Goal: Task Accomplishment & Management: Complete application form

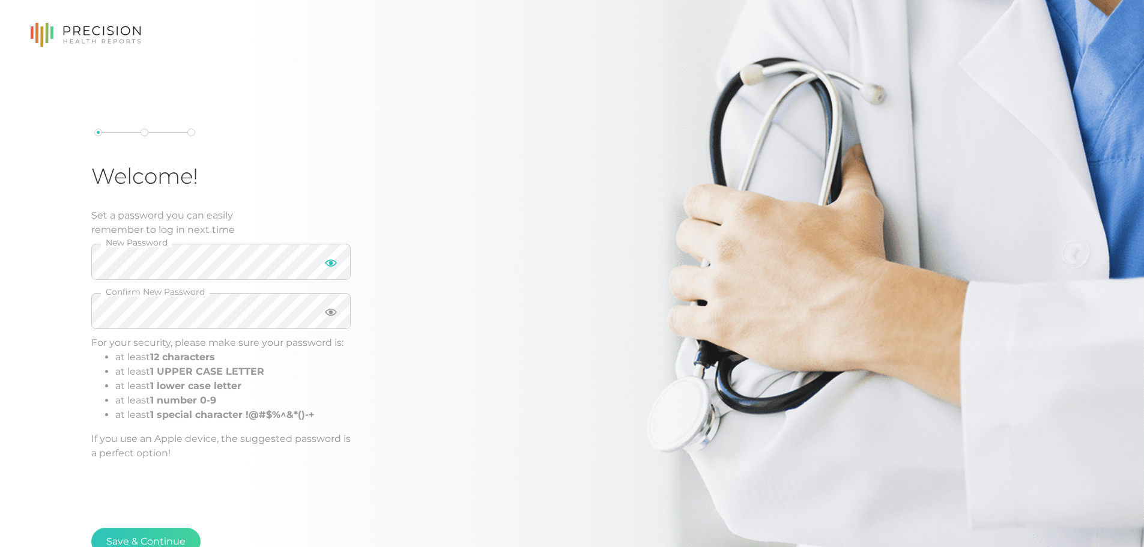
click at [329, 265] on icon at bounding box center [331, 262] width 12 height 7
click at [293, 389] on li "at least 1 lower case letter" at bounding box center [232, 386] width 235 height 14
click at [330, 312] on icon at bounding box center [331, 312] width 12 height 7
click at [330, 312] on icon at bounding box center [331, 311] width 12 height 9
click at [333, 265] on icon at bounding box center [331, 262] width 12 height 9
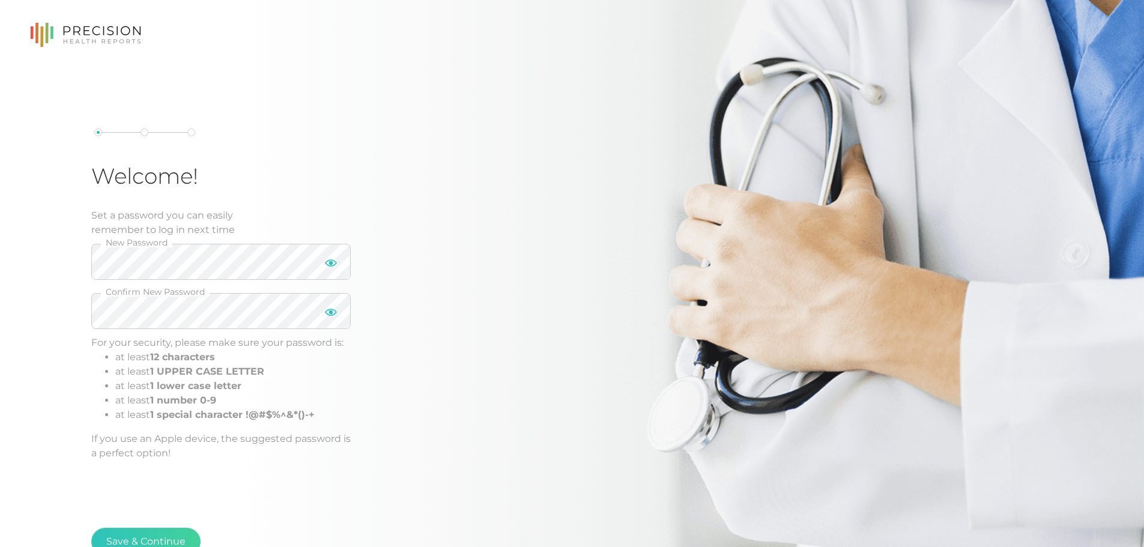
click at [454, 350] on div "Welcome! Set a password you can easily remember to log in next time New Passwor…" at bounding box center [283, 294] width 384 height 332
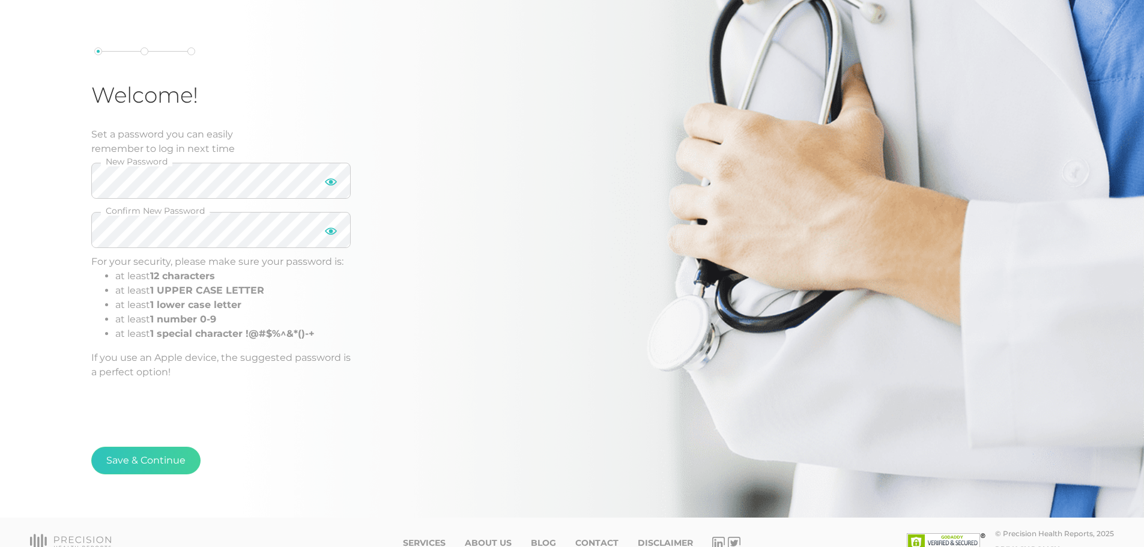
scroll to position [101, 0]
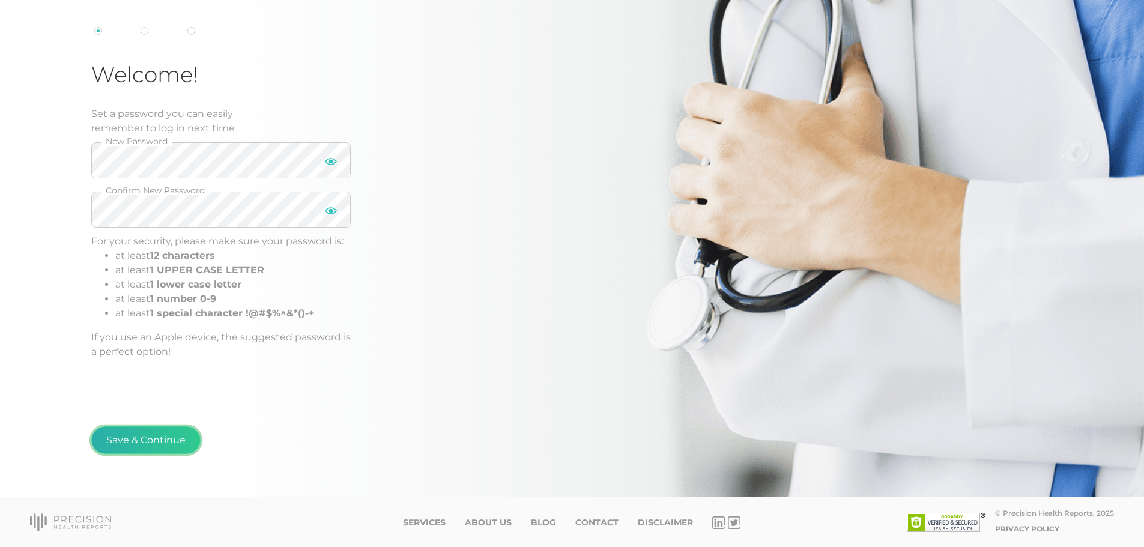
click at [153, 440] on button "Save & Continue" at bounding box center [145, 440] width 109 height 28
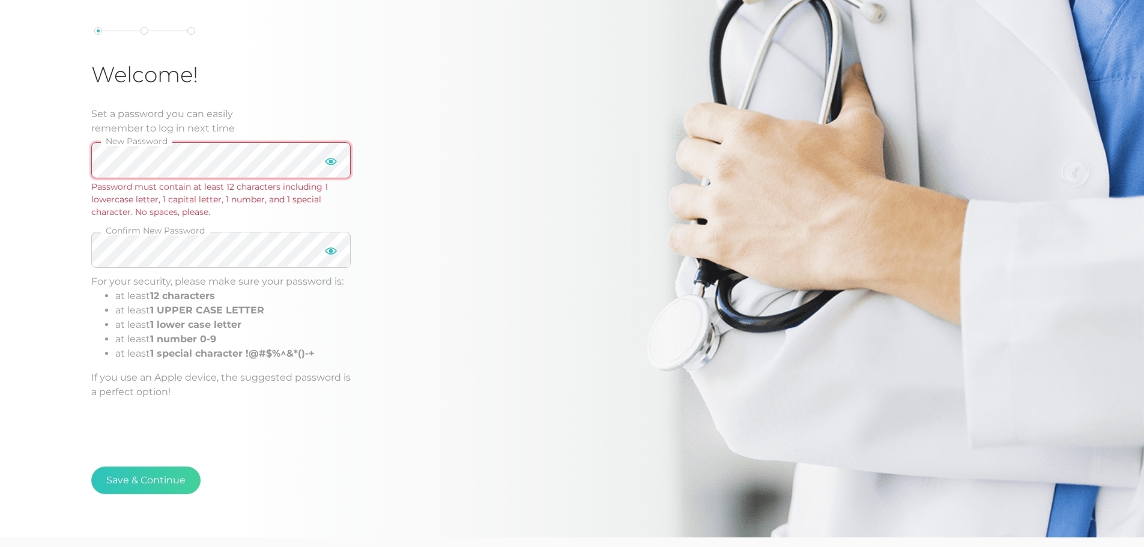
click at [38, 167] on div "Welcome! Set a password you can easily remember to log in next time New Passwor…" at bounding box center [572, 218] width 1144 height 639
click at [0, 160] on div "Welcome! Set a password you can easily remember to log in next time New Passwor…" at bounding box center [572, 218] width 1144 height 639
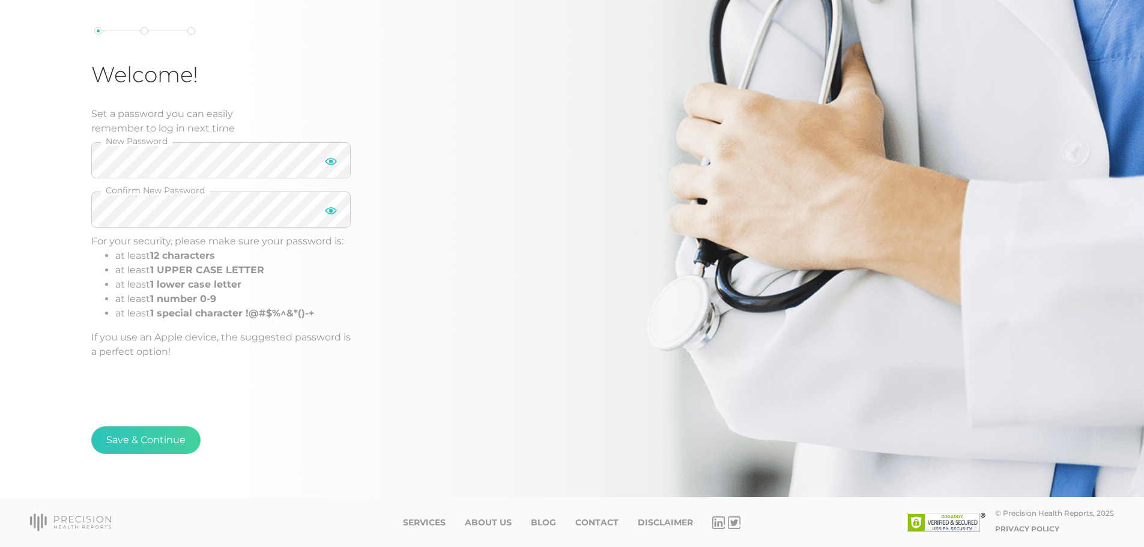
click at [43, 262] on div "Welcome! Set a password you can easily remember to log in next time New Passwor…" at bounding box center [572, 198] width 1144 height 599
click at [142, 434] on button "Save & Continue" at bounding box center [145, 440] width 109 height 28
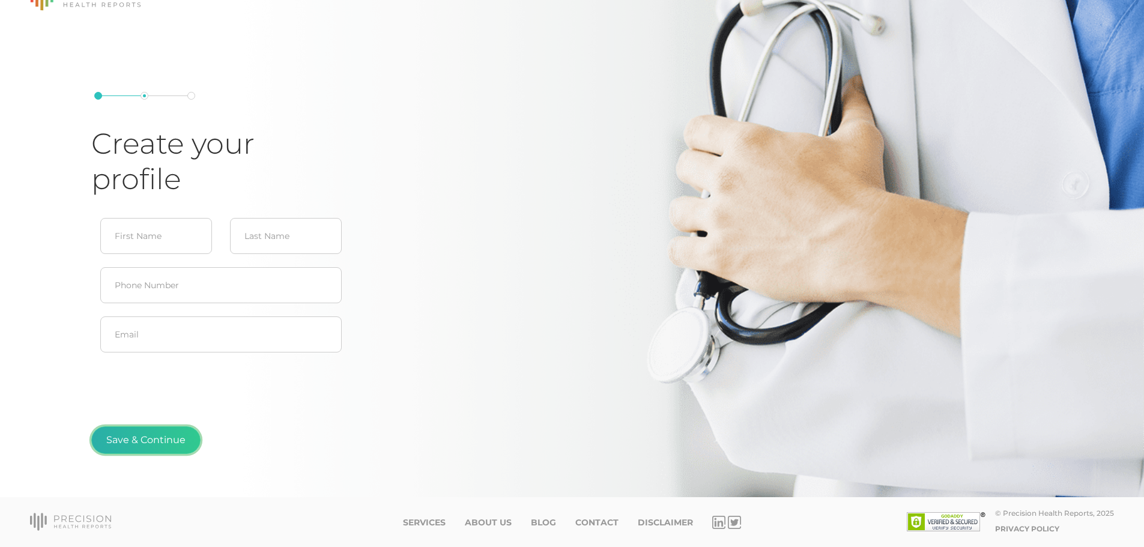
scroll to position [37, 0]
type input "[PERSON_NAME]"
type input "[EMAIL_ADDRESS][DOMAIN_NAME]"
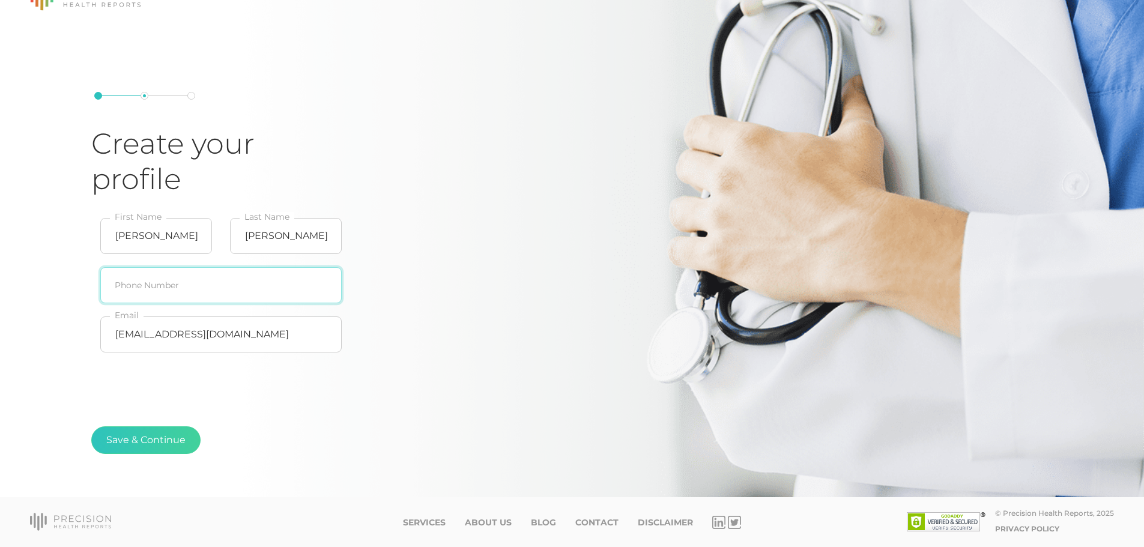
click at [162, 290] on input "text" at bounding box center [220, 285] width 241 height 36
click at [61, 301] on div "Create your profile Simon First Name Kwak Last Name Phone Number simkwak@gmail.…" at bounding box center [572, 230] width 1144 height 534
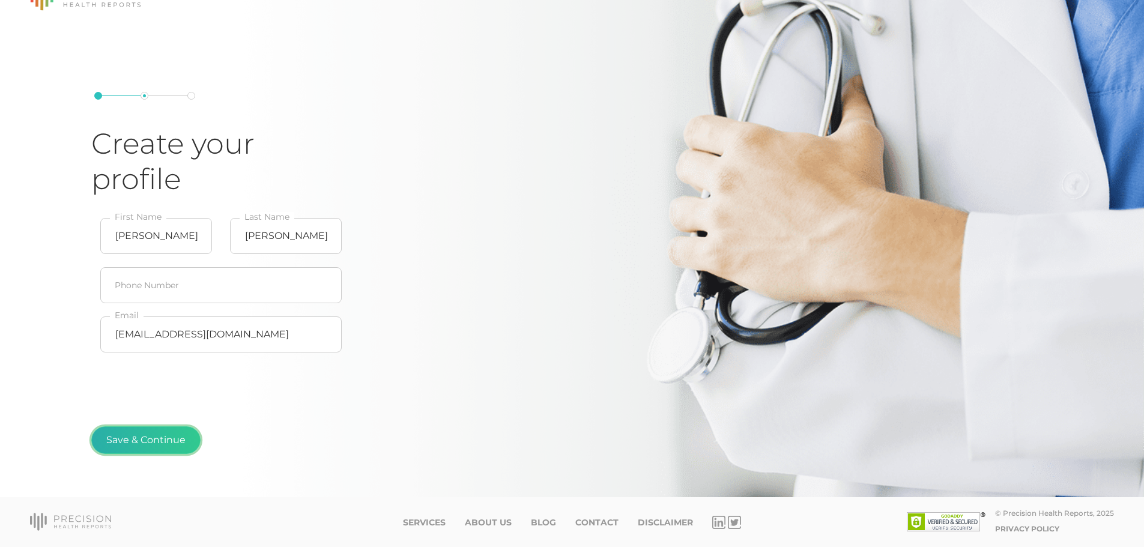
click at [172, 440] on button "Save & Continue" at bounding box center [145, 440] width 109 height 28
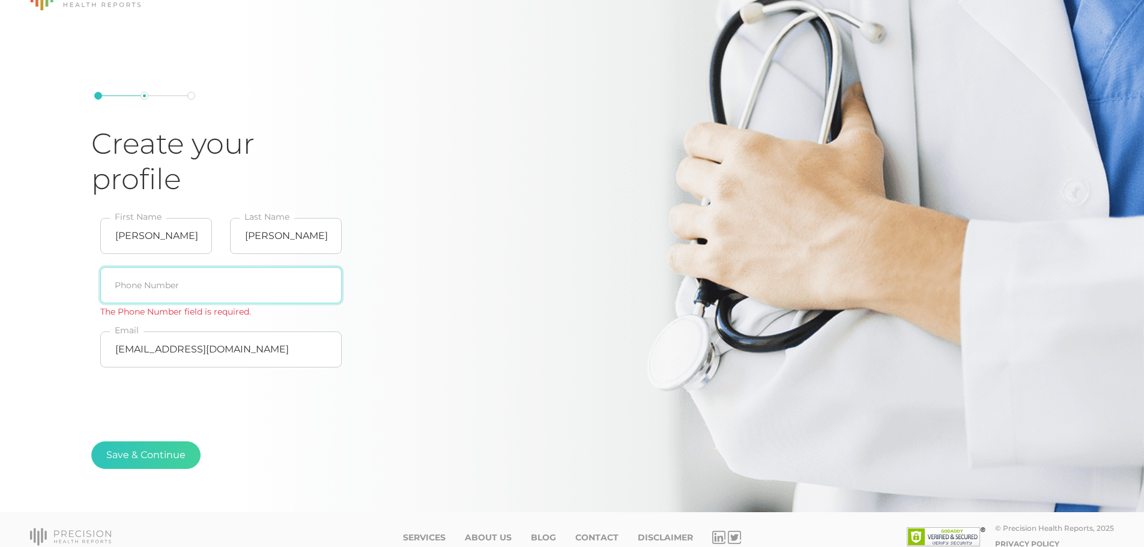
click at [221, 293] on input "text" at bounding box center [220, 285] width 241 height 36
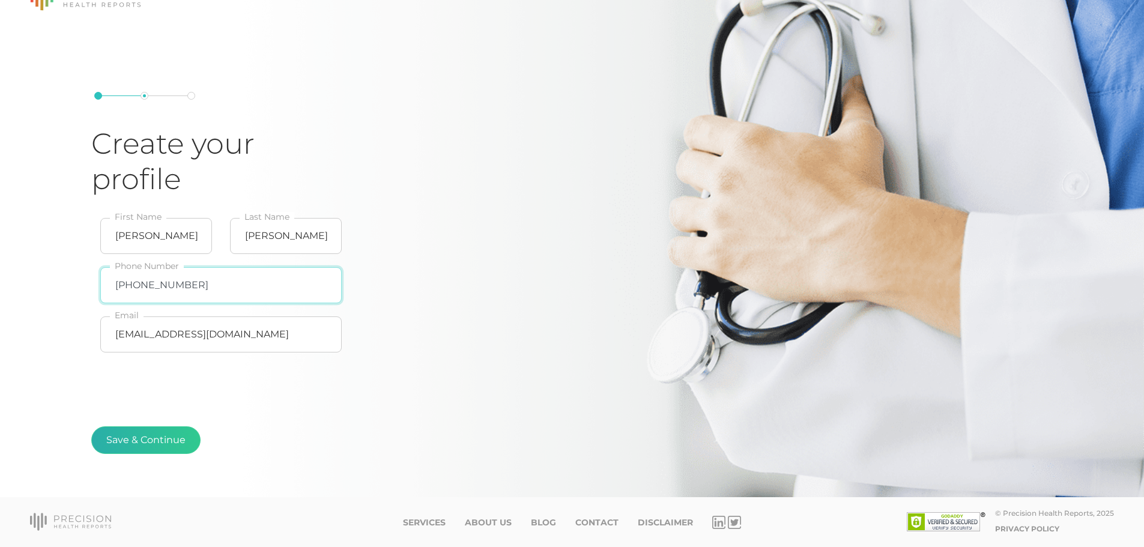
type input "[PHONE_NUMBER]"
click at [128, 433] on button "Save & Continue" at bounding box center [145, 440] width 109 height 28
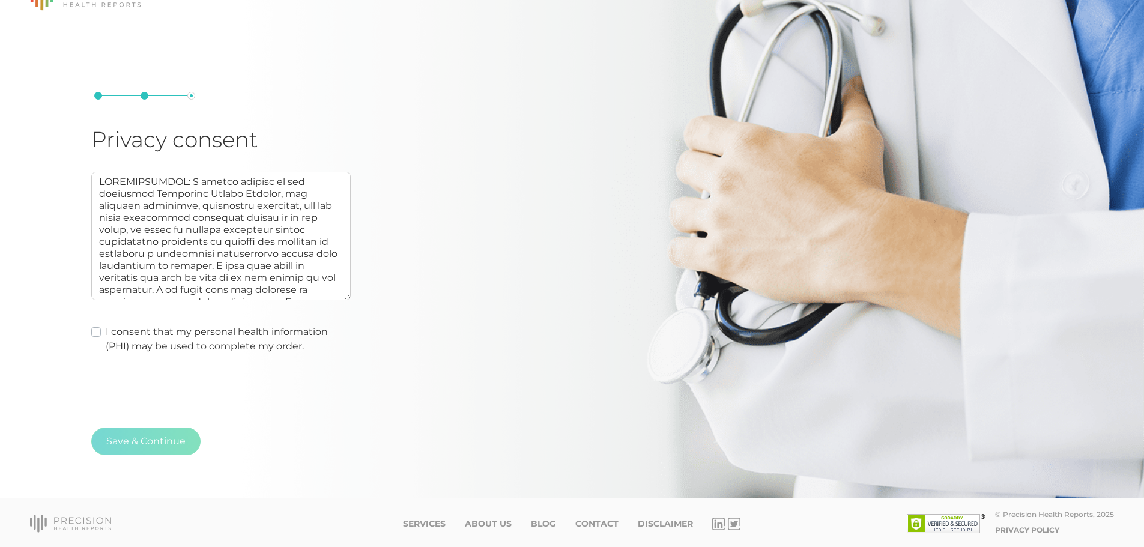
scroll to position [38, 0]
click at [106, 328] on label "I consent that my personal health information (PHI) may be used to complete my …" at bounding box center [228, 338] width 245 height 29
click at [97, 328] on input "I consent that my personal health information (PHI) may be used to complete my …" at bounding box center [96, 330] width 10 height 12
checkbox input "true"
type textarea "AUTHORIZATION: I hereby consent to and authorize Precision Health Reports, the …"
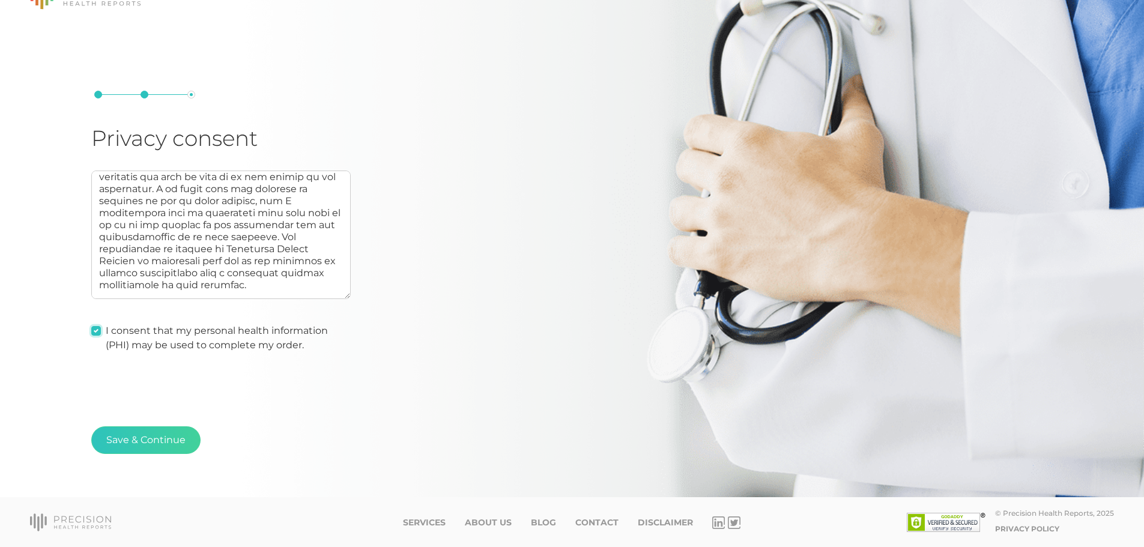
scroll to position [240, 0]
click at [141, 436] on button "Save & Continue" at bounding box center [145, 440] width 109 height 28
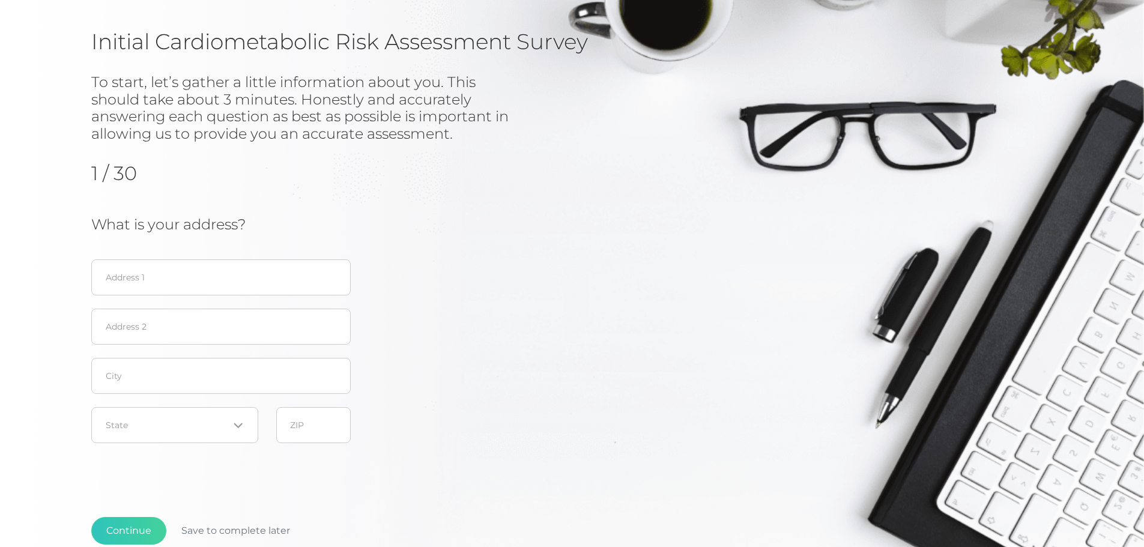
scroll to position [120, 0]
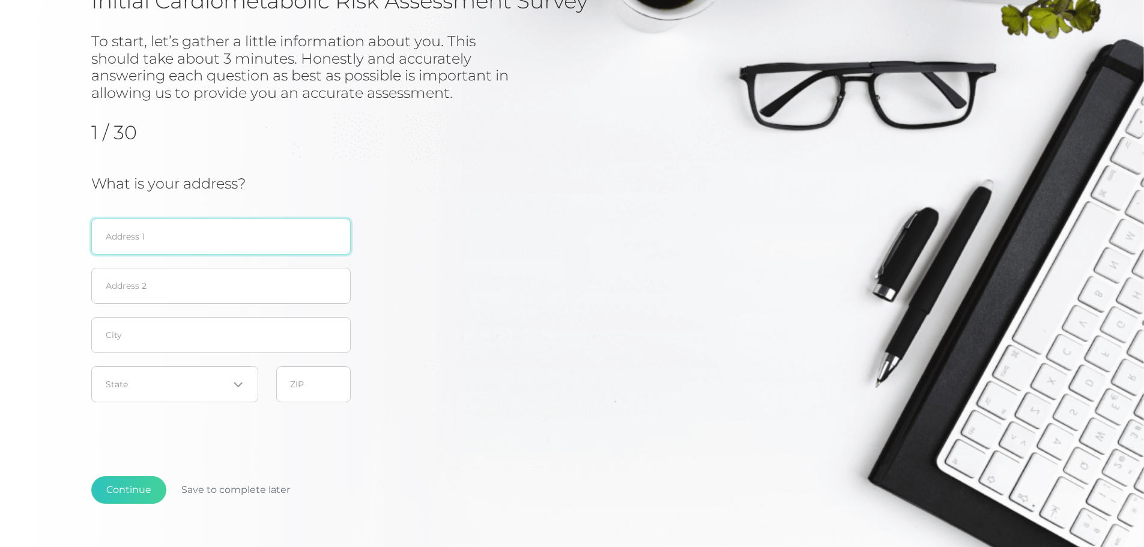
click at [204, 236] on input "text" at bounding box center [220, 237] width 259 height 36
type input "4"
type input "8449 Beach Cir"
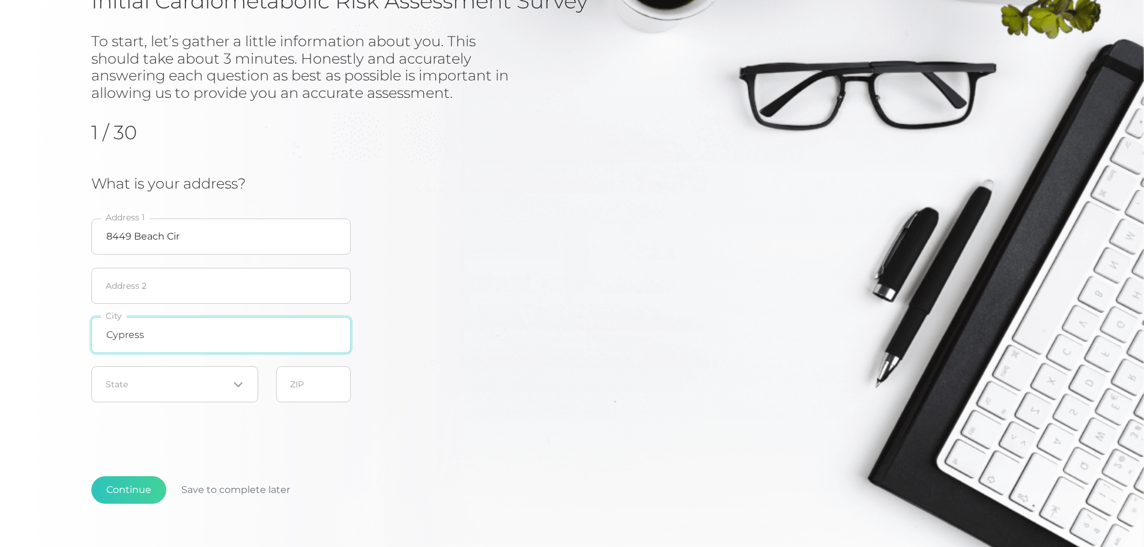
type input "Cypress"
type input "90630"
click at [36, 359] on div "Initial Cardiometabolic Risk Assessment Survey To start, let’s gather a little …" at bounding box center [572, 240] width 1144 height 614
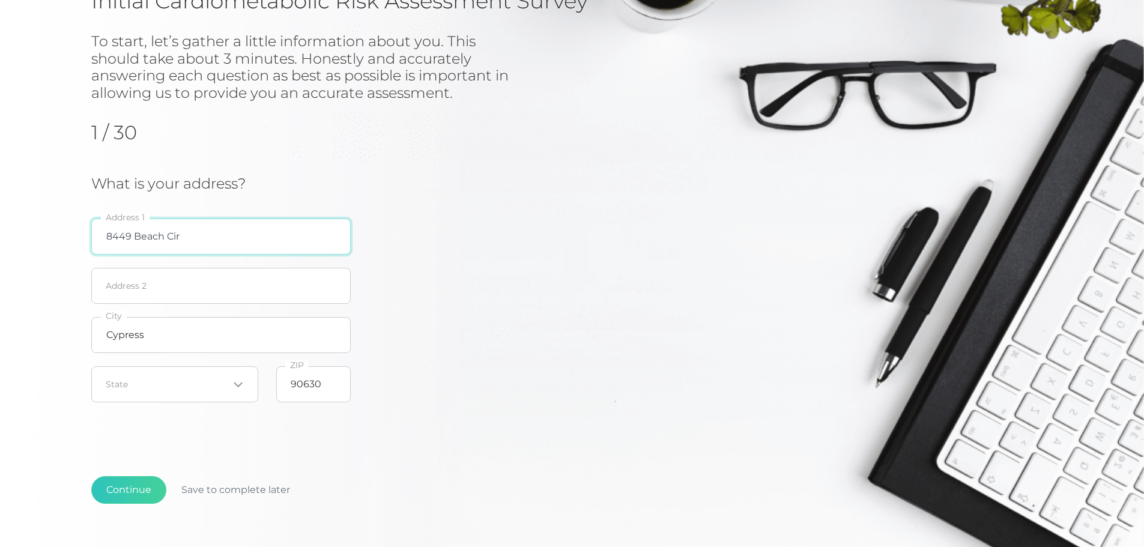
drag, startPoint x: 198, startPoint y: 238, endPoint x: 0, endPoint y: 262, distance: 199.6
click at [0, 260] on div "Initial Cardiometabolic Risk Assessment Survey To start, let’s gather a little …" at bounding box center [572, 240] width 1144 height 614
type input "7"
type input "8449 Beach Cir"
click at [1, 301] on div "Initial Cardiometabolic Risk Assessment Survey To start, let’s gather a little …" at bounding box center [572, 240] width 1144 height 614
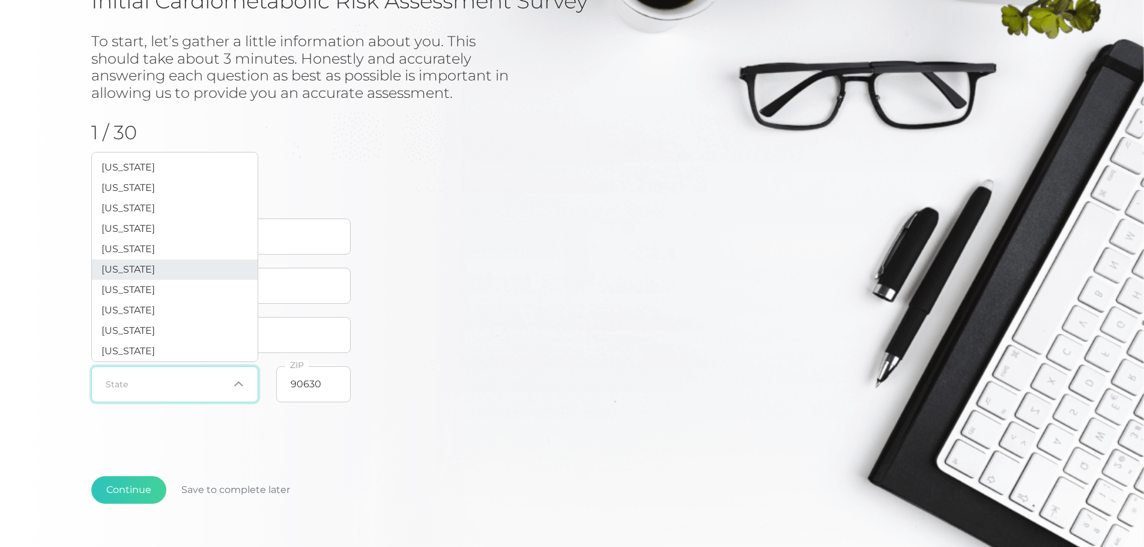
click at [121, 385] on input "Search for option" at bounding box center [167, 384] width 123 height 12
click at [138, 269] on span "[US_STATE]" at bounding box center [127, 269] width 53 height 11
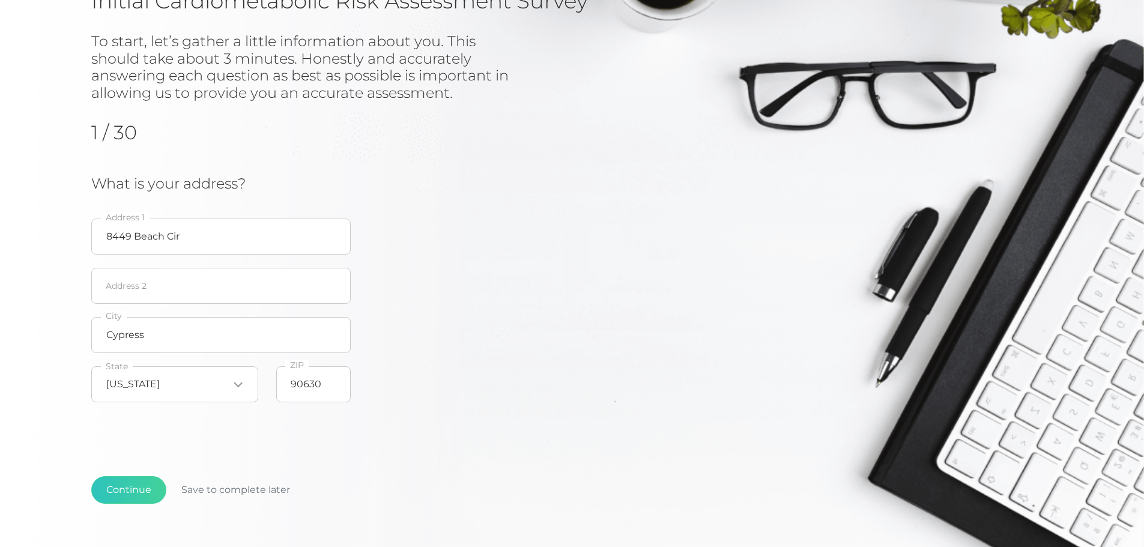
click at [27, 340] on div "Initial Cardiometabolic Risk Assessment Survey To start, let’s gather a little …" at bounding box center [572, 240] width 1144 height 614
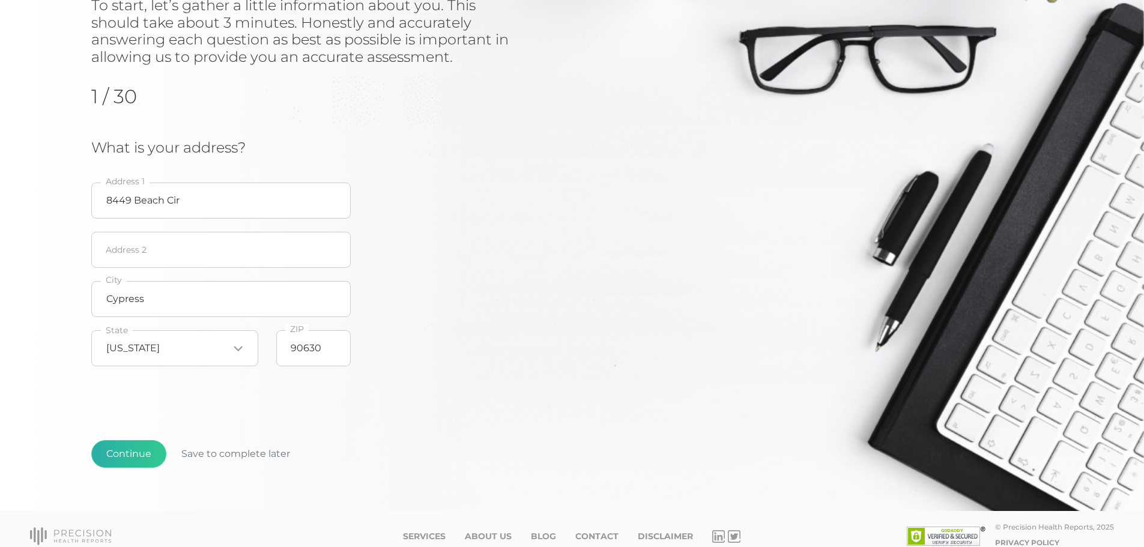
scroll to position [170, 0]
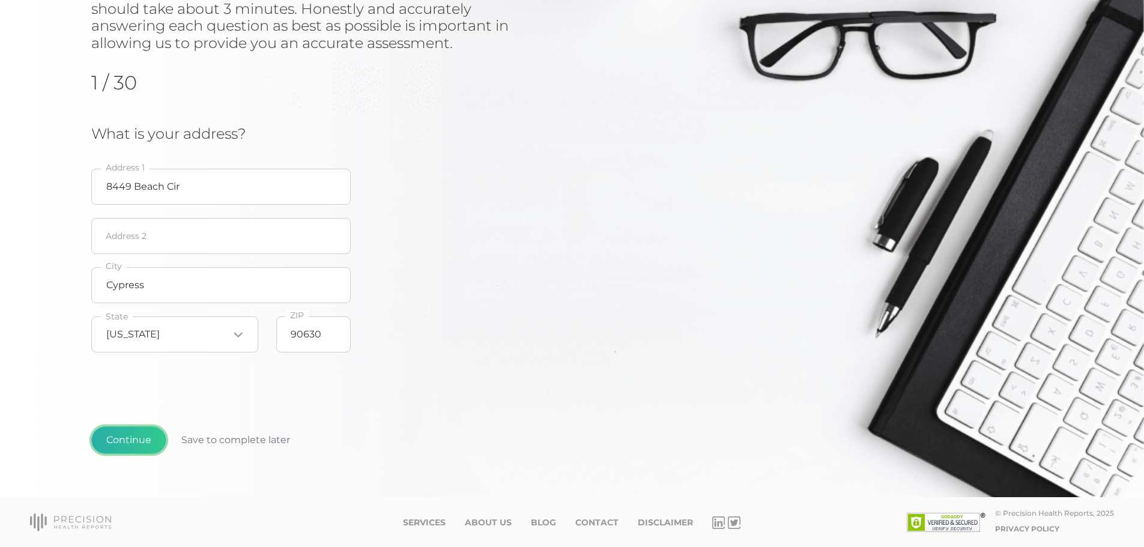
click at [143, 437] on button "Continue" at bounding box center [128, 440] width 75 height 28
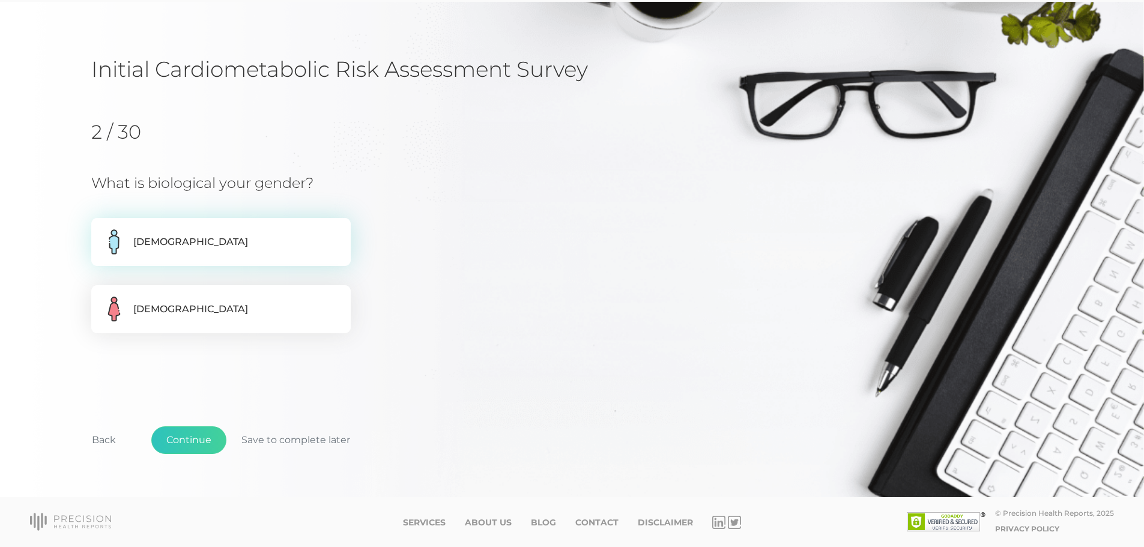
click at [264, 234] on label "Male" at bounding box center [220, 242] width 259 height 48
click at [101, 230] on input "Male" at bounding box center [96, 224] width 10 height 12
radio input "true"
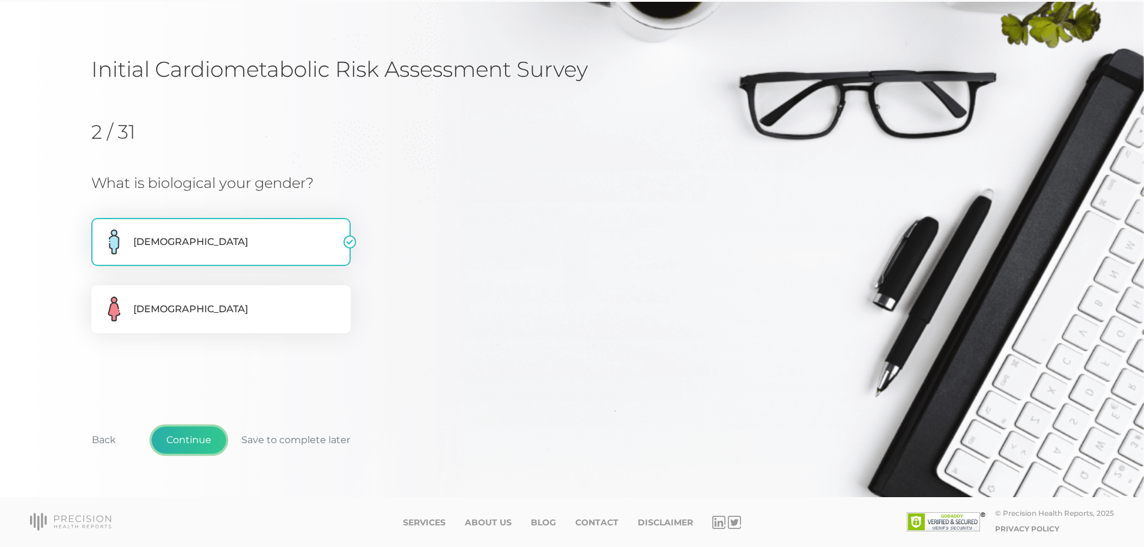
click at [184, 442] on button "Continue" at bounding box center [188, 440] width 75 height 28
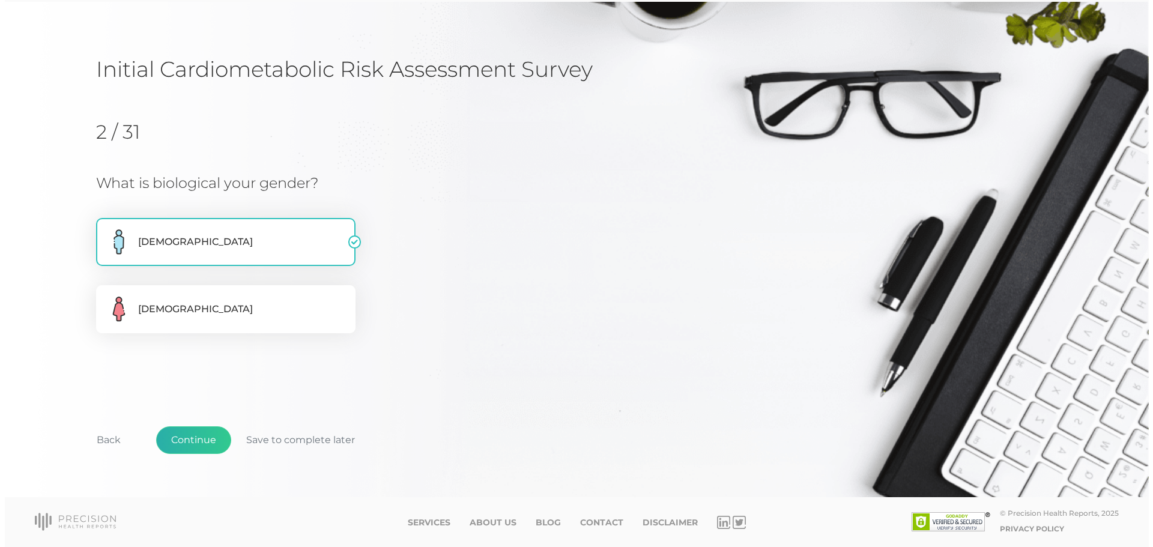
scroll to position [0, 0]
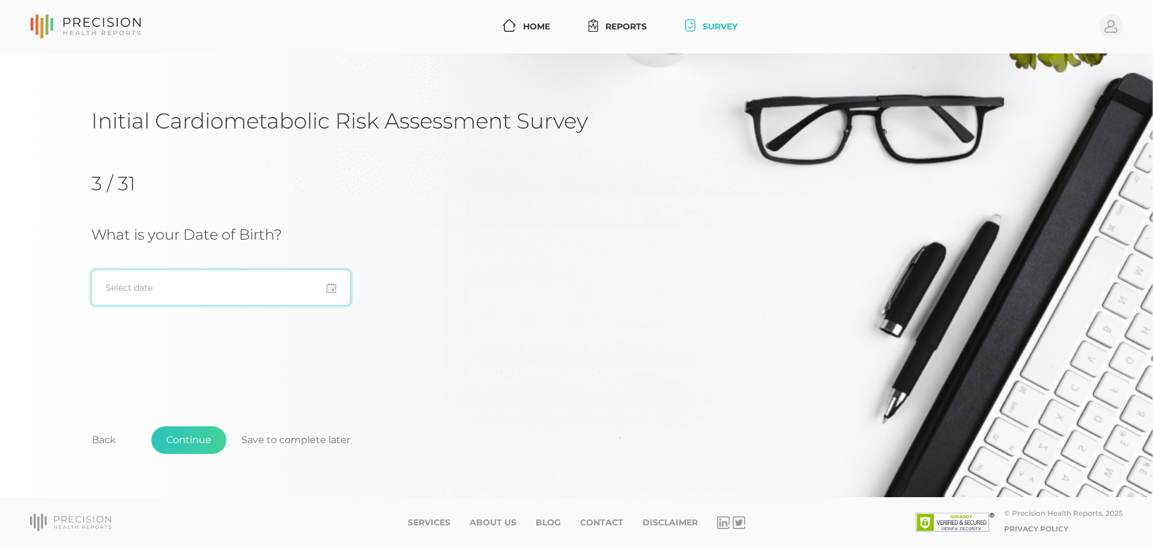
click at [214, 289] on input at bounding box center [220, 288] width 259 height 36
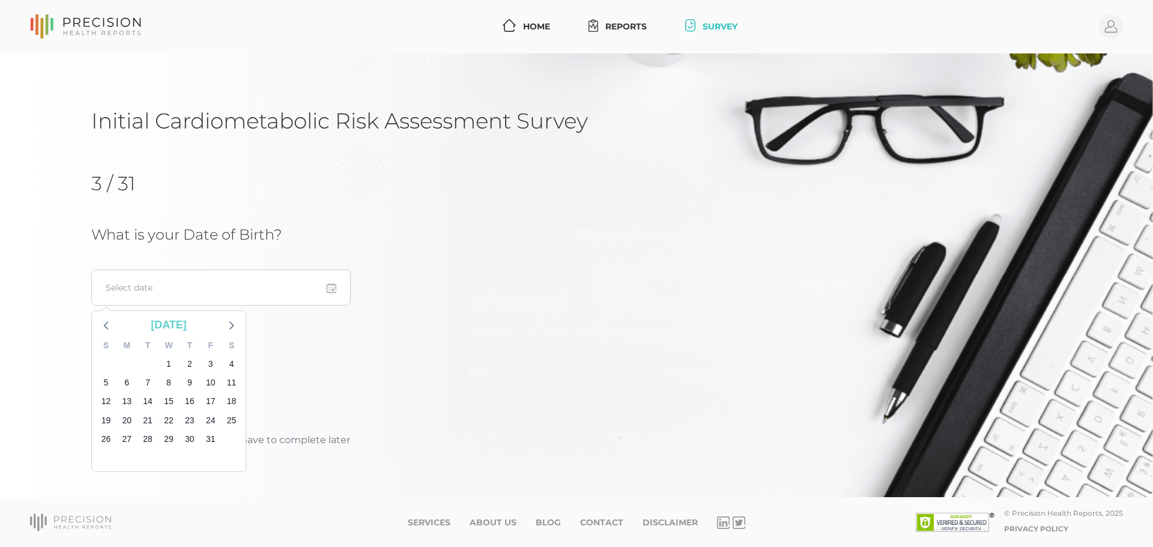
click at [158, 325] on div "[DATE]" at bounding box center [169, 325] width 46 height 16
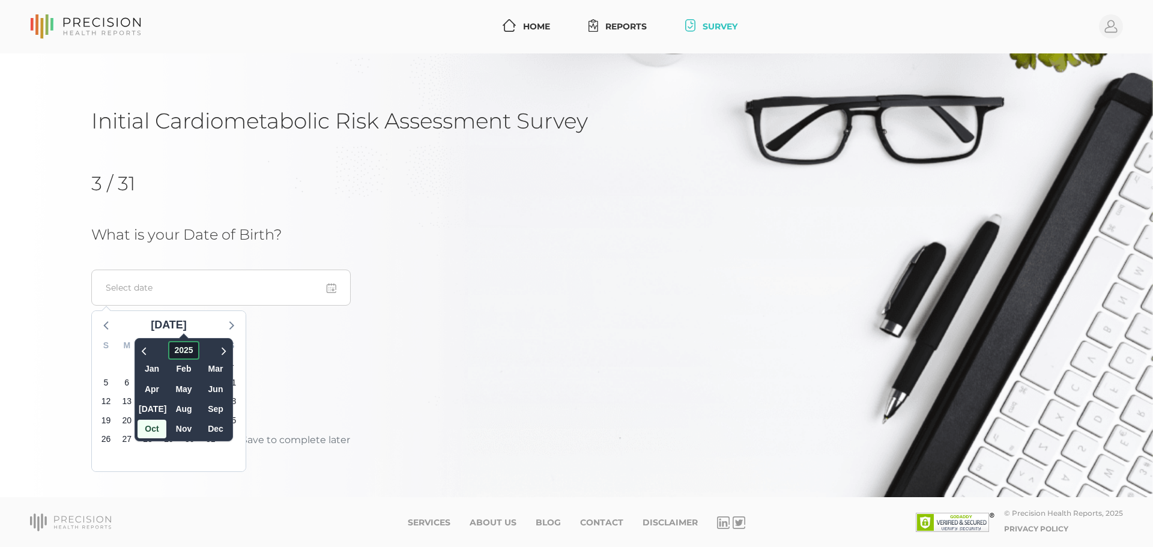
click at [169, 351] on span "2025" at bounding box center [184, 350] width 31 height 19
click at [174, 348] on span "2016 - 2027" at bounding box center [189, 350] width 75 height 19
click at [171, 349] on span "2025" at bounding box center [184, 350] width 31 height 19
click at [139, 349] on icon at bounding box center [145, 350] width 12 height 14
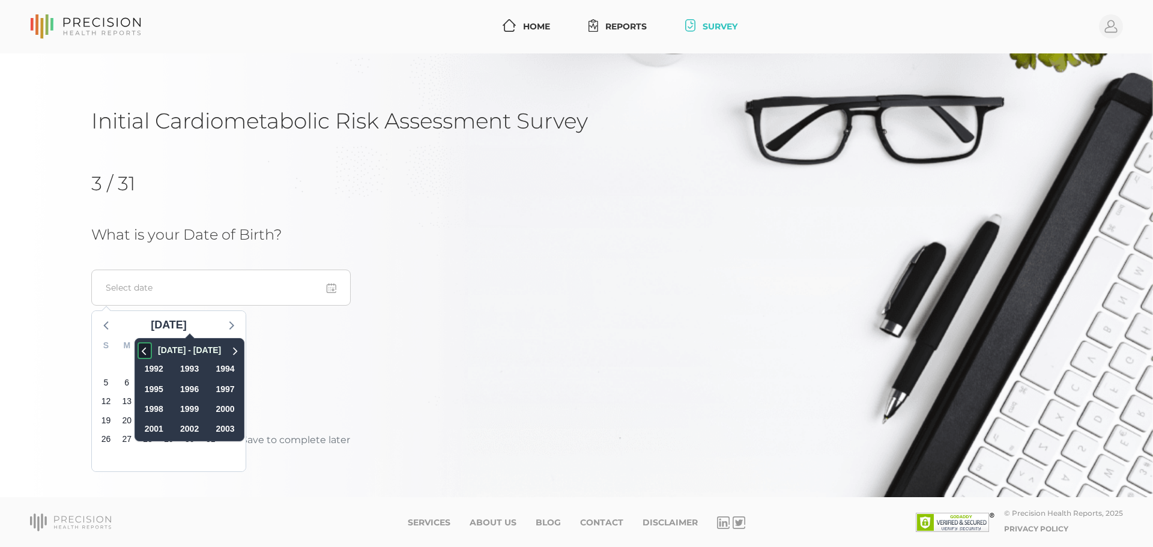
click at [139, 349] on icon at bounding box center [145, 350] width 12 height 14
click at [144, 410] on span "1986" at bounding box center [153, 409] width 29 height 19
click at [169, 404] on span "Aug" at bounding box center [183, 409] width 29 height 19
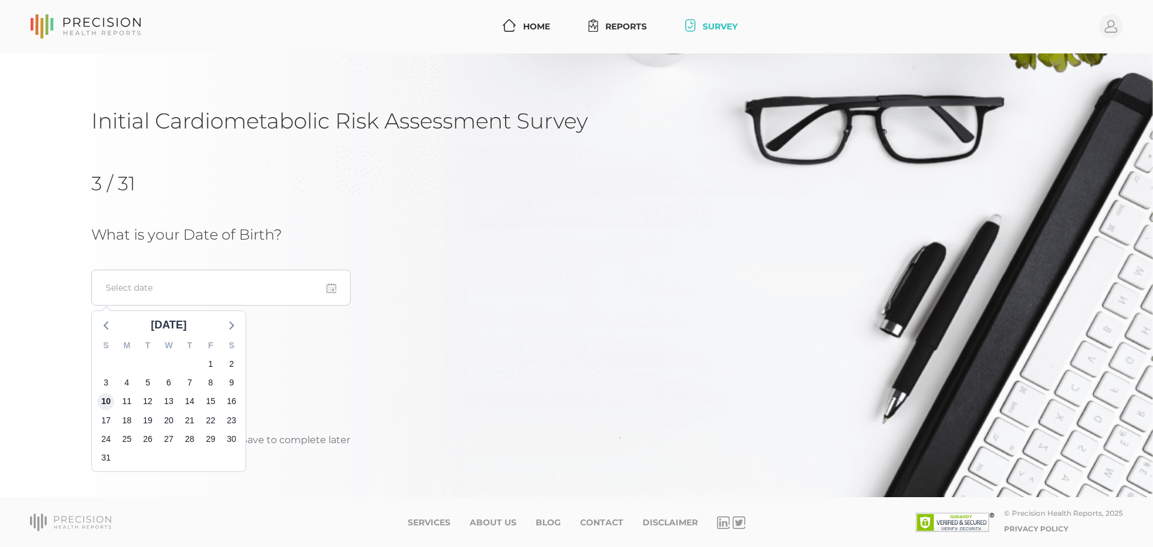
click at [106, 404] on span "10" at bounding box center [105, 401] width 17 height 17
type input "[DATE]"
click at [186, 442] on button "Continue" at bounding box center [188, 440] width 75 height 28
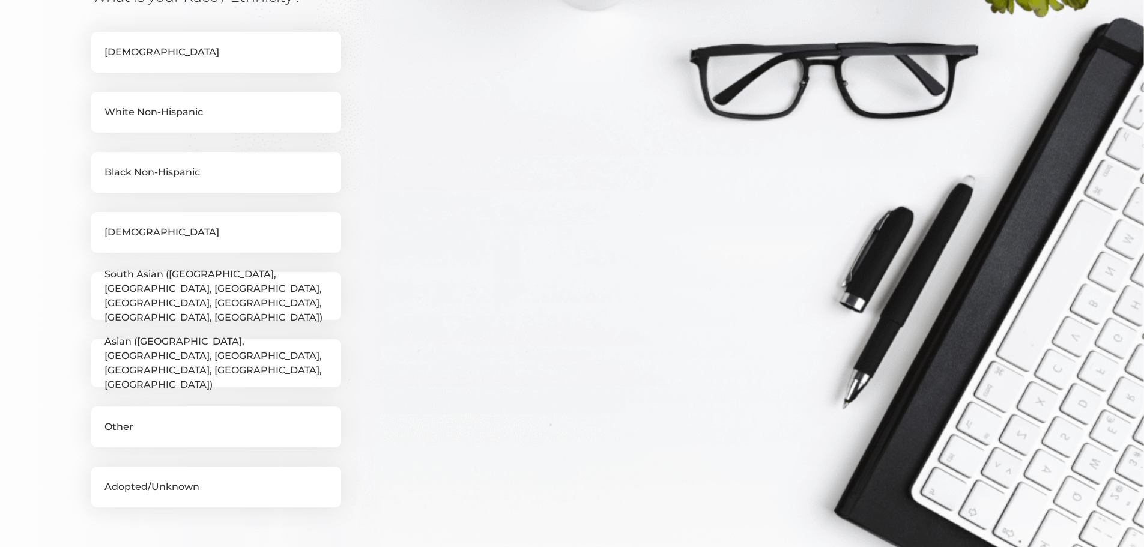
scroll to position [273, 0]
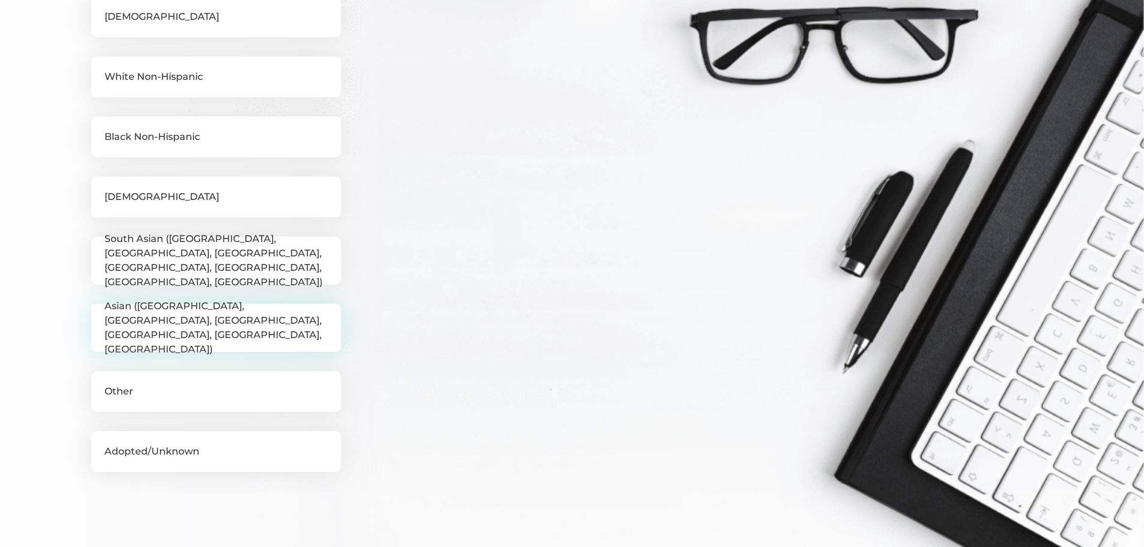
click at [232, 330] on label "Asian (China, Hong Kong, Taiwan, Japan, Mongolia, Korea)" at bounding box center [216, 328] width 250 height 48
click at [101, 316] on input "Asian (China, Hong Kong, Taiwan, Japan, Mongolia, Korea)" at bounding box center [96, 310] width 10 height 12
checkbox input "true"
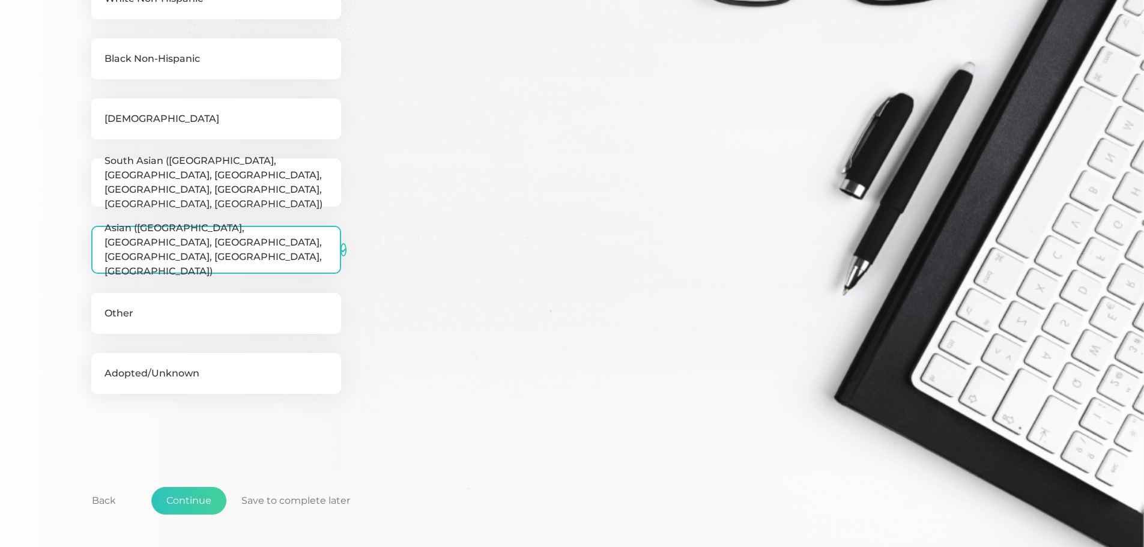
scroll to position [412, 0]
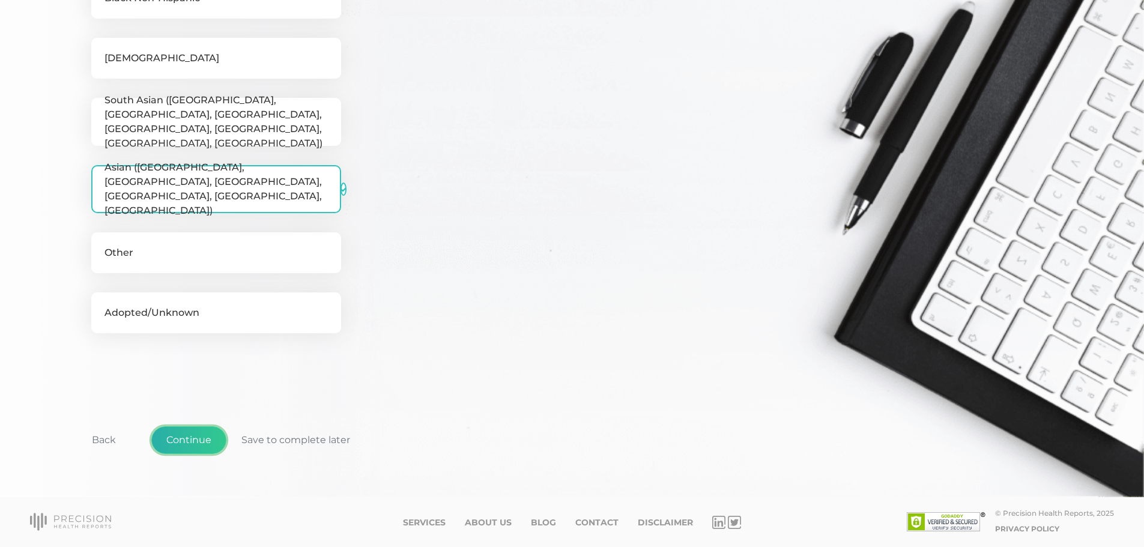
click at [193, 439] on button "Continue" at bounding box center [188, 440] width 75 height 28
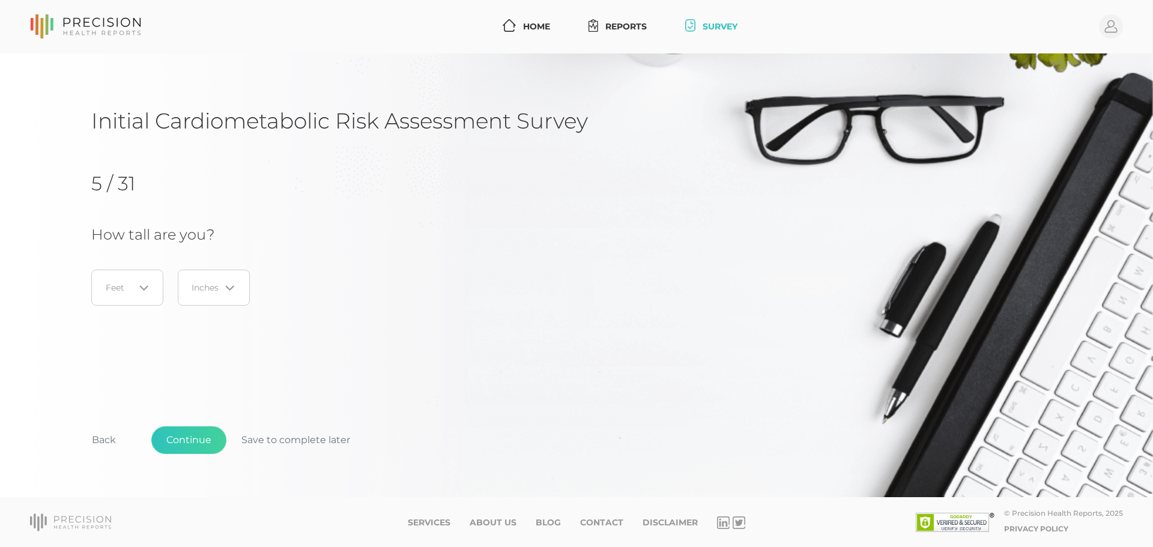
click at [121, 277] on div "Loading..." at bounding box center [127, 288] width 72 height 36
click at [104, 370] on li "5" at bounding box center [127, 366] width 95 height 20
click at [205, 285] on input "Search for option" at bounding box center [206, 288] width 28 height 12
click at [184, 447] on li "6" at bounding box center [213, 448] width 95 height 20
click at [327, 372] on div "Initial Cardiometabolic Risk Assessment Survey 5 / 31 How tall are you? 5 Loadi…" at bounding box center [576, 299] width 970 height 384
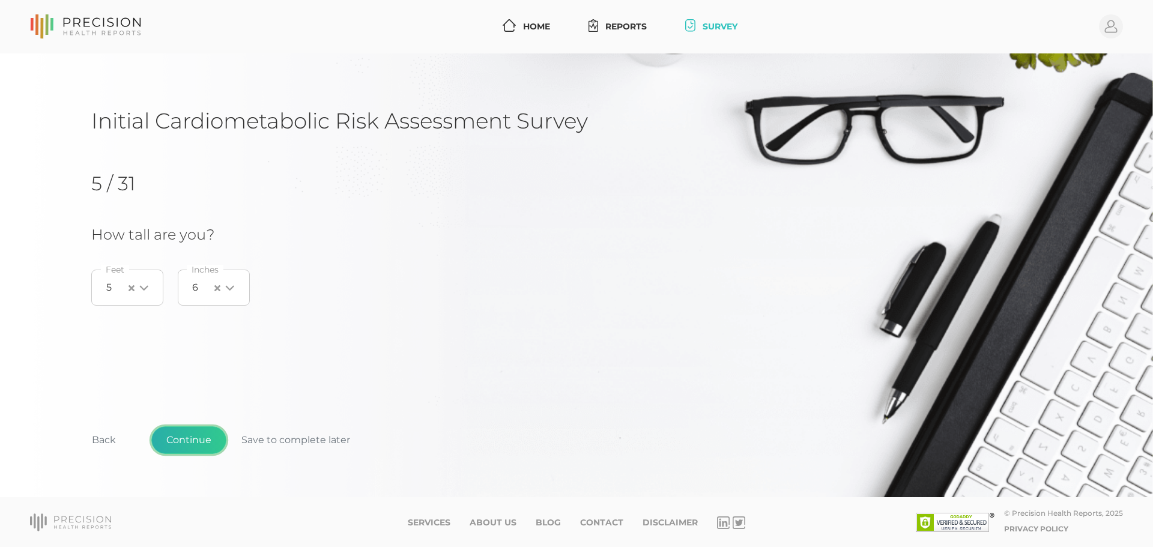
click at [200, 439] on button "Continue" at bounding box center [188, 440] width 75 height 28
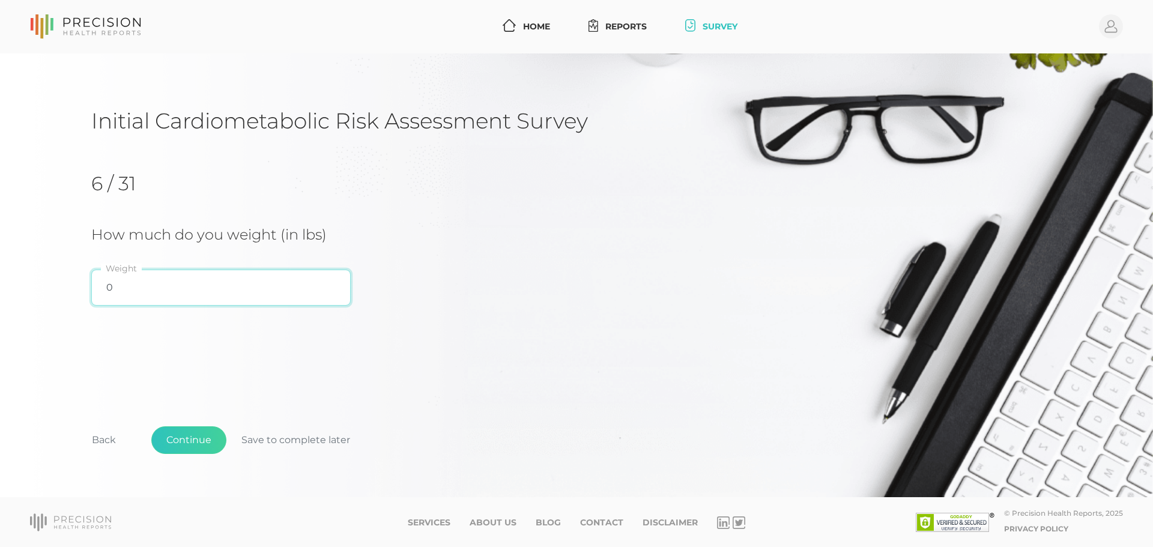
click at [229, 290] on input "0" at bounding box center [220, 288] width 259 height 36
type input "135"
click at [192, 436] on button "Continue" at bounding box center [188, 440] width 75 height 28
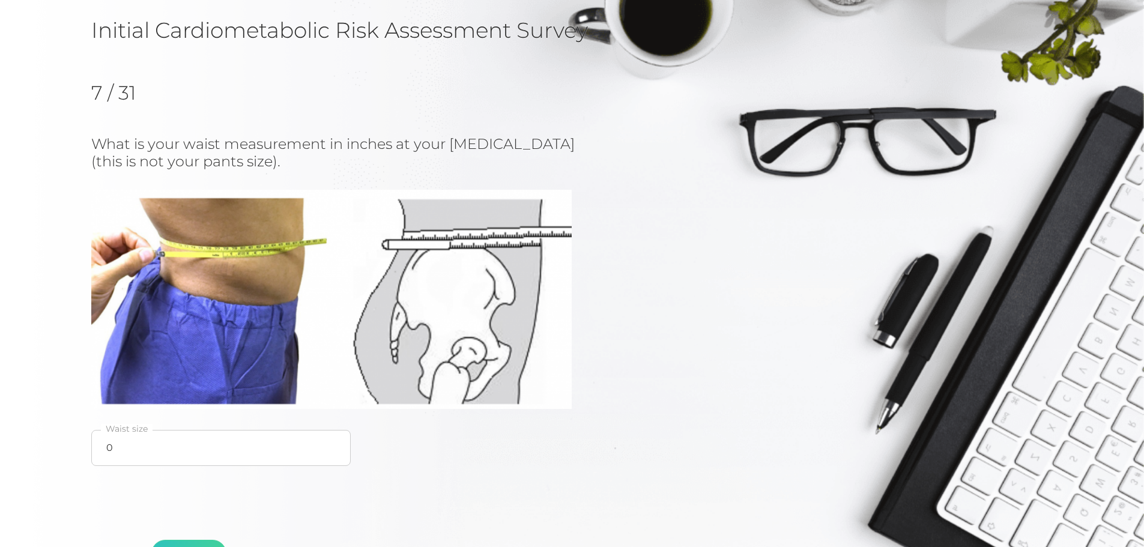
scroll to position [120, 0]
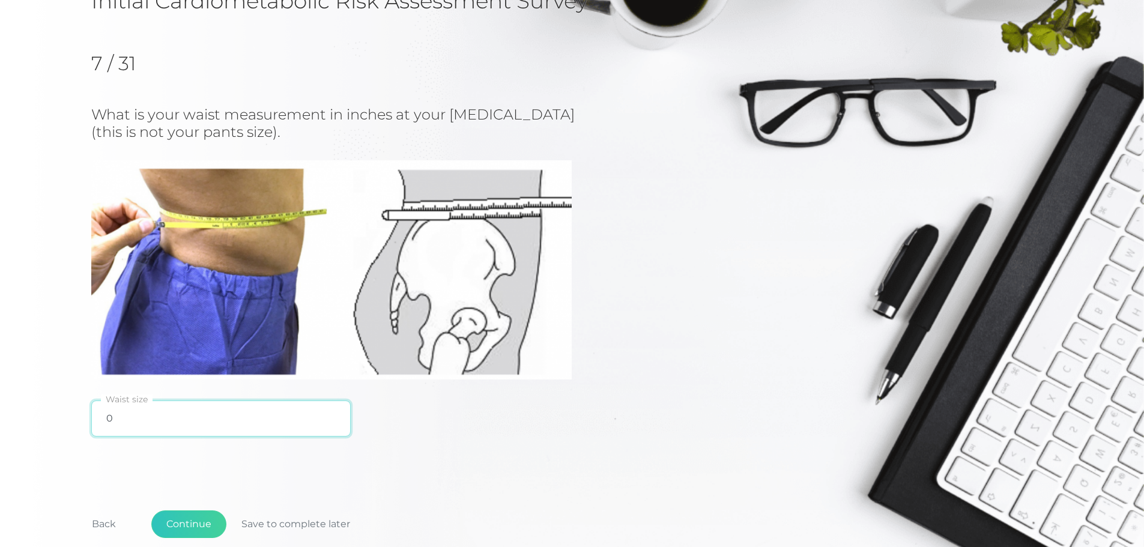
click at [268, 409] on input "0" at bounding box center [220, 418] width 259 height 36
type input "32"
drag, startPoint x: 1, startPoint y: 414, endPoint x: 40, endPoint y: 399, distance: 41.8
click at [7, 411] on div "Initial Cardiometabolic Risk Assessment Survey 7 / 31 What is your waist measur…" at bounding box center [572, 257] width 1144 height 648
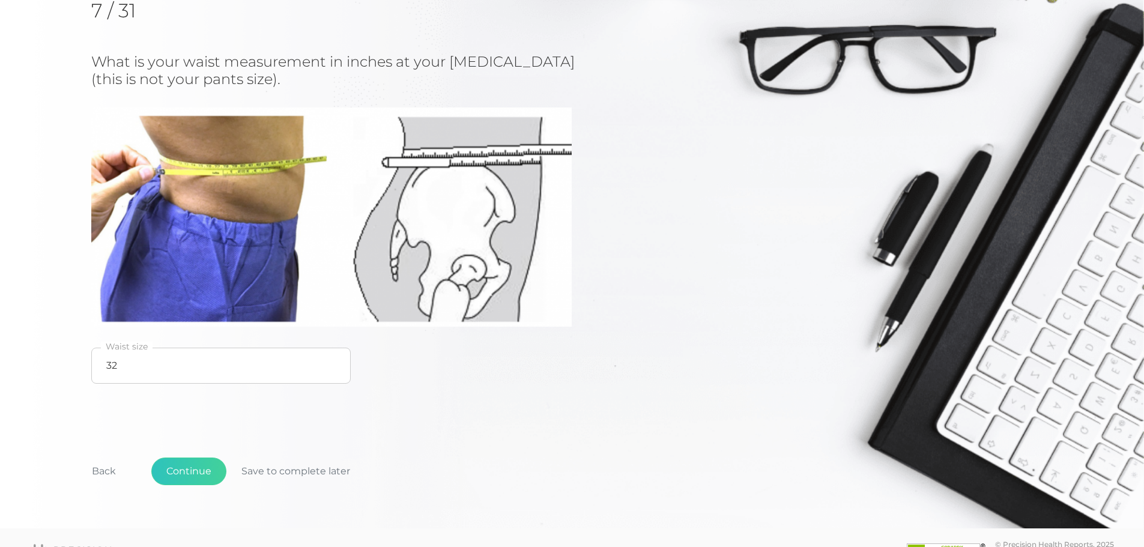
scroll to position [204, 0]
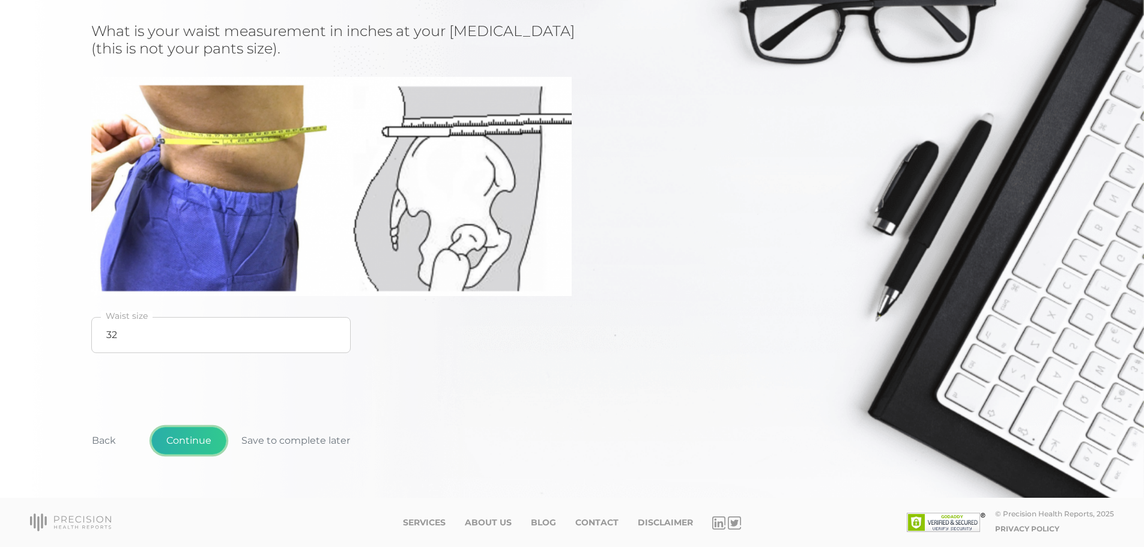
click at [208, 448] on button "Continue" at bounding box center [188, 441] width 75 height 28
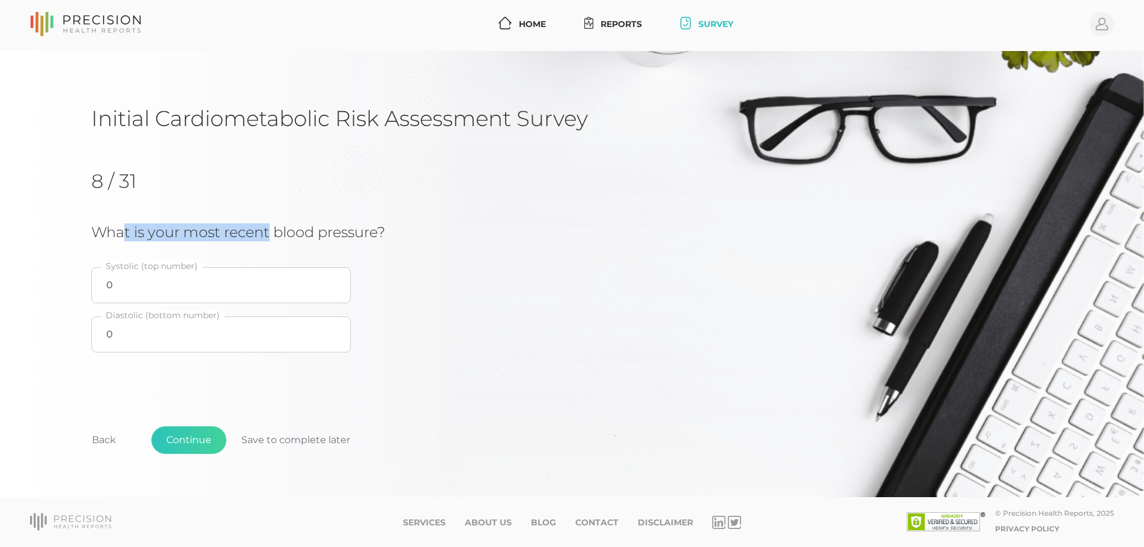
drag, startPoint x: 124, startPoint y: 235, endPoint x: 286, endPoint y: 234, distance: 162.7
click at [285, 234] on h3 "What is your most recent blood pressure?" at bounding box center [379, 232] width 577 height 17
click at [286, 234] on h3 "What is your most recent blood pressure?" at bounding box center [379, 232] width 577 height 17
click at [206, 384] on div "Initial Cardiometabolic Risk Assessment Survey 8 / 31 What is your most recent …" at bounding box center [571, 298] width 961 height 386
click at [192, 442] on button "Continue" at bounding box center [188, 440] width 75 height 28
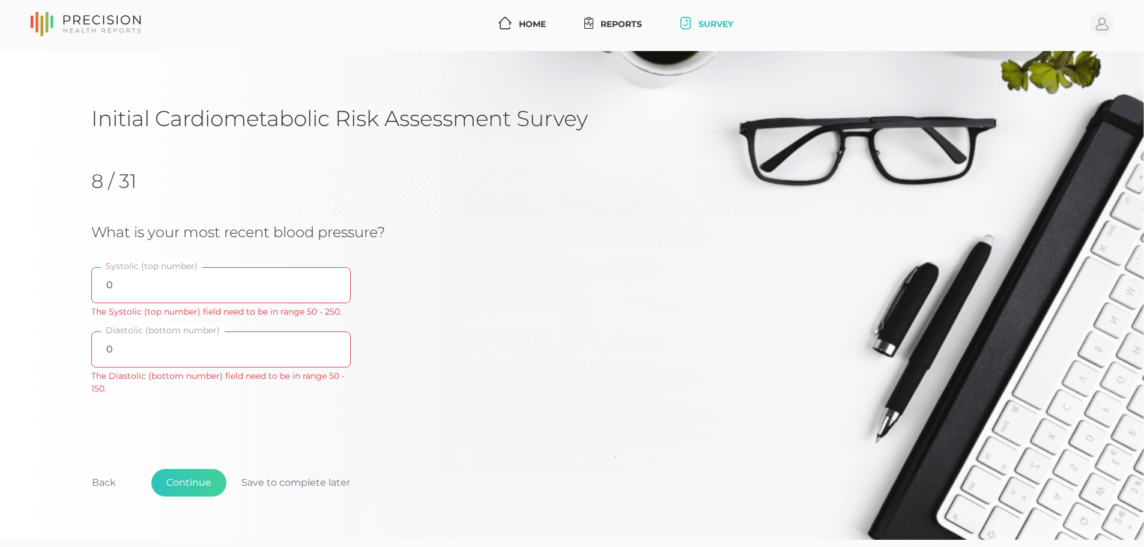
scroll to position [45, 0]
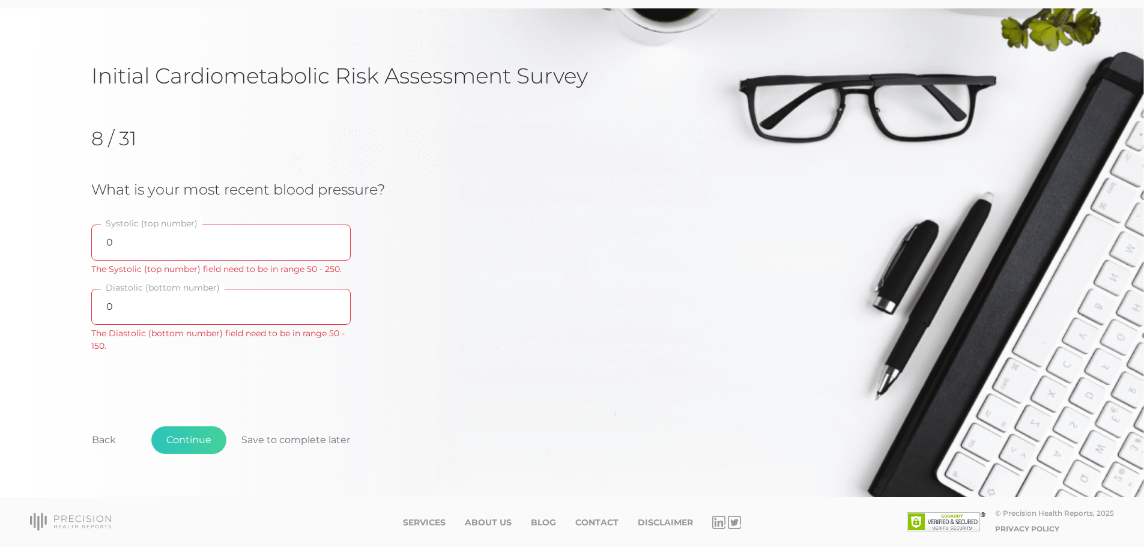
click at [265, 387] on div "Initial Cardiometabolic Risk Assessment Survey 8 / 31 What is your most recent …" at bounding box center [571, 276] width 961 height 429
click at [257, 387] on div "Initial Cardiometabolic Risk Assessment Survey 8 / 31 What is your most recent …" at bounding box center [571, 276] width 961 height 429
click at [204, 255] on input "0" at bounding box center [220, 243] width 259 height 36
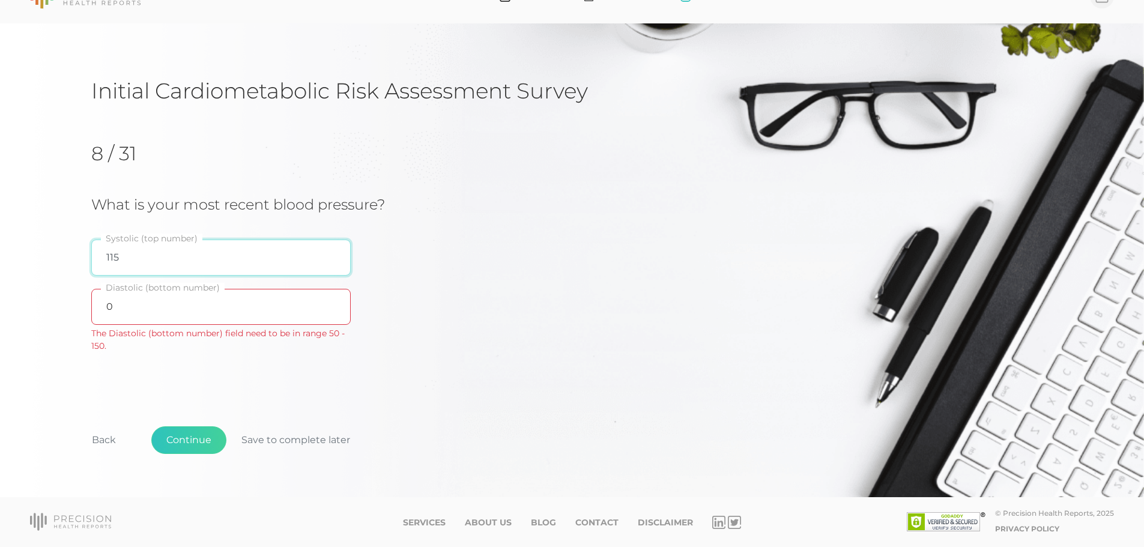
type input "115"
click at [187, 322] on input "0" at bounding box center [220, 307] width 259 height 36
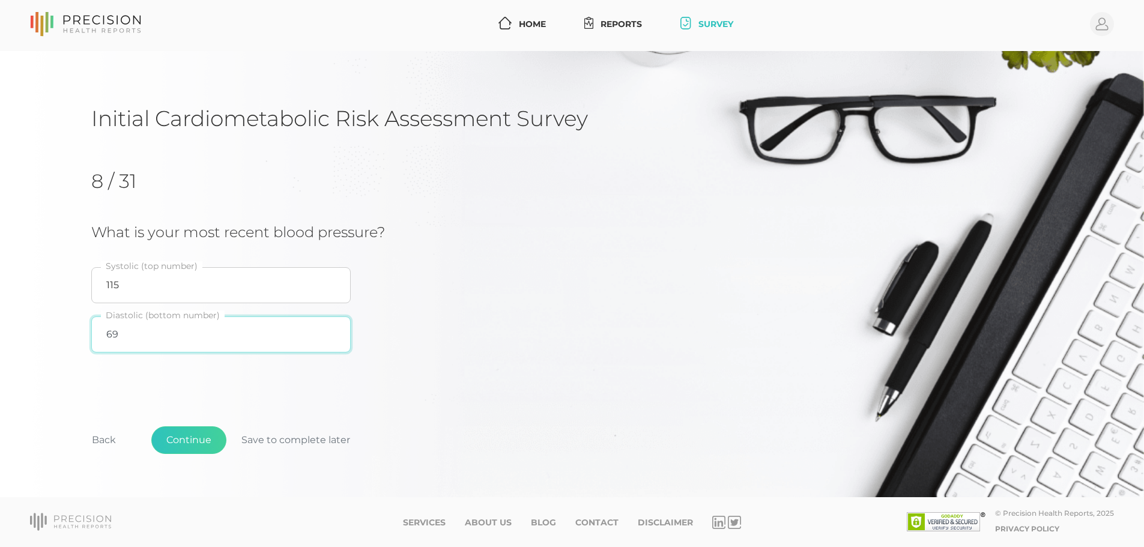
type input "69"
drag, startPoint x: 180, startPoint y: 401, endPoint x: 194, endPoint y: 387, distance: 20.4
click at [180, 401] on div "Initial Cardiometabolic Risk Assessment Survey 8 / 31 What is your most recent …" at bounding box center [571, 298] width 961 height 386
drag, startPoint x: 193, startPoint y: 338, endPoint x: 33, endPoint y: 327, distance: 160.7
click at [37, 328] on div "Initial Cardiometabolic Risk Assessment Survey 8 / 31 What is your most recent …" at bounding box center [572, 274] width 1144 height 446
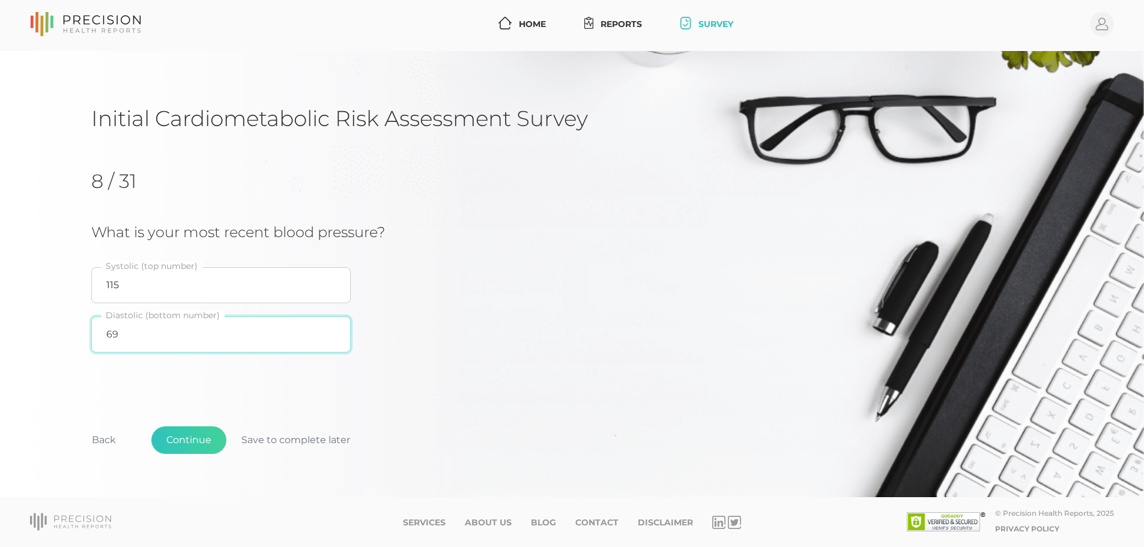
drag, startPoint x: 121, startPoint y: 343, endPoint x: 77, endPoint y: 339, distance: 44.0
click at [80, 339] on div "Initial Cardiometabolic Risk Assessment Survey 8 / 31 What is your most recent …" at bounding box center [572, 274] width 1144 height 446
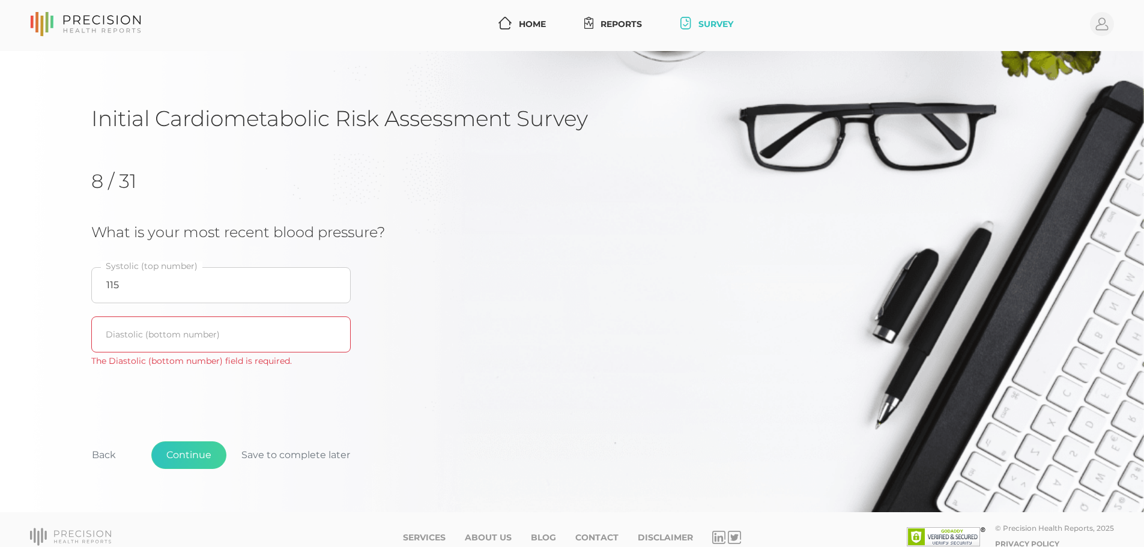
click at [46, 357] on div "Initial Cardiometabolic Risk Assessment Survey 8 / 31 What is your most recent …" at bounding box center [572, 281] width 1144 height 461
click at [73, 360] on div "Initial Cardiometabolic Risk Assessment Survey 8 / 31 What is your most recent …" at bounding box center [572, 281] width 1144 height 461
click at [133, 330] on input "text" at bounding box center [220, 334] width 259 height 36
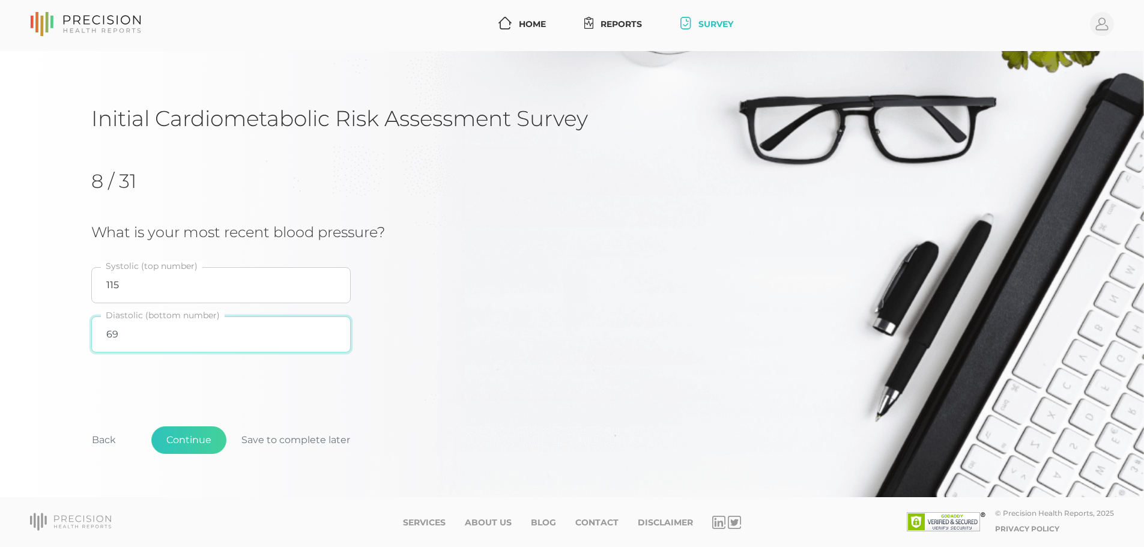
type input "69"
drag, startPoint x: 20, startPoint y: 325, endPoint x: 86, endPoint y: 265, distance: 89.2
click at [20, 322] on div "Initial Cardiometabolic Risk Assessment Survey 8 / 31 What is your most recent …" at bounding box center [572, 274] width 1144 height 446
click at [187, 436] on button "Continue" at bounding box center [188, 440] width 75 height 28
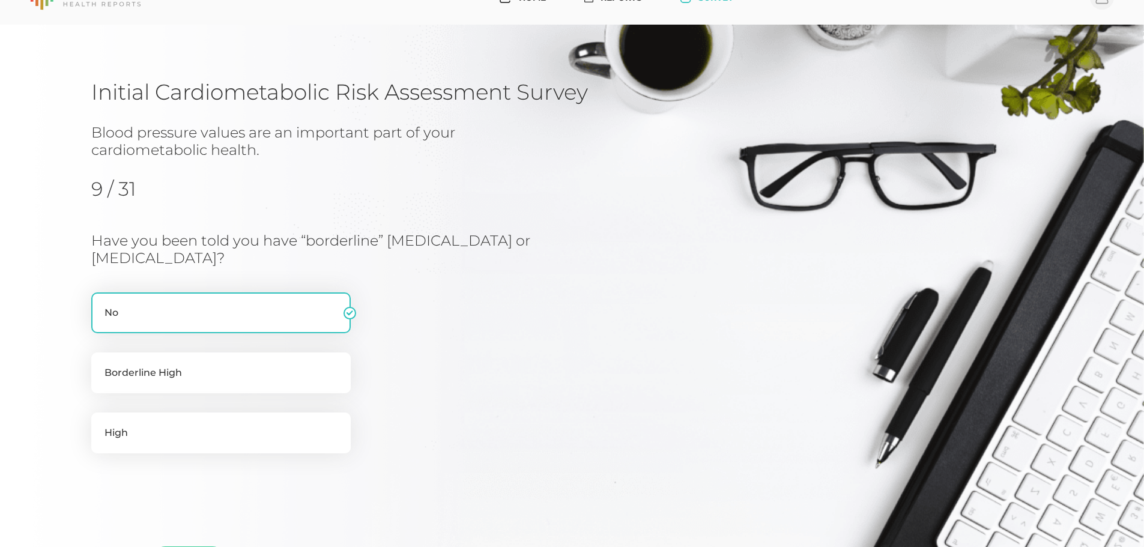
scroll to position [149, 0]
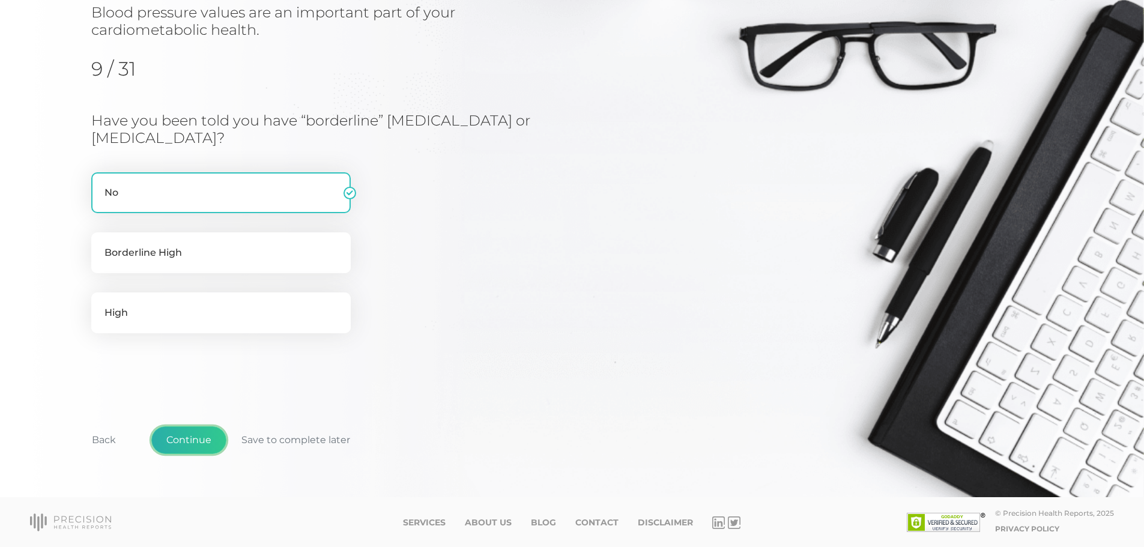
click at [189, 439] on button "Continue" at bounding box center [188, 440] width 75 height 28
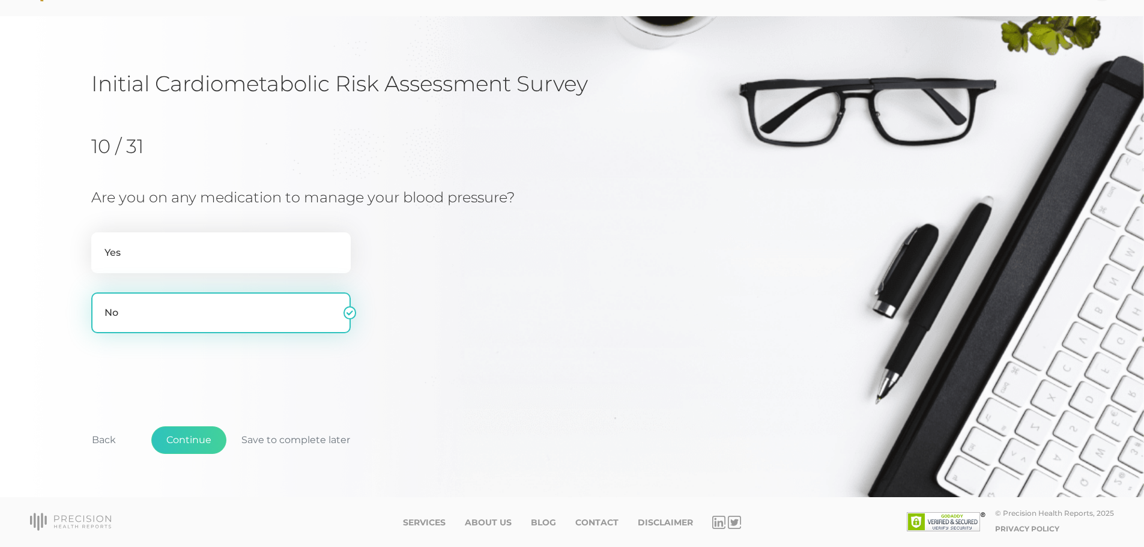
click at [291, 315] on label "No" at bounding box center [220, 312] width 259 height 41
click at [101, 304] on input "No" at bounding box center [96, 298] width 10 height 12
click at [199, 441] on button "Continue" at bounding box center [188, 440] width 75 height 28
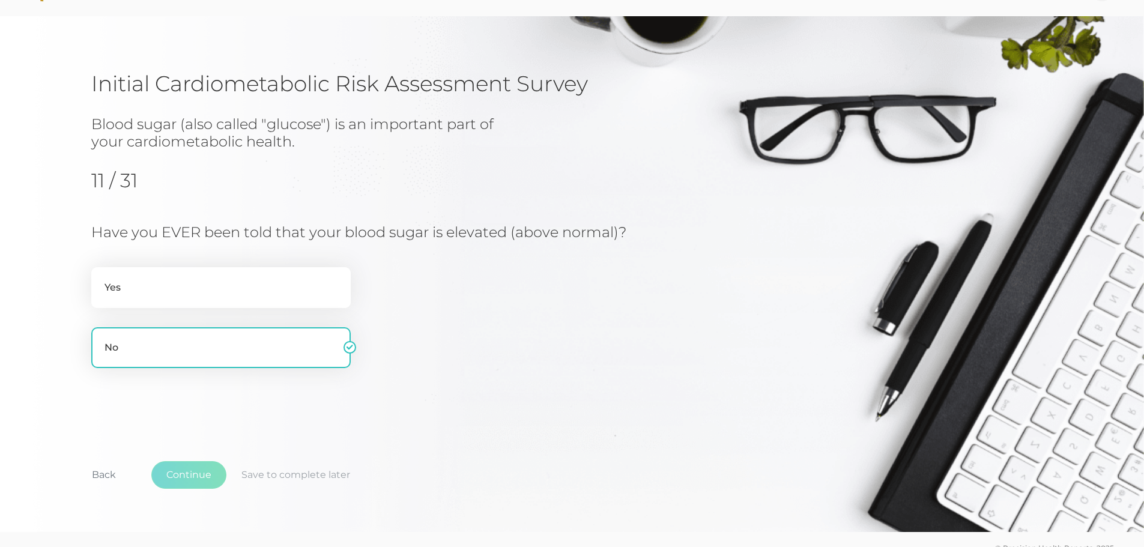
scroll to position [71, 0]
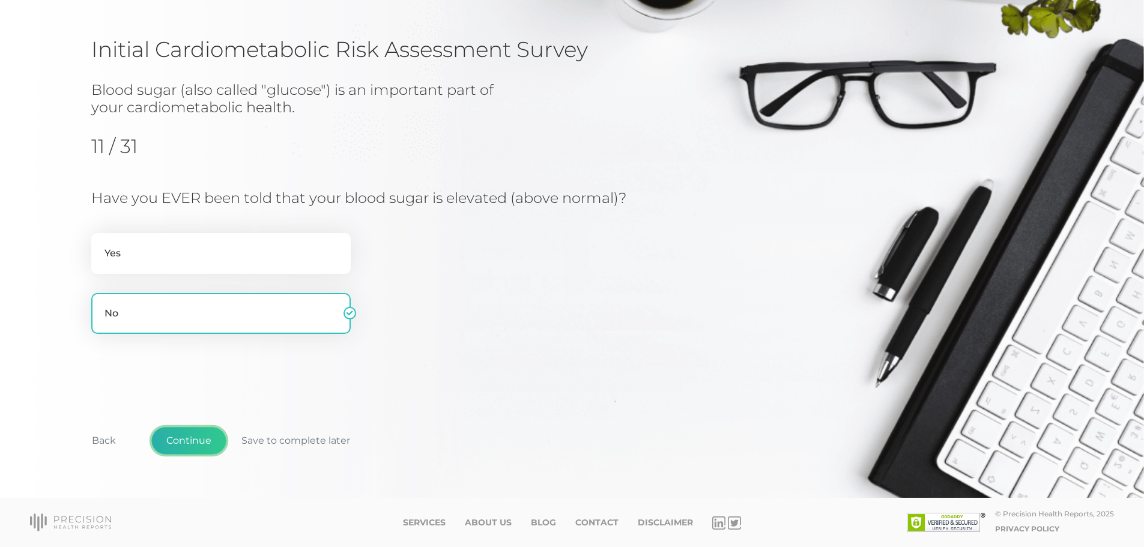
click at [188, 433] on button "Continue" at bounding box center [188, 441] width 75 height 28
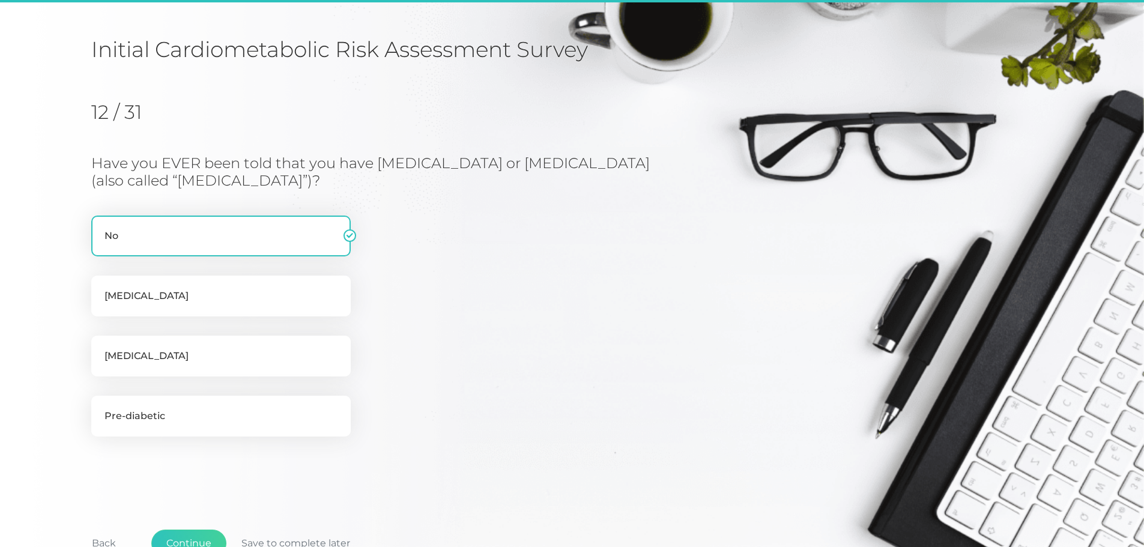
scroll to position [153, 0]
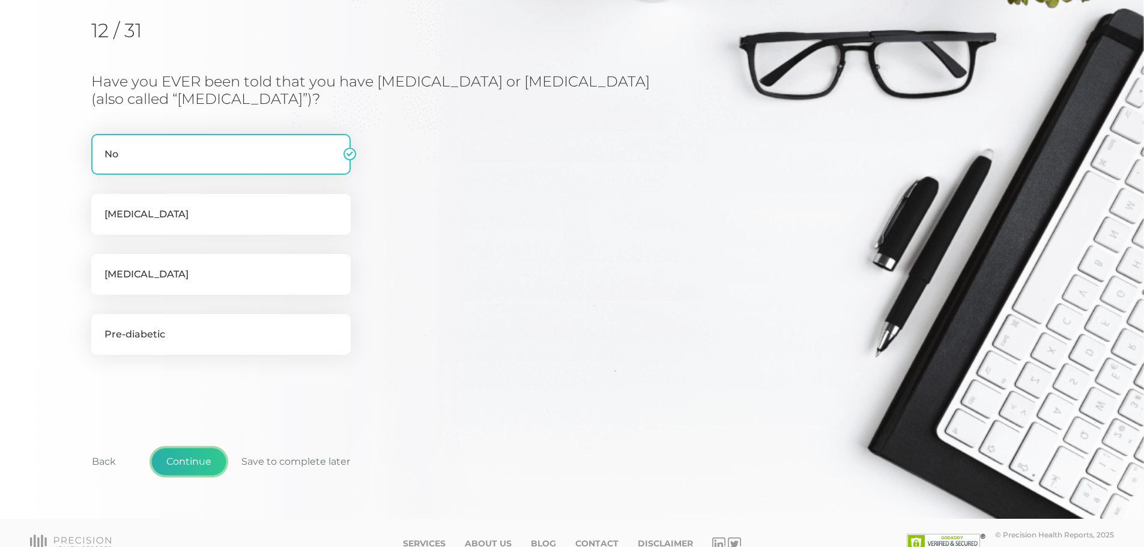
click at [185, 458] on button "Continue" at bounding box center [188, 462] width 75 height 28
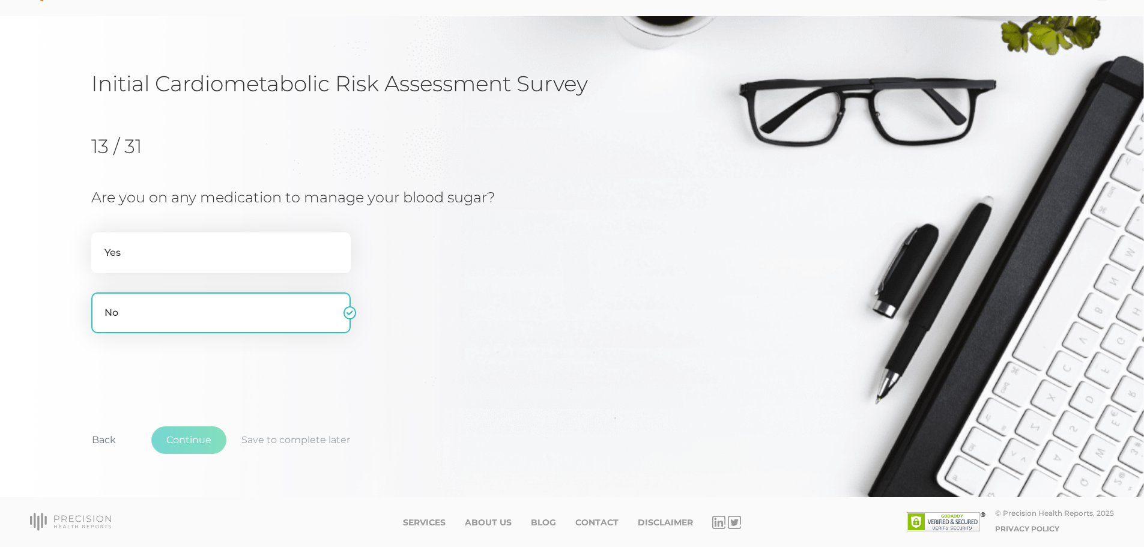
scroll to position [37, 0]
click at [188, 446] on button "Continue" at bounding box center [188, 440] width 75 height 28
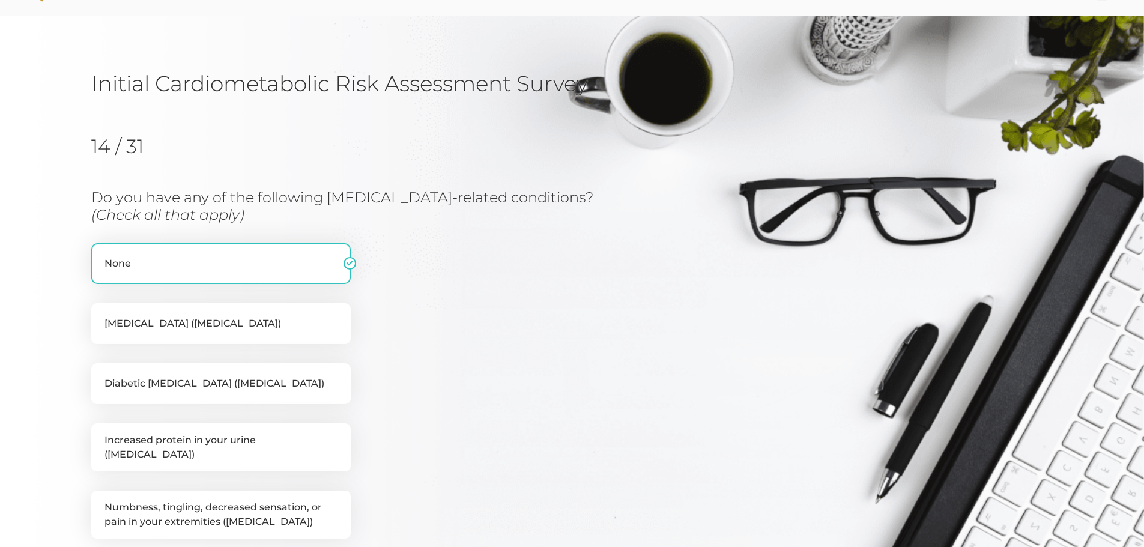
scroll to position [153, 0]
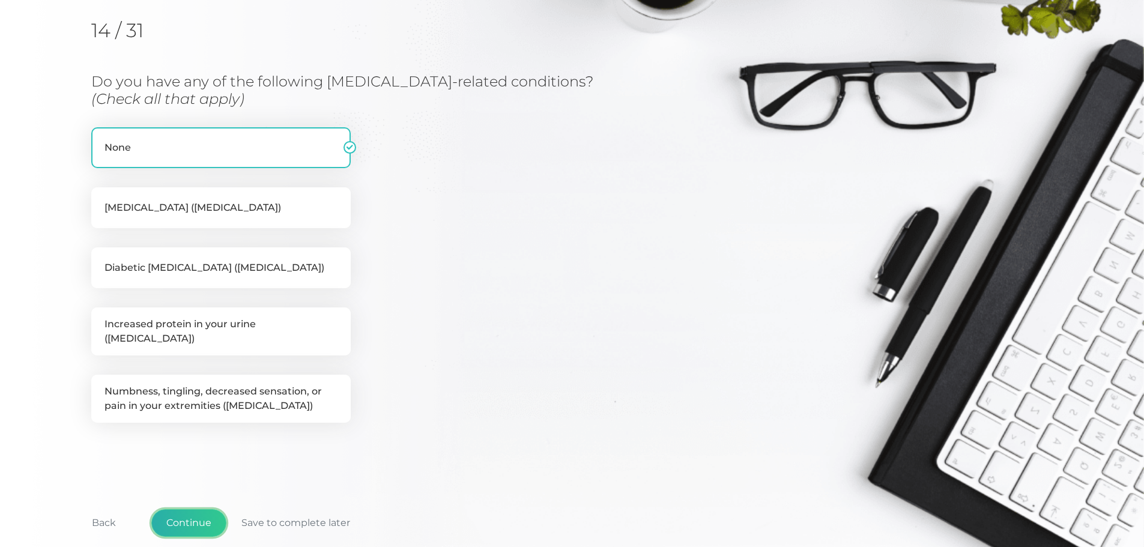
click at [204, 515] on button "Continue" at bounding box center [188, 523] width 75 height 28
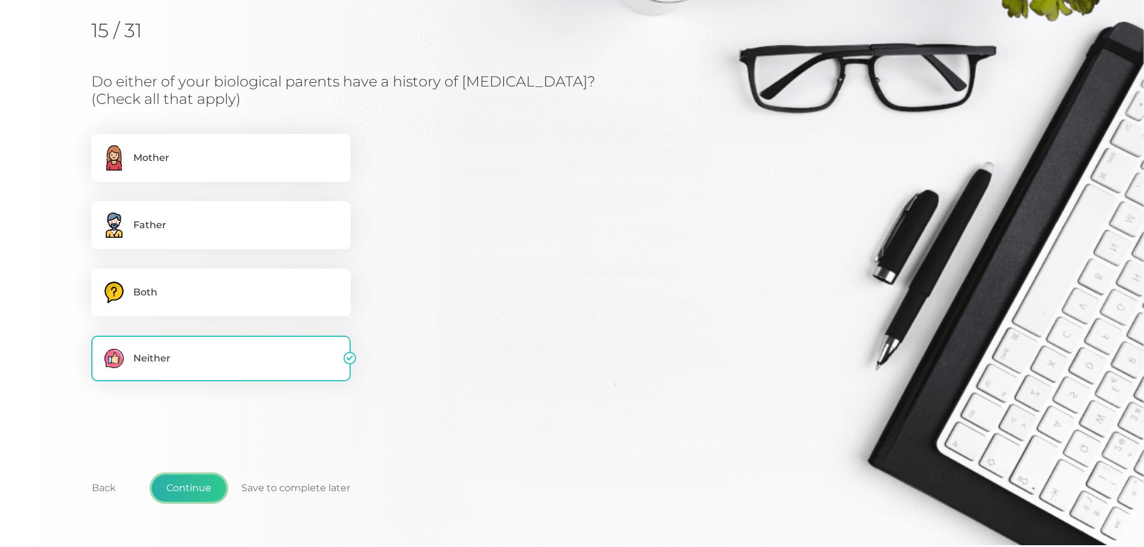
click at [181, 483] on button "Continue" at bounding box center [188, 488] width 75 height 28
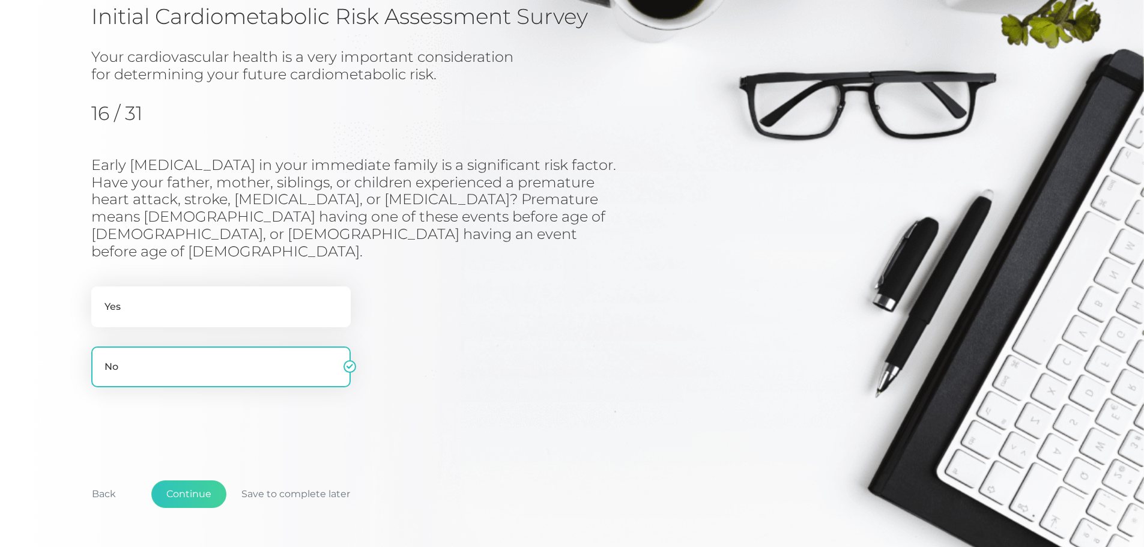
scroll to position [120, 0]
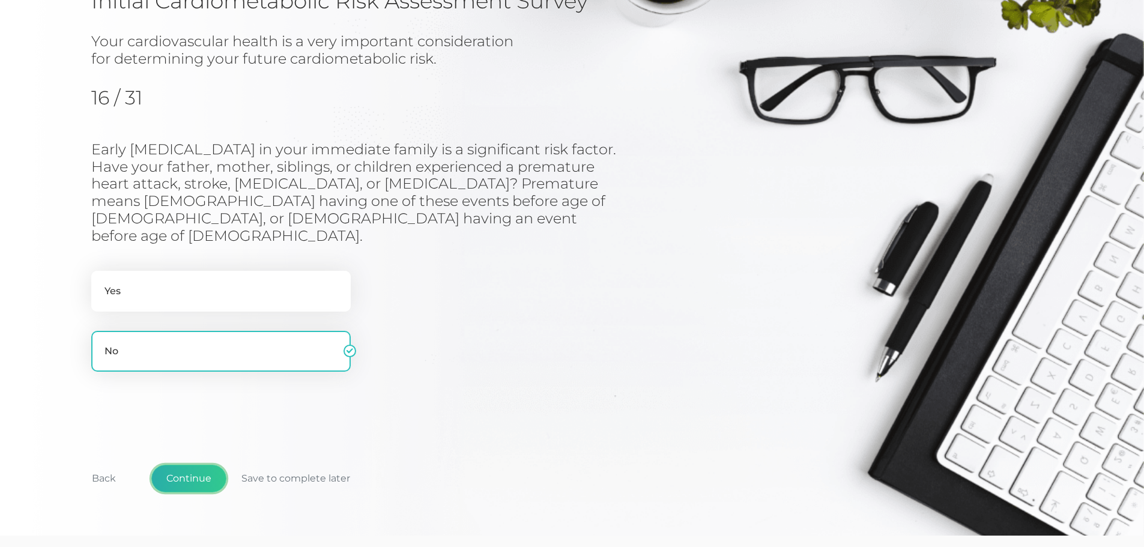
click at [189, 465] on button "Continue" at bounding box center [188, 479] width 75 height 28
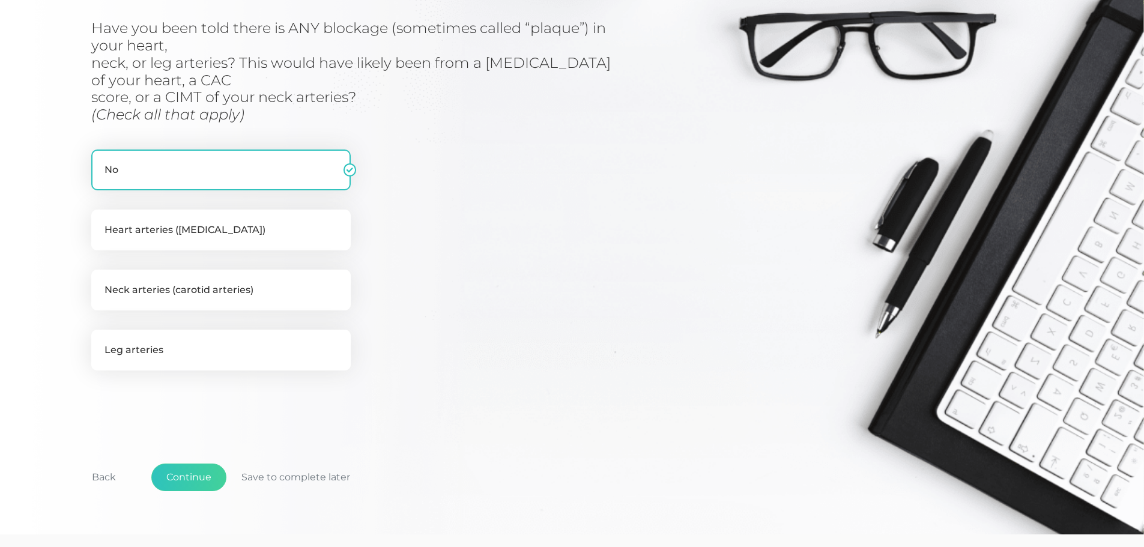
scroll to position [244, 0]
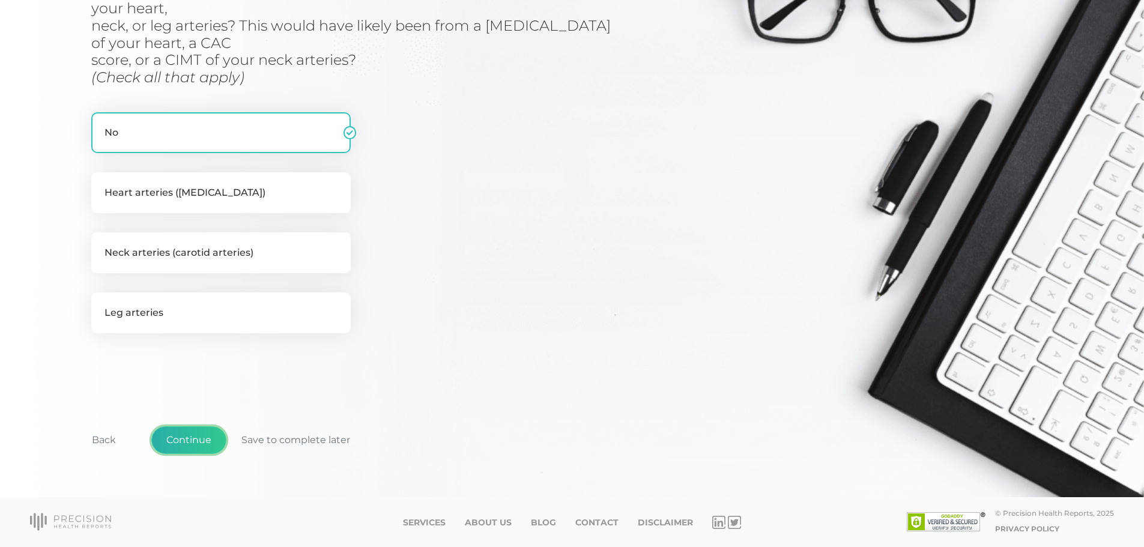
click at [180, 433] on button "Continue" at bounding box center [188, 440] width 75 height 28
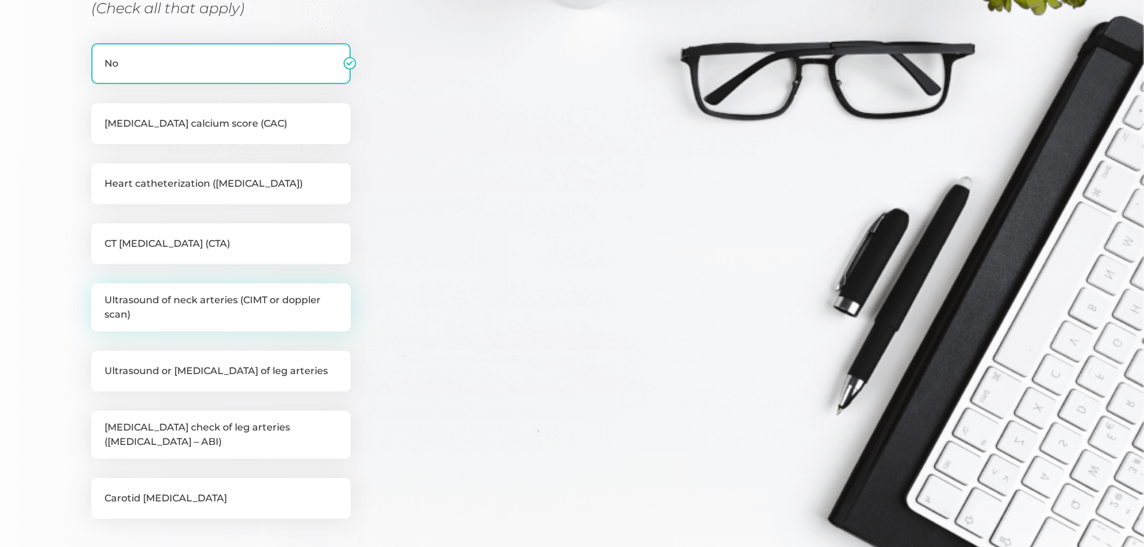
scroll to position [153, 0]
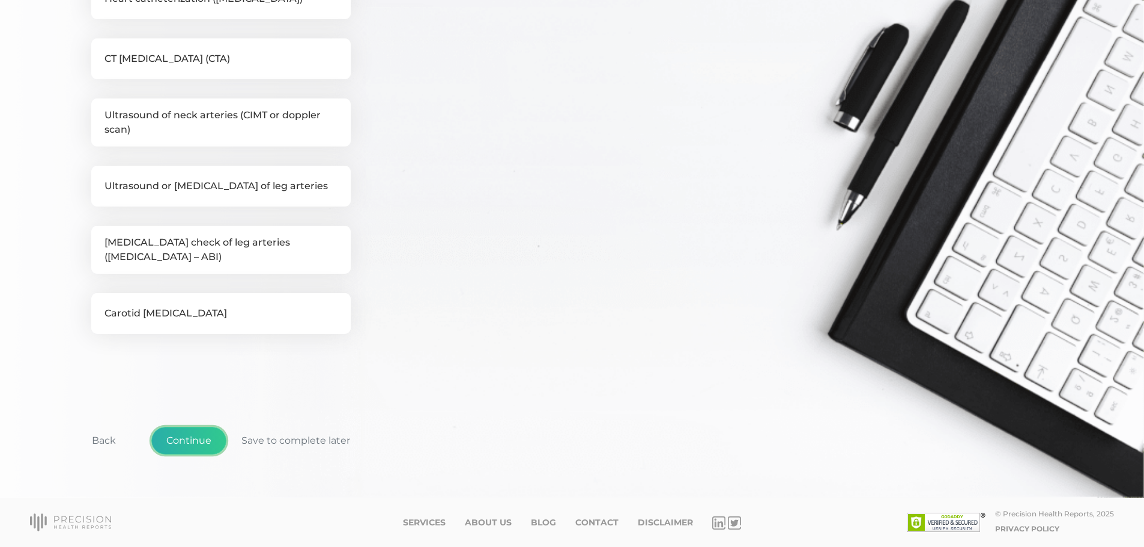
click at [181, 435] on button "Continue" at bounding box center [188, 441] width 75 height 28
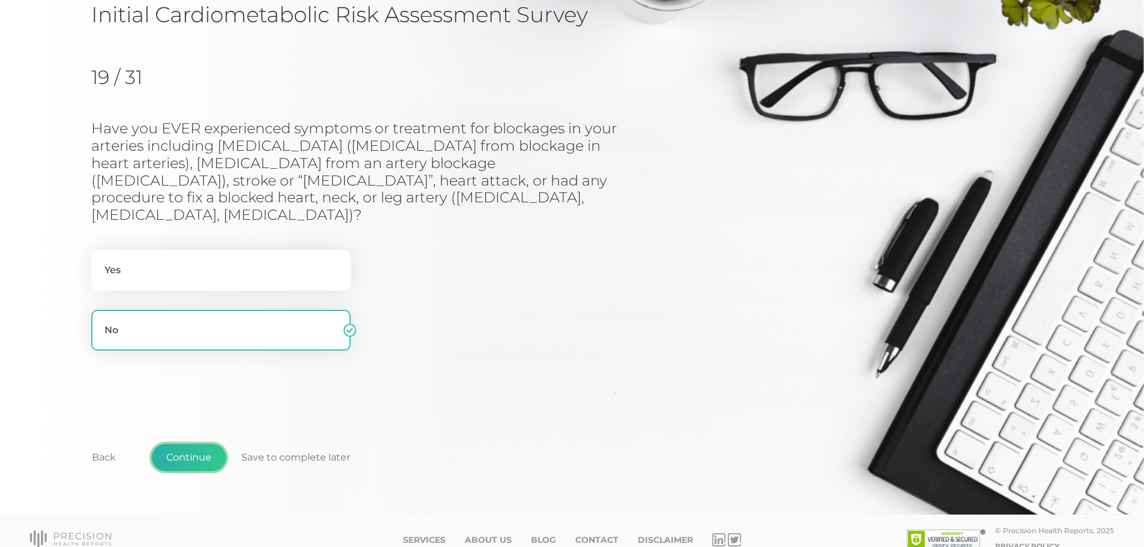
click at [172, 444] on button "Continue" at bounding box center [188, 458] width 75 height 28
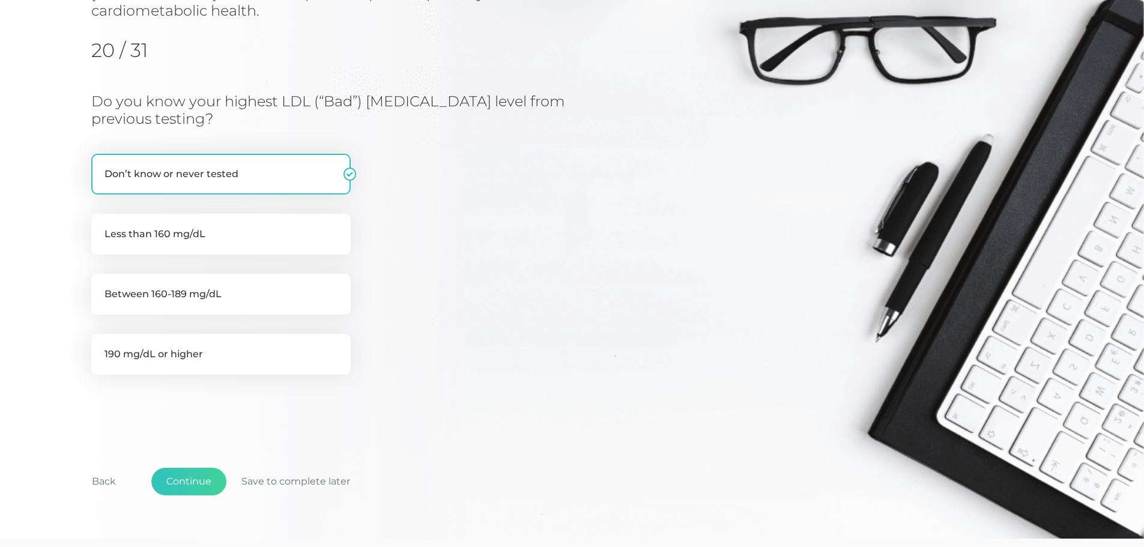
scroll to position [226, 0]
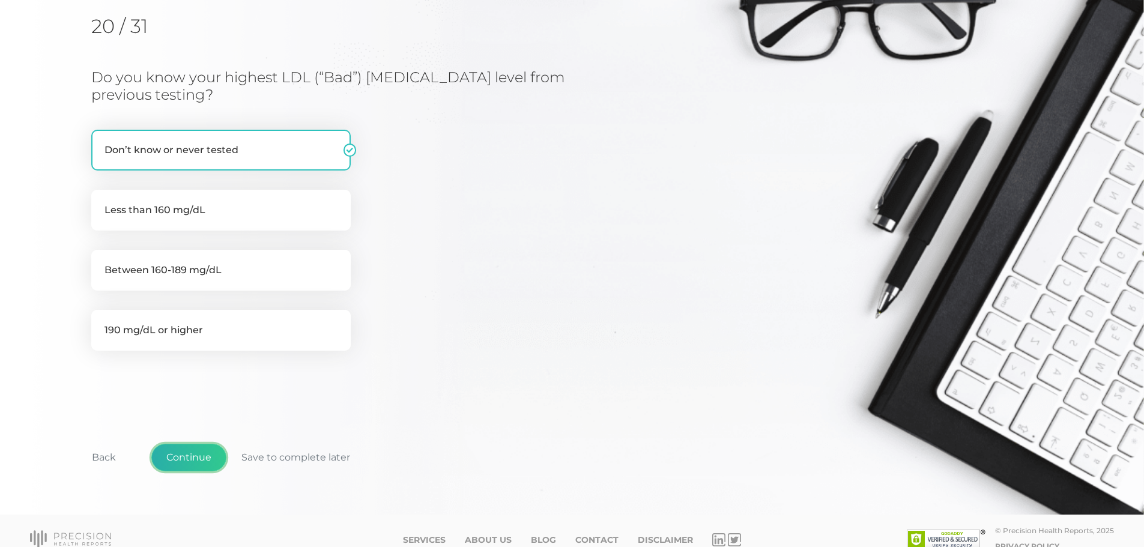
drag, startPoint x: 171, startPoint y: 444, endPoint x: 470, endPoint y: 349, distance: 313.7
click at [467, 351] on div "Initial Cardiometabolic Risk Assessment Survey Information about blood lipids (…" at bounding box center [571, 194] width 961 height 627
click at [207, 445] on button "Continue" at bounding box center [188, 458] width 75 height 28
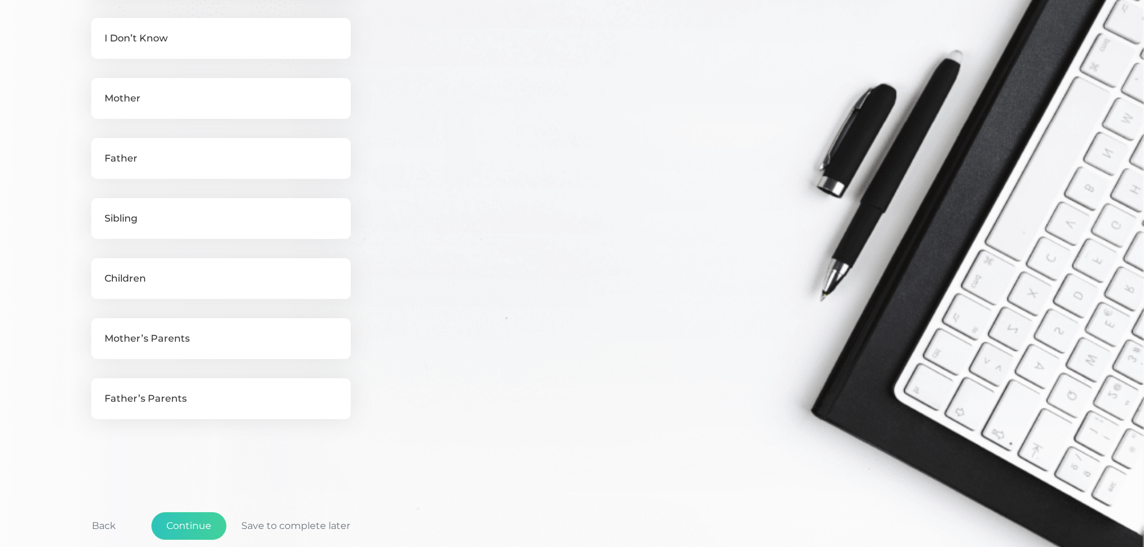
scroll to position [393, 0]
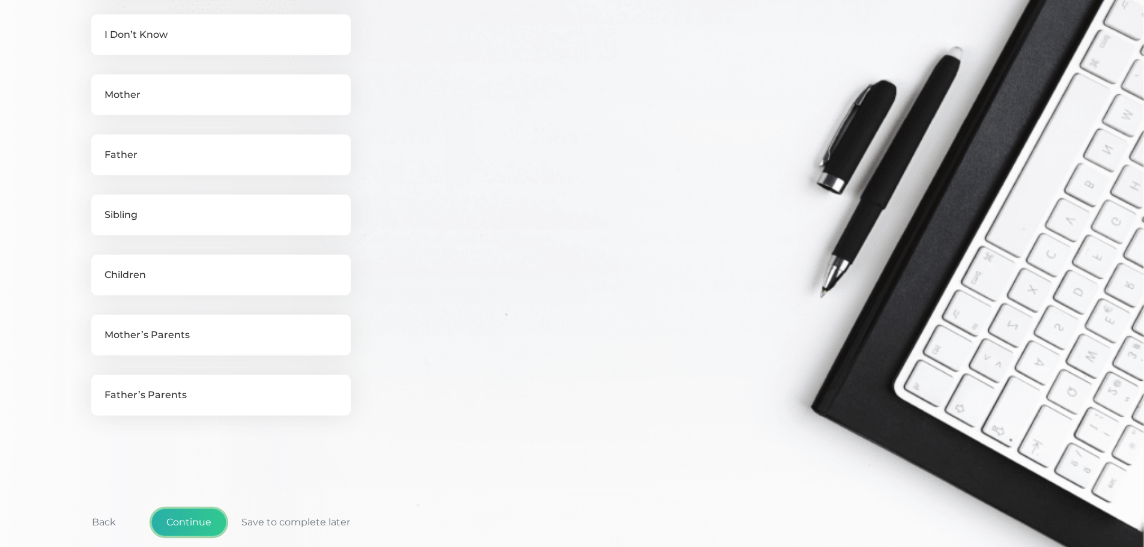
click at [199, 522] on button "Continue" at bounding box center [188, 522] width 75 height 28
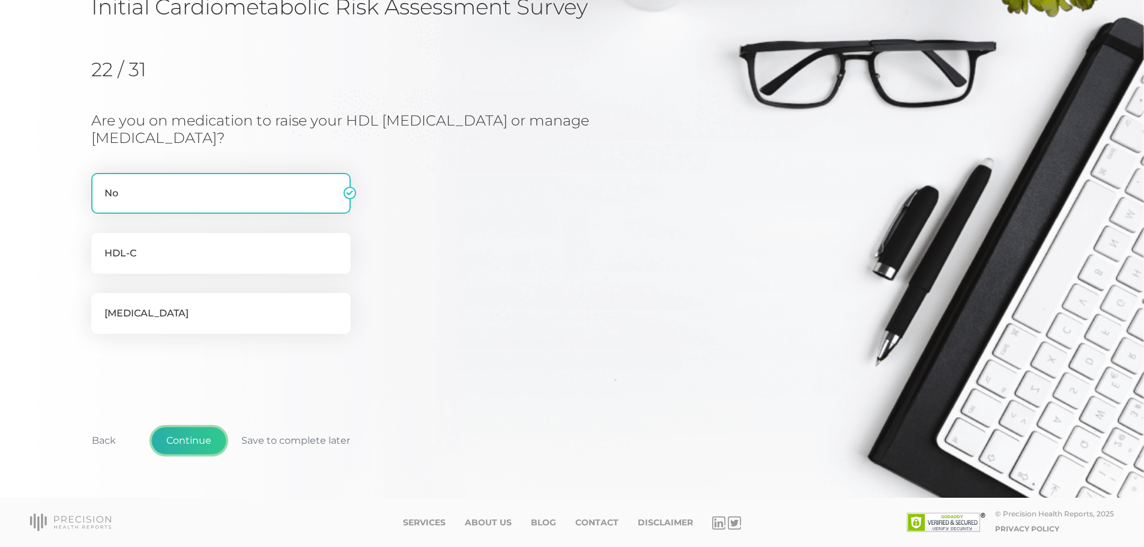
click at [180, 442] on button "Continue" at bounding box center [188, 441] width 75 height 28
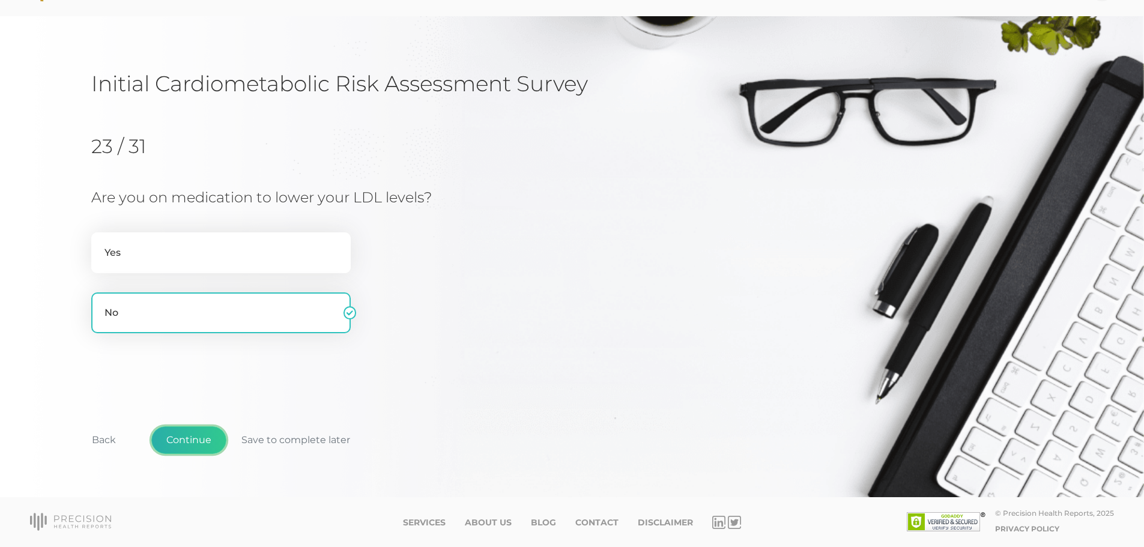
click at [181, 436] on button "Continue" at bounding box center [188, 440] width 75 height 28
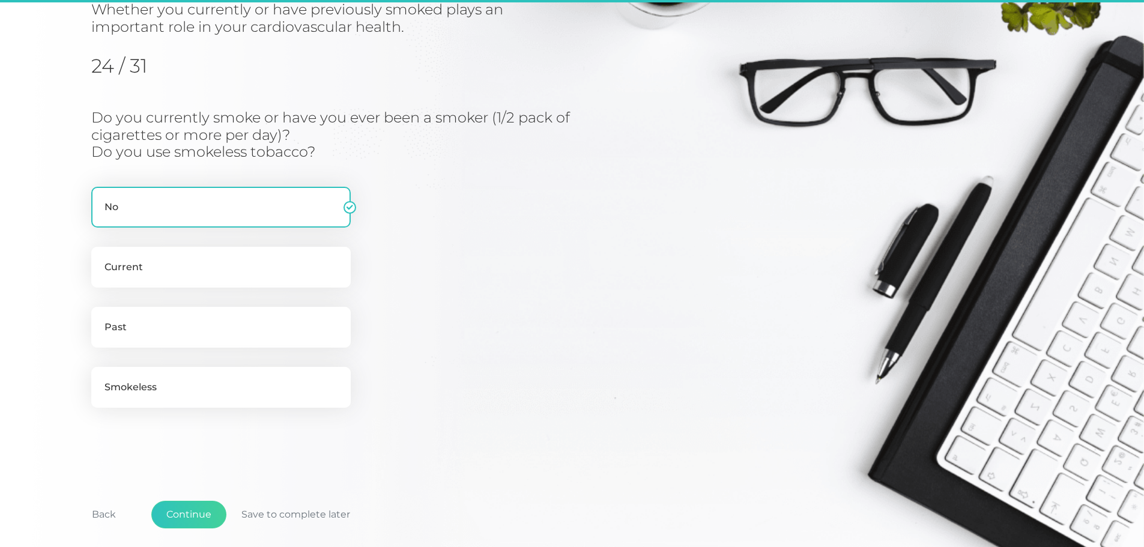
scroll to position [153, 0]
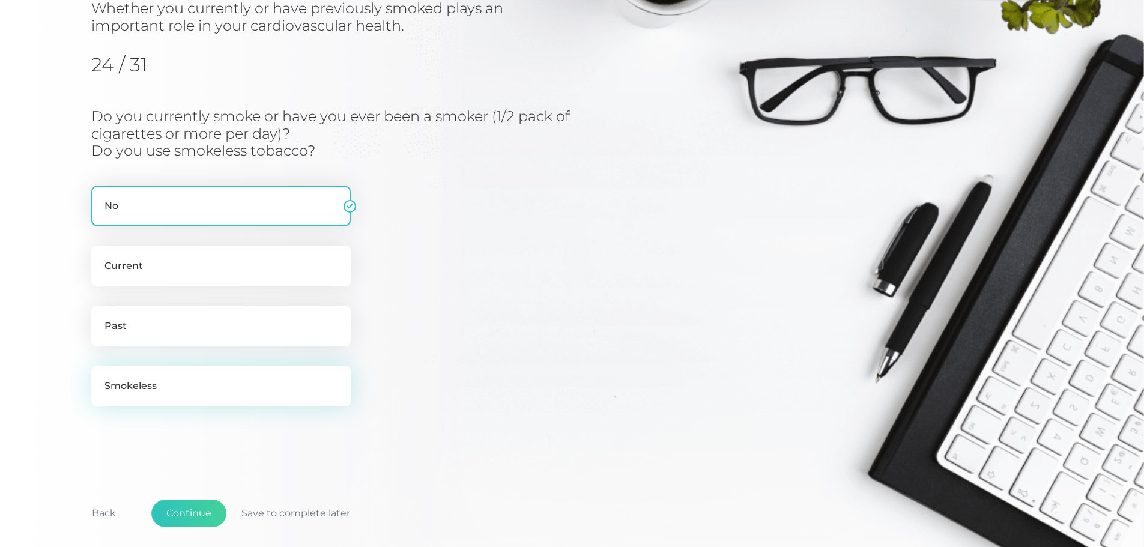
click at [239, 385] on label "Smokeless" at bounding box center [220, 386] width 259 height 41
click at [101, 378] on input "Smokeless" at bounding box center [96, 372] width 10 height 12
checkbox input "true"
click at [303, 208] on label "No" at bounding box center [220, 206] width 259 height 41
click at [101, 198] on input "No" at bounding box center [96, 192] width 10 height 12
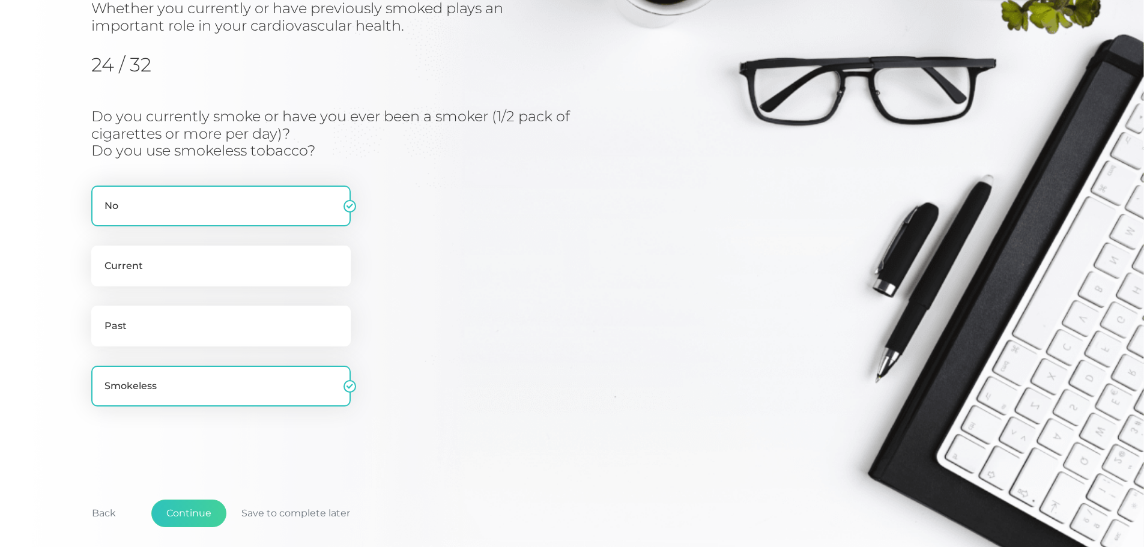
click at [388, 220] on div "Do you currently smoke or have you ever been a smoker (1/2 pack of cigarettes o…" at bounding box center [379, 270] width 577 height 324
click at [248, 252] on label "Current" at bounding box center [220, 266] width 259 height 41
click at [101, 252] on input "Current" at bounding box center [96, 252] width 10 height 12
radio input "true"
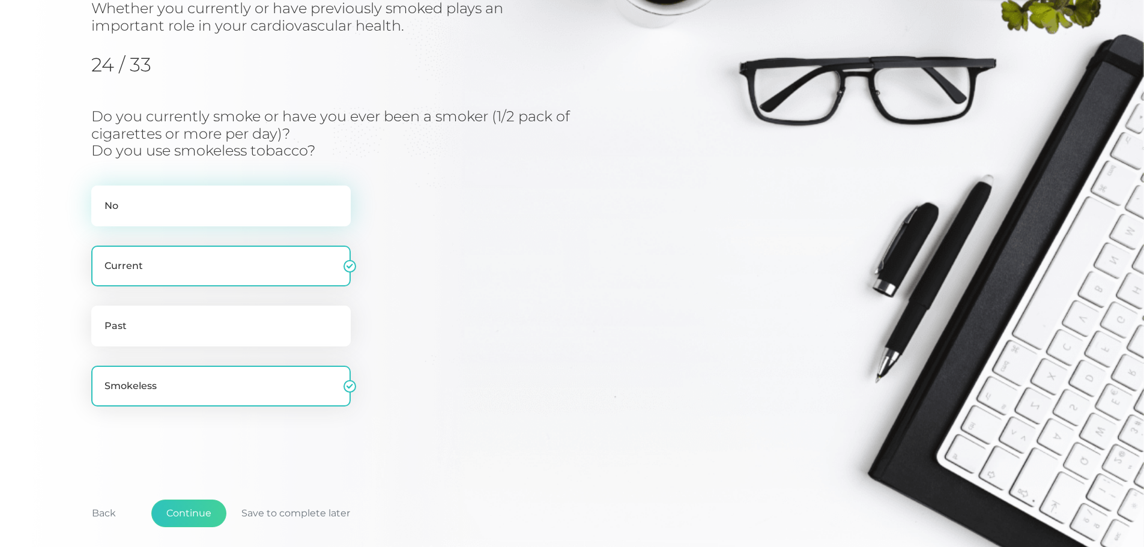
click at [271, 205] on label "No" at bounding box center [220, 206] width 259 height 41
click at [101, 198] on input "No" at bounding box center [96, 192] width 10 height 12
radio input "true"
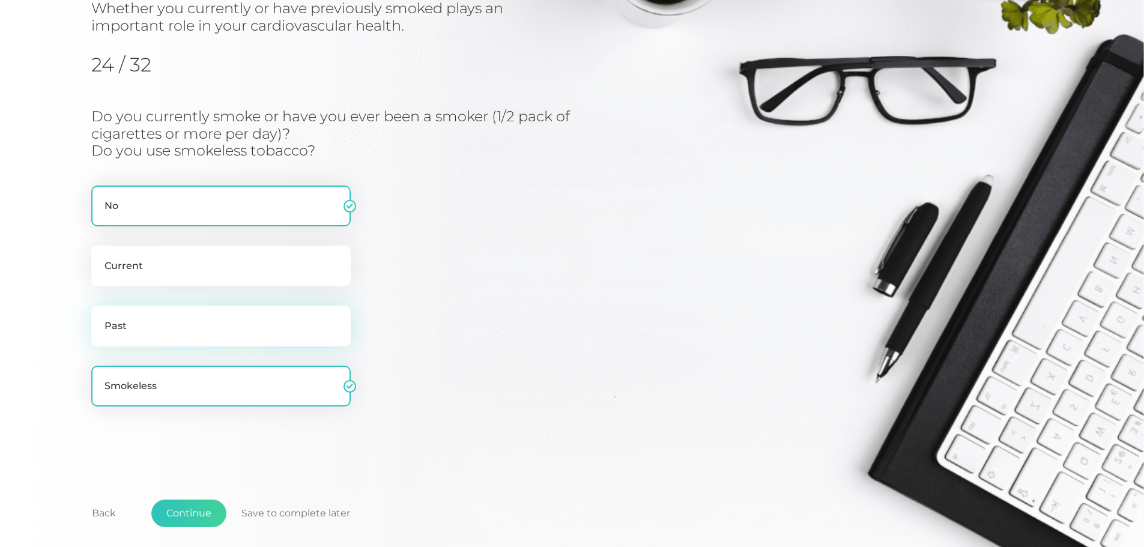
click at [235, 325] on label "Past" at bounding box center [220, 326] width 259 height 41
click at [101, 318] on input "Past" at bounding box center [96, 312] width 10 height 12
radio input "true"
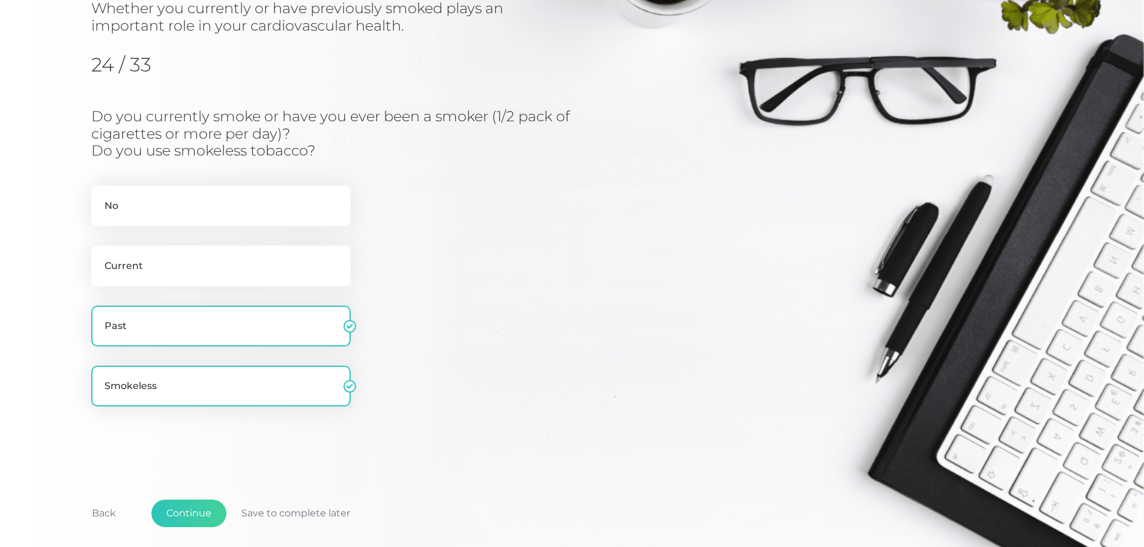
click at [426, 318] on div "Do you currently smoke or have you ever been a smoker (1/2 pack of cigarettes o…" at bounding box center [379, 270] width 577 height 324
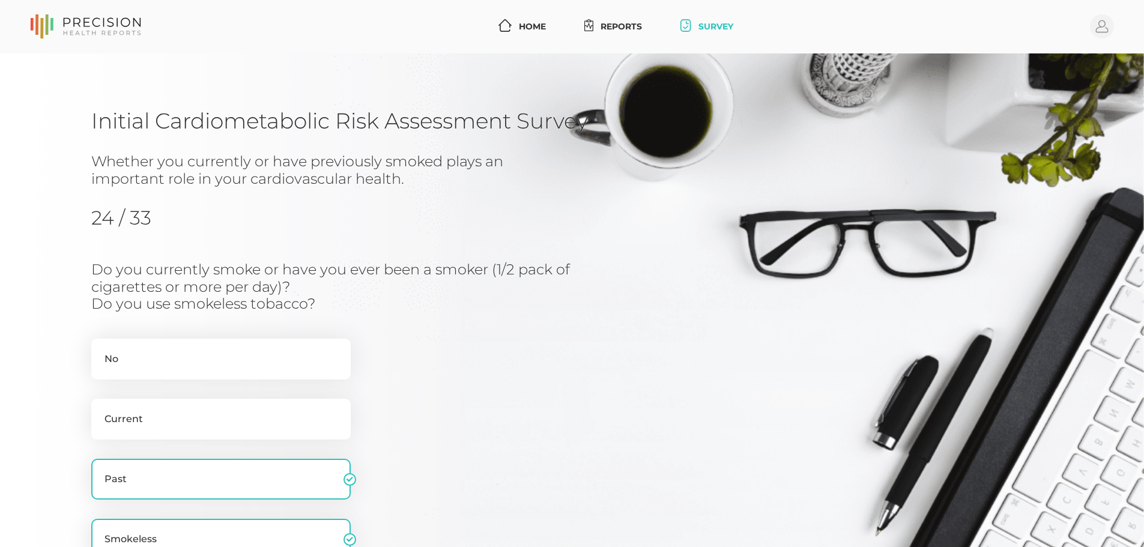
scroll to position [120, 0]
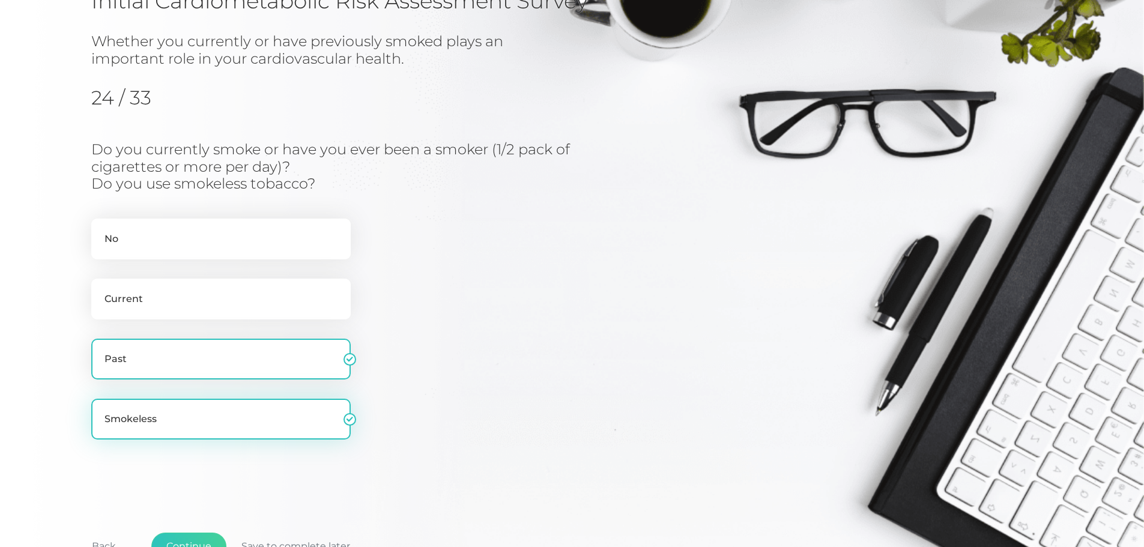
click at [297, 425] on label "Smokeless" at bounding box center [220, 419] width 259 height 41
click at [101, 411] on input "Smokeless" at bounding box center [96, 405] width 10 height 12
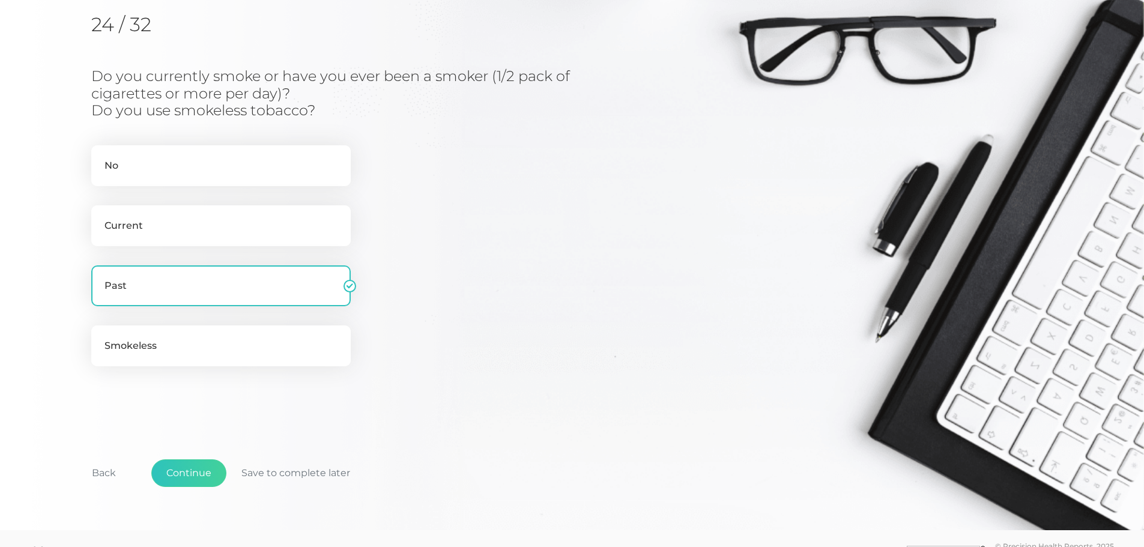
scroll to position [226, 0]
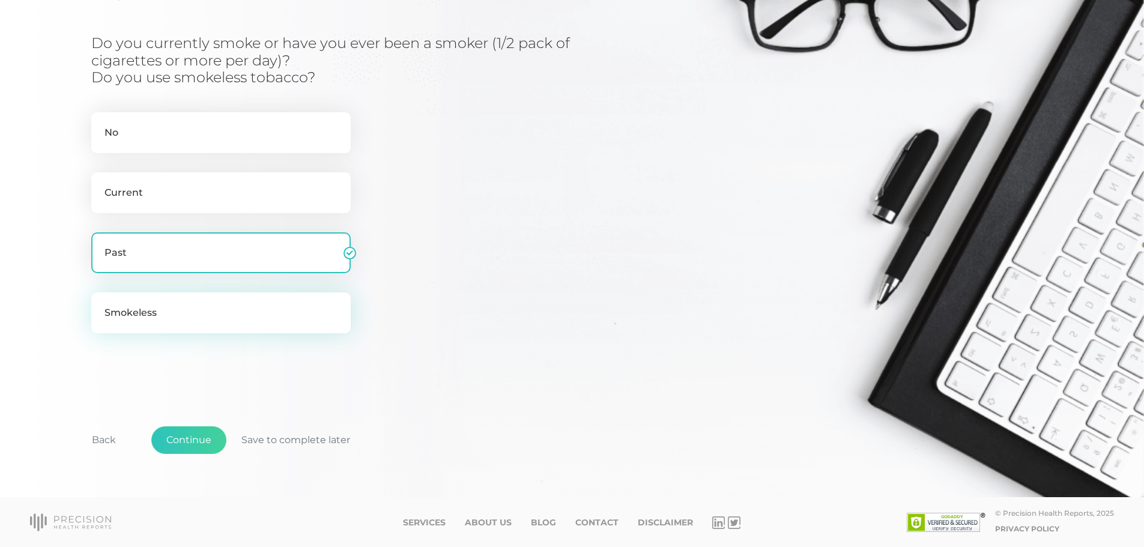
click at [178, 307] on label "Smokeless" at bounding box center [220, 312] width 259 height 41
click at [101, 304] on input "Smokeless" at bounding box center [96, 298] width 10 height 12
drag, startPoint x: 202, startPoint y: 441, endPoint x: 256, endPoint y: 394, distance: 71.1
click at [255, 397] on div "Initial Cardiometabolic Risk Assessment Survey Whether you currently or have pr…" at bounding box center [571, 186] width 961 height 611
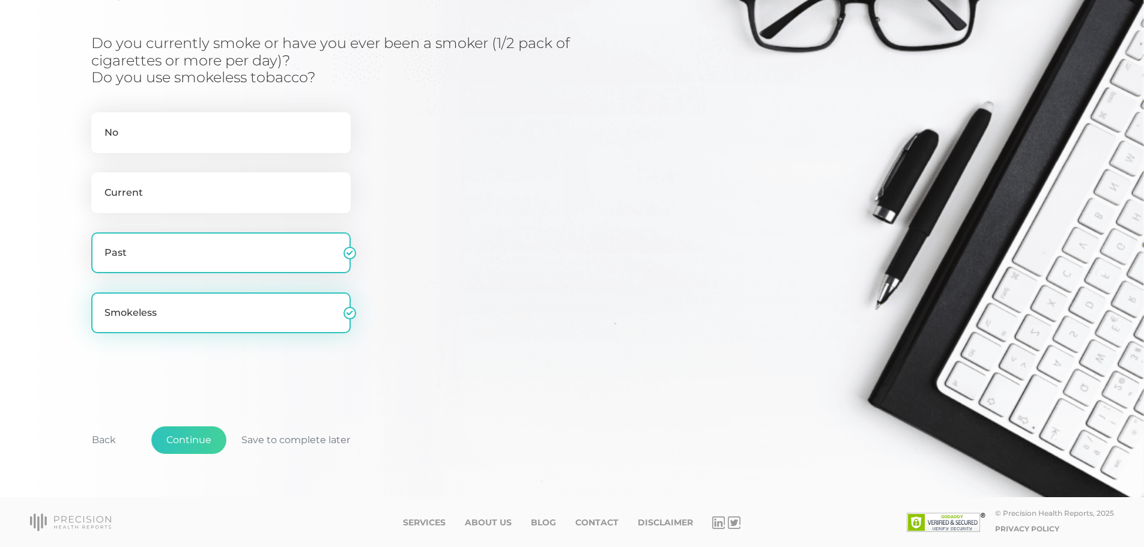
click at [270, 316] on label "Smokeless" at bounding box center [220, 312] width 259 height 41
click at [101, 304] on input "Smokeless" at bounding box center [96, 298] width 10 height 12
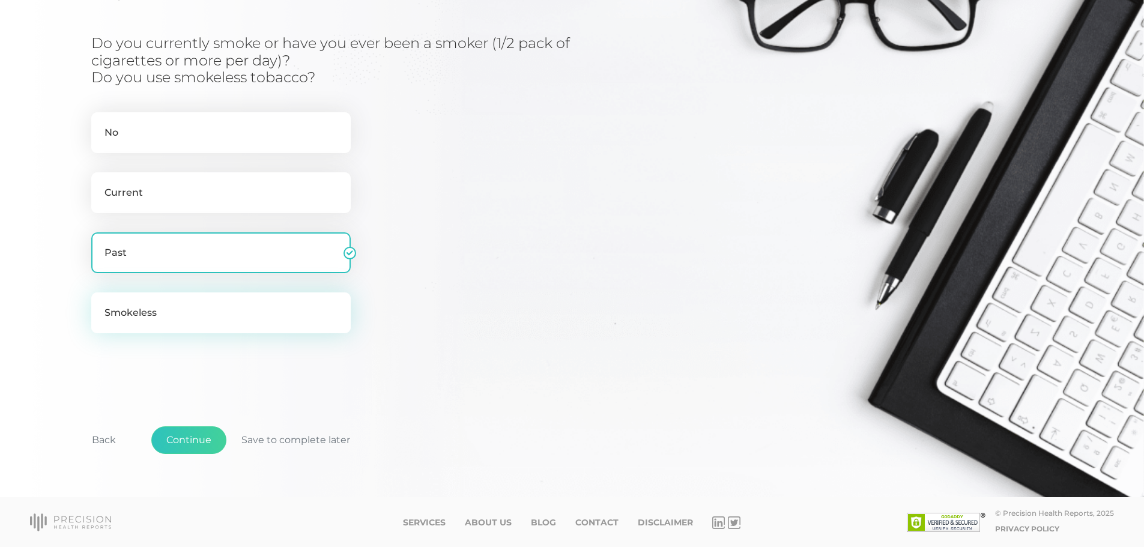
click at [202, 319] on label "Smokeless" at bounding box center [220, 312] width 259 height 41
click at [101, 304] on input "Smokeless" at bounding box center [96, 298] width 10 height 12
checkbox input "true"
click at [182, 442] on button "Continue" at bounding box center [188, 440] width 75 height 28
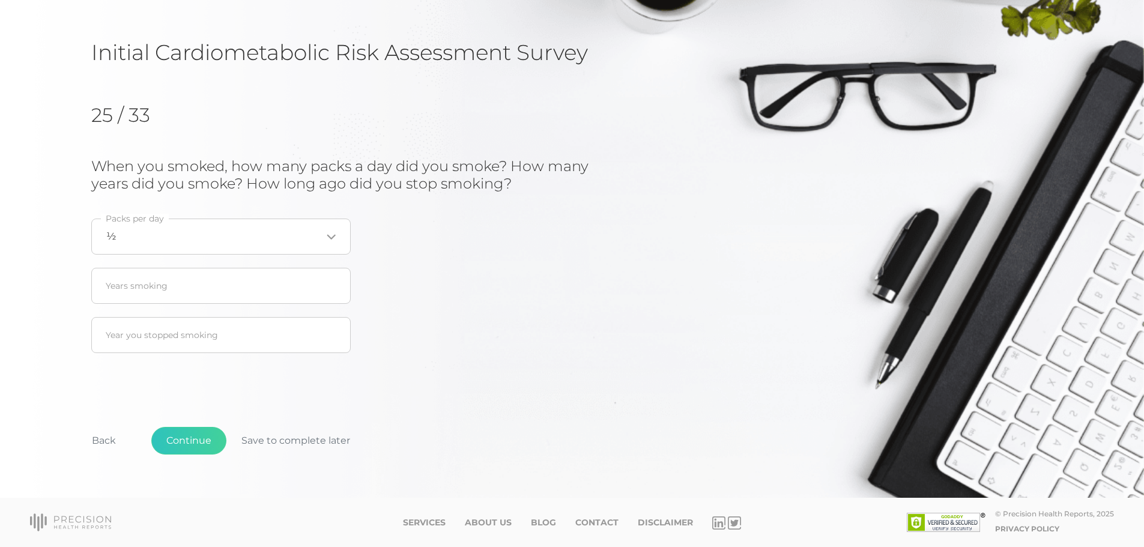
click at [351, 235] on div "When you smoked, how many packs a day did you smoke? How many years did you smo…" at bounding box center [379, 259] width 577 height 202
click at [332, 237] on icon "Search for option" at bounding box center [330, 237] width 7 height 4
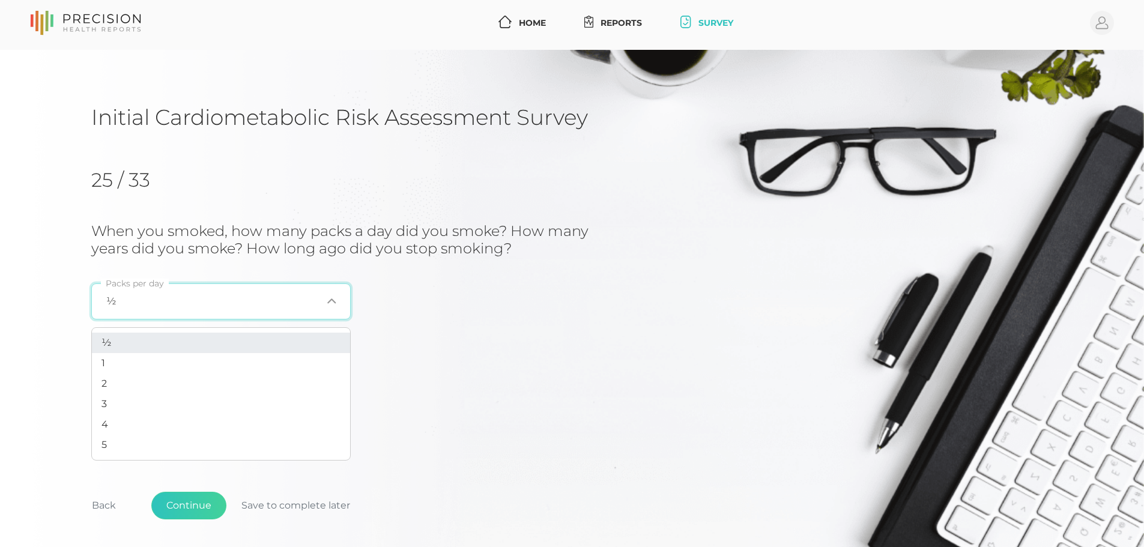
scroll to position [0, 0]
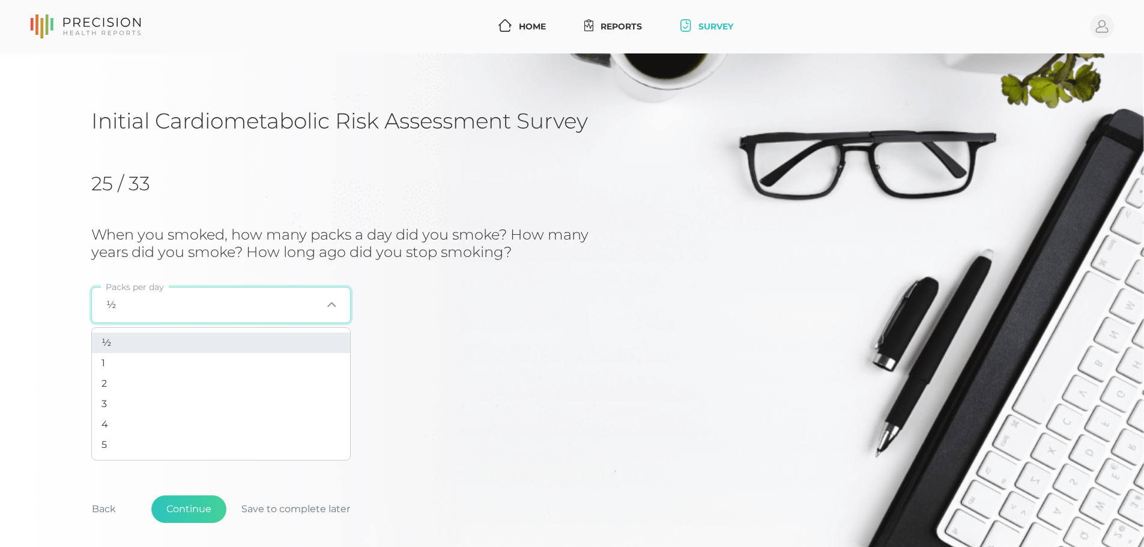
click at [231, 336] on li "½" at bounding box center [221, 343] width 258 height 20
click at [446, 358] on div "When you smoked, how many packs a day did you smoke? How many years did you smo…" at bounding box center [379, 327] width 577 height 202
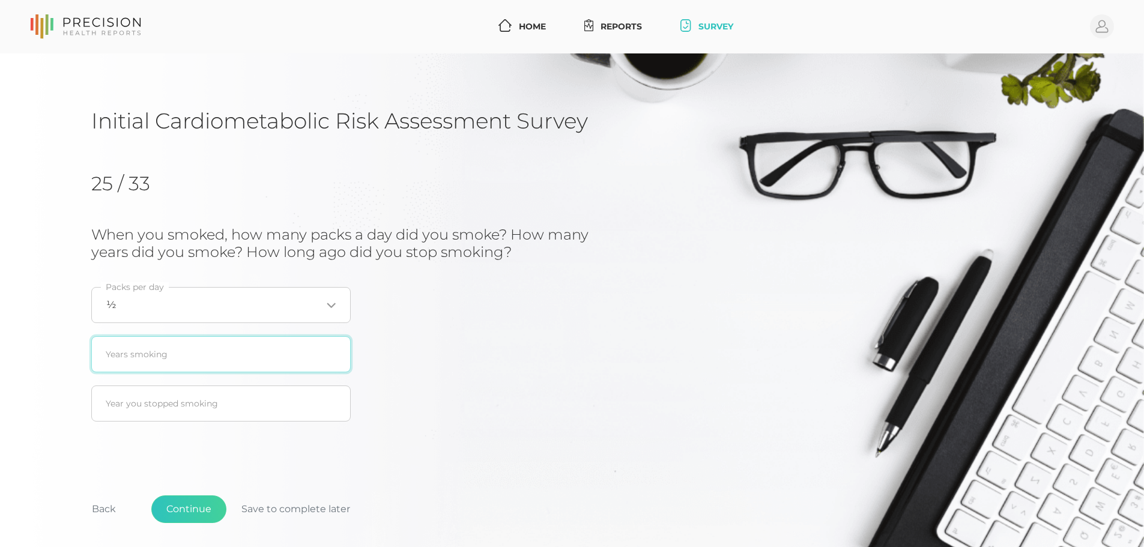
click at [268, 358] on input "text" at bounding box center [220, 354] width 259 height 36
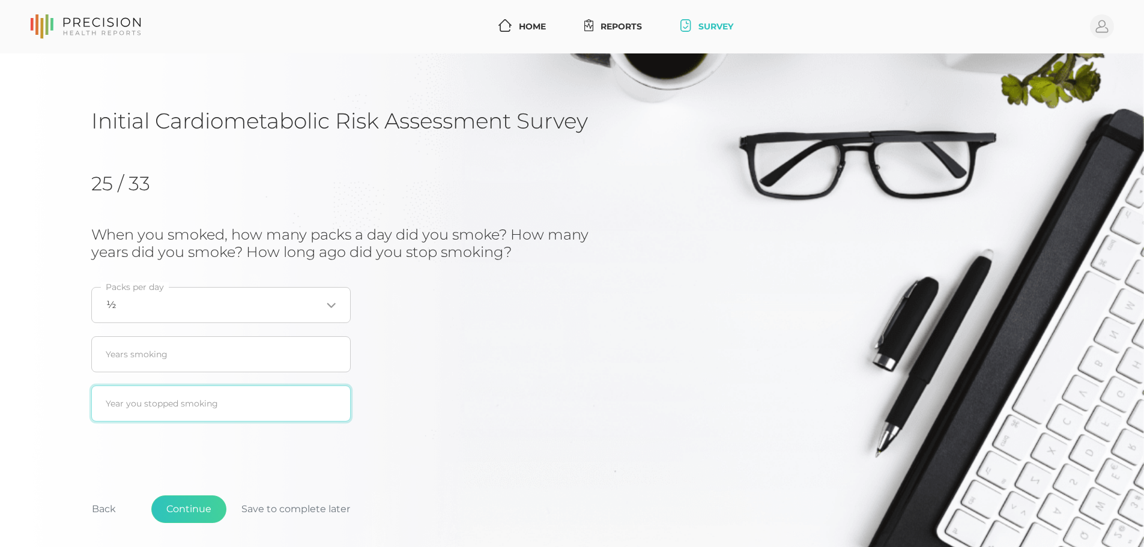
click at [249, 403] on input "text" at bounding box center [220, 403] width 259 height 36
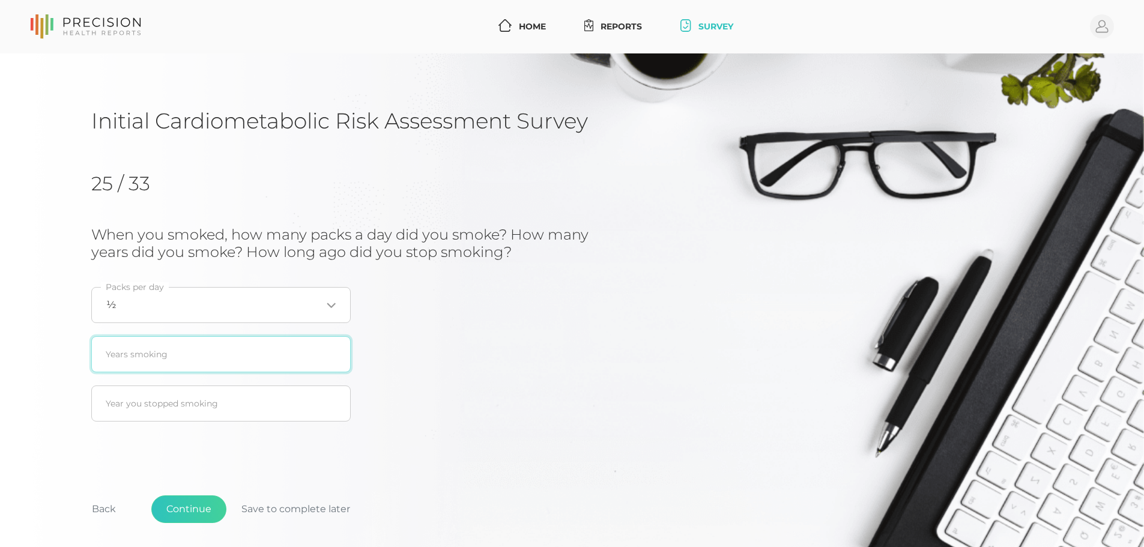
click at [267, 354] on input "text" at bounding box center [220, 354] width 259 height 36
click at [255, 344] on input "text" at bounding box center [220, 354] width 259 height 36
click at [269, 342] on input "text" at bounding box center [220, 354] width 259 height 36
click at [224, 360] on input "text" at bounding box center [220, 354] width 259 height 36
click at [121, 347] on input "text" at bounding box center [220, 354] width 259 height 36
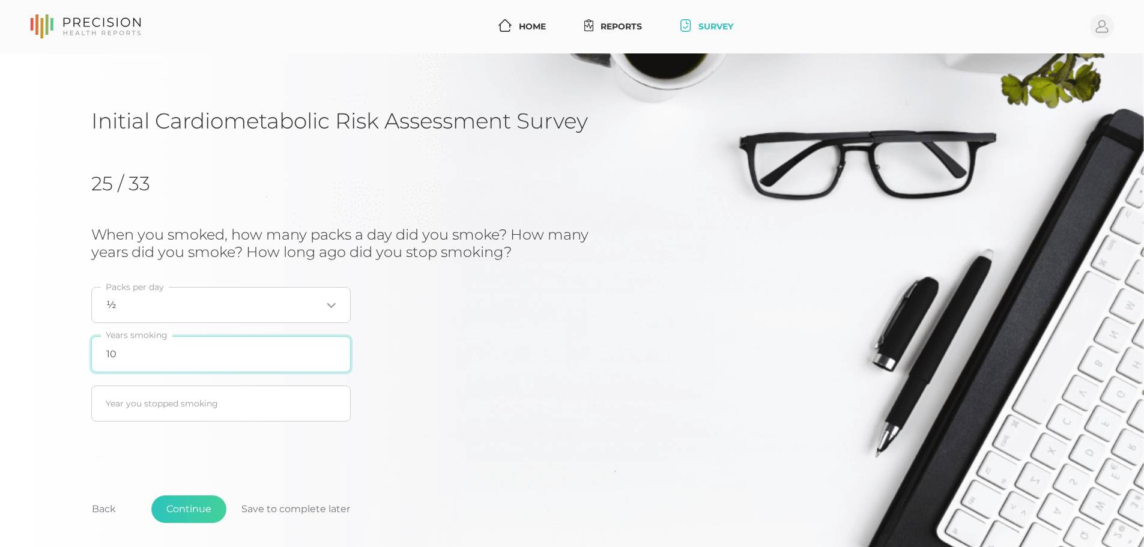
type input "10"
click at [55, 388] on div "Initial Cardiometabolic Risk Assessment Survey 25 / 33 When you smoked, how man…" at bounding box center [572, 309] width 1144 height 513
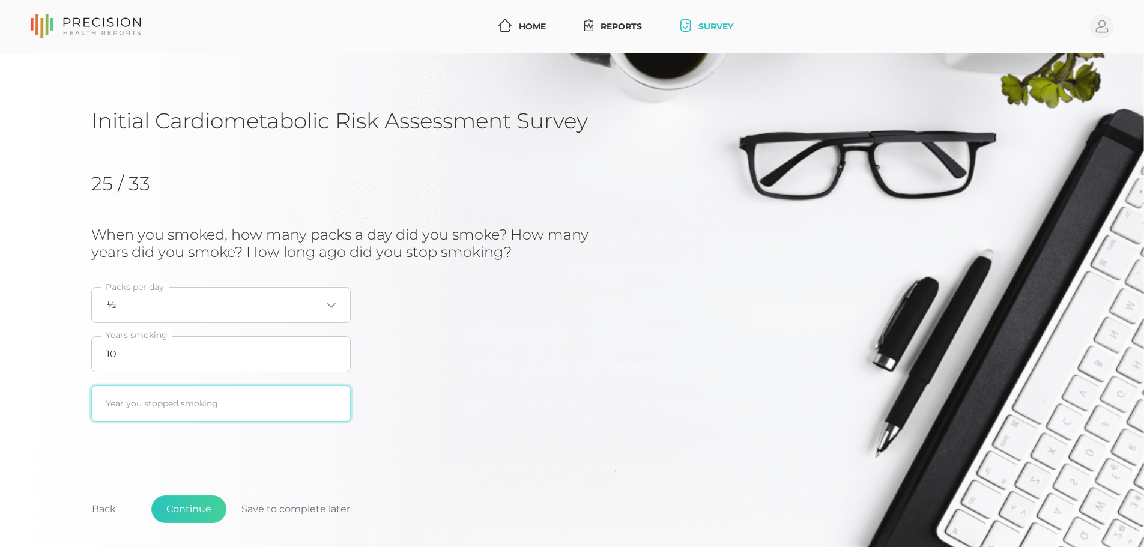
click at [146, 409] on input "text" at bounding box center [220, 403] width 259 height 36
type input "2016"
click at [457, 384] on div "When you smoked, how many packs a day did you smoke? How many years did you smo…" at bounding box center [379, 327] width 577 height 202
click at [404, 429] on div "25 / 33 When you smoked, how many packs a day did you smoke? How many years did…" at bounding box center [571, 300] width 961 height 294
click at [108, 501] on button "Back" at bounding box center [104, 509] width 54 height 28
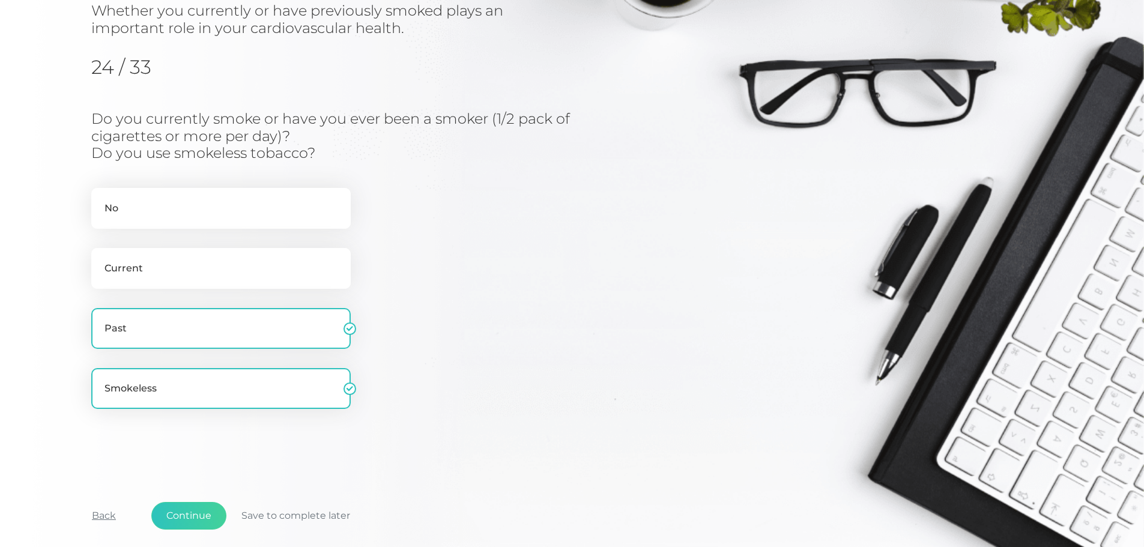
scroll to position [153, 0]
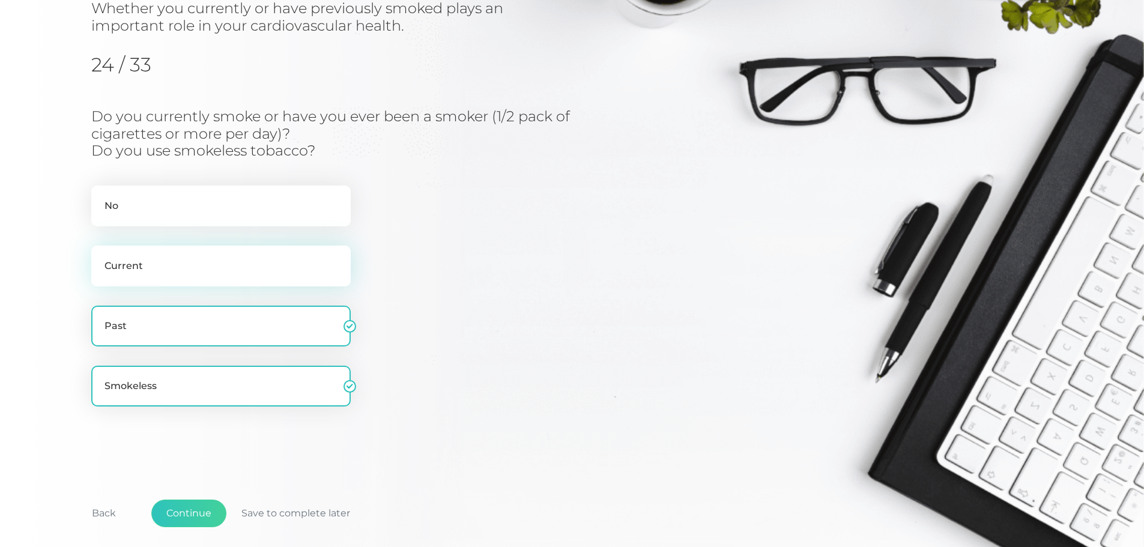
click at [217, 271] on label "Current" at bounding box center [220, 266] width 259 height 41
click at [101, 258] on input "Current" at bounding box center [96, 252] width 10 height 12
radio input "true"
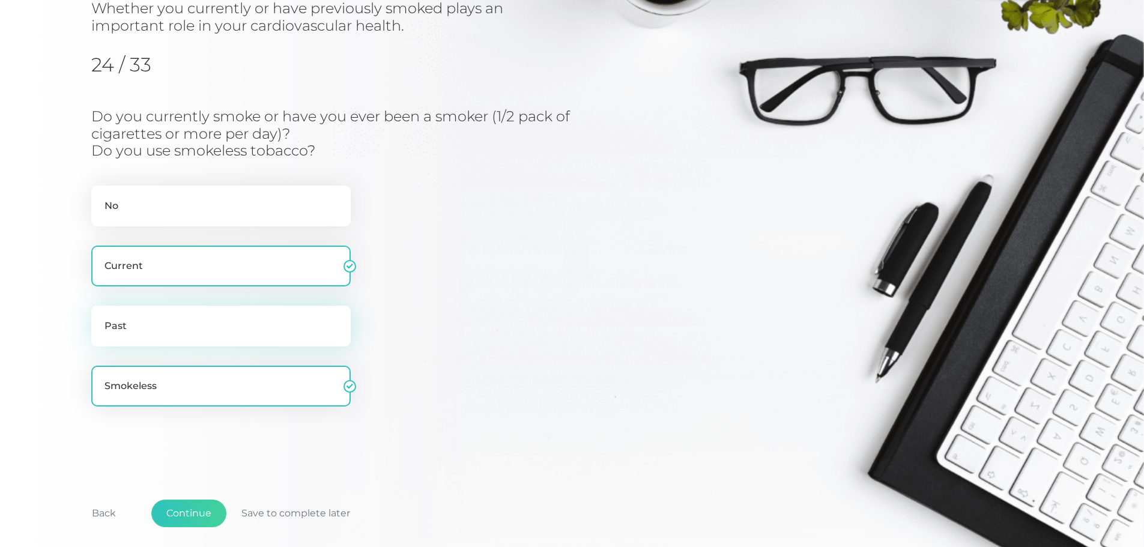
click at [217, 325] on label "Past" at bounding box center [220, 326] width 259 height 41
click at [101, 318] on input "Past" at bounding box center [96, 312] width 10 height 12
radio input "true"
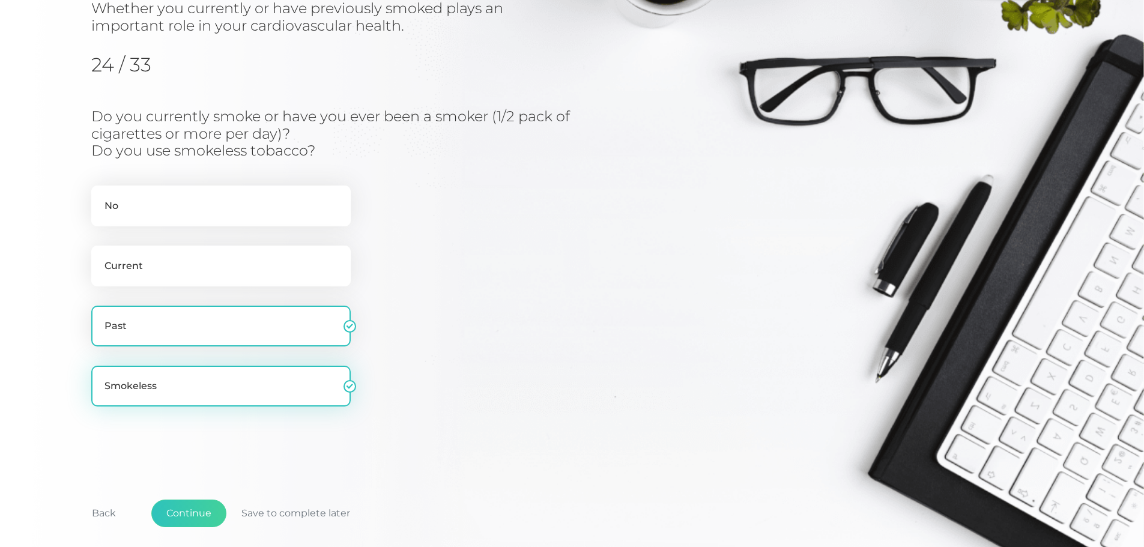
click at [213, 380] on label "Smokeless" at bounding box center [220, 386] width 259 height 41
click at [101, 378] on input "Smokeless" at bounding box center [96, 372] width 10 height 12
click at [207, 381] on label "Smokeless" at bounding box center [220, 386] width 259 height 41
click at [101, 378] on input "Smokeless" at bounding box center [96, 372] width 10 height 12
checkbox input "true"
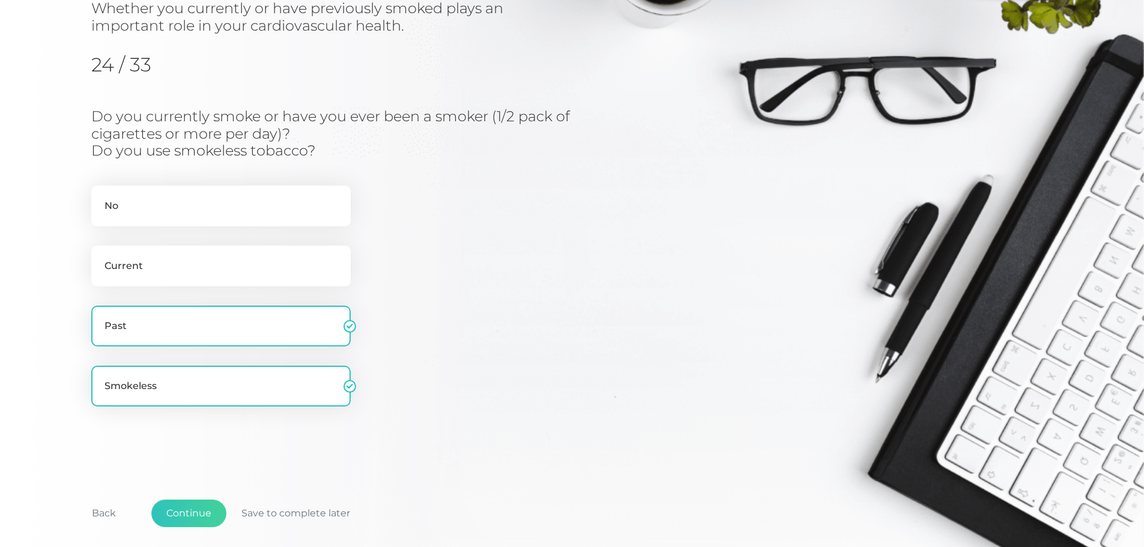
click at [203, 445] on div "Whether you currently or have previously smoked plays an important role in your…" at bounding box center [571, 225] width 961 height 451
click at [402, 398] on div "Do you currently smoke or have you ever been a smoker (1/2 pack of cigarettes o…" at bounding box center [379, 270] width 577 height 324
click at [288, 273] on label "Current" at bounding box center [220, 266] width 259 height 41
click at [101, 258] on input "Current" at bounding box center [96, 252] width 10 height 12
radio input "true"
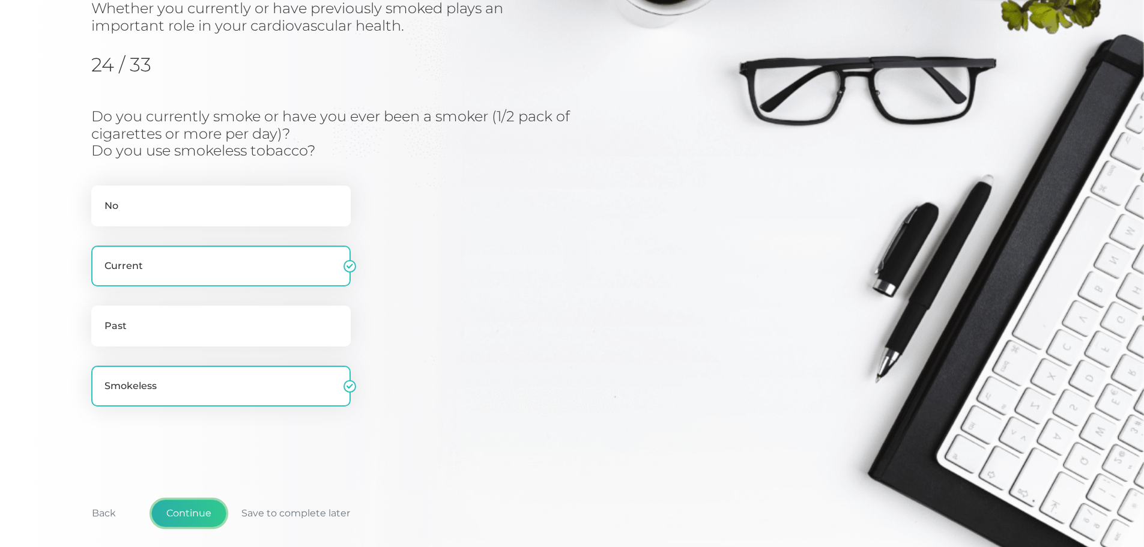
click at [186, 516] on button "Continue" at bounding box center [188, 513] width 75 height 28
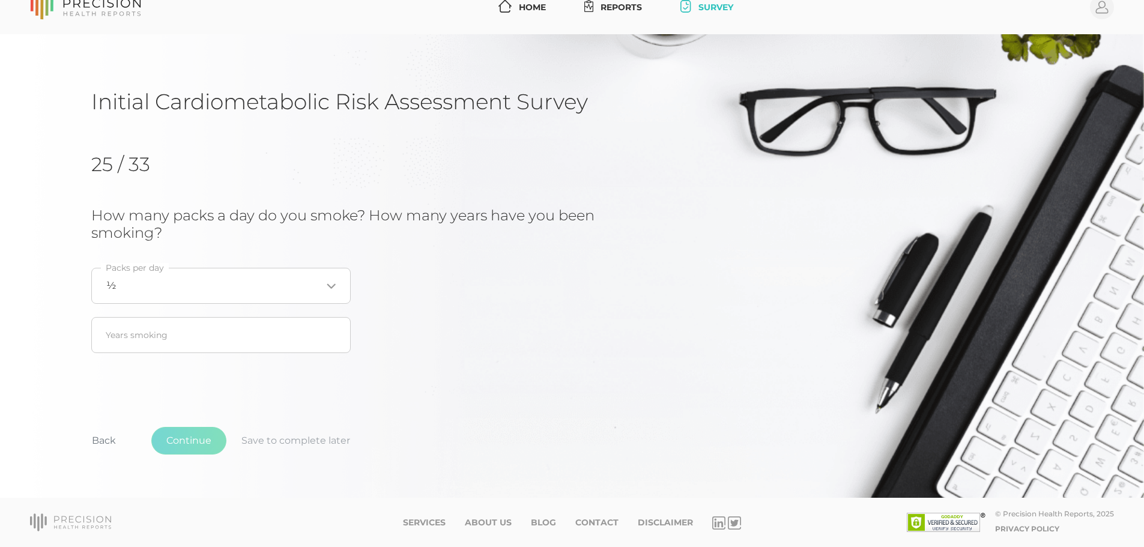
scroll to position [19, 0]
click at [102, 445] on button "Back" at bounding box center [104, 441] width 54 height 28
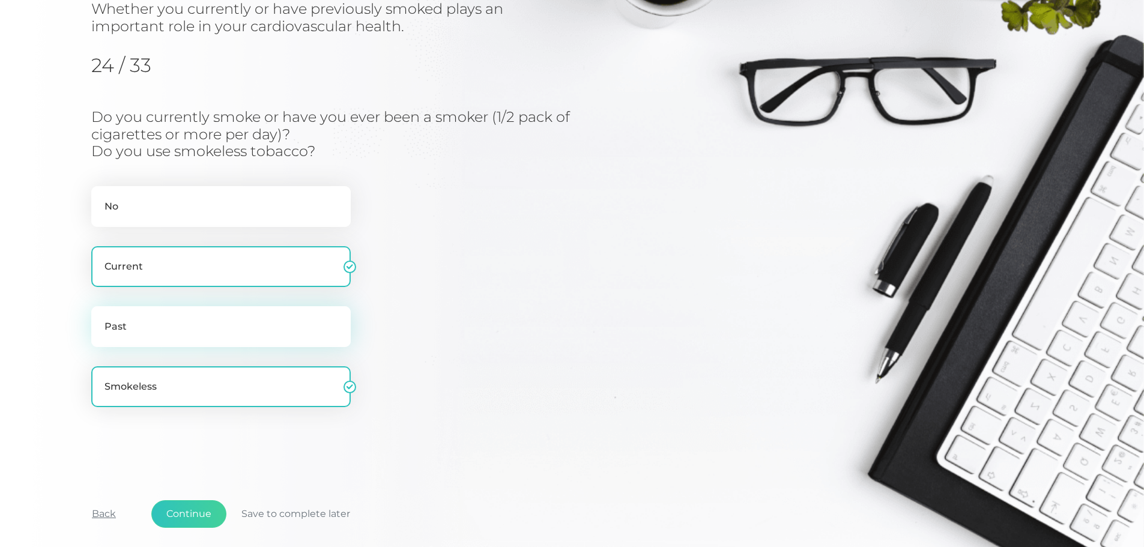
scroll to position [153, 0]
click at [186, 322] on label "Past" at bounding box center [220, 326] width 259 height 41
click at [101, 318] on input "Past" at bounding box center [96, 312] width 10 height 12
radio input "true"
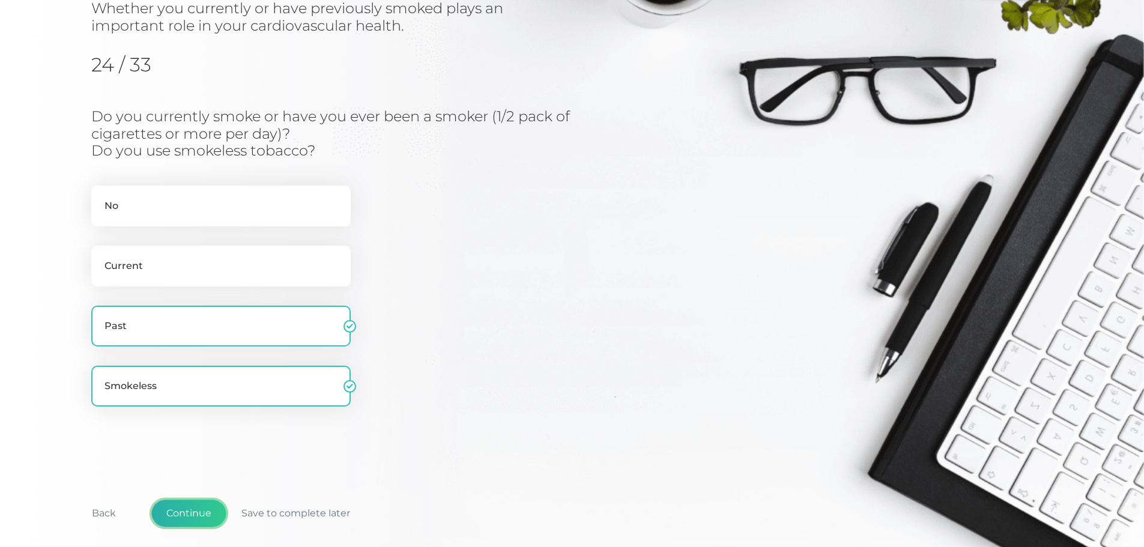
click at [181, 509] on button "Continue" at bounding box center [188, 513] width 75 height 28
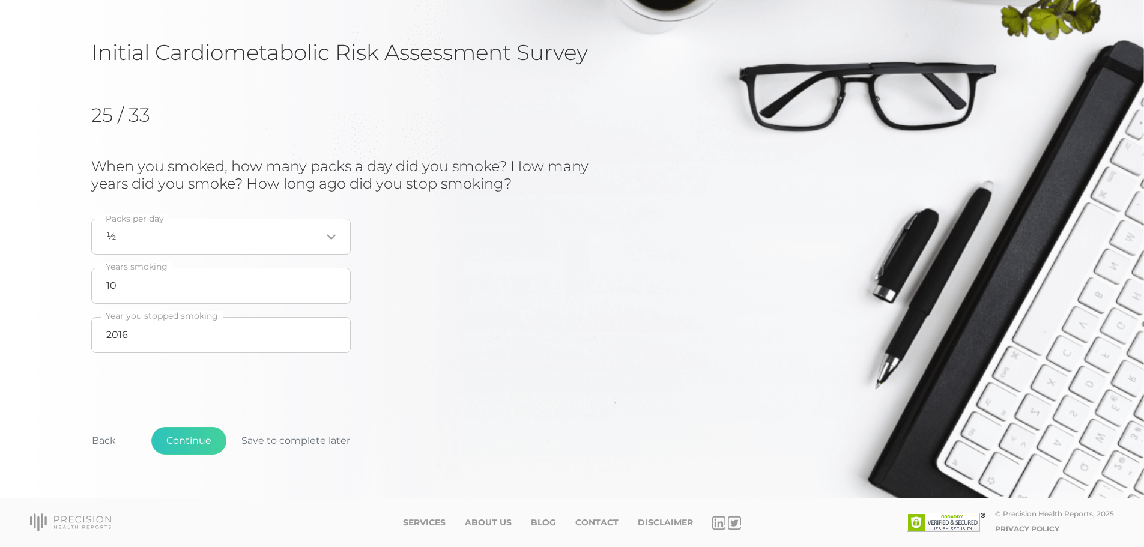
click at [461, 262] on div "When you smoked, how many packs a day did you smoke? How many years did you smo…" at bounding box center [379, 259] width 577 height 202
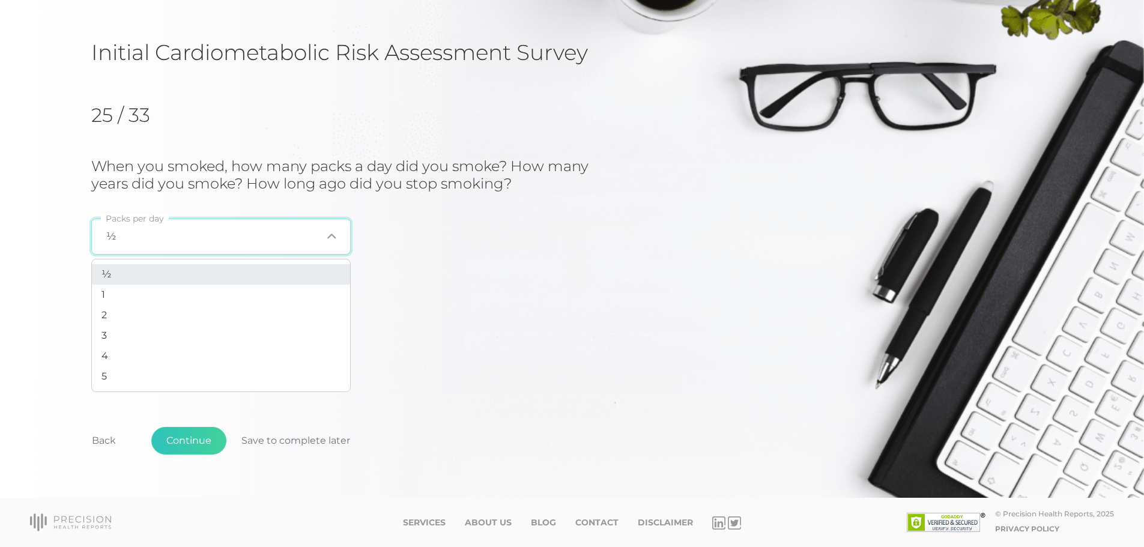
click at [337, 235] on div "½ Loading..." at bounding box center [220, 237] width 259 height 36
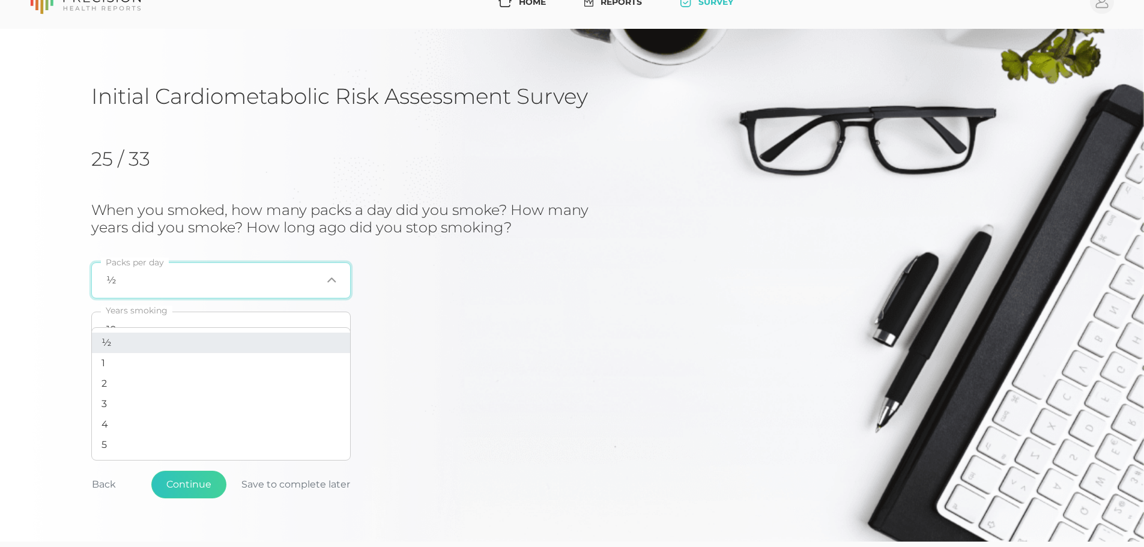
scroll to position [0, 0]
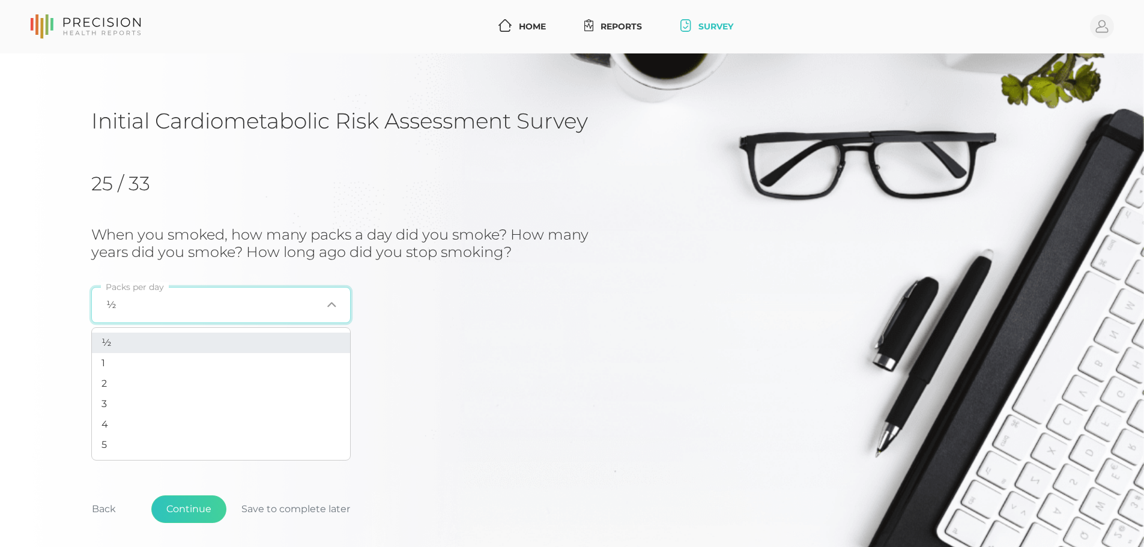
click at [493, 327] on div "When you smoked, how many packs a day did you smoke? How many years did you smo…" at bounding box center [379, 327] width 577 height 202
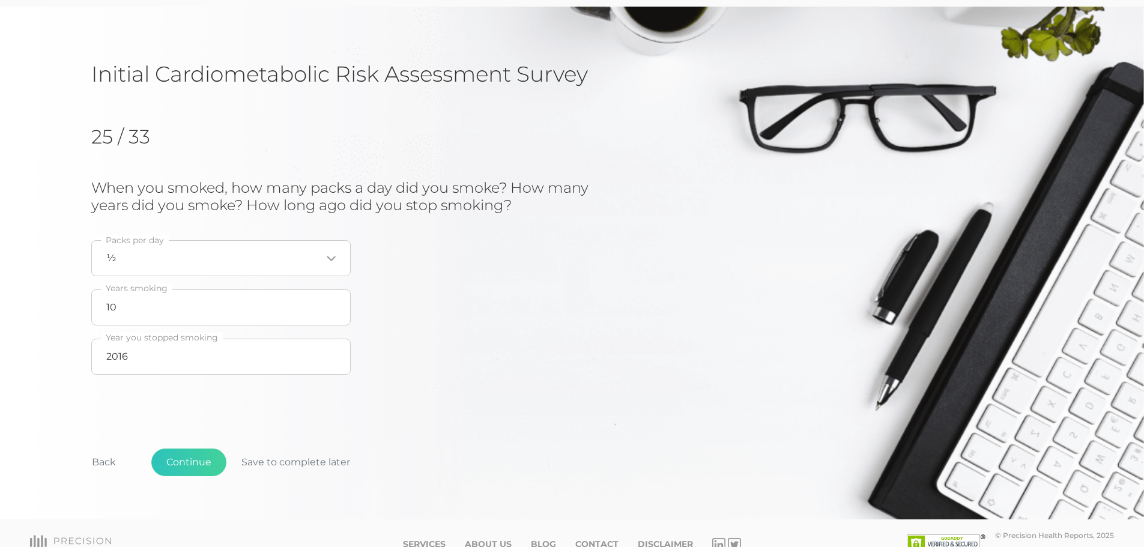
scroll to position [68, 0]
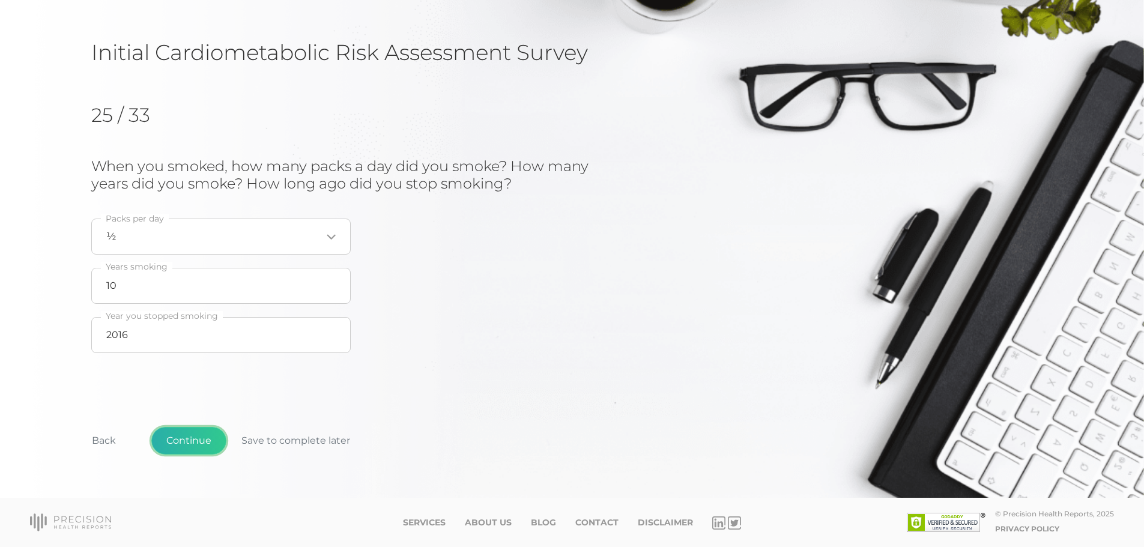
click at [190, 438] on button "Continue" at bounding box center [188, 441] width 75 height 28
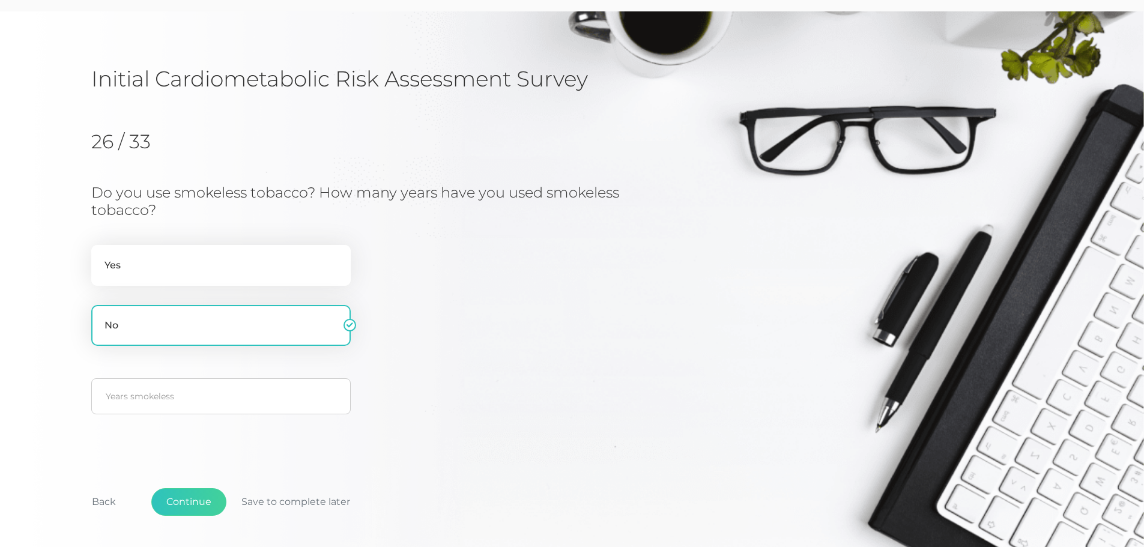
scroll to position [0, 0]
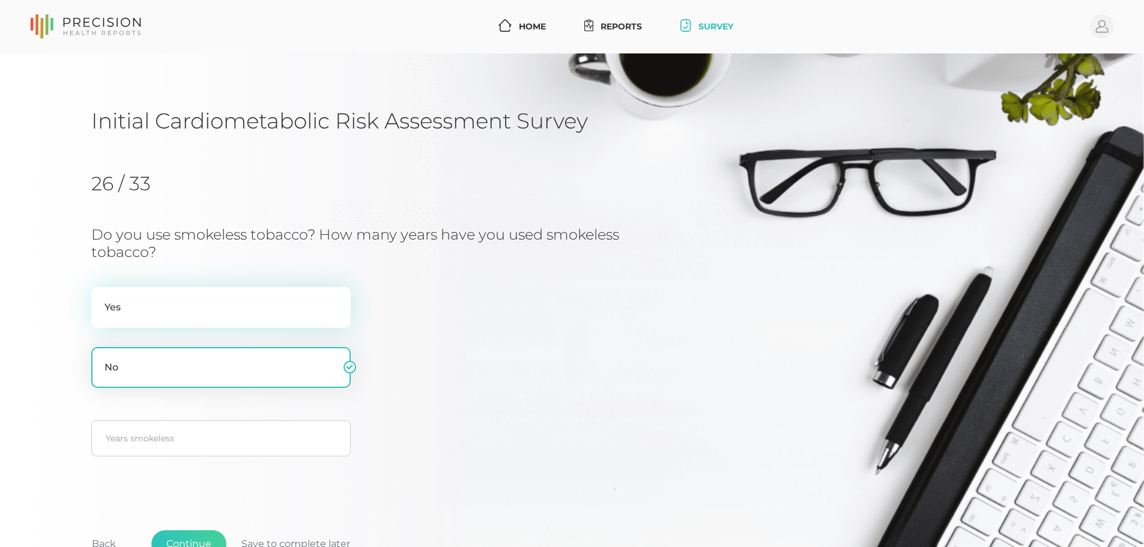
click at [303, 297] on label "Yes" at bounding box center [220, 307] width 259 height 41
click at [101, 297] on input "Yes" at bounding box center [96, 293] width 10 height 12
radio input "true"
radio input "false"
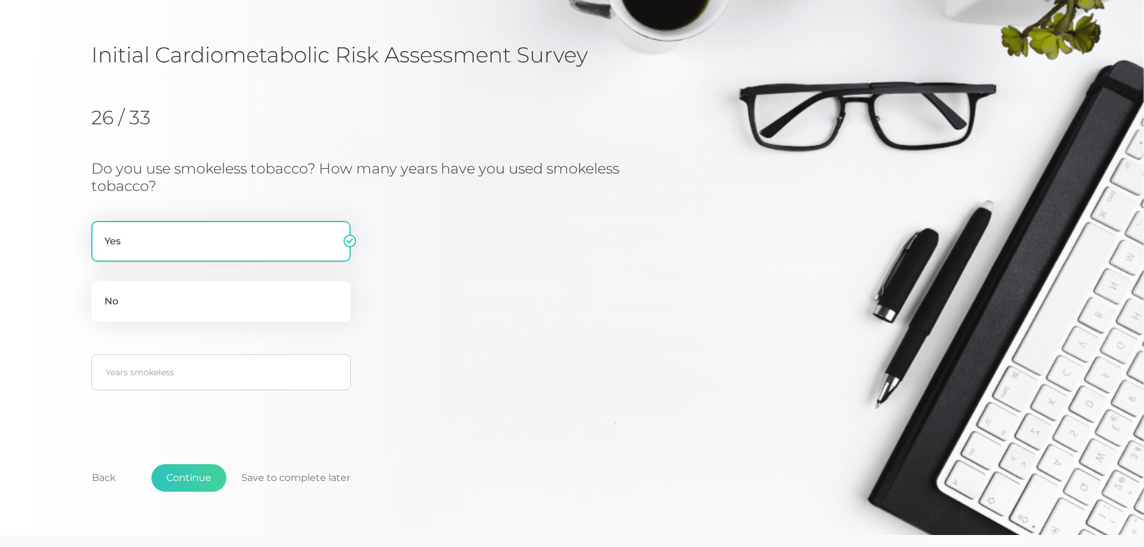
scroll to position [103, 0]
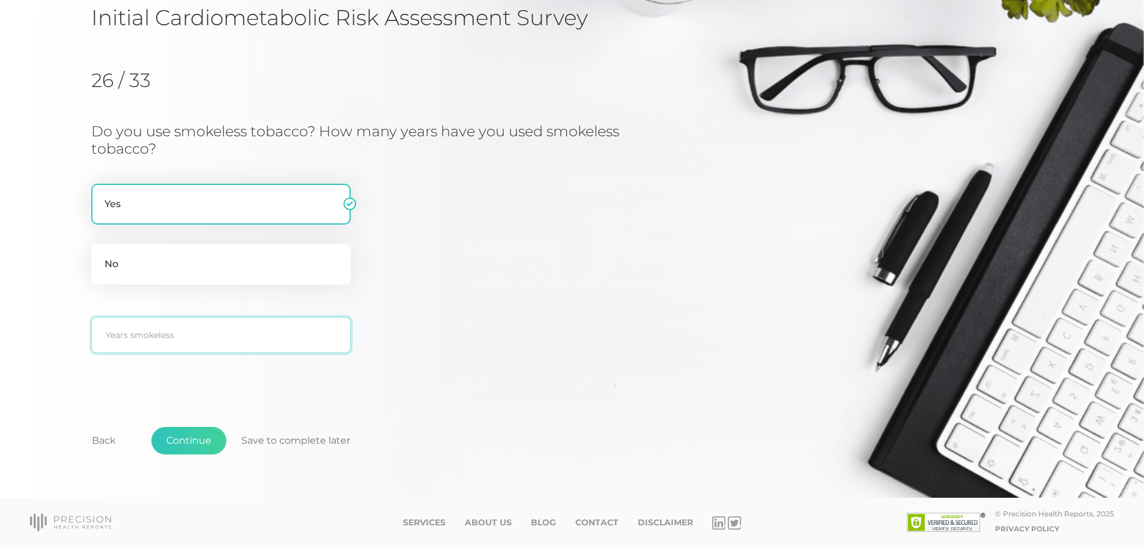
click at [274, 339] on input "text" at bounding box center [220, 335] width 259 height 36
click at [407, 337] on div "Do you use smokeless tobacco? How many years have you used smokeless tobacco? Y…" at bounding box center [379, 241] width 577 height 237
click at [286, 339] on input "text" at bounding box center [220, 335] width 259 height 36
click at [271, 337] on input "text" at bounding box center [220, 335] width 259 height 36
click at [134, 331] on input "text" at bounding box center [220, 335] width 259 height 36
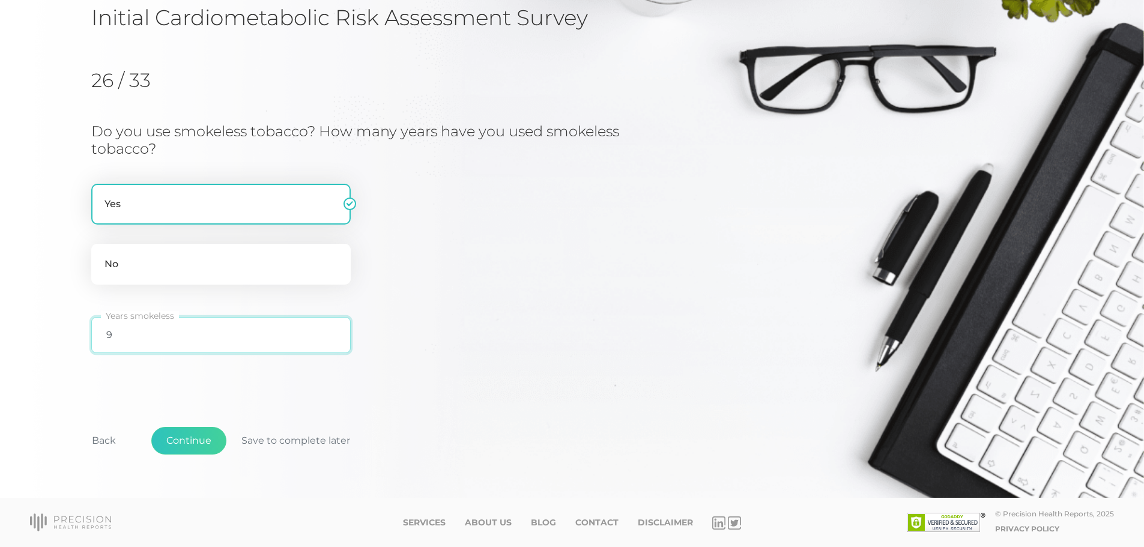
type input "9"
click at [522, 345] on div "Do you use smokeless tobacco? How many years have you used smokeless tobacco? Y…" at bounding box center [379, 241] width 577 height 237
click at [190, 439] on button "Continue" at bounding box center [188, 441] width 75 height 28
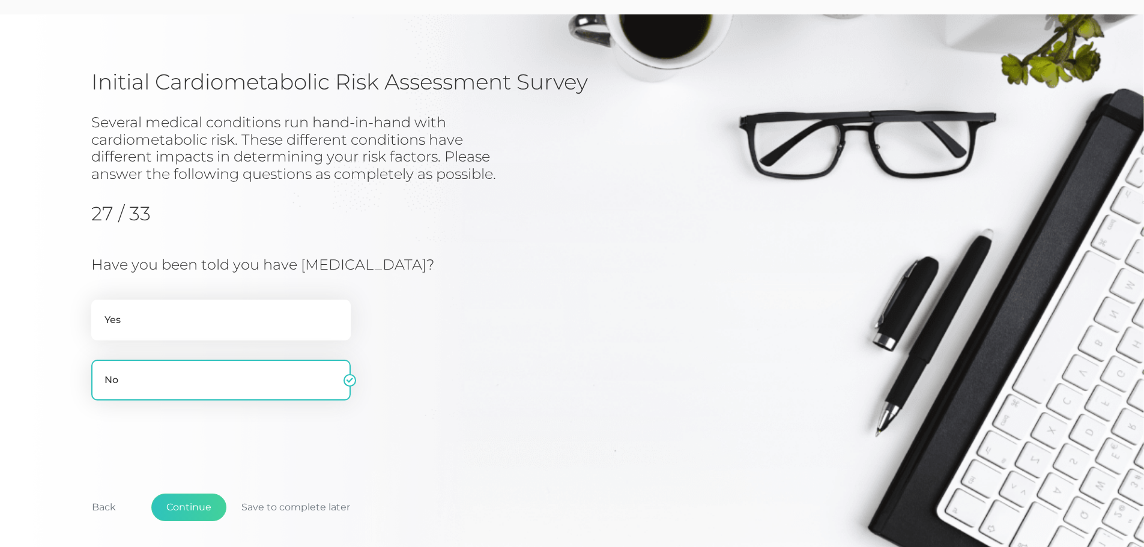
scroll to position [0, 0]
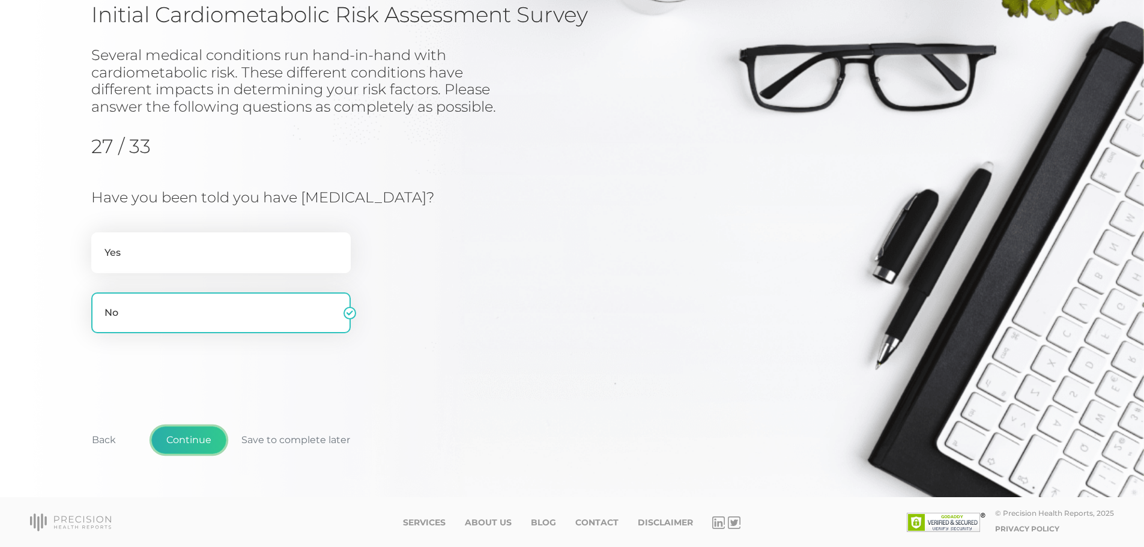
click at [201, 437] on button "Continue" at bounding box center [188, 440] width 75 height 28
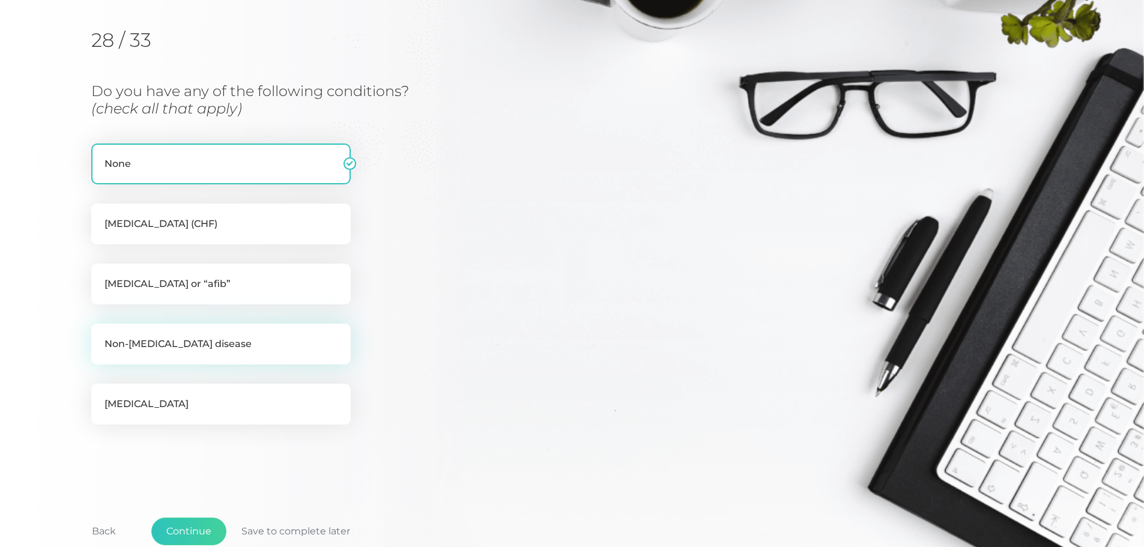
scroll to position [114, 0]
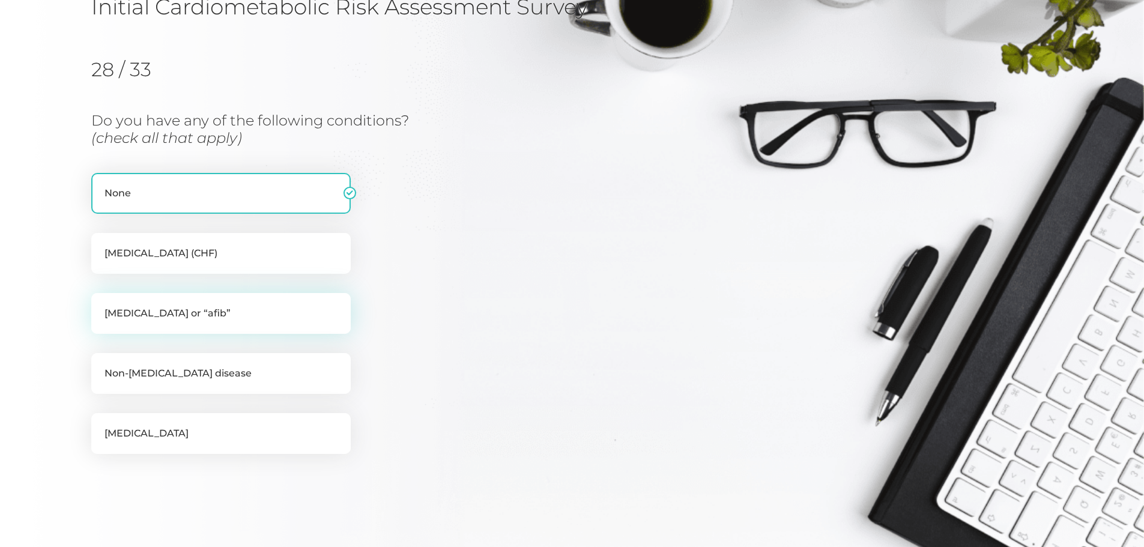
click at [222, 308] on label "Atrial fibrillation or “afib”" at bounding box center [220, 313] width 259 height 41
click at [101, 305] on input "Atrial fibrillation or “afib”" at bounding box center [96, 299] width 10 height 12
checkbox input "true"
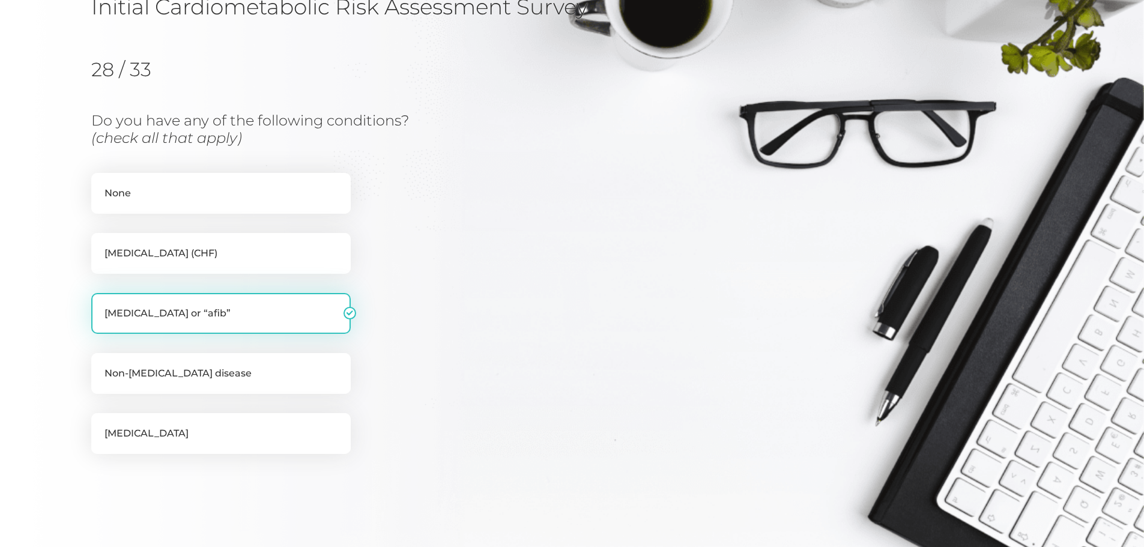
checkbox input "false"
click at [267, 256] on label "Congestive heart failure (CHF)" at bounding box center [220, 253] width 259 height 41
click at [101, 245] on input "Congestive heart failure (CHF)" at bounding box center [96, 239] width 10 height 12
checkbox input "true"
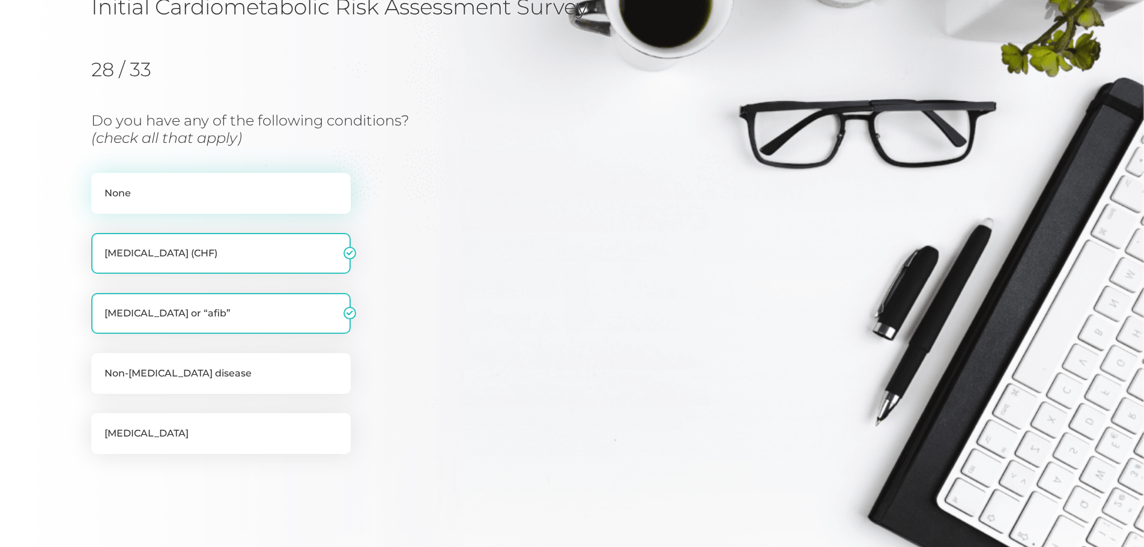
click at [251, 188] on label "None" at bounding box center [220, 193] width 259 height 41
click at [101, 185] on input "None" at bounding box center [96, 179] width 10 height 12
checkbox input "true"
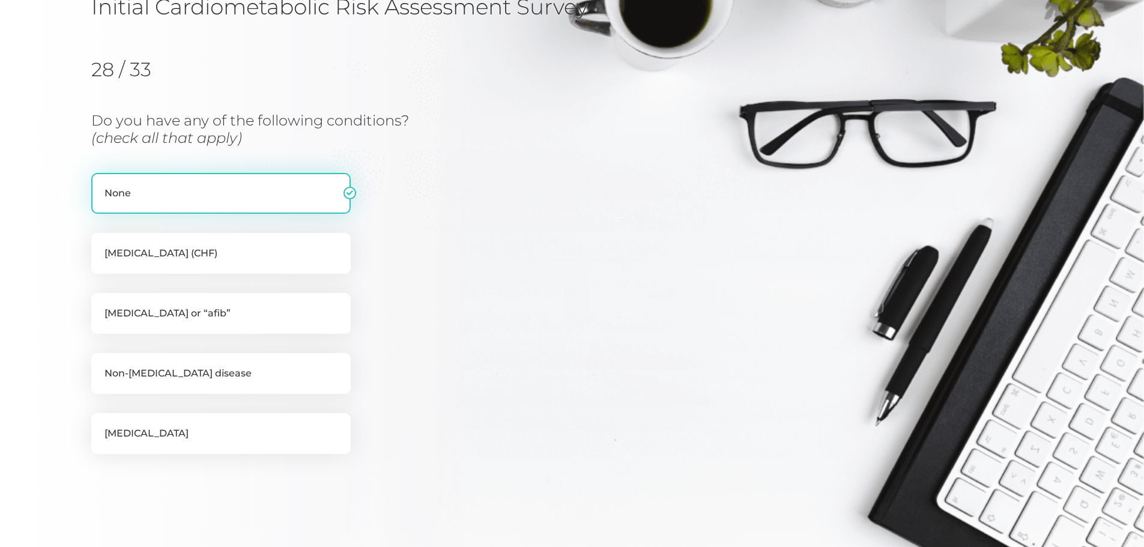
checkbox input "false"
click at [492, 235] on div "Do you have any of the following conditions? (check all that apply) None Conges…" at bounding box center [379, 295] width 577 height 367
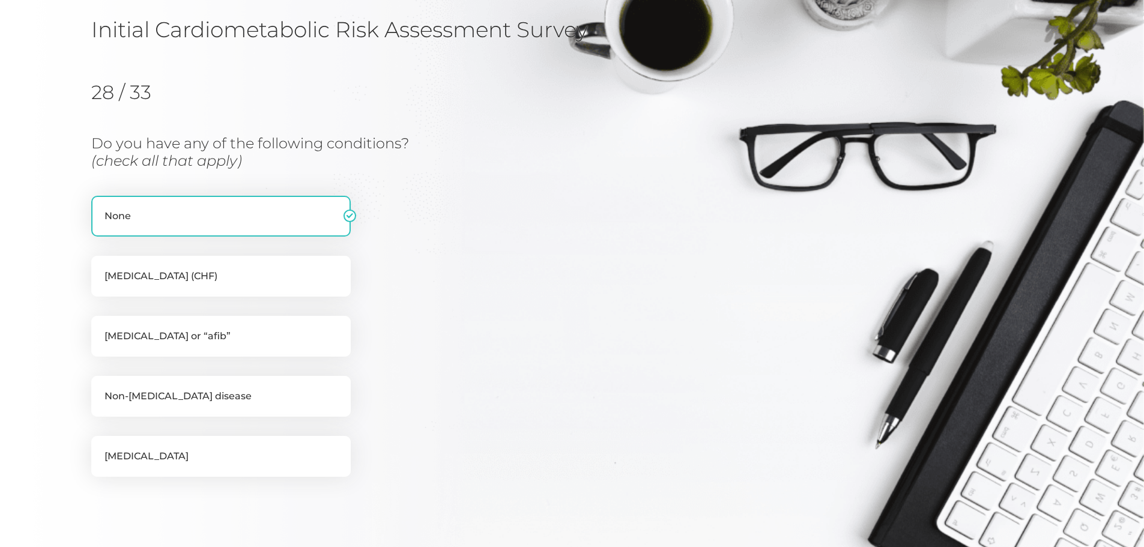
scroll to position [120, 0]
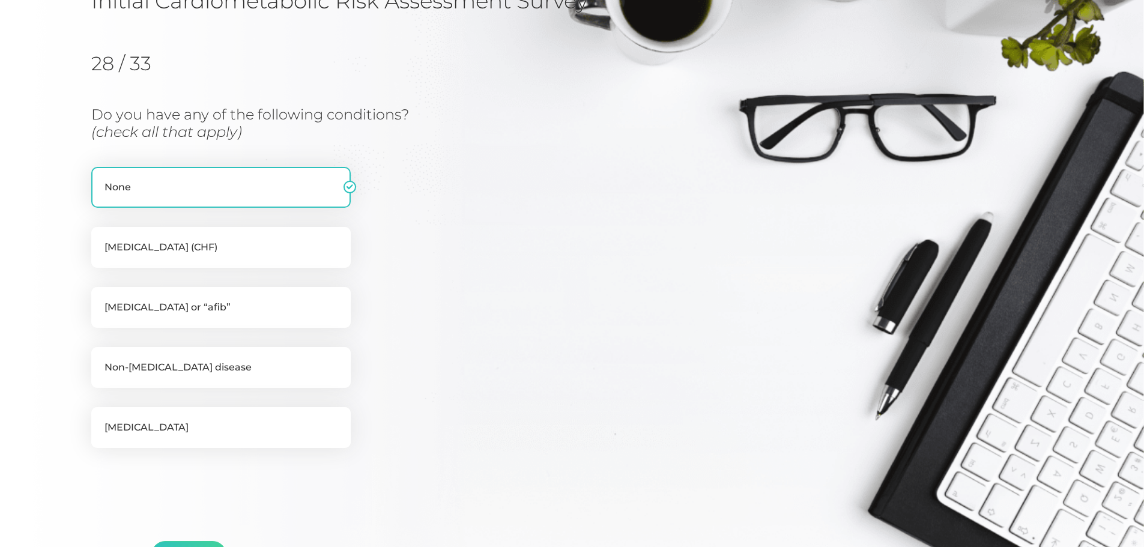
click at [233, 285] on div "None Congestive heart failure (CHF) Atrial fibrillation or “afib” Non-alcoholic…" at bounding box center [220, 307] width 259 height 281
click at [261, 298] on label "Atrial fibrillation or “afib”" at bounding box center [220, 307] width 259 height 41
click at [101, 298] on input "Atrial fibrillation or “afib”" at bounding box center [96, 293] width 10 height 12
checkbox input "true"
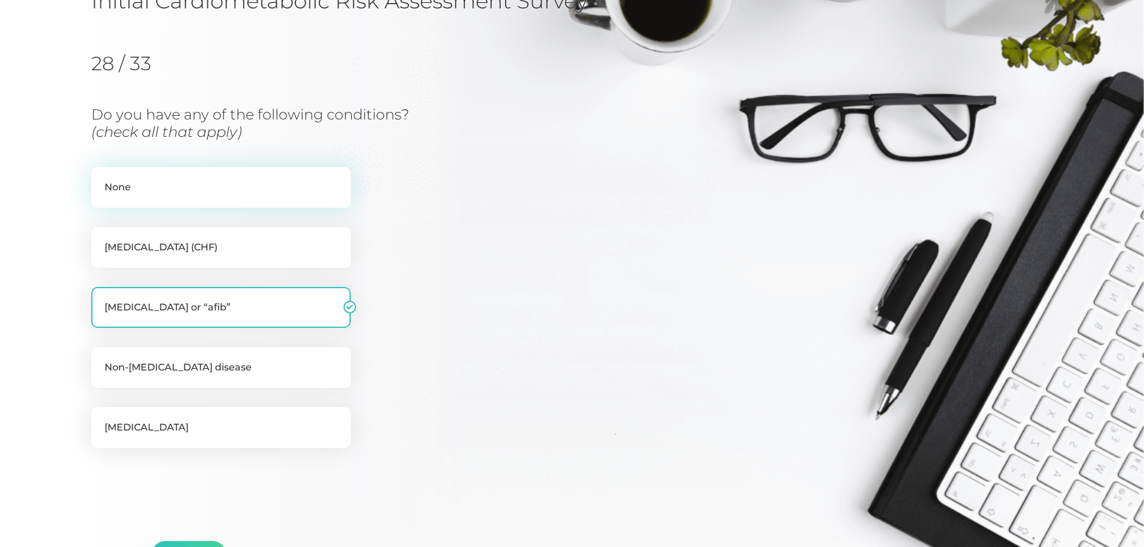
click at [277, 183] on label "None" at bounding box center [220, 187] width 259 height 41
click at [101, 179] on input "None" at bounding box center [96, 173] width 10 height 12
checkbox input "true"
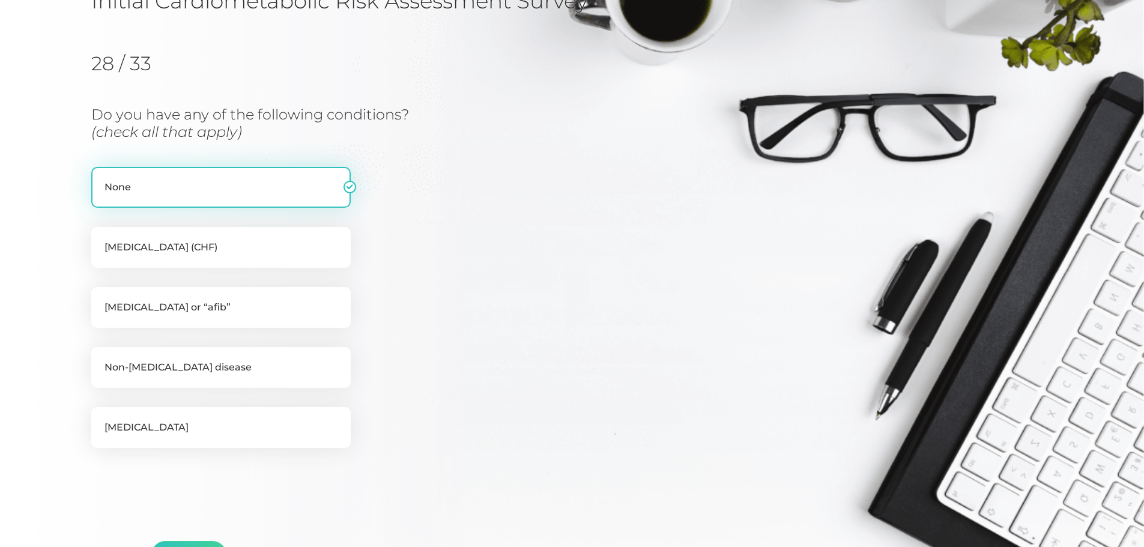
checkbox input "false"
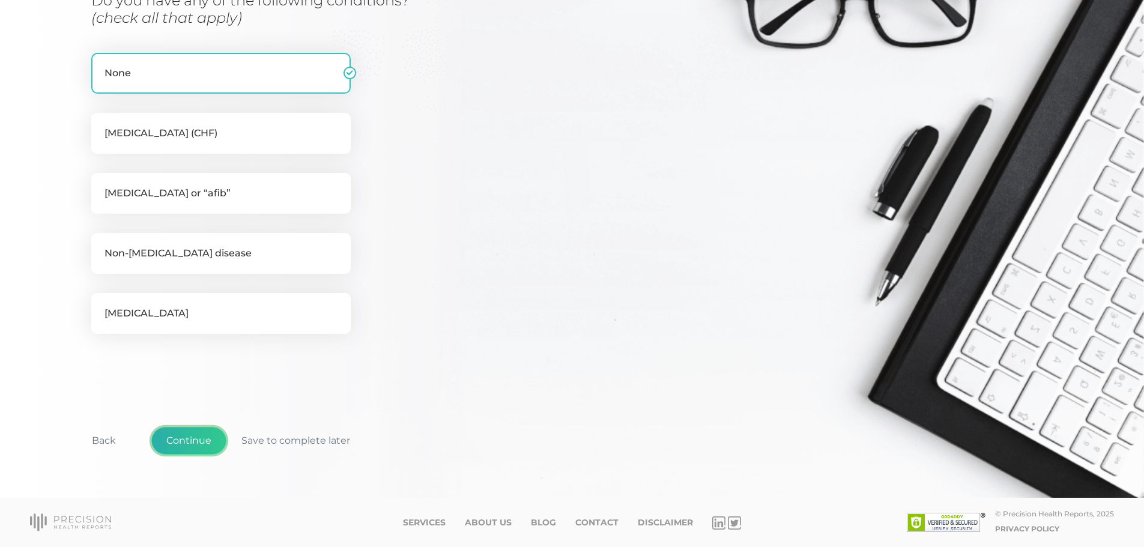
click at [201, 441] on button "Continue" at bounding box center [188, 441] width 75 height 28
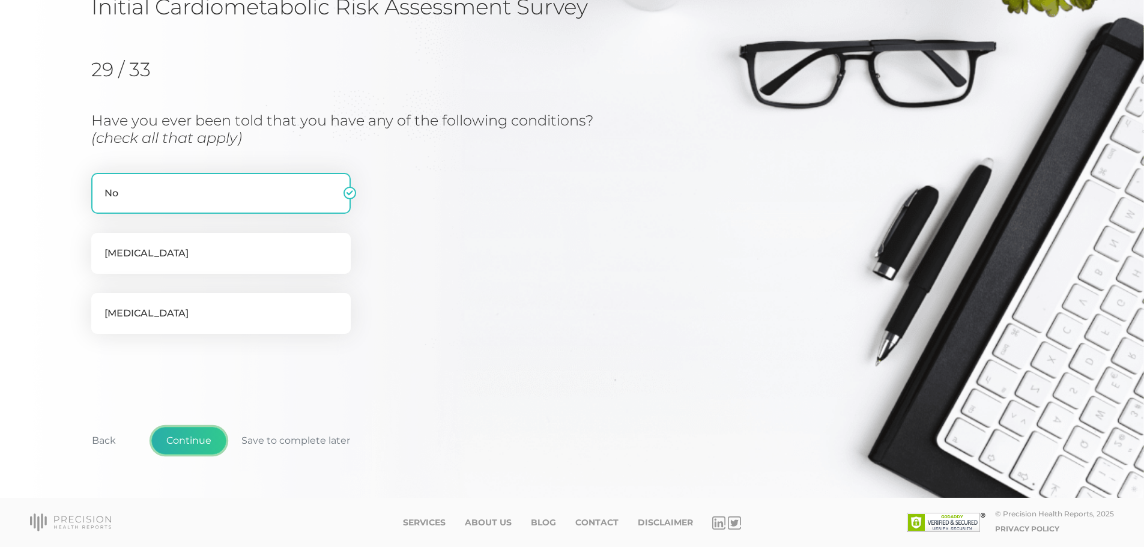
click at [189, 438] on button "Continue" at bounding box center [188, 441] width 75 height 28
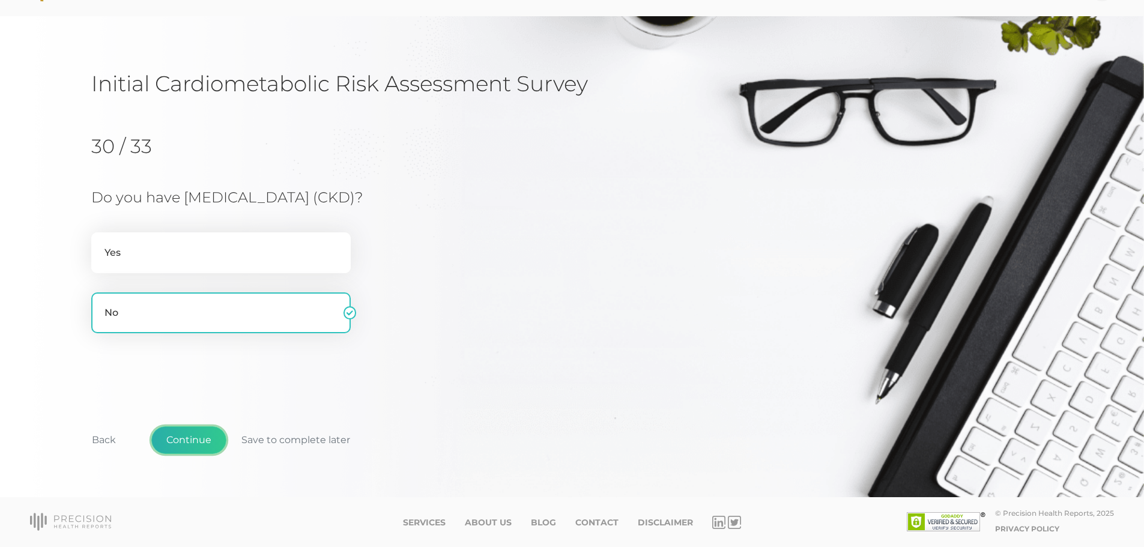
click at [190, 440] on button "Continue" at bounding box center [188, 440] width 75 height 28
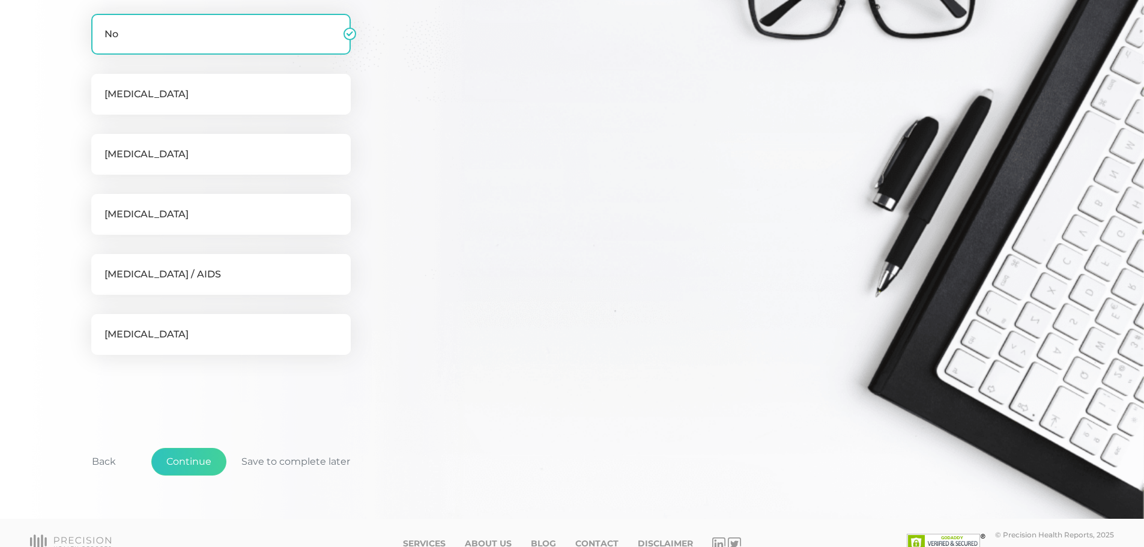
scroll to position [153, 0]
click at [202, 457] on button "Continue" at bounding box center [188, 462] width 75 height 28
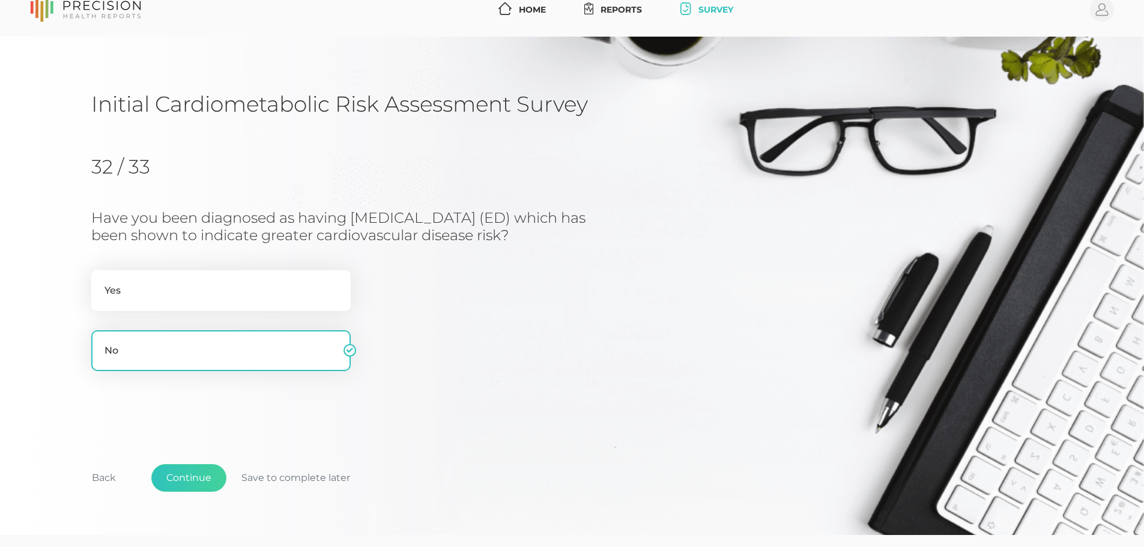
scroll to position [0, 0]
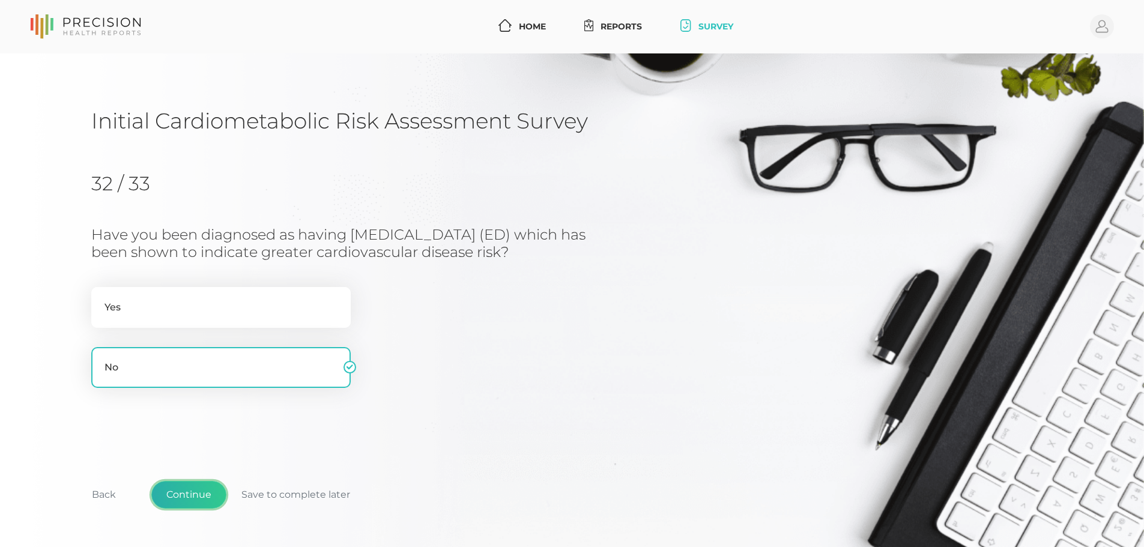
click at [189, 494] on button "Continue" at bounding box center [188, 495] width 75 height 28
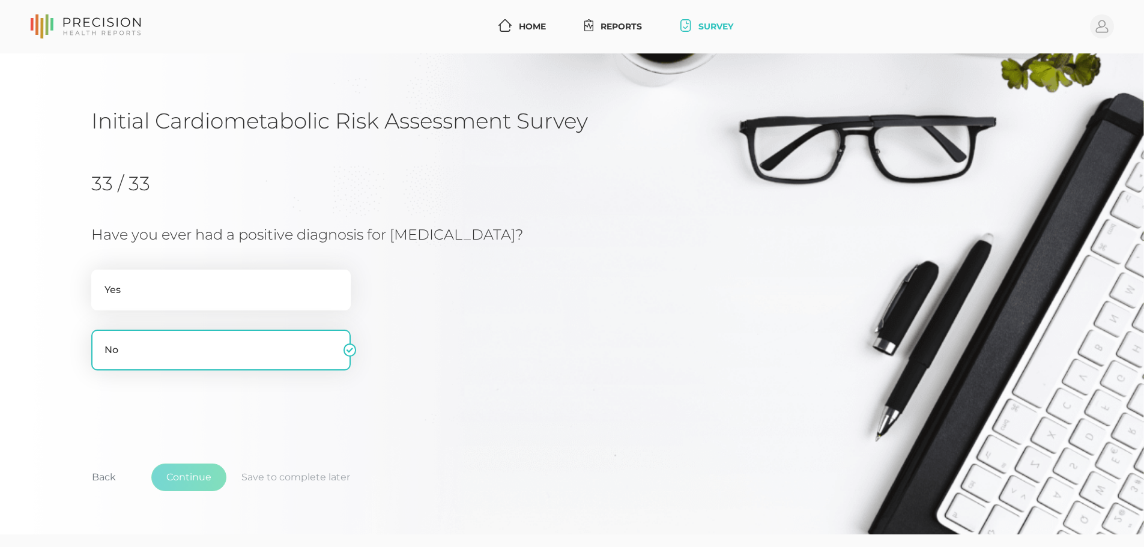
scroll to position [37, 0]
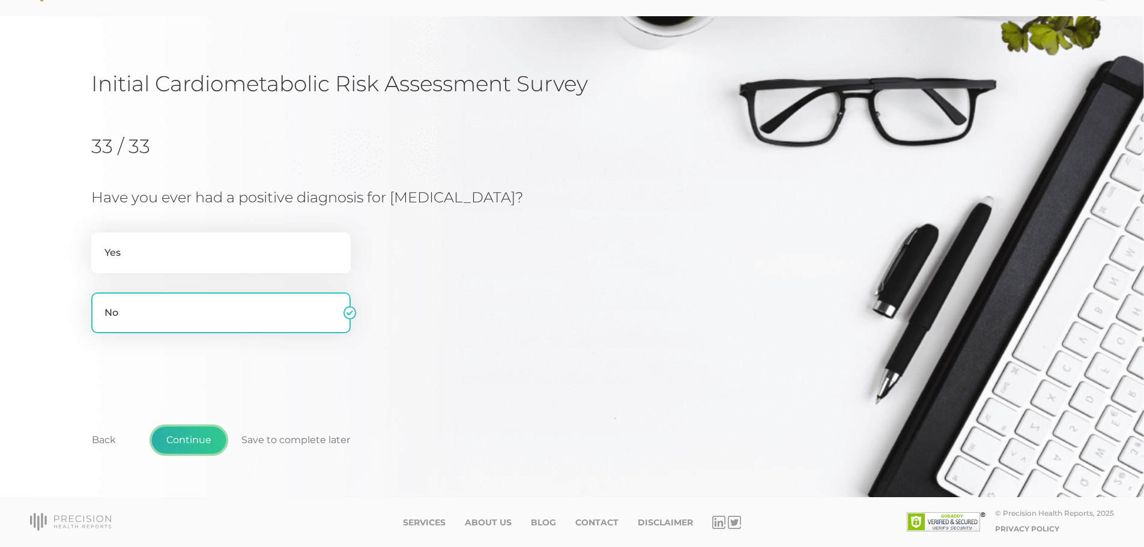
click at [204, 441] on button "Continue" at bounding box center [188, 440] width 75 height 28
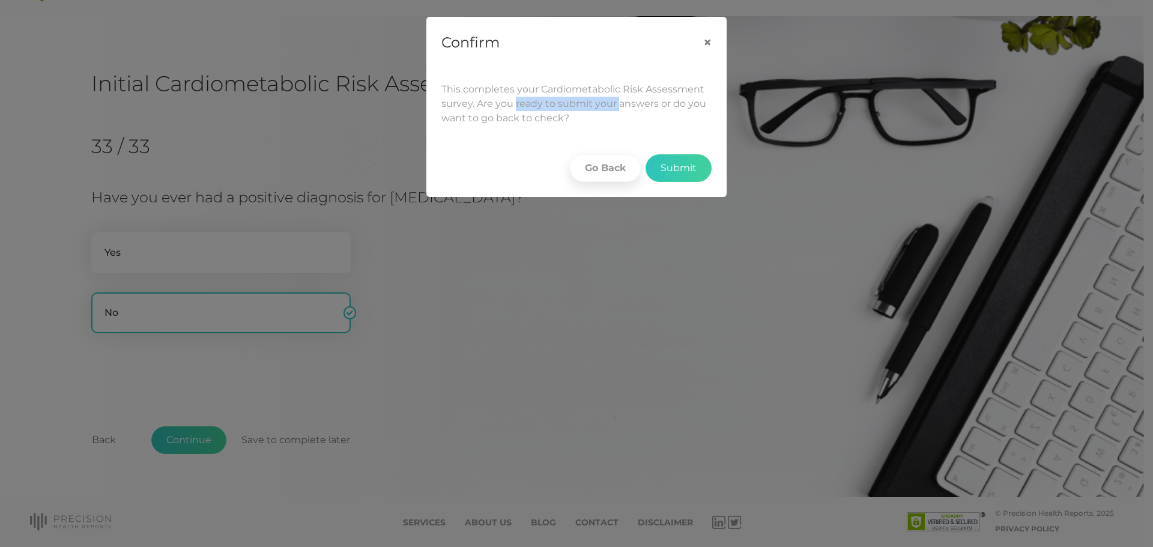
drag, startPoint x: 528, startPoint y: 102, endPoint x: 629, endPoint y: 102, distance: 100.3
click at [621, 103] on div "This completes your Cardiometabolic Risk Assessment survey. Are you ready to su…" at bounding box center [576, 104] width 299 height 72
click at [629, 102] on div "This completes your Cardiometabolic Risk Assessment survey. Are you ready to su…" at bounding box center [576, 104] width 299 height 72
click at [676, 168] on button "Submit" at bounding box center [678, 168] width 66 height 28
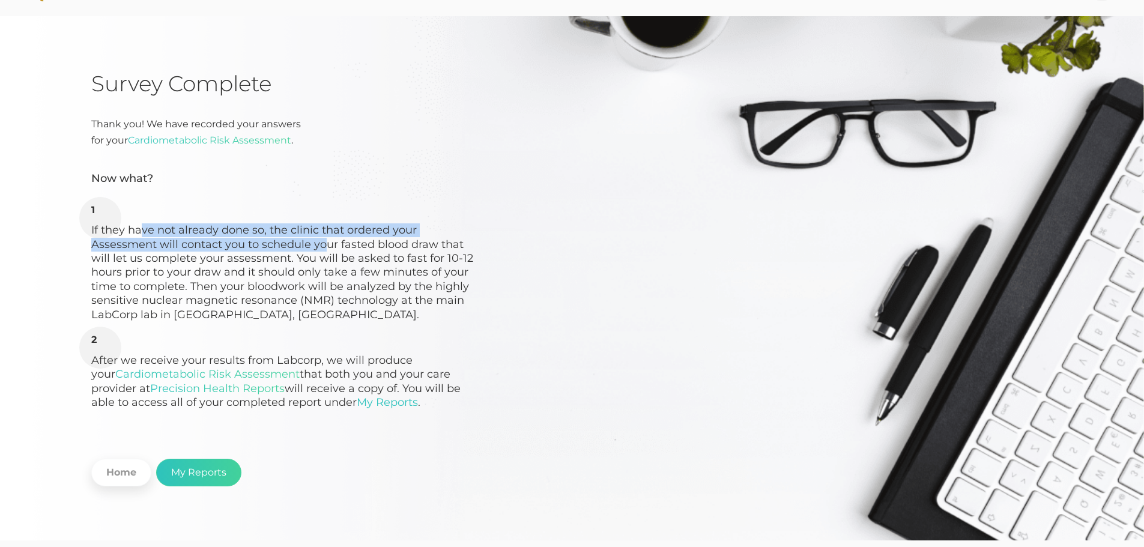
drag, startPoint x: 135, startPoint y: 231, endPoint x: 319, endPoint y: 240, distance: 184.5
click at [319, 240] on li "If they have not already done so, the clinic that ordered your Assessment will …" at bounding box center [283, 263] width 384 height 118
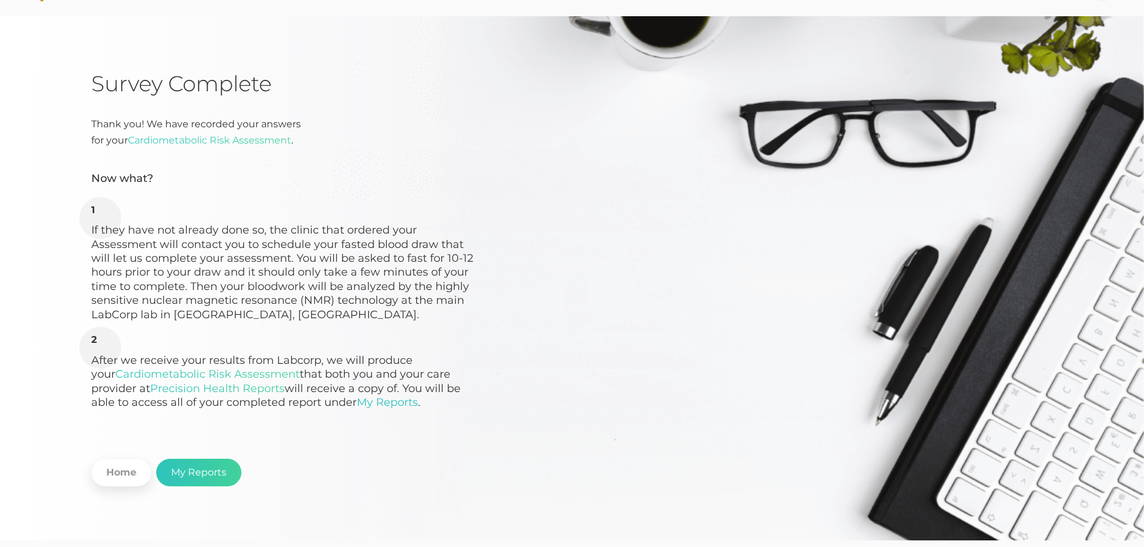
click at [303, 270] on li "If they have not already done so, the clinic that ordered your Assessment will …" at bounding box center [283, 263] width 384 height 118
drag, startPoint x: 157, startPoint y: 241, endPoint x: 328, endPoint y: 249, distance: 171.3
click at [328, 249] on li "If they have not already done so, the clinic that ordered your Assessment will …" at bounding box center [283, 263] width 384 height 118
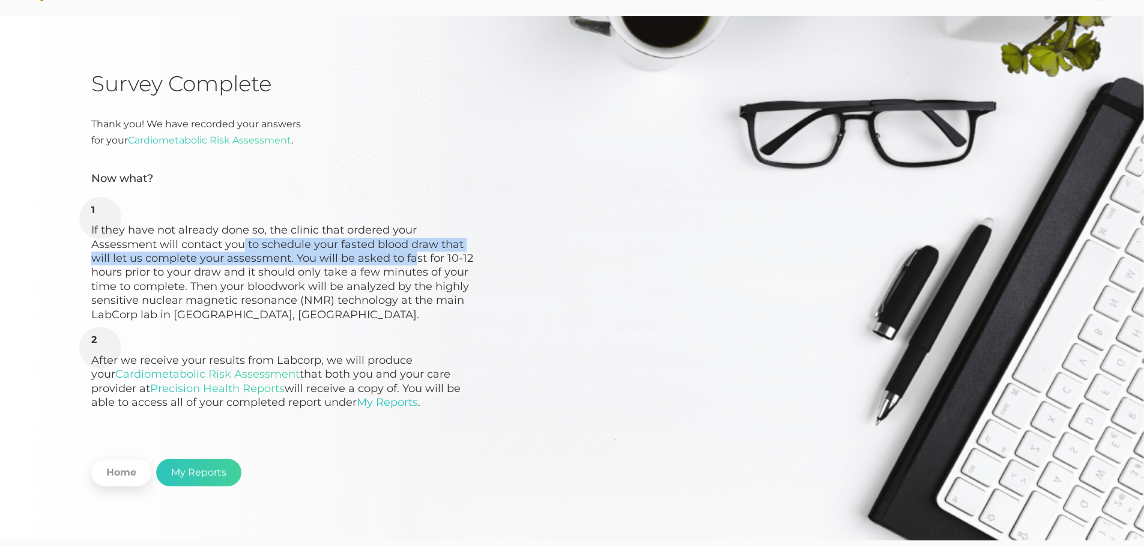
drag, startPoint x: 286, startPoint y: 248, endPoint x: 411, endPoint y: 261, distance: 125.6
click at [410, 261] on li "If they have not already done so, the clinic that ordered your Assessment will …" at bounding box center [283, 263] width 384 height 118
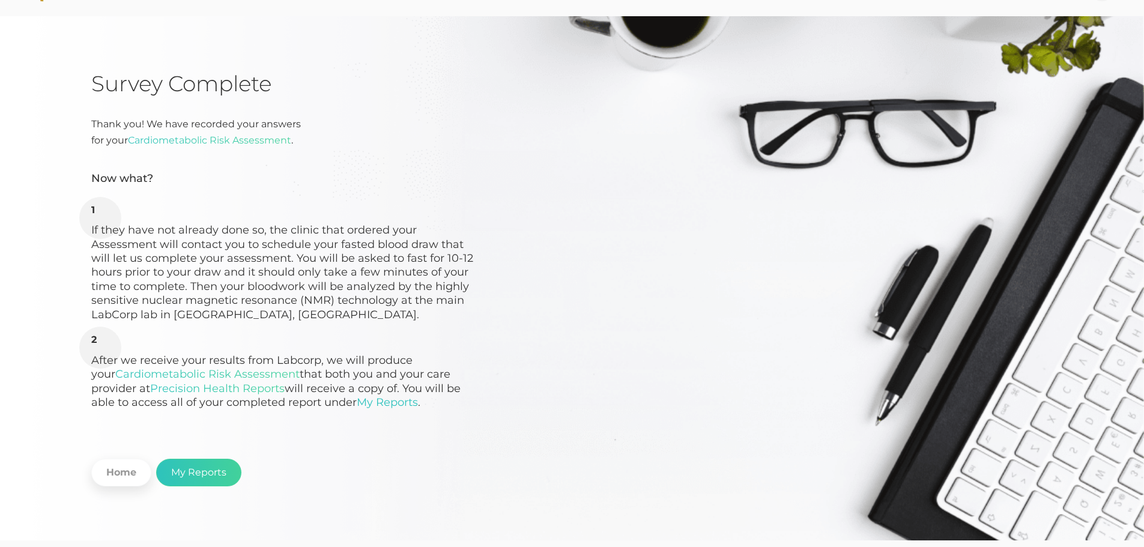
click at [411, 261] on li "If they have not already done so, the clinic that ordered your Assessment will …" at bounding box center [283, 263] width 384 height 118
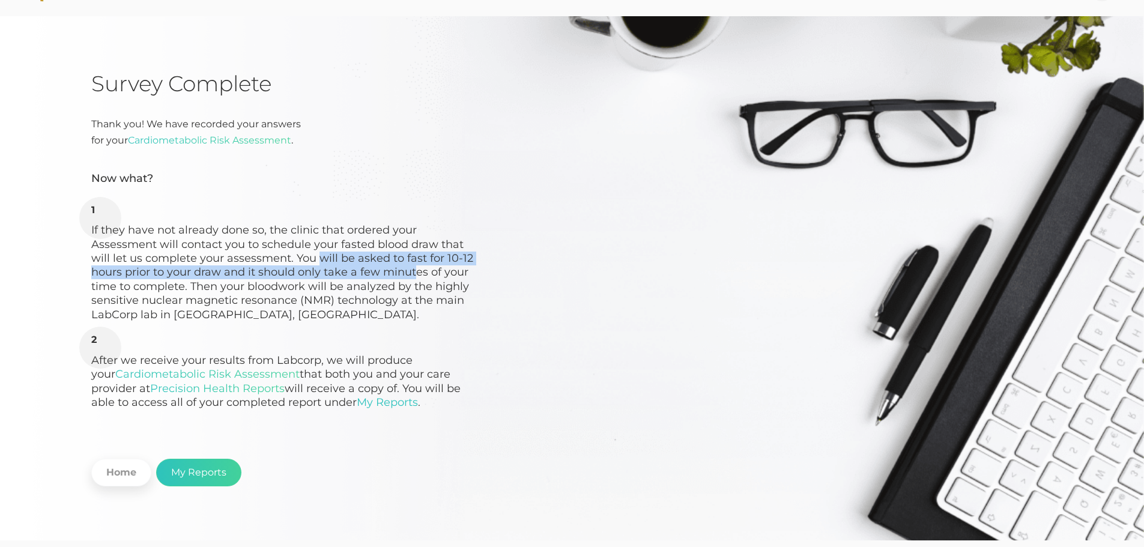
drag, startPoint x: 314, startPoint y: 258, endPoint x: 423, endPoint y: 284, distance: 112.3
click at [423, 284] on li "If they have not already done so, the clinic that ordered your Assessment will …" at bounding box center [283, 263] width 384 height 118
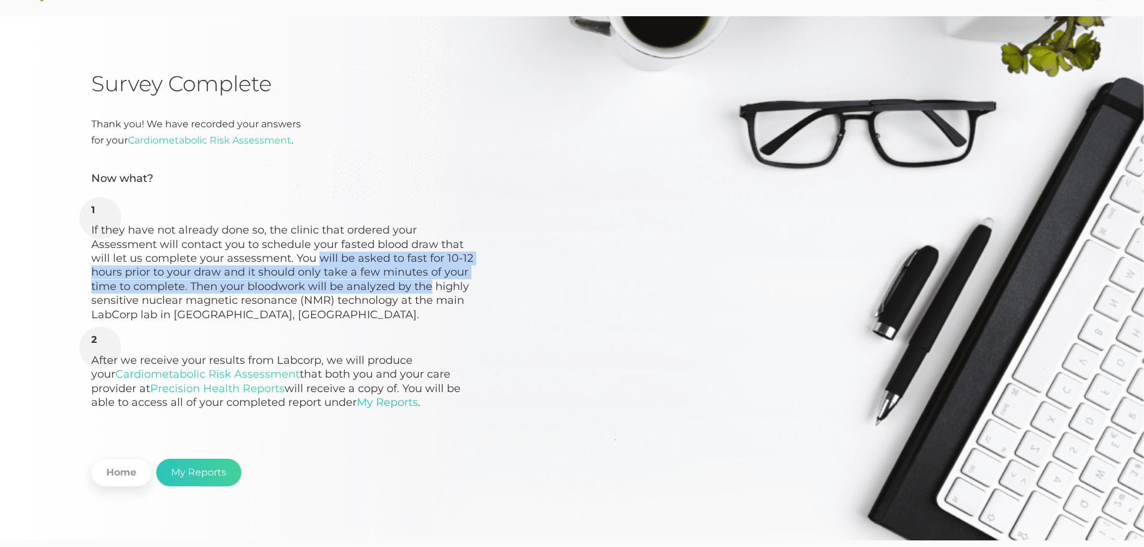
click at [425, 285] on li "If they have not already done so, the clinic that ordered your Assessment will …" at bounding box center [283, 263] width 384 height 118
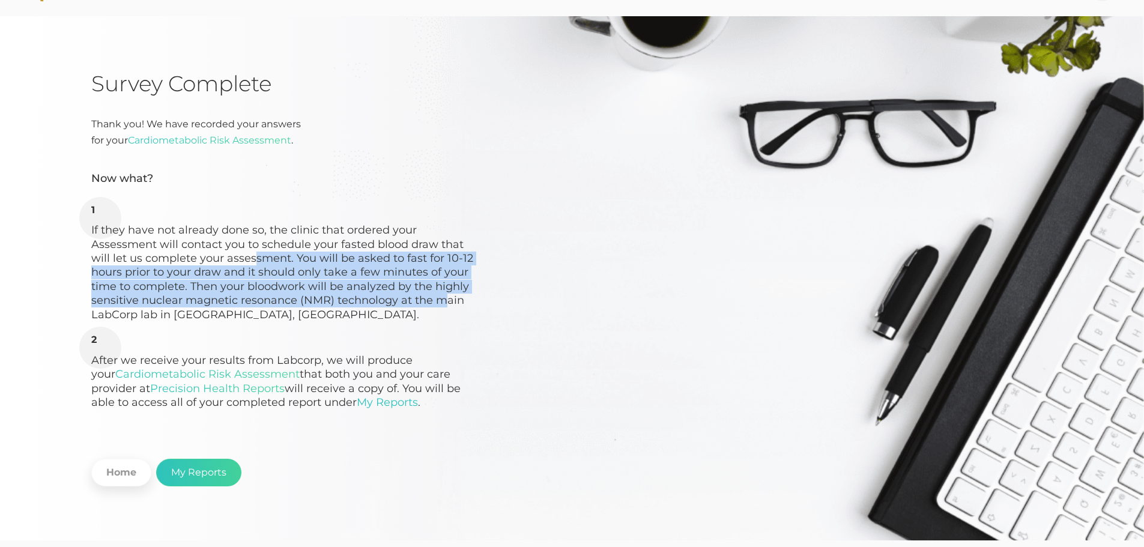
drag, startPoint x: 412, startPoint y: 288, endPoint x: 231, endPoint y: 262, distance: 183.7
click at [232, 262] on li "If they have not already done so, the clinic that ordered your Assessment will …" at bounding box center [283, 263] width 384 height 118
click at [231, 262] on li "If they have not already done so, the clinic that ordered your Assessment will …" at bounding box center [283, 263] width 384 height 118
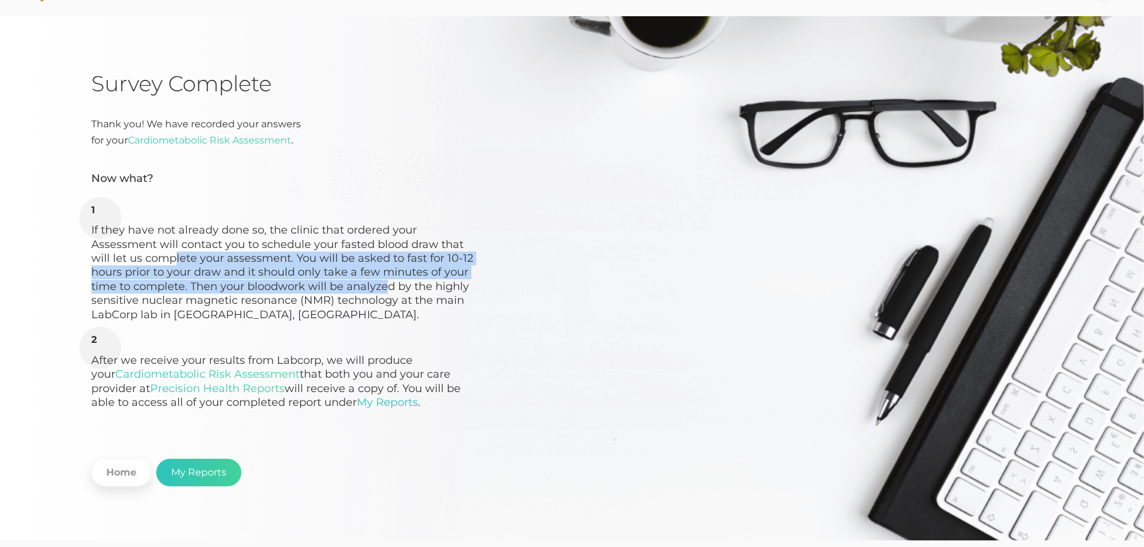
drag, startPoint x: 170, startPoint y: 261, endPoint x: 387, endPoint y: 291, distance: 219.4
click at [385, 291] on li "If they have not already done so, the clinic that ordered your Assessment will …" at bounding box center [283, 263] width 384 height 118
click at [388, 292] on li "If they have not already done so, the clinic that ordered your Assessment will …" at bounding box center [283, 263] width 384 height 118
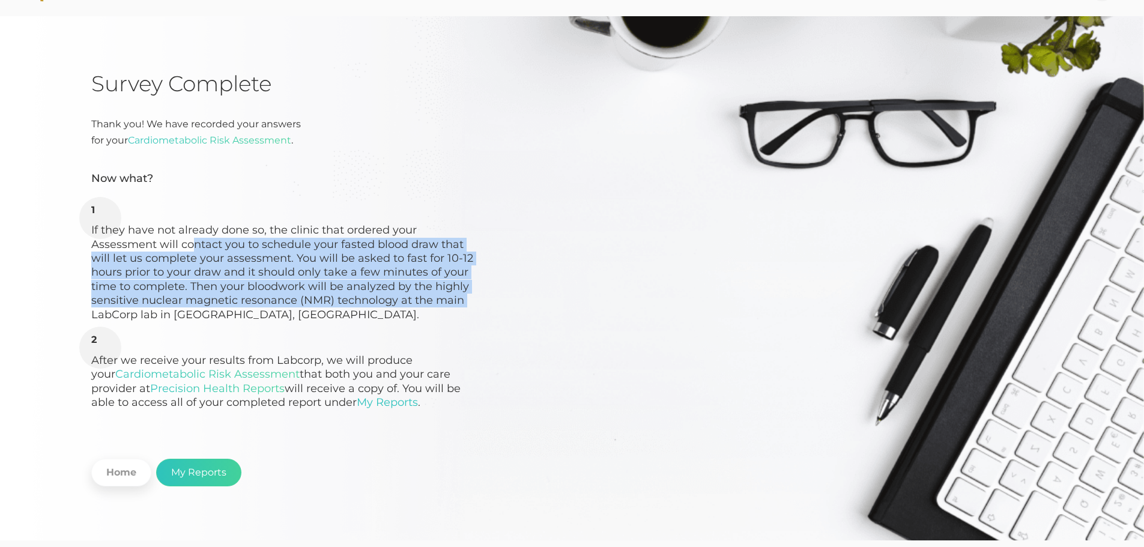
drag, startPoint x: 469, startPoint y: 295, endPoint x: 170, endPoint y: 249, distance: 302.5
click at [170, 249] on li "If they have not already done so, the clinic that ordered your Assessment will …" at bounding box center [283, 263] width 384 height 118
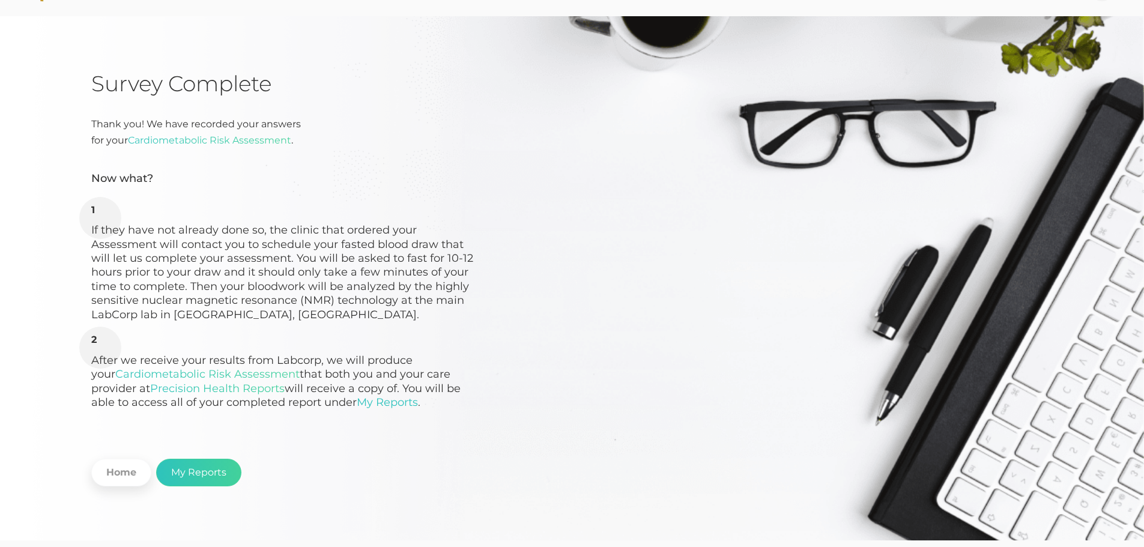
click at [170, 249] on li "If they have not already done so, the clinic that ordered your Assessment will …" at bounding box center [283, 263] width 384 height 118
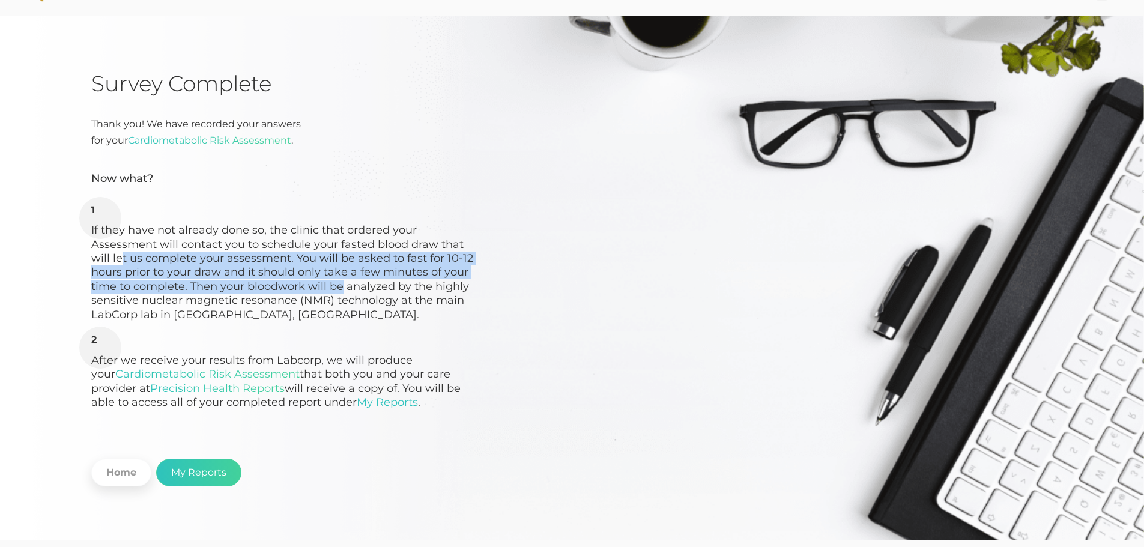
drag, startPoint x: 167, startPoint y: 265, endPoint x: 396, endPoint y: 280, distance: 229.9
click at [393, 280] on li "If they have not already done so, the clinic that ordered your Assessment will …" at bounding box center [283, 263] width 384 height 118
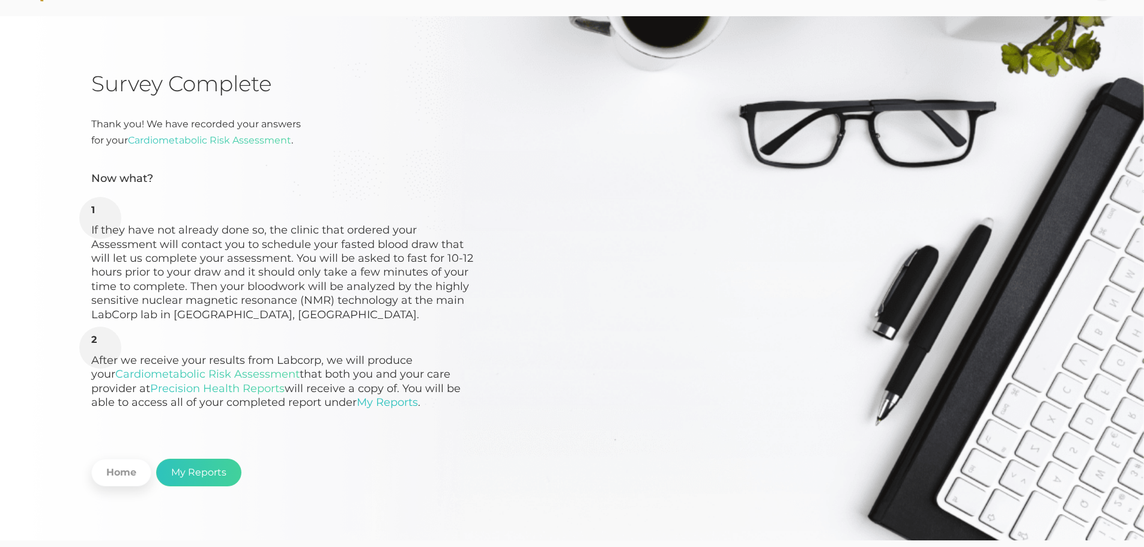
drag, startPoint x: 396, startPoint y: 280, endPoint x: 382, endPoint y: 296, distance: 21.2
click at [396, 281] on li "If they have not already done so, the clinic that ordered your Assessment will …" at bounding box center [283, 263] width 384 height 118
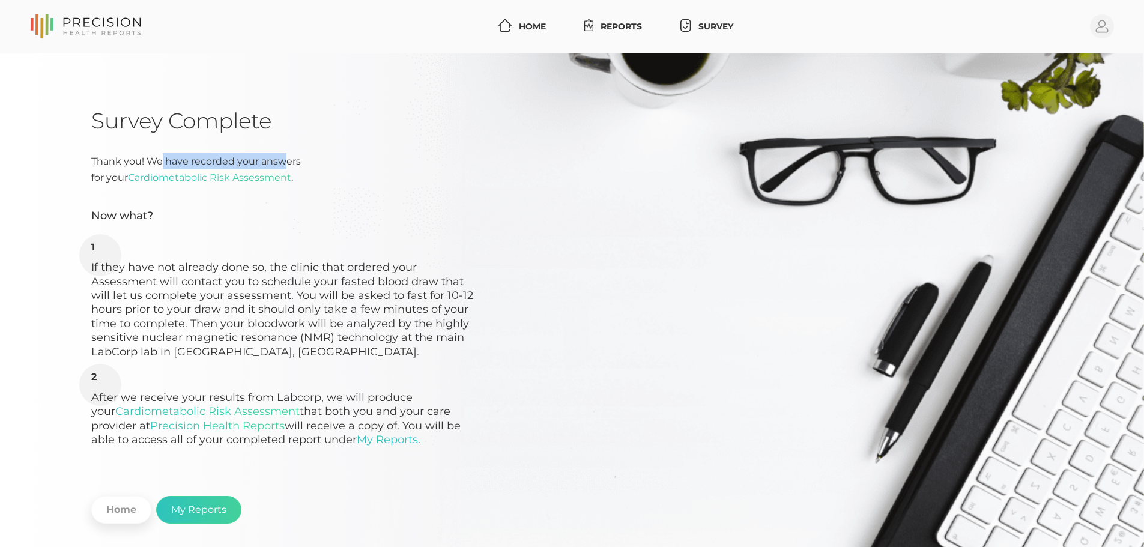
drag, startPoint x: 166, startPoint y: 158, endPoint x: 280, endPoint y: 157, distance: 113.5
click at [280, 157] on div "Thank you! We have recorded your answers for your Cardiometabolic Risk Assessme…" at bounding box center [283, 169] width 384 height 32
drag, startPoint x: 301, startPoint y: 157, endPoint x: 184, endPoint y: 154, distance: 117.7
click at [184, 154] on div "Thank you! We have recorded your answers for your Cardiometabolic Risk Assessme…" at bounding box center [283, 169] width 384 height 32
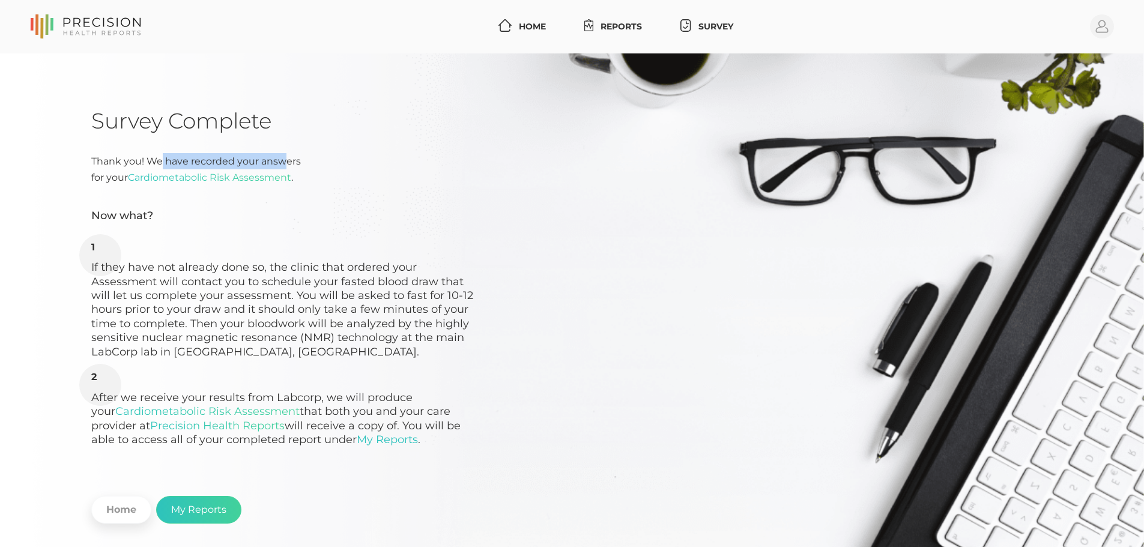
click at [184, 154] on div "Thank you! We have recorded your answers for your Cardiometabolic Risk Assessme…" at bounding box center [283, 169] width 384 height 32
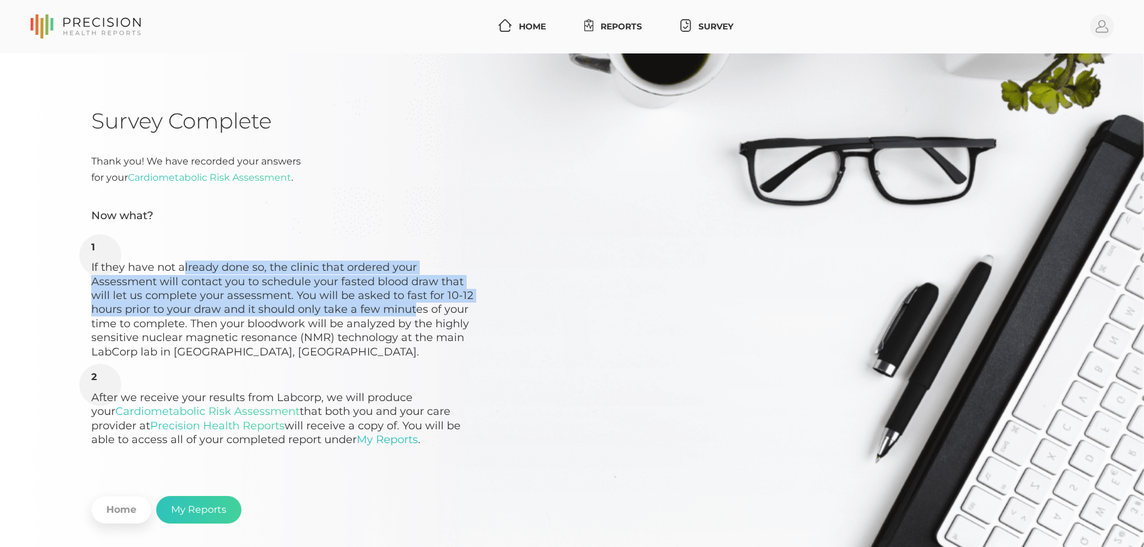
drag, startPoint x: 186, startPoint y: 268, endPoint x: 420, endPoint y: 306, distance: 236.5
click at [414, 305] on li "If they have not already done so, the clinic that ordered your Assessment will …" at bounding box center [283, 300] width 384 height 118
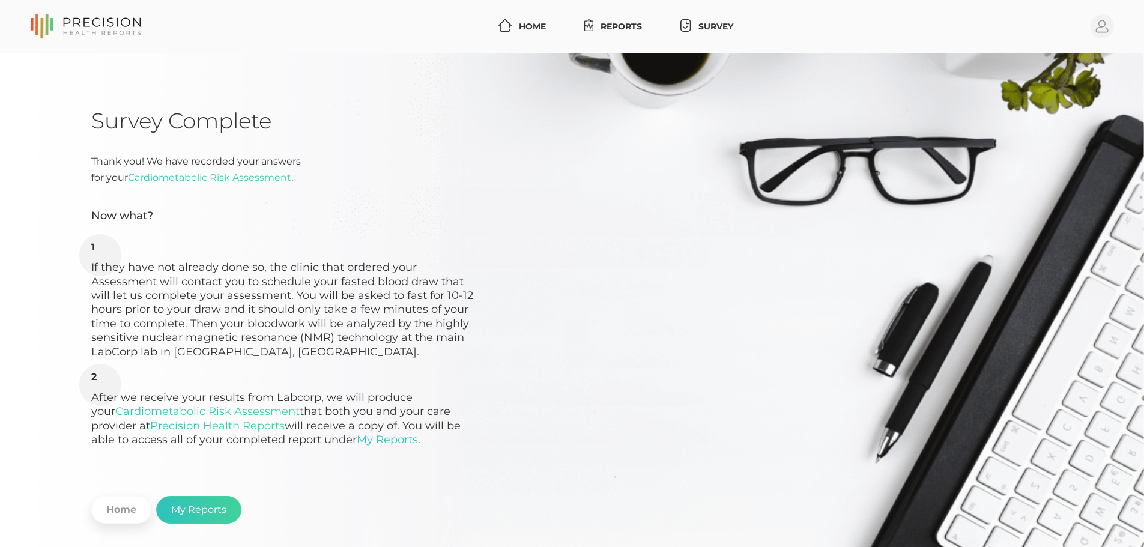
click at [420, 306] on li "If they have not already done so, the clinic that ordered your Assessment will …" at bounding box center [283, 300] width 384 height 118
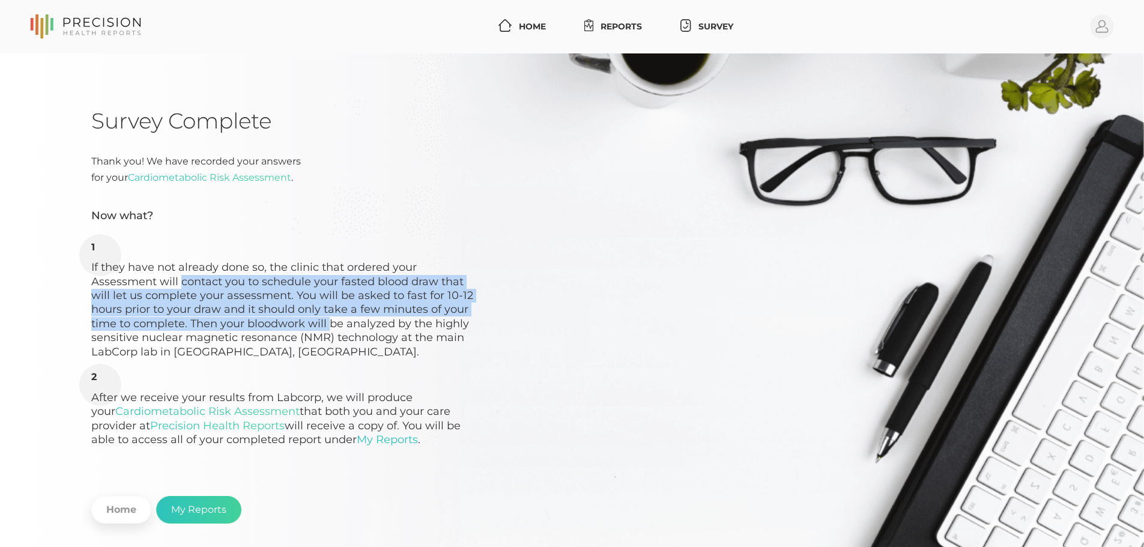
drag, startPoint x: 178, startPoint y: 277, endPoint x: 327, endPoint y: 323, distance: 155.7
click at [327, 323] on li "If they have not already done so, the clinic that ordered your Assessment will …" at bounding box center [283, 300] width 384 height 118
click at [327, 324] on li "If they have not already done so, the clinic that ordered your Assessment will …" at bounding box center [283, 300] width 384 height 118
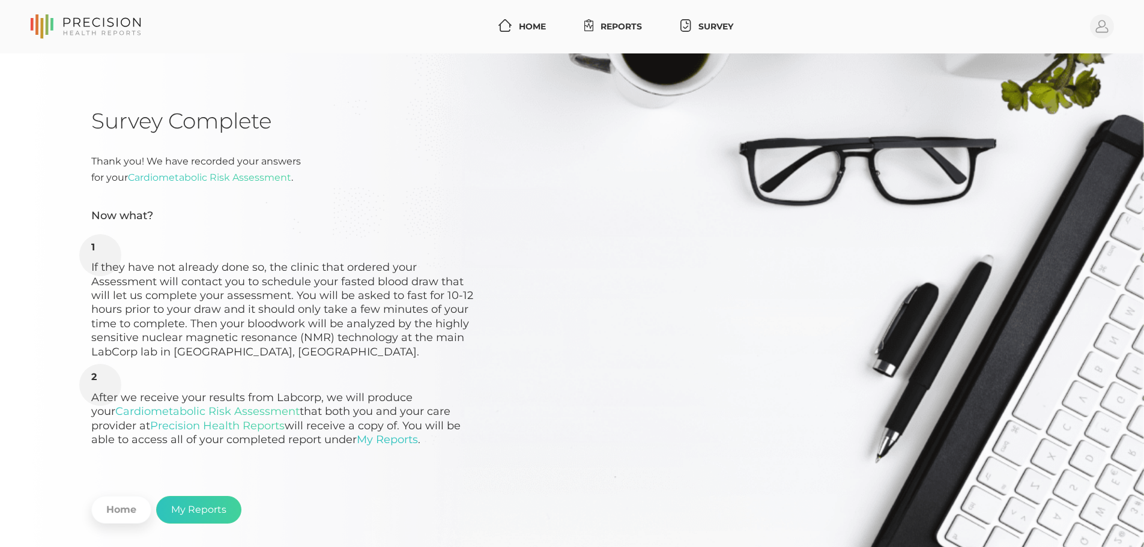
click at [410, 330] on li "If they have not already done so, the clinic that ordered your Assessment will …" at bounding box center [283, 300] width 384 height 118
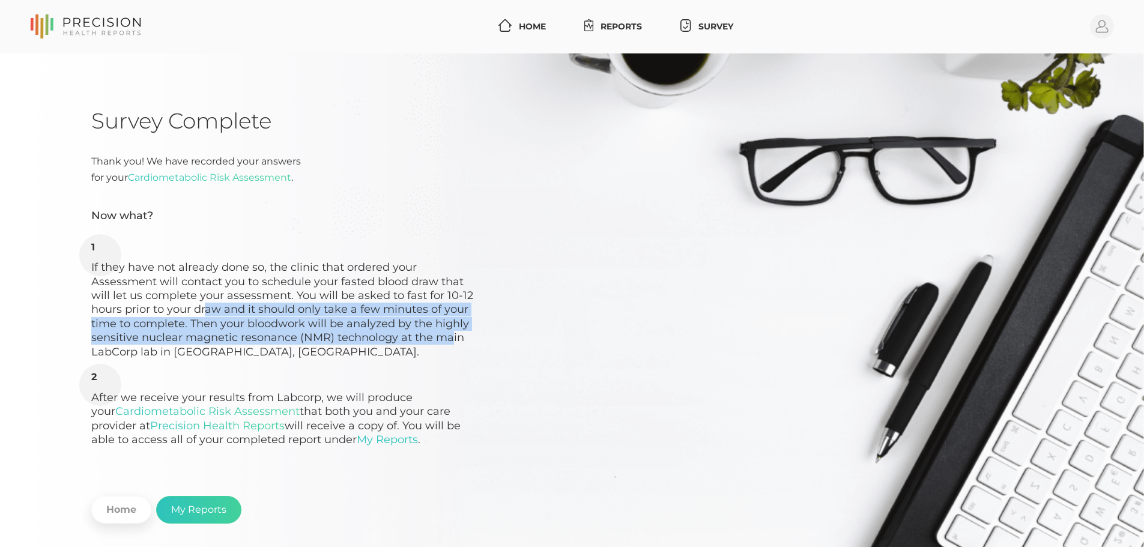
drag, startPoint x: 444, startPoint y: 337, endPoint x: 137, endPoint y: 297, distance: 309.3
click at [142, 298] on li "If they have not already done so, the clinic that ordered your Assessment will …" at bounding box center [283, 300] width 384 height 118
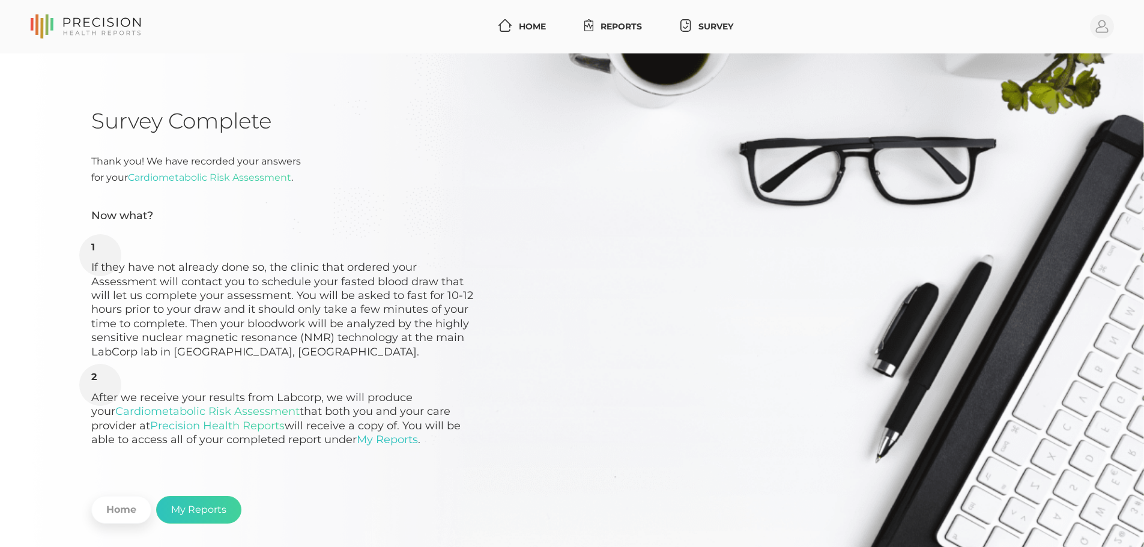
click at [137, 297] on li "If they have not already done so, the clinic that ordered your Assessment will …" at bounding box center [283, 300] width 384 height 118
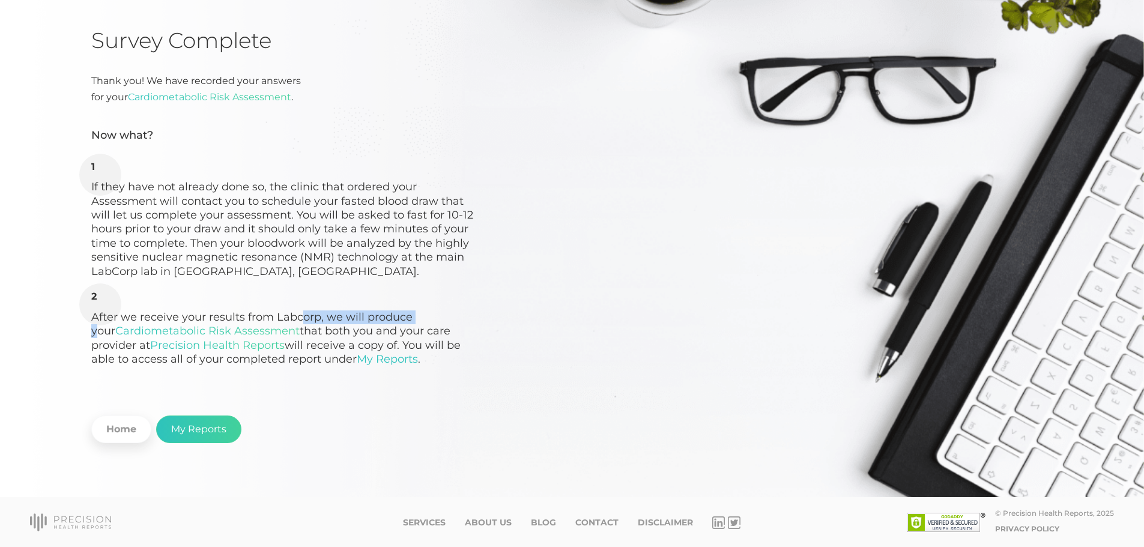
drag, startPoint x: 295, startPoint y: 316, endPoint x: 416, endPoint y: 323, distance: 121.5
click at [416, 323] on li "After we receive your results from Labcorp, we will produce your Cardiometaboli…" at bounding box center [283, 329] width 384 height 76
drag, startPoint x: 319, startPoint y: 330, endPoint x: 424, endPoint y: 336, distance: 105.8
click at [424, 336] on li "After we receive your results from Labcorp, we will produce your Cardiometaboli…" at bounding box center [283, 329] width 384 height 76
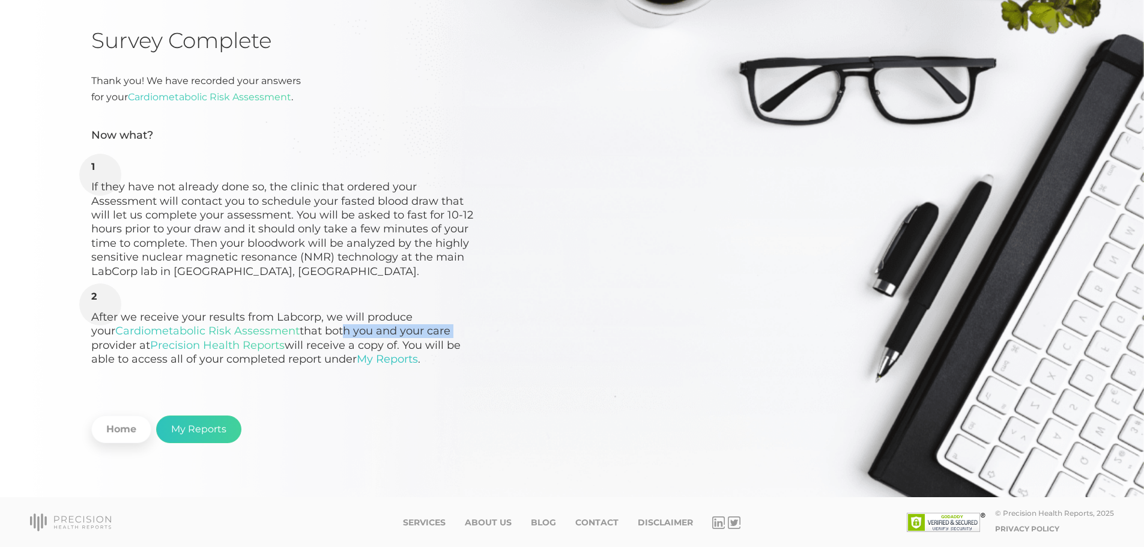
click at [424, 336] on li "After we receive your results from Labcorp, we will produce your Cardiometaboli…" at bounding box center [283, 329] width 384 height 76
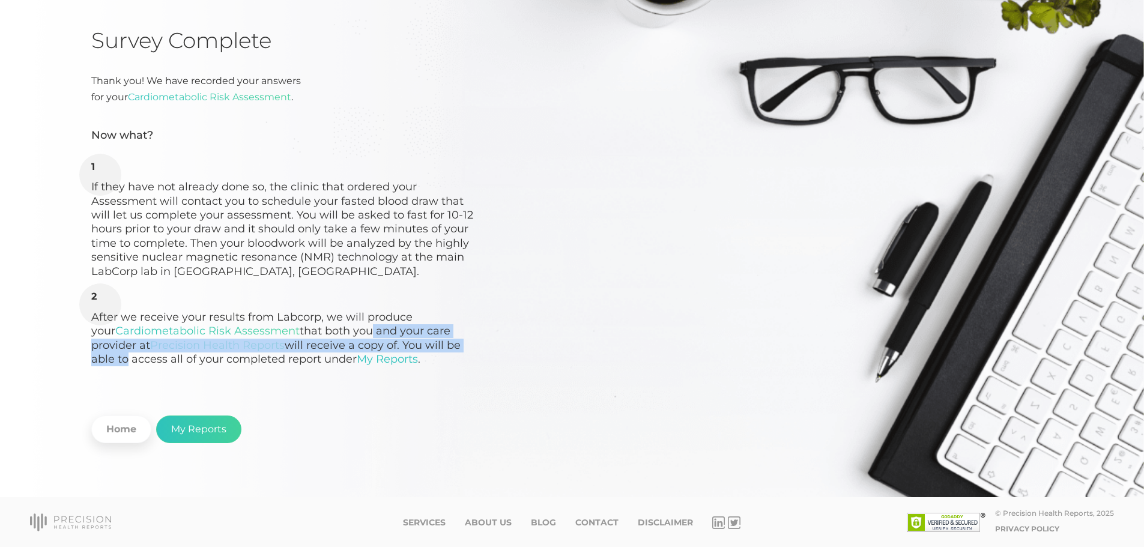
drag, startPoint x: 446, startPoint y: 348, endPoint x: 338, endPoint y: 333, distance: 109.0
click at [339, 333] on li "After we receive your results from Labcorp, we will produce your Cardiometaboli…" at bounding box center [283, 329] width 384 height 76
click at [338, 333] on li "After we receive your results from Labcorp, we will produce your Cardiometaboli…" at bounding box center [283, 329] width 384 height 76
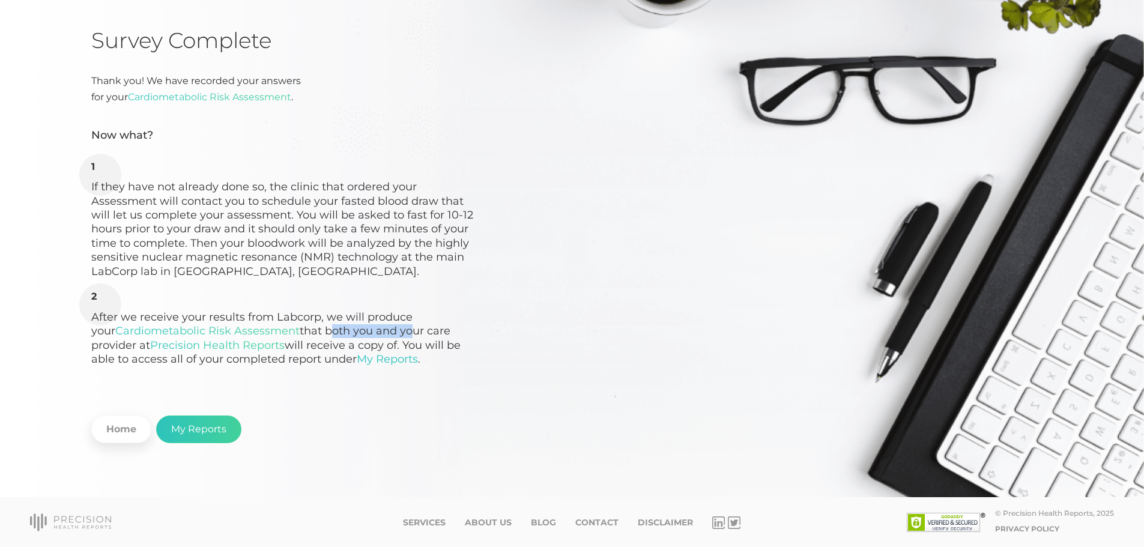
drag, startPoint x: 342, startPoint y: 333, endPoint x: 423, endPoint y: 340, distance: 82.0
click at [423, 340] on li "After we receive your results from Labcorp, we will produce your Cardiometaboli…" at bounding box center [283, 329] width 384 height 76
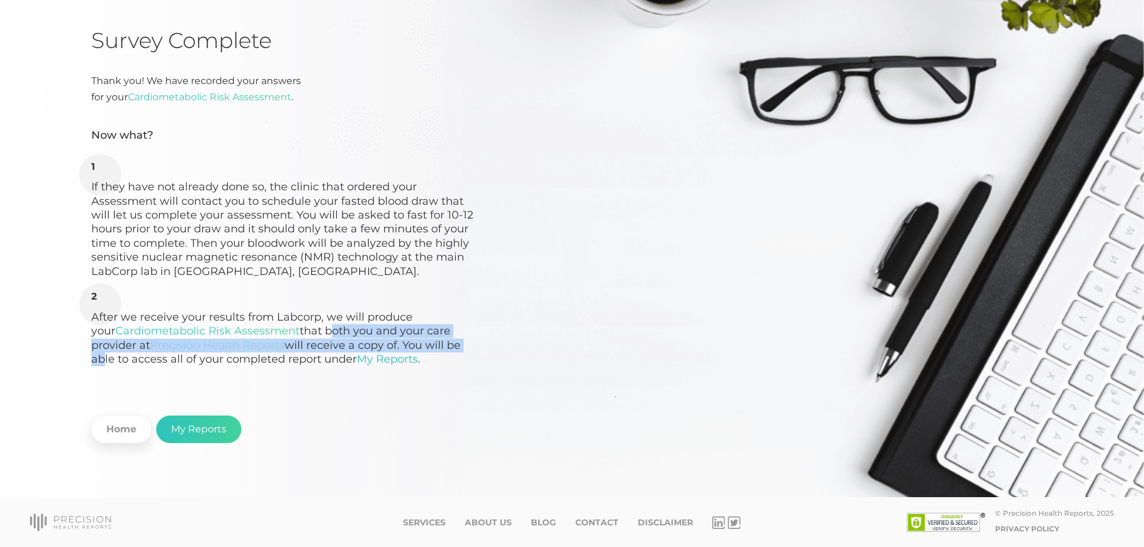
click at [424, 340] on li "After we receive your results from Labcorp, we will produce your Cardiometaboli…" at bounding box center [283, 329] width 384 height 76
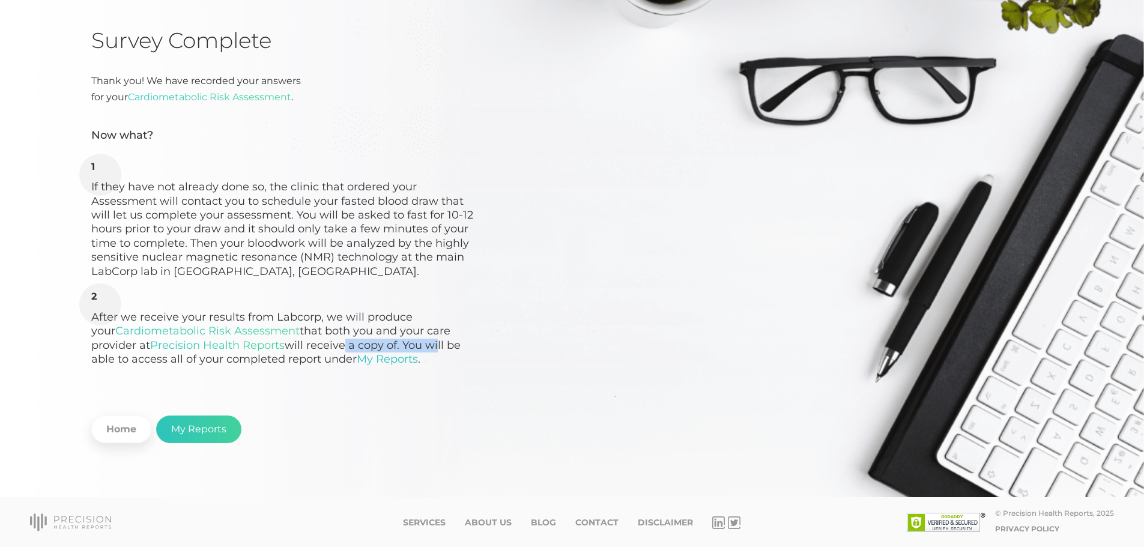
drag, startPoint x: 313, startPoint y: 348, endPoint x: 394, endPoint y: 343, distance: 81.2
click at [393, 343] on li "After we receive your results from Labcorp, we will produce your Cardiometaboli…" at bounding box center [283, 329] width 384 height 76
click at [394, 343] on li "After we receive your results from Labcorp, we will produce your Cardiometaboli…" at bounding box center [283, 329] width 384 height 76
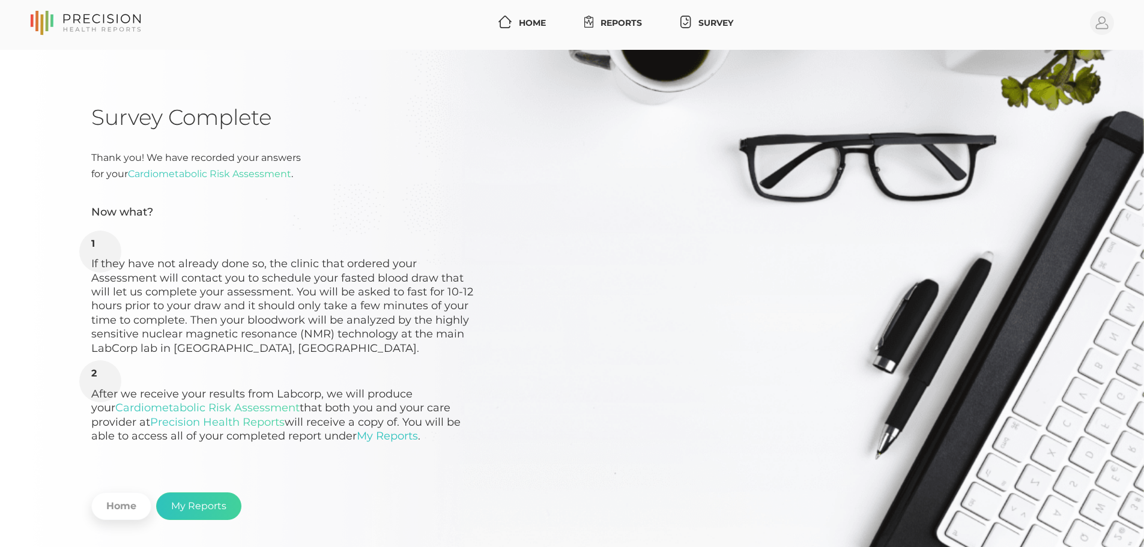
scroll to position [0, 0]
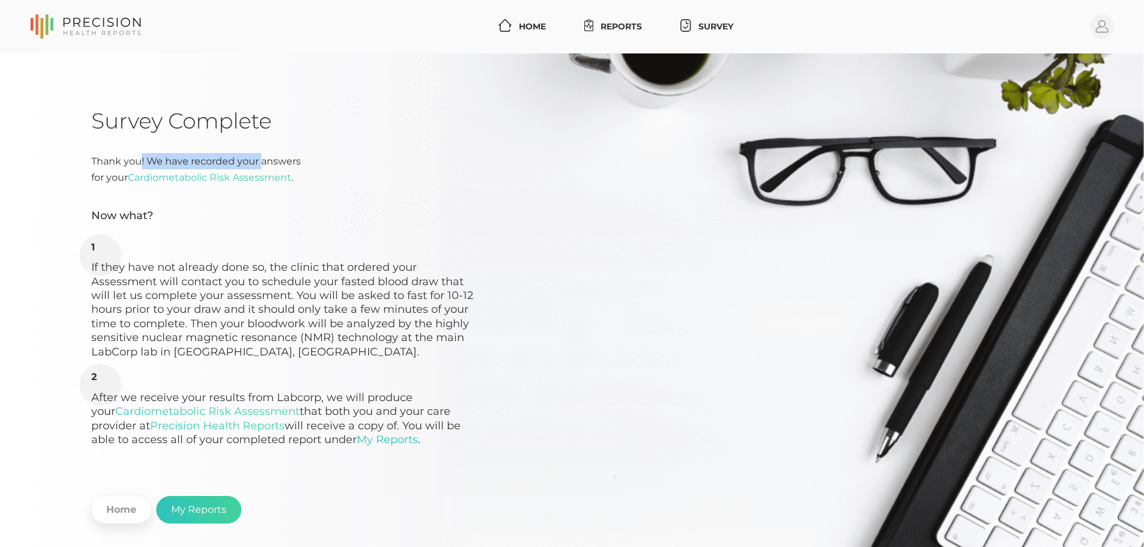
drag, startPoint x: 136, startPoint y: 161, endPoint x: 298, endPoint y: 164, distance: 161.5
click at [297, 164] on div "Thank you! We have recorded your answers for your Cardiometabolic Risk Assessme…" at bounding box center [283, 169] width 384 height 32
click at [298, 164] on div "Thank you! We have recorded your answers for your Cardiometabolic Risk Assessme…" at bounding box center [283, 169] width 384 height 32
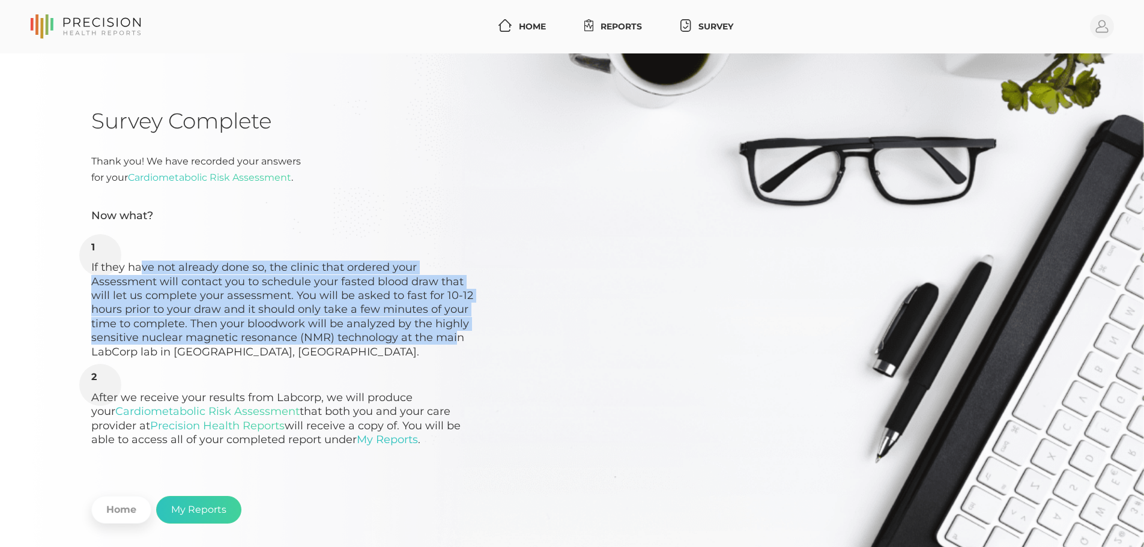
drag, startPoint x: 138, startPoint y: 266, endPoint x: 451, endPoint y: 336, distance: 320.4
click at [451, 336] on li "If they have not already done so, the clinic that ordered your Assessment will …" at bounding box center [283, 300] width 384 height 118
drag, startPoint x: 451, startPoint y: 336, endPoint x: 459, endPoint y: 337, distance: 7.9
click at [451, 336] on li "If they have not already done so, the clinic that ordered your Assessment will …" at bounding box center [283, 300] width 384 height 118
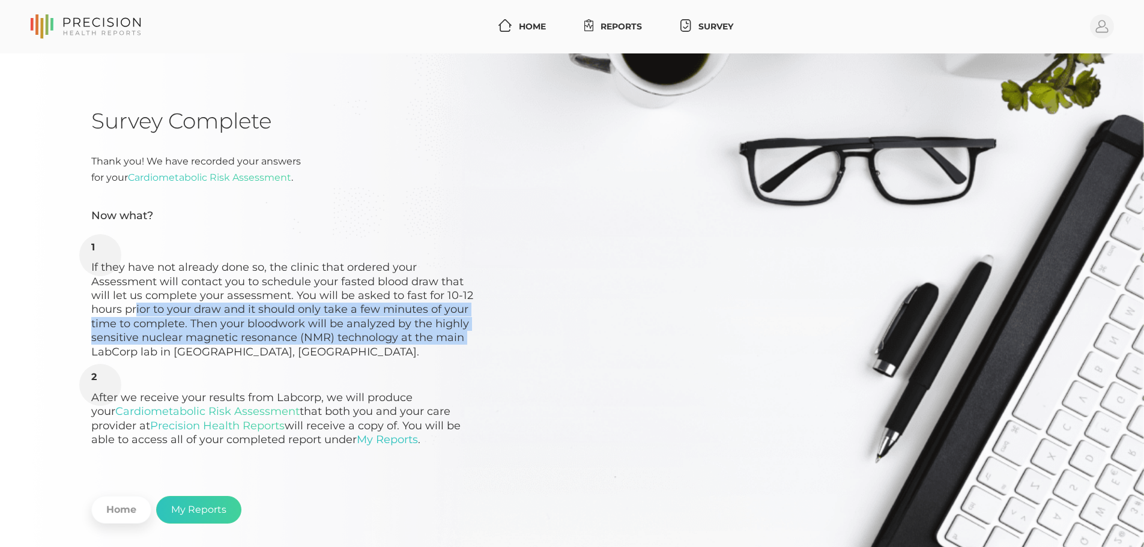
drag, startPoint x: 468, startPoint y: 337, endPoint x: 132, endPoint y: 303, distance: 337.9
click at [133, 303] on li "If they have not already done so, the clinic that ordered your Assessment will …" at bounding box center [283, 300] width 384 height 118
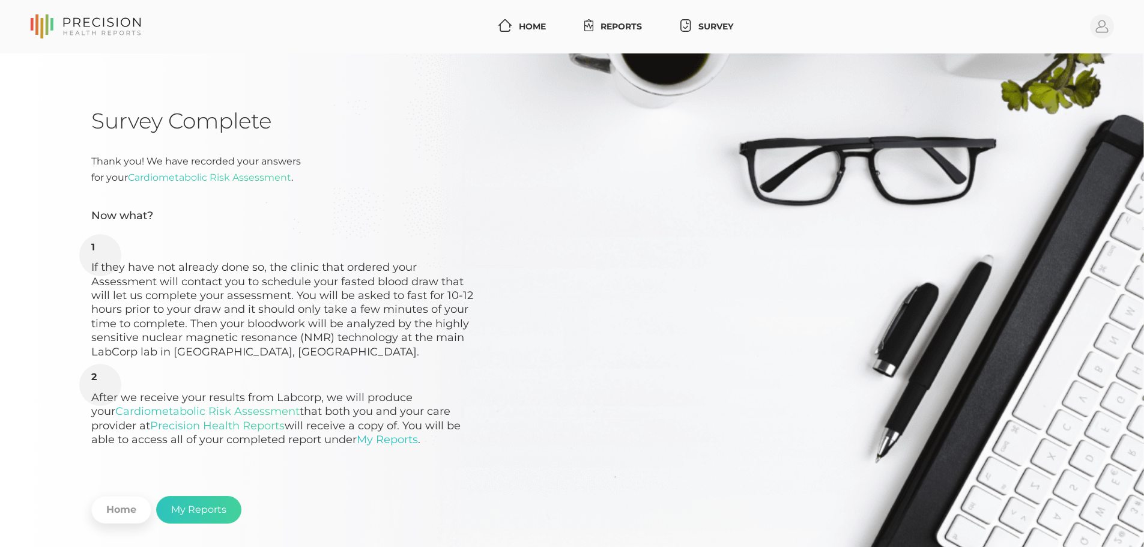
click at [132, 303] on li "If they have not already done so, the clinic that ordered your Assessment will …" at bounding box center [283, 300] width 384 height 118
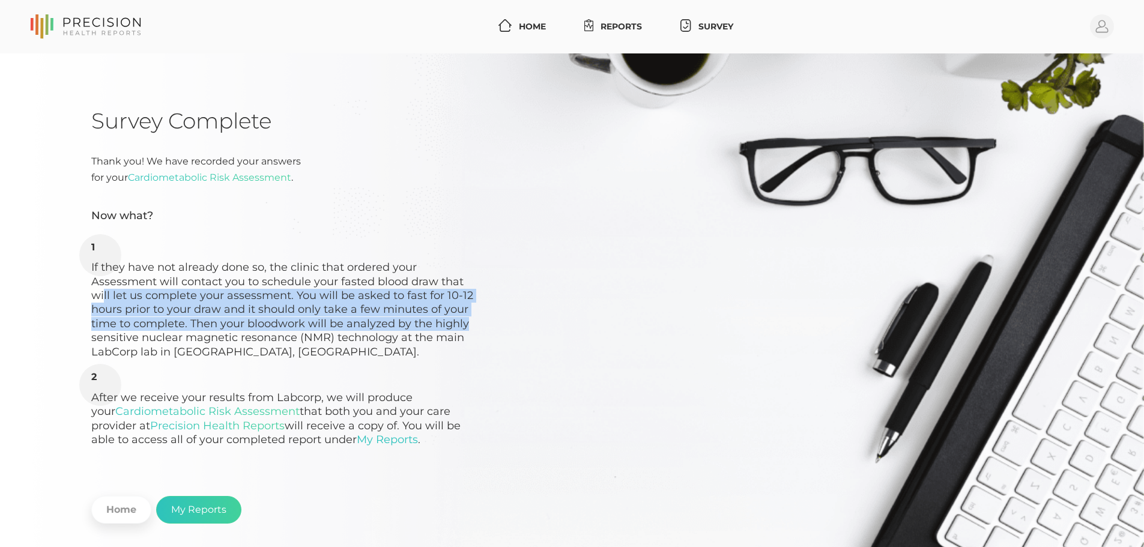
drag, startPoint x: 161, startPoint y: 300, endPoint x: 473, endPoint y: 325, distance: 312.5
click at [473, 325] on li "If they have not already done so, the clinic that ordered your Assessment will …" at bounding box center [283, 300] width 384 height 118
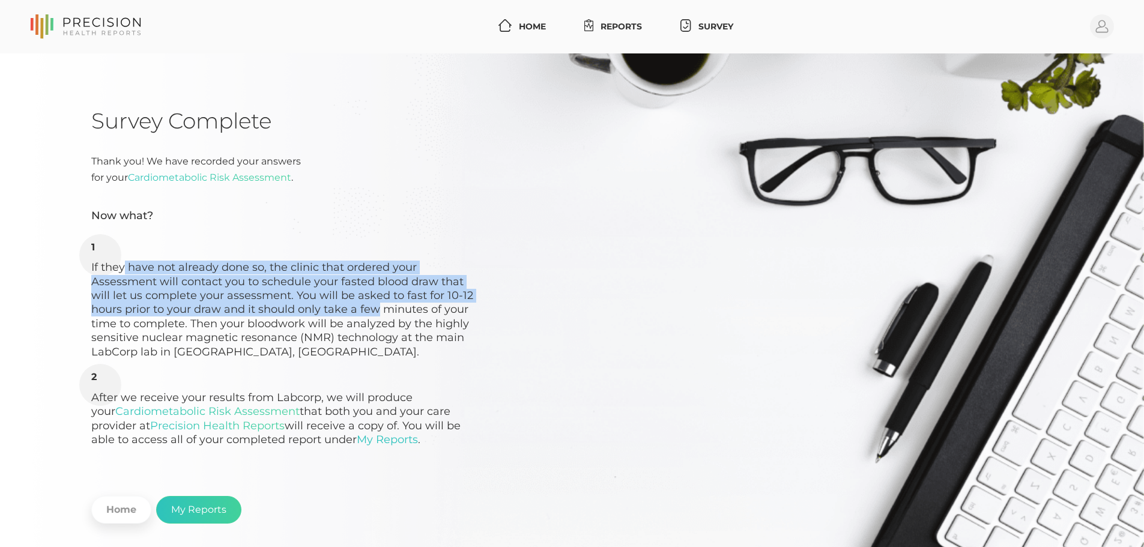
drag, startPoint x: 121, startPoint y: 268, endPoint x: 375, endPoint y: 312, distance: 258.3
click at [373, 311] on li "If they have not already done so, the clinic that ordered your Assessment will …" at bounding box center [283, 300] width 384 height 118
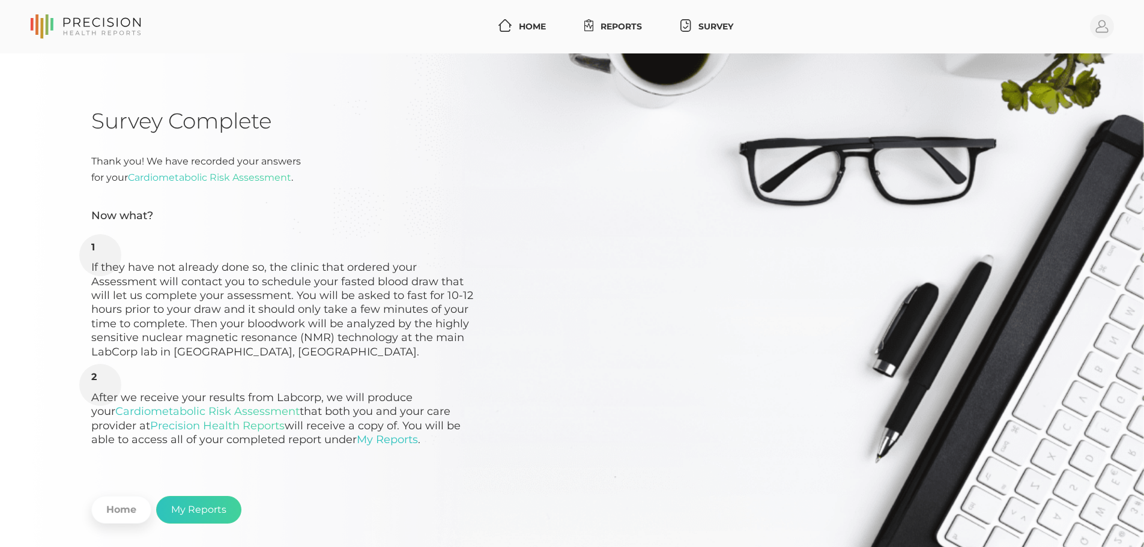
click at [377, 312] on li "If they have not already done so, the clinic that ordered your Assessment will …" at bounding box center [283, 300] width 384 height 118
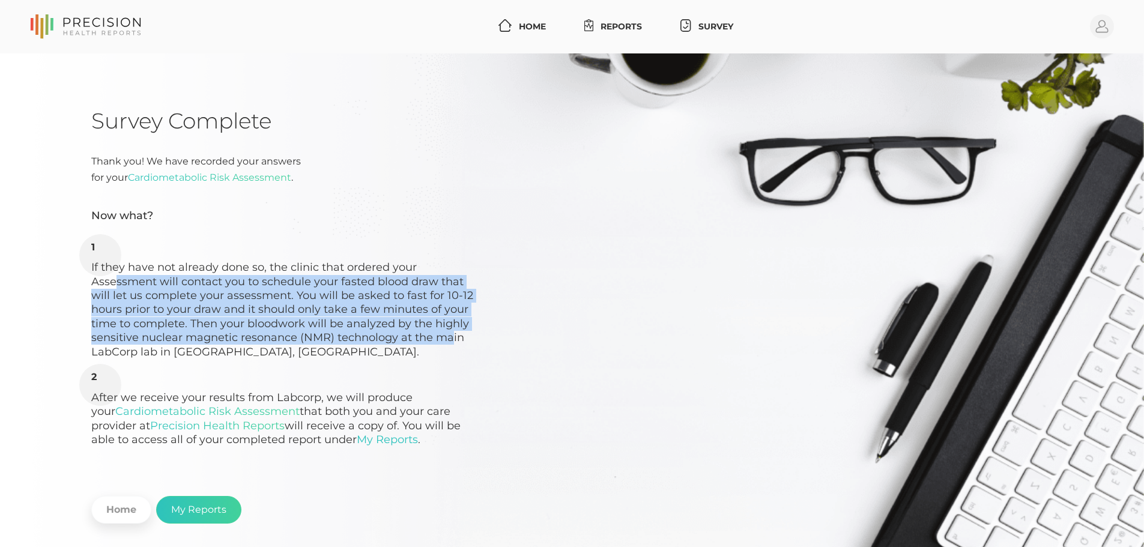
drag, startPoint x: 426, startPoint y: 337, endPoint x: 108, endPoint y: 286, distance: 322.2
click at [108, 286] on li "If they have not already done so, the clinic that ordered your Assessment will …" at bounding box center [283, 300] width 384 height 118
drag, startPoint x: 148, startPoint y: 286, endPoint x: 464, endPoint y: 331, distance: 319.1
click at [464, 331] on li "If they have not already done so, the clinic that ordered your Assessment will …" at bounding box center [283, 300] width 384 height 118
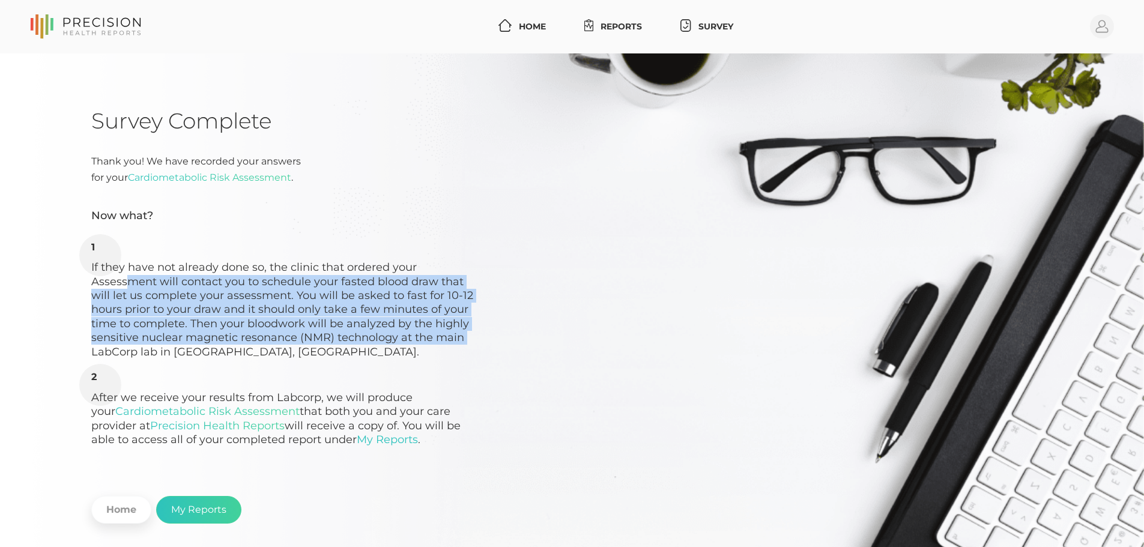
click at [464, 332] on li "If they have not already done so, the clinic that ordered your Assessment will …" at bounding box center [283, 300] width 384 height 118
click at [463, 339] on li "If they have not already done so, the clinic that ordered your Assessment will …" at bounding box center [283, 300] width 384 height 118
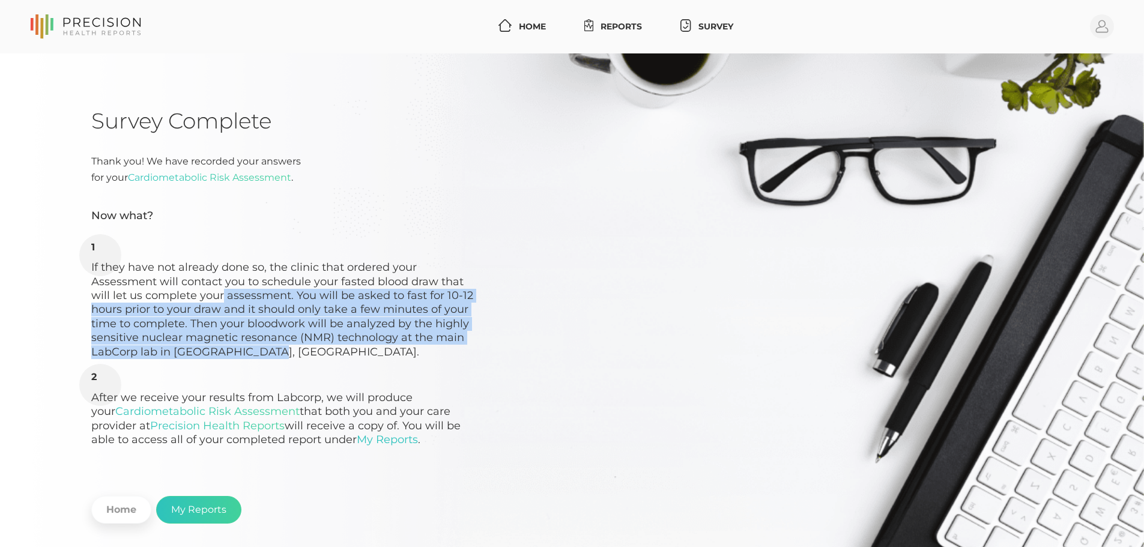
drag, startPoint x: 369, startPoint y: 327, endPoint x: 217, endPoint y: 297, distance: 154.8
click at [217, 297] on li "If they have not already done so, the clinic that ordered your Assessment will …" at bounding box center [283, 300] width 384 height 118
drag, startPoint x: 168, startPoint y: 294, endPoint x: 451, endPoint y: 333, distance: 285.4
click at [451, 333] on li "If they have not already done so, the clinic that ordered your Assessment will …" at bounding box center [283, 300] width 384 height 118
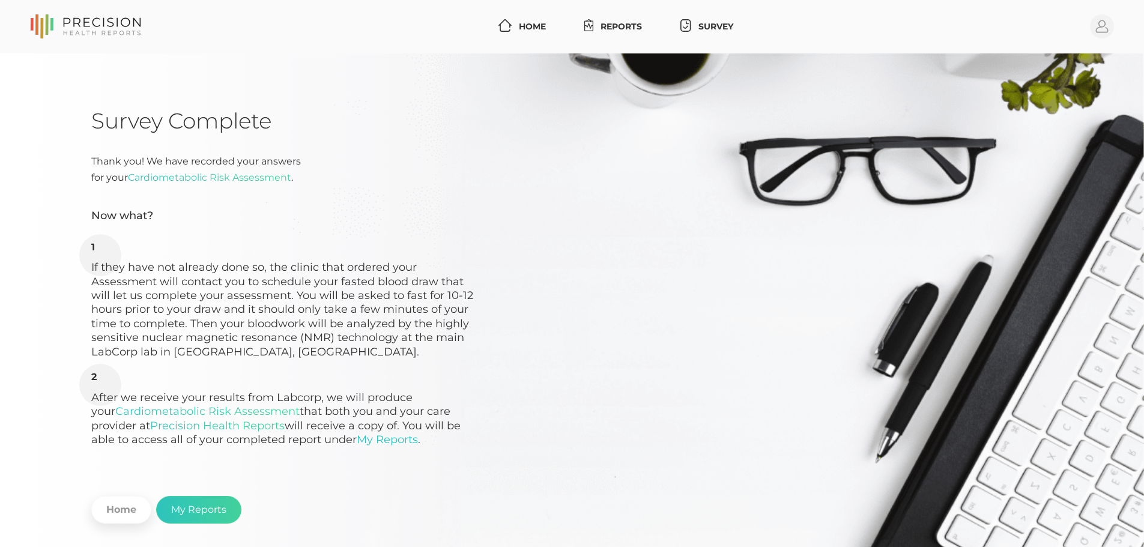
click at [468, 337] on li "If they have not already done so, the clinic that ordered your Assessment will …" at bounding box center [283, 300] width 384 height 118
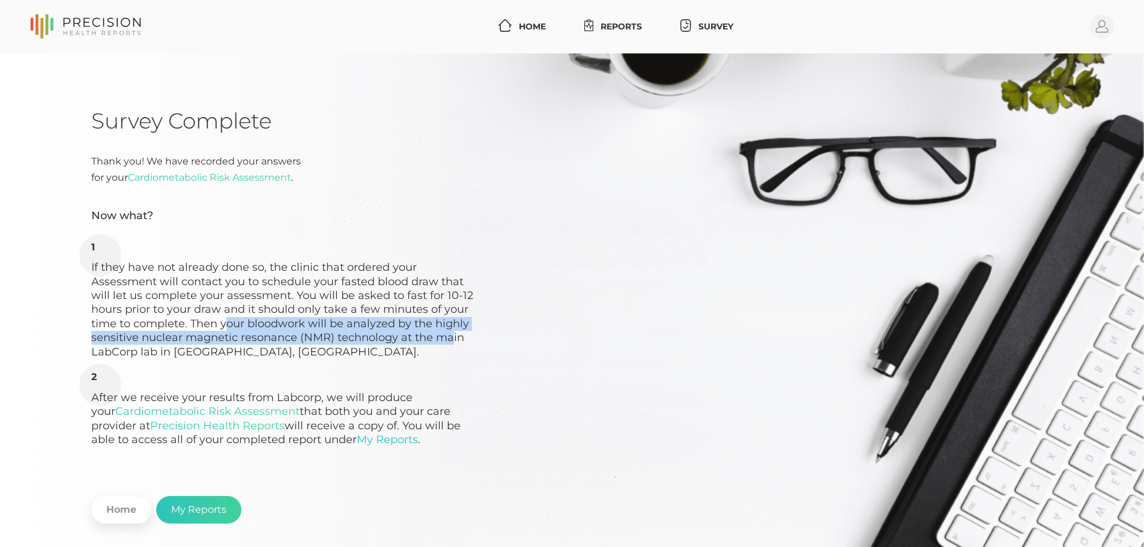
drag, startPoint x: 432, startPoint y: 337, endPoint x: 169, endPoint y: 317, distance: 263.7
click at [178, 318] on li "If they have not already done so, the clinic that ordered your Assessment will …" at bounding box center [283, 300] width 384 height 118
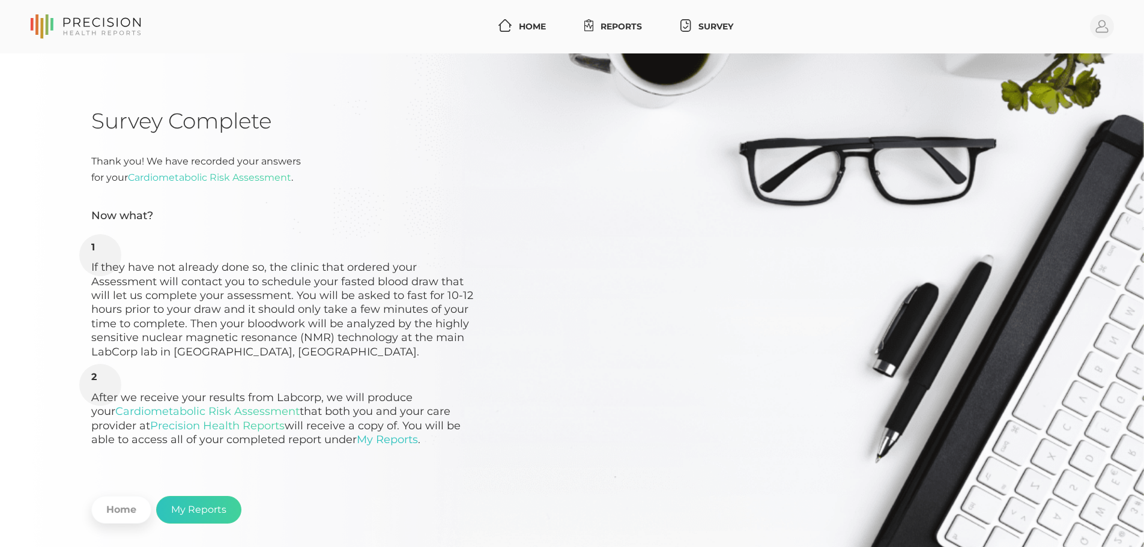
click at [169, 317] on li "If they have not already done so, the clinic that ordered your Assessment will …" at bounding box center [283, 300] width 384 height 118
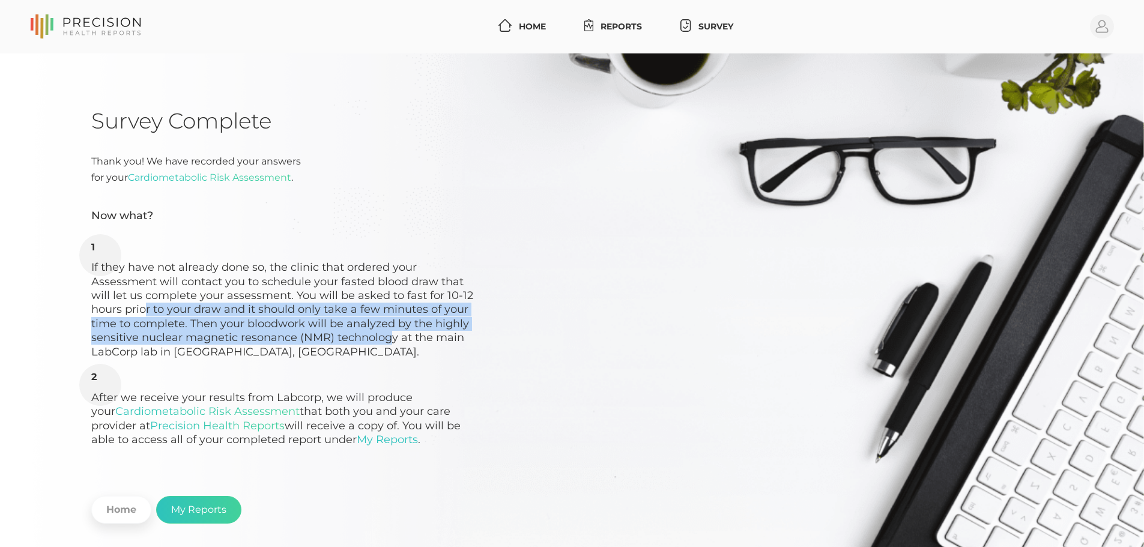
drag, startPoint x: 139, startPoint y: 312, endPoint x: 390, endPoint y: 343, distance: 253.0
click at [388, 343] on li "If they have not already done so, the clinic that ordered your Assessment will …" at bounding box center [283, 300] width 384 height 118
click at [390, 343] on li "If they have not already done so, the clinic that ordered your Assessment will …" at bounding box center [283, 300] width 384 height 118
drag, startPoint x: 450, startPoint y: 345, endPoint x: 170, endPoint y: 313, distance: 281.6
click at [171, 313] on li "If they have not already done so, the clinic that ordered your Assessment will …" at bounding box center [283, 300] width 384 height 118
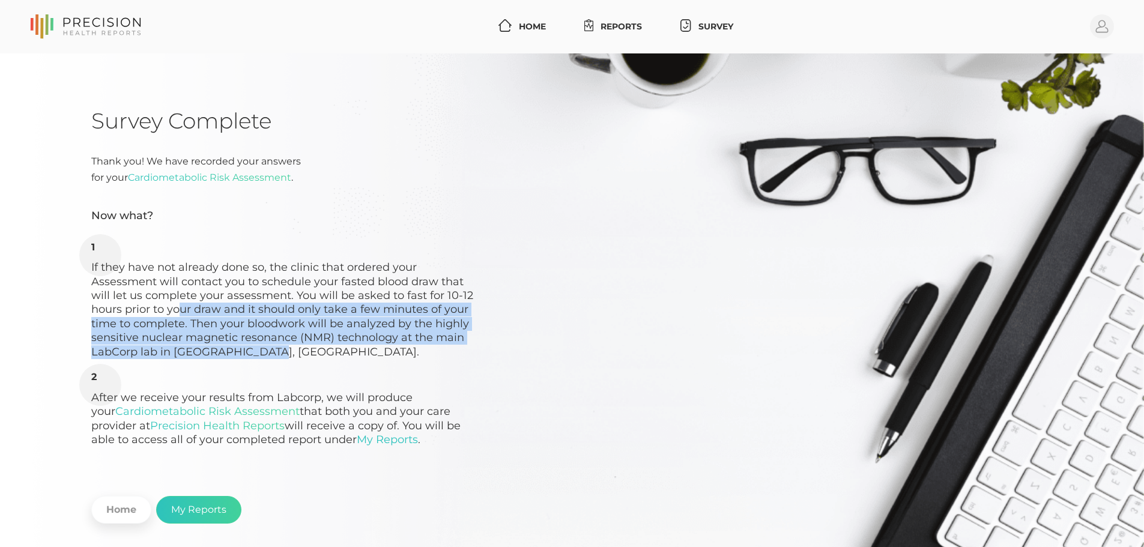
click at [170, 313] on li "If they have not already done so, the clinic that ordered your Assessment will …" at bounding box center [283, 300] width 384 height 118
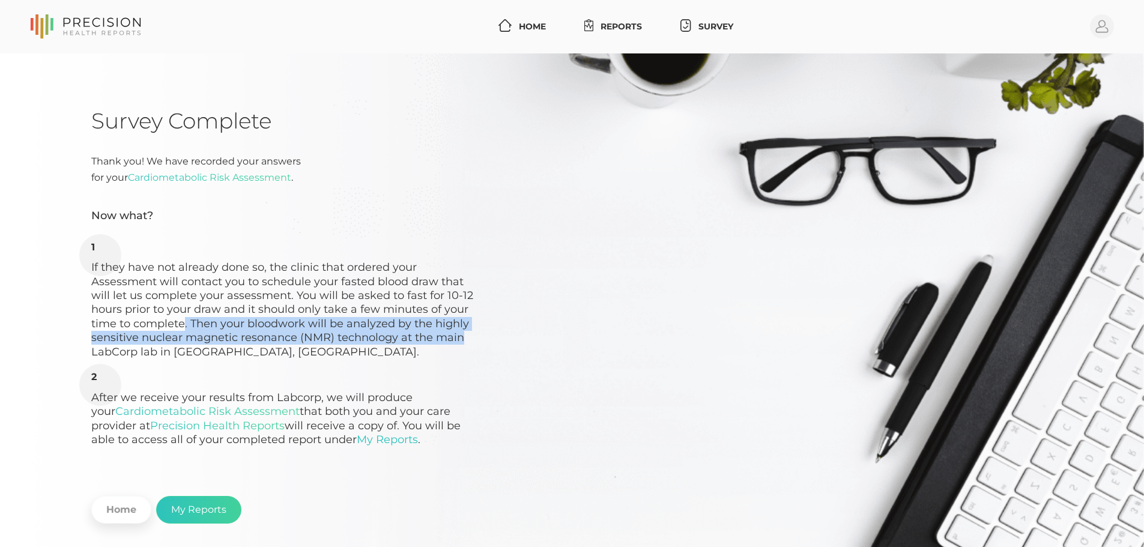
drag, startPoint x: 201, startPoint y: 329, endPoint x: 465, endPoint y: 345, distance: 265.2
click at [463, 345] on li "If they have not already done so, the clinic that ordered your Assessment will …" at bounding box center [283, 300] width 384 height 118
click at [466, 345] on li "If they have not already done so, the clinic that ordered your Assessment will …" at bounding box center [283, 300] width 384 height 118
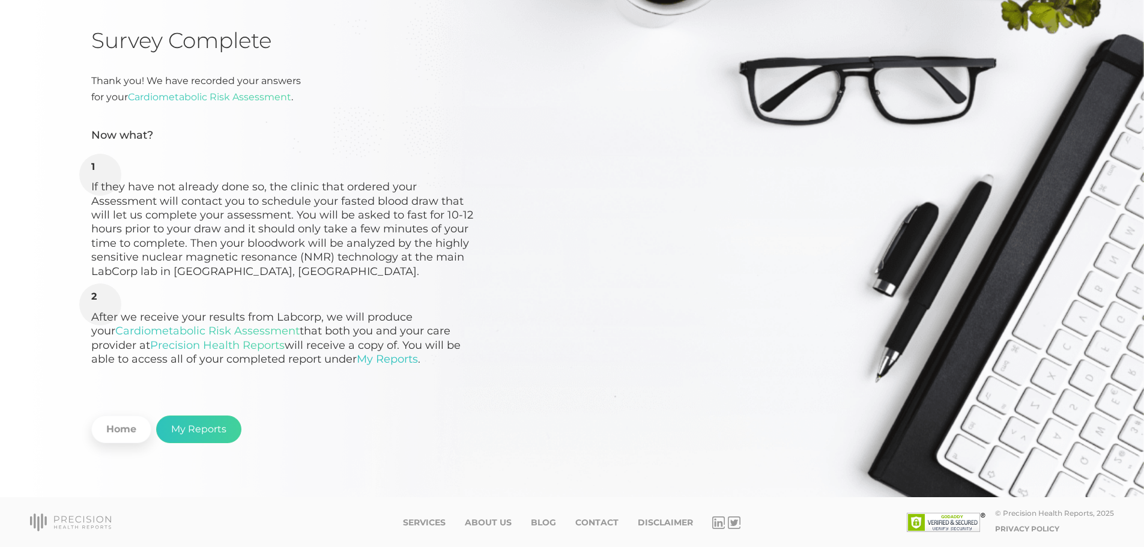
click at [575, 381] on div "Survey Complete Thank you! We have recorded your answers for your Cardiometabol…" at bounding box center [571, 259] width 961 height 465
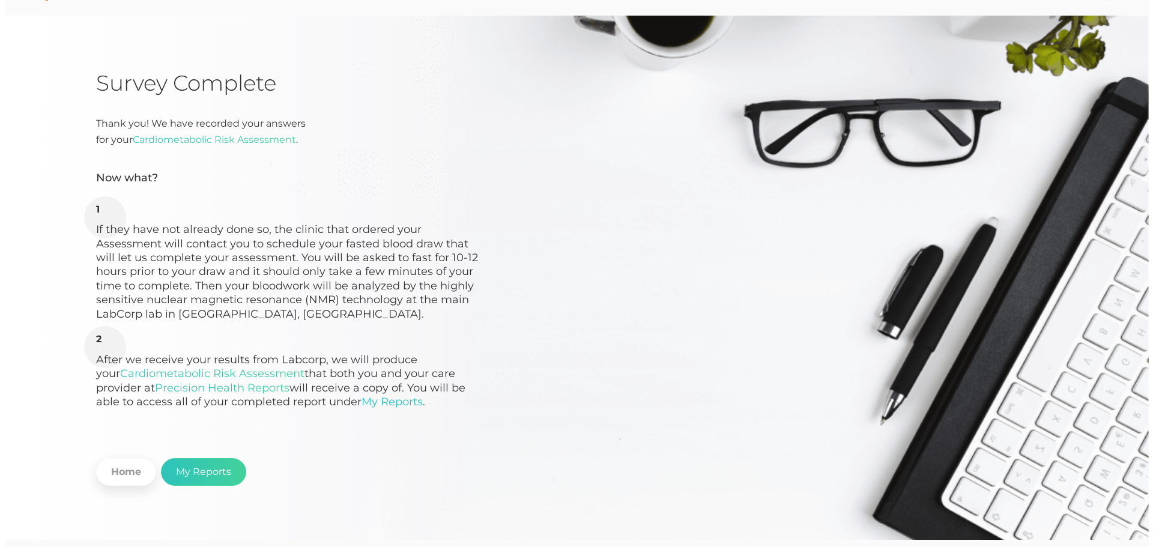
scroll to position [0, 0]
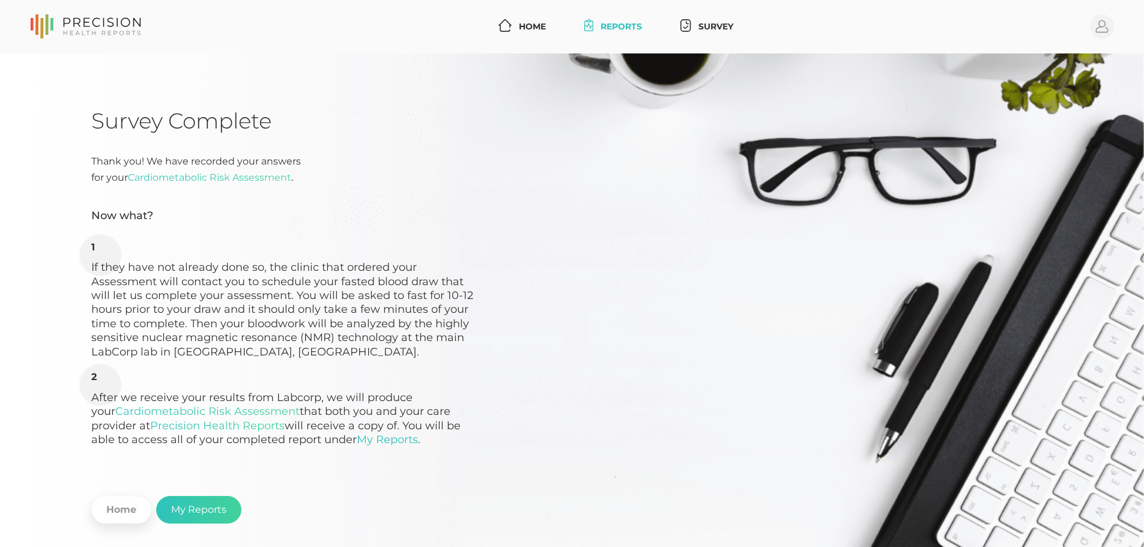
click at [625, 18] on link "Reports" at bounding box center [613, 27] width 68 height 22
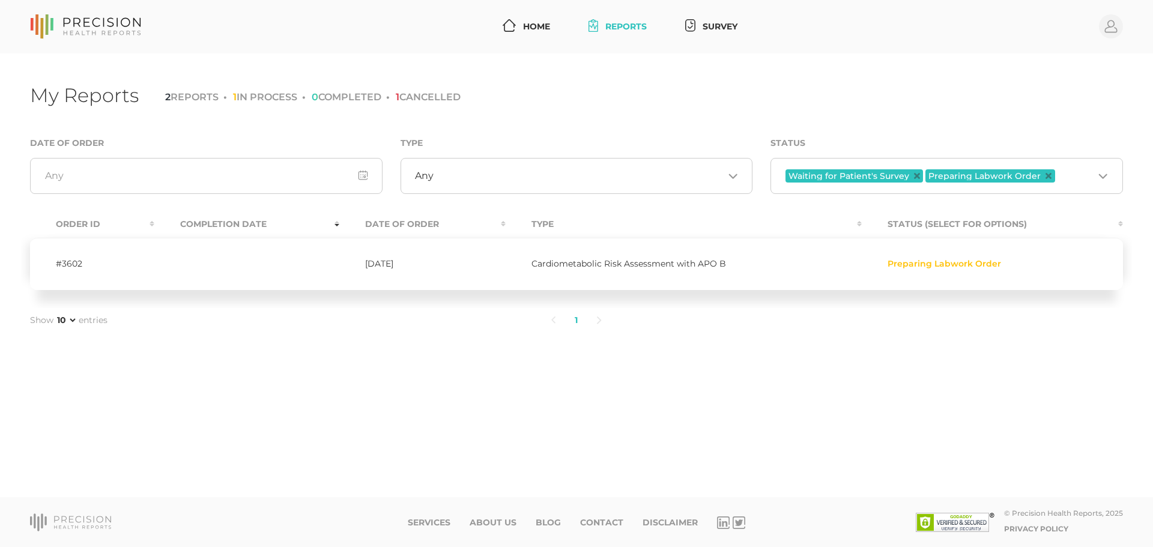
click at [725, 342] on div "My Reports 2 REPORTS 1 IN PROCESS 0 COMPLETED 1 CANCELLED Date of Order Type An…" at bounding box center [576, 275] width 1153 height 444
click at [909, 122] on div "My Reports 2 REPORTS 1 IN PROCESS 0 COMPLETED 1 CANCELLED Date of Order Type An…" at bounding box center [576, 275] width 1153 height 444
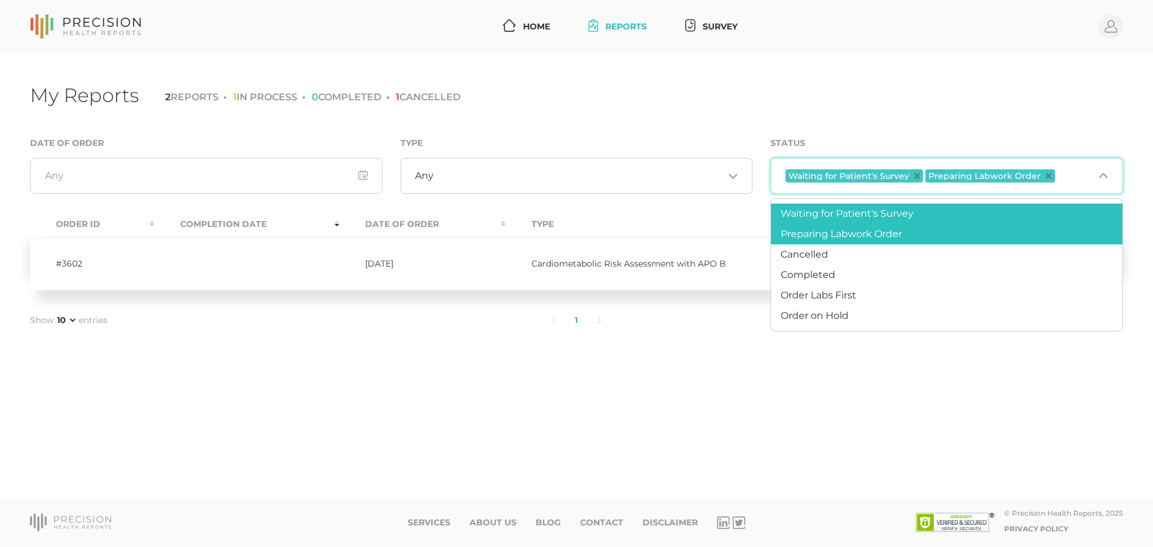
click at [910, 175] on span "Waiting for Patient's Survey" at bounding box center [853, 175] width 137 height 13
click at [914, 175] on icon "Deselect Waiting for Patient's Survey" at bounding box center [917, 176] width 6 height 6
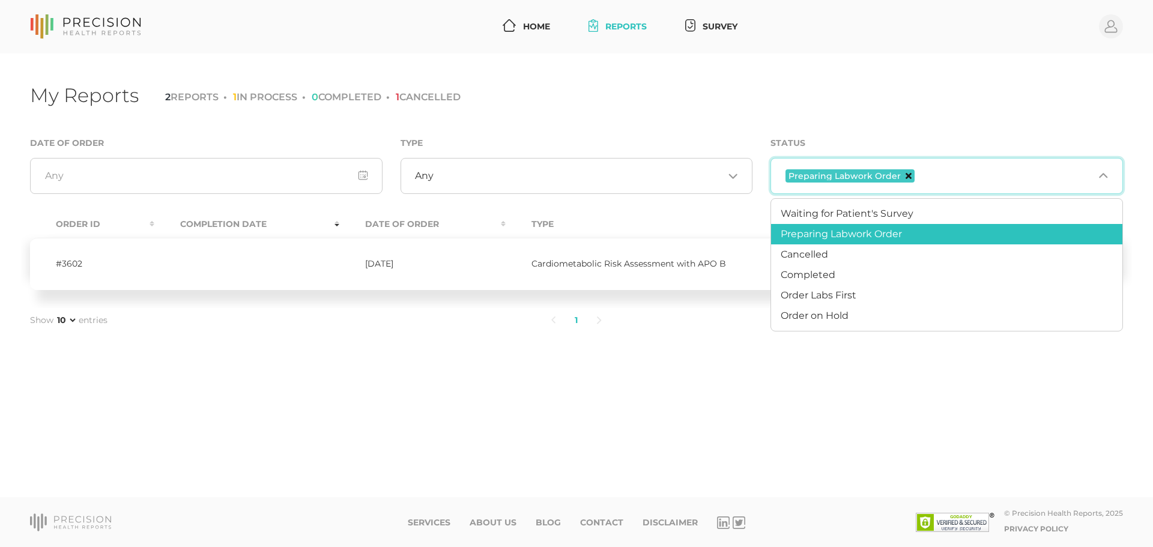
click at [905, 175] on icon "Deselect Preparing Labwork Order" at bounding box center [908, 176] width 6 height 6
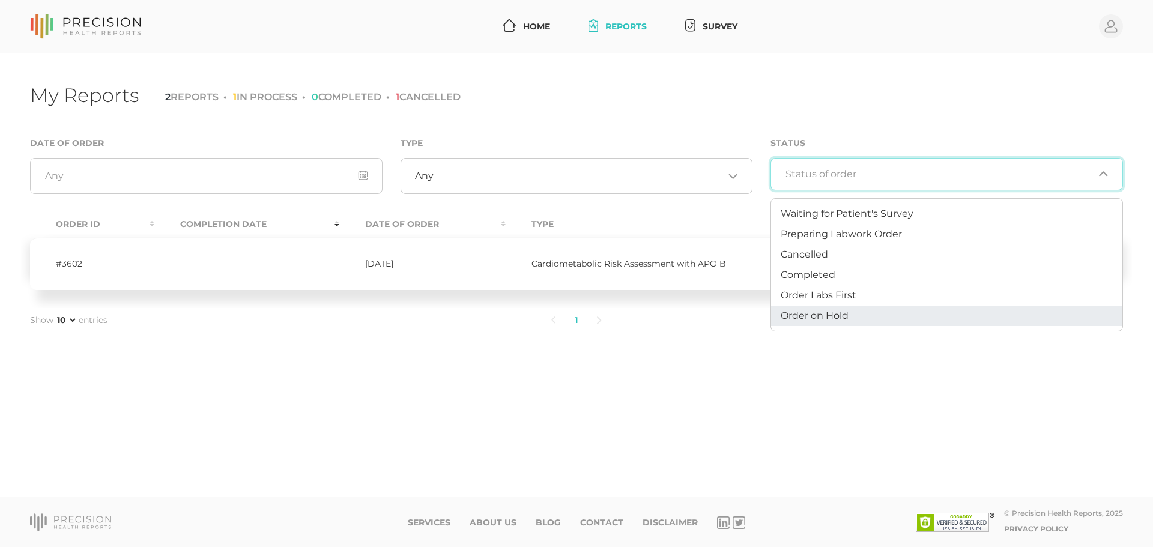
click at [810, 391] on div "My Reports 2 REPORTS 1 IN PROCESS 0 COMPLETED 1 CANCELLED Date of Order Type An…" at bounding box center [576, 275] width 1153 height 444
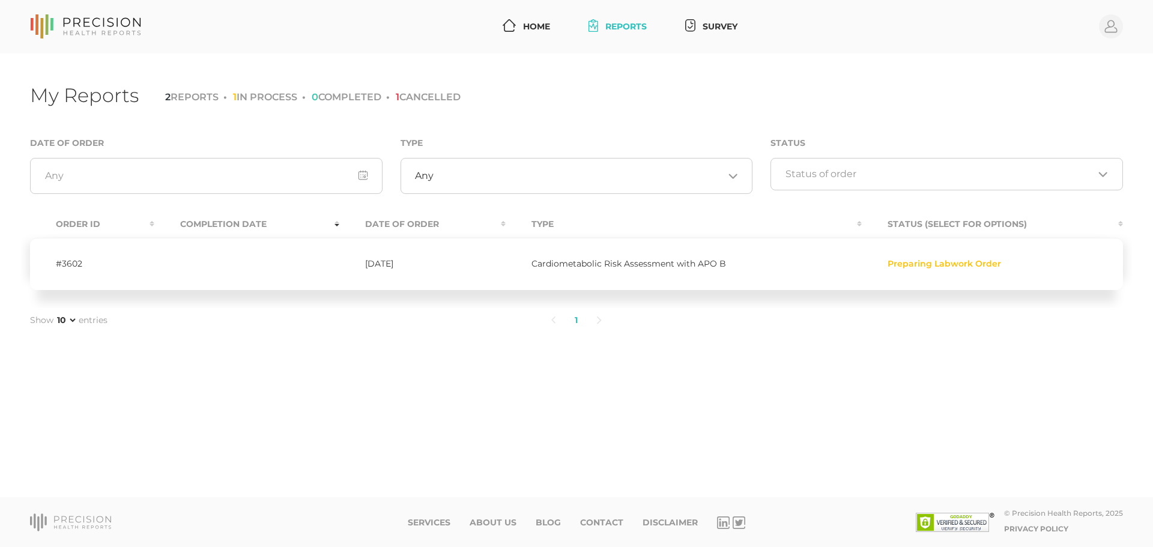
click at [919, 267] on span "Preparing Labwork Order" at bounding box center [943, 263] width 113 height 11
click at [656, 273] on td "Cardiometabolic Risk Assessment with APO B" at bounding box center [683, 264] width 356 height 52
click at [603, 265] on span "Cardiometabolic Risk Assessment with APO B" at bounding box center [628, 263] width 195 height 11
click at [385, 265] on td "[DATE]" at bounding box center [422, 264] width 167 height 52
click at [73, 267] on td "#3602" at bounding box center [92, 264] width 124 height 52
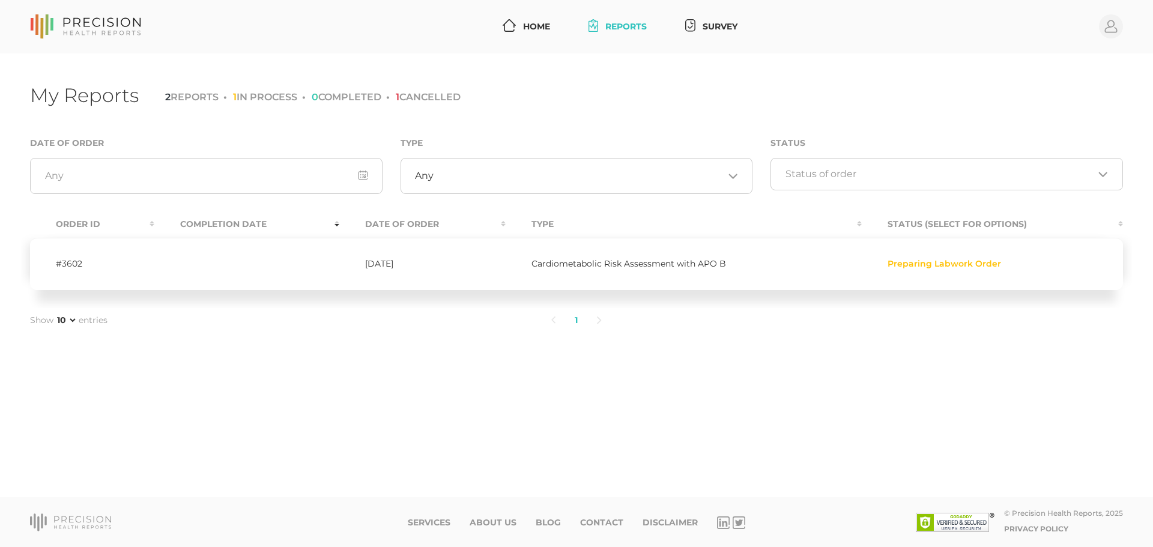
click at [481, 357] on div "My Reports 2 REPORTS 1 IN PROCESS 0 COMPLETED 1 CANCELLED Date of Order Type An…" at bounding box center [576, 275] width 1153 height 444
click at [298, 59] on div "My Reports 2 REPORTS 1 IN PROCESS 0 COMPLETED 1 CANCELLED Date of Order Type An…" at bounding box center [576, 275] width 1153 height 444
drag, startPoint x: 253, startPoint y: 98, endPoint x: 471, endPoint y: 98, distance: 217.3
click at [403, 99] on ul "2 REPORTS 1 IN PROCESS 0 COMPLETED 1 CANCELLED" at bounding box center [310, 97] width 300 height 14
click at [480, 97] on div "My Reports 2 REPORTS 1 IN PROCESS 0 COMPLETED 1 CANCELLED" at bounding box center [576, 97] width 1093 height 28
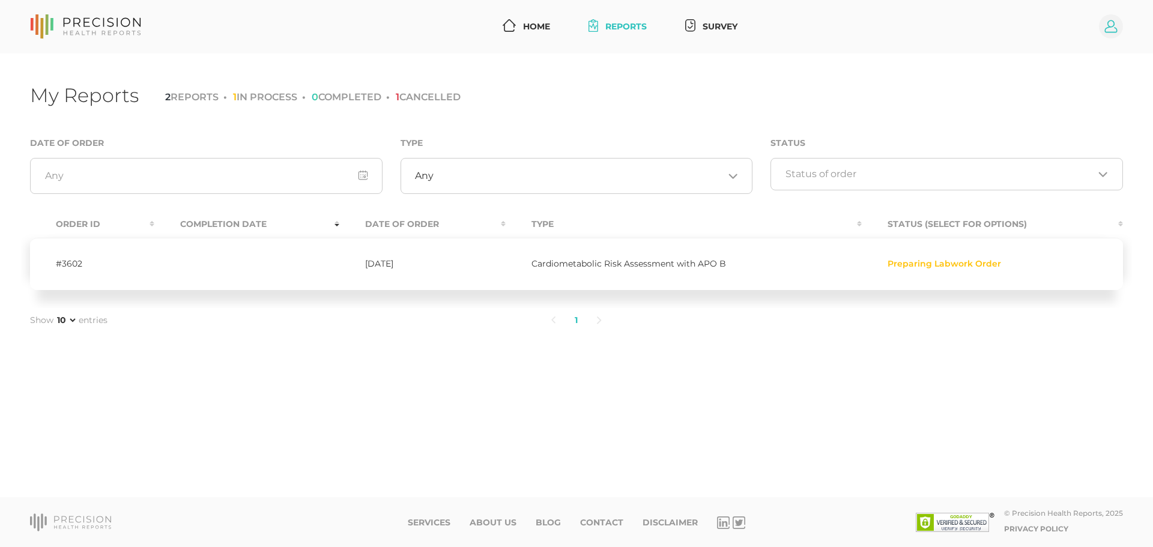
click at [1105, 25] on circle at bounding box center [1111, 26] width 24 height 24
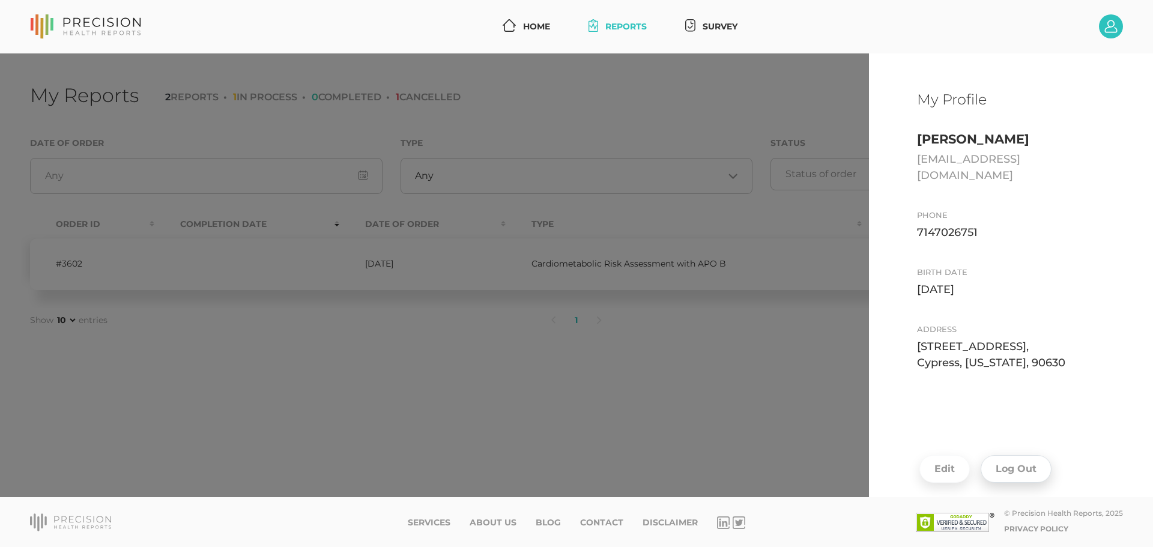
scroll to position [35, 0]
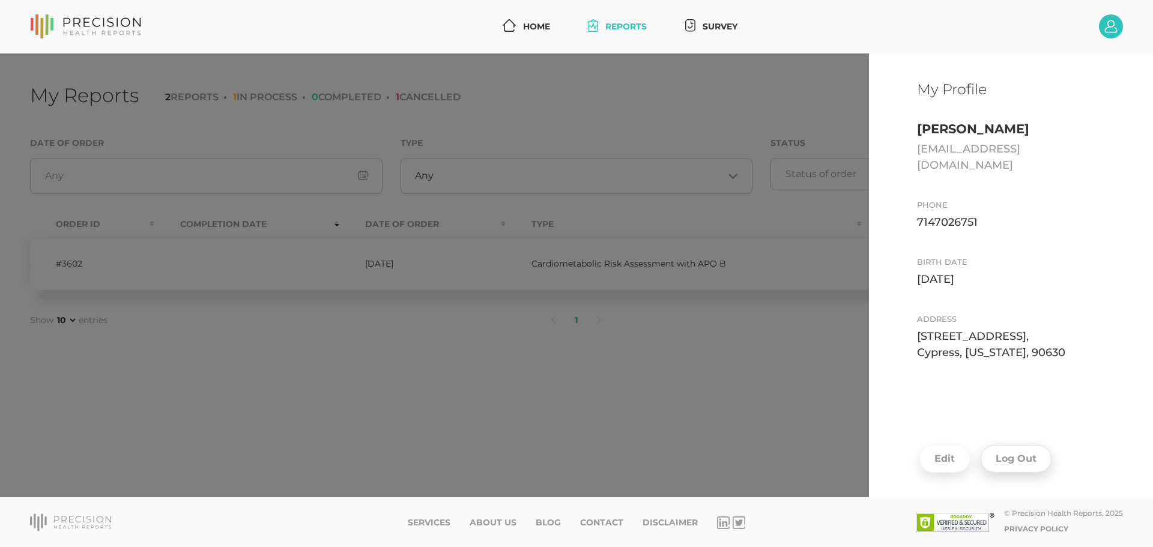
click at [996, 445] on button "Log Out" at bounding box center [1015, 459] width 71 height 28
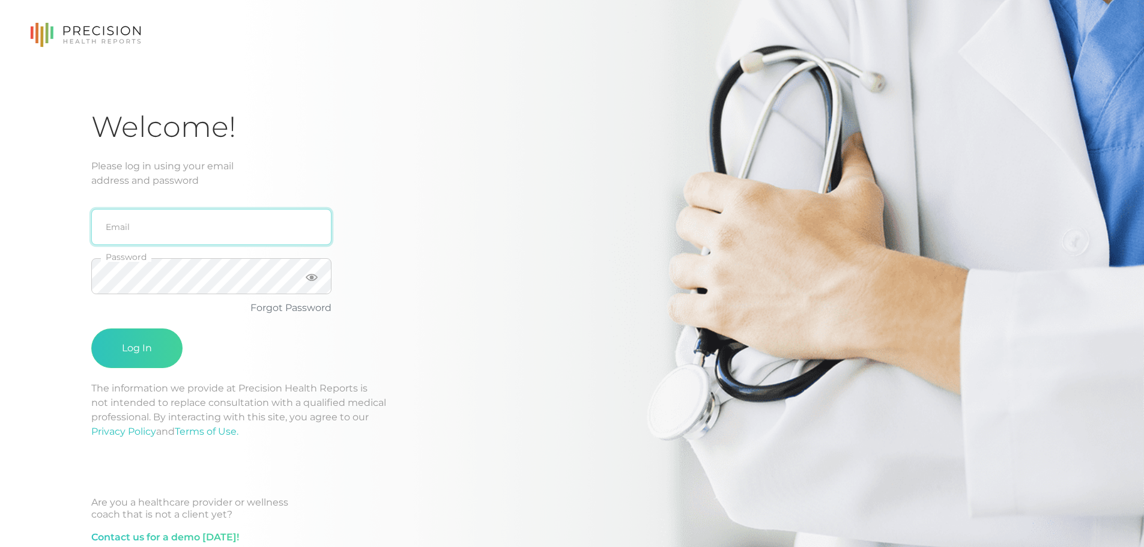
click at [108, 242] on input "email" at bounding box center [211, 227] width 240 height 36
type input "[EMAIL_ADDRESS][DOMAIN_NAME]"
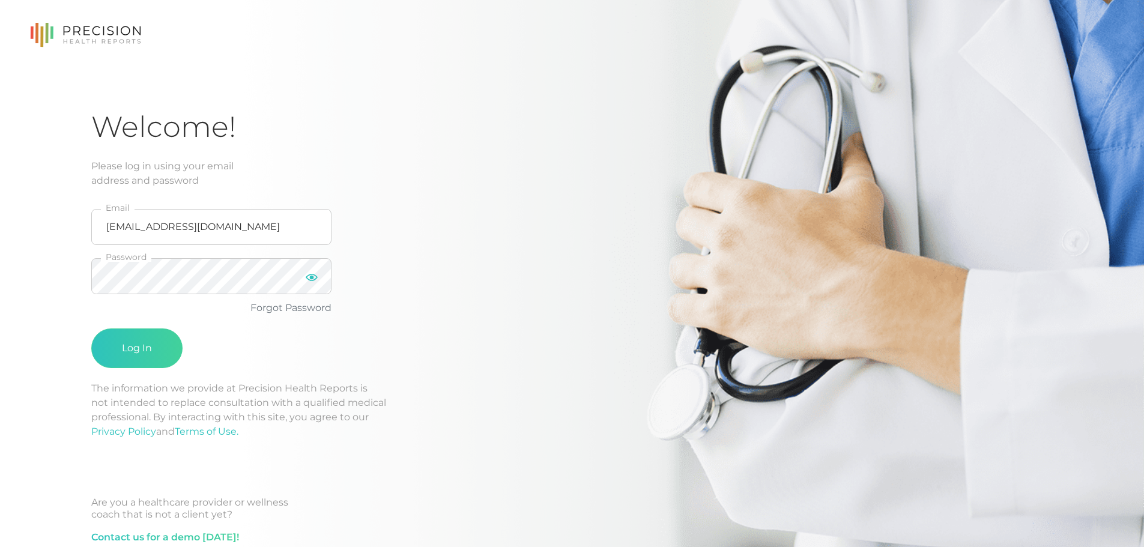
click at [310, 280] on icon at bounding box center [312, 277] width 12 height 7
click at [312, 280] on icon at bounding box center [312, 277] width 12 height 9
click at [118, 350] on button "Log In" at bounding box center [136, 348] width 91 height 40
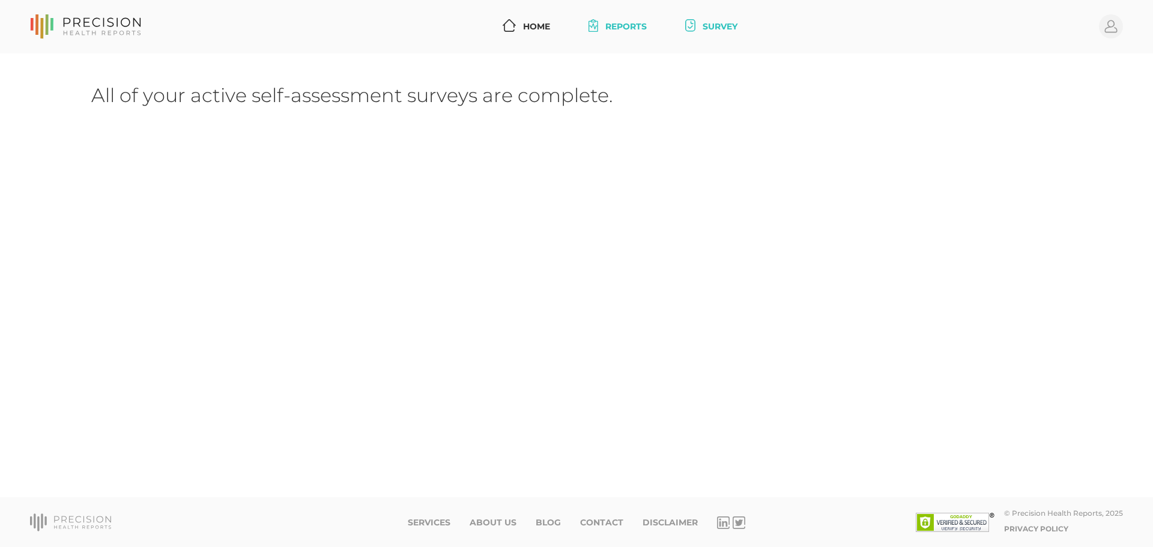
click at [615, 28] on link "Reports" at bounding box center [618, 27] width 68 height 22
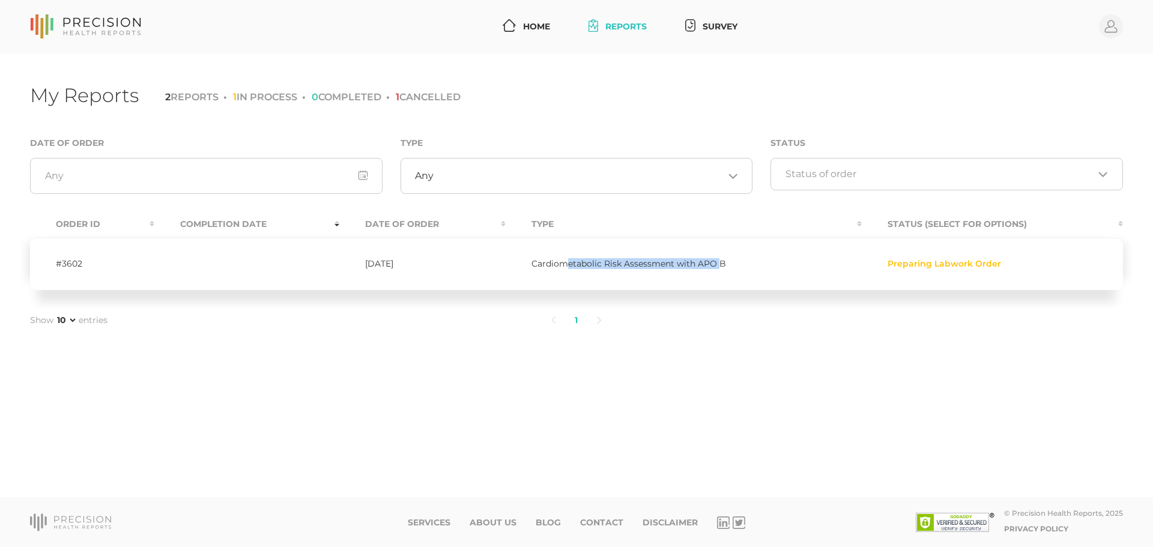
drag, startPoint x: 570, startPoint y: 265, endPoint x: 729, endPoint y: 250, distance: 160.4
click at [729, 250] on td "Cardiometabolic Risk Assessment with APO B" at bounding box center [683, 264] width 356 height 52
click at [1109, 31] on circle at bounding box center [1111, 26] width 24 height 24
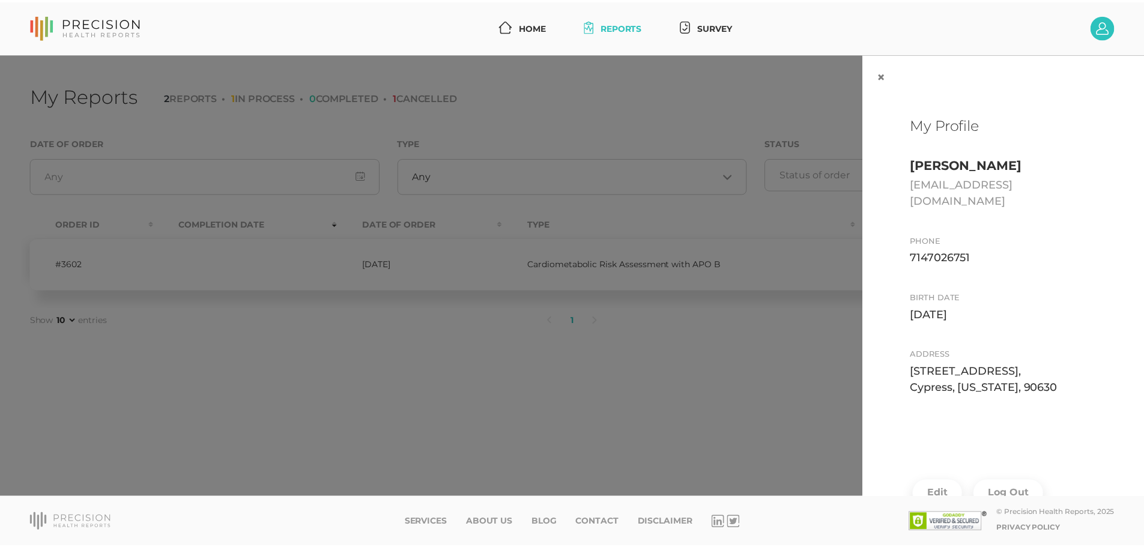
scroll to position [35, 0]
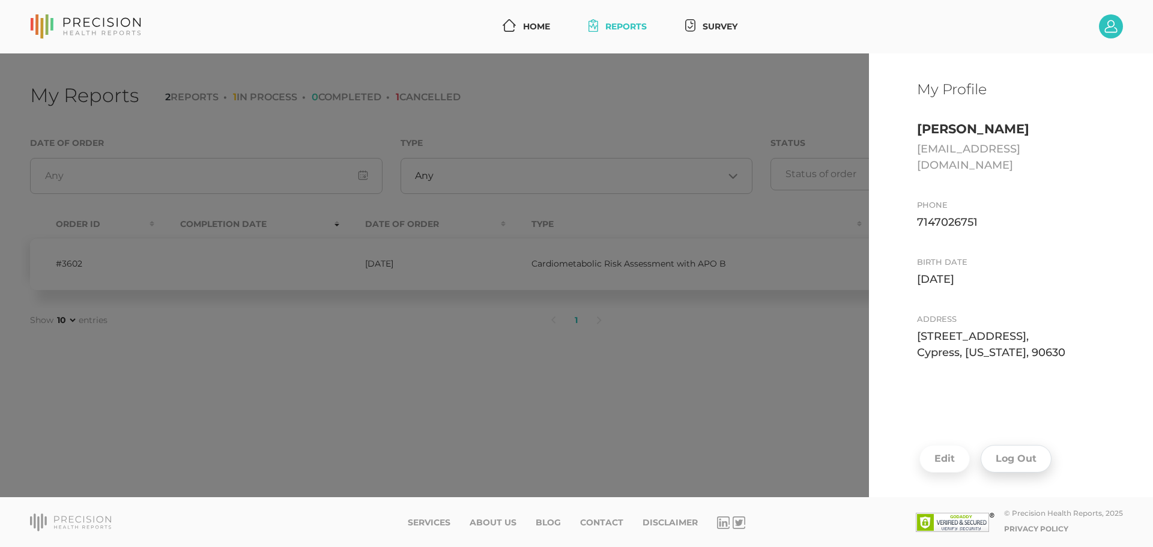
click at [1013, 445] on button "Log Out" at bounding box center [1015, 459] width 71 height 28
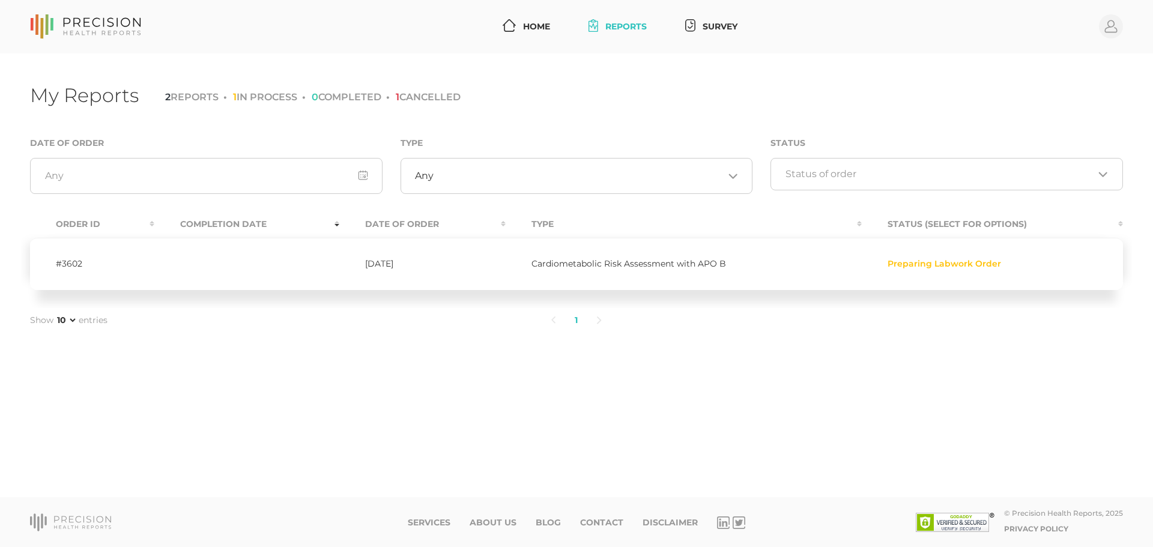
click at [936, 262] on span "Preparing Labwork Order" at bounding box center [943, 263] width 113 height 11
drag, startPoint x: 997, startPoint y: 267, endPoint x: 875, endPoint y: 266, distance: 121.3
click at [875, 266] on td "Preparing Labwork Order" at bounding box center [991, 264] width 261 height 52
drag, startPoint x: 65, startPoint y: 267, endPoint x: 396, endPoint y: 259, distance: 331.5
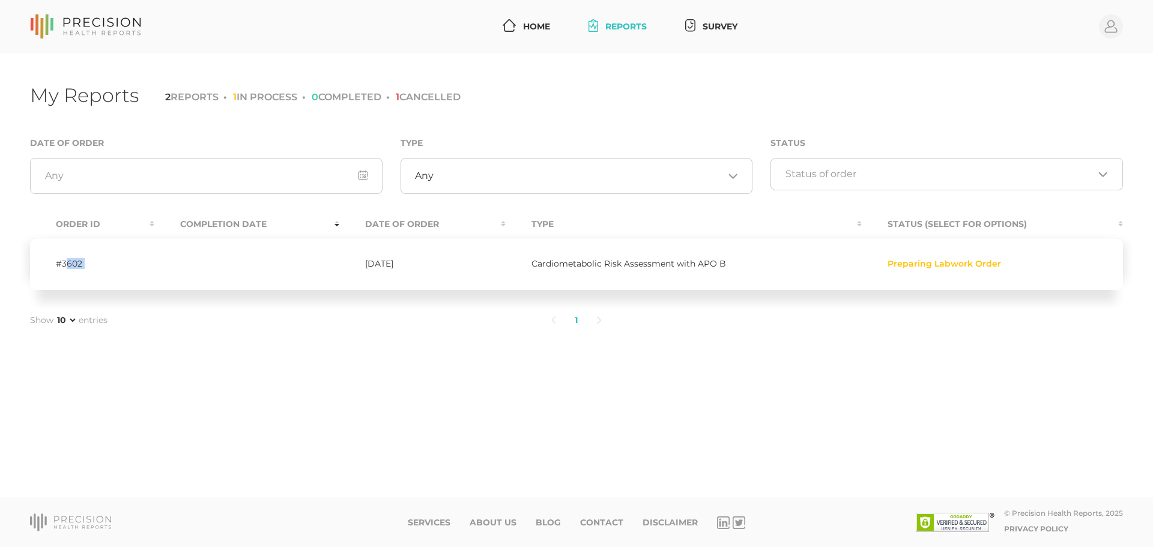
click at [384, 259] on tr "#3602 [DATE] Cardiometabolic Risk Assessment with APO B Preparing Labwork Order" at bounding box center [576, 264] width 1093 height 52
click at [396, 259] on td "[DATE]" at bounding box center [422, 264] width 167 height 52
drag, startPoint x: 384, startPoint y: 268, endPoint x: 578, endPoint y: 265, distance: 194.5
click at [575, 265] on tr "#3602 [DATE] Cardiometabolic Risk Assessment with APO B Preparing Labwork Order" at bounding box center [576, 264] width 1093 height 52
click at [579, 265] on span "Cardiometabolic Risk Assessment with APO B" at bounding box center [628, 263] width 195 height 11
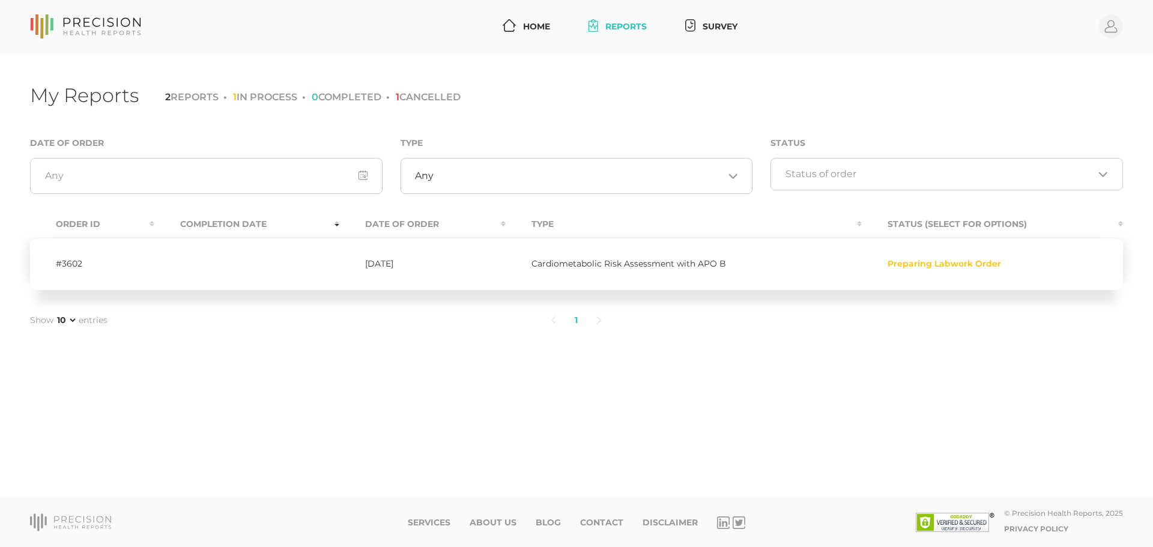
click at [252, 98] on li "1 IN PROCESS" at bounding box center [260, 96] width 74 height 11
drag, startPoint x: 241, startPoint y: 98, endPoint x: 535, endPoint y: 100, distance: 294.2
click at [524, 100] on div "My Reports 2 REPORTS 1 IN PROCESS 0 COMPLETED 1 CANCELLED" at bounding box center [576, 97] width 1093 height 28
click at [535, 100] on div "My Reports 2 REPORTS 1 IN PROCESS 0 COMPLETED 1 CANCELLED" at bounding box center [576, 97] width 1093 height 28
click at [180, 101] on li "2 REPORTS" at bounding box center [191, 96] width 53 height 11
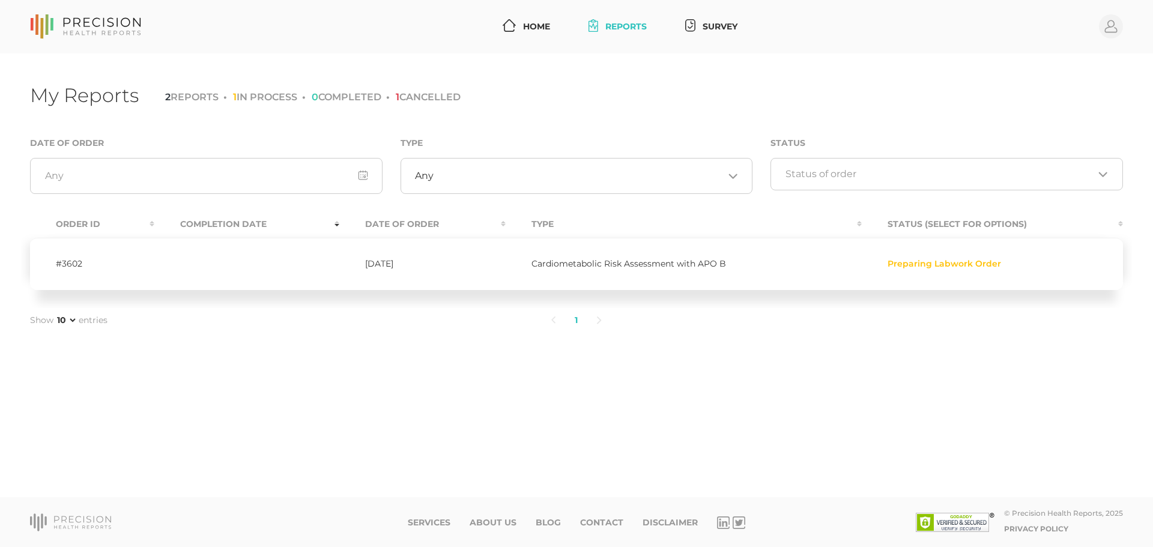
drag, startPoint x: 513, startPoint y: 267, endPoint x: 653, endPoint y: 266, distance: 139.9
click at [653, 266] on tr "#3602 [DATE] Cardiometabolic Risk Assessment with APO B Preparing Labwork Order" at bounding box center [576, 264] width 1093 height 52
click at [653, 266] on span "Cardiometabolic Risk Assessment with APO B" at bounding box center [628, 263] width 195 height 11
click at [198, 97] on li "2 REPORTS" at bounding box center [191, 96] width 53 height 11
click at [445, 183] on div "Any Loading..." at bounding box center [576, 176] width 352 height 36
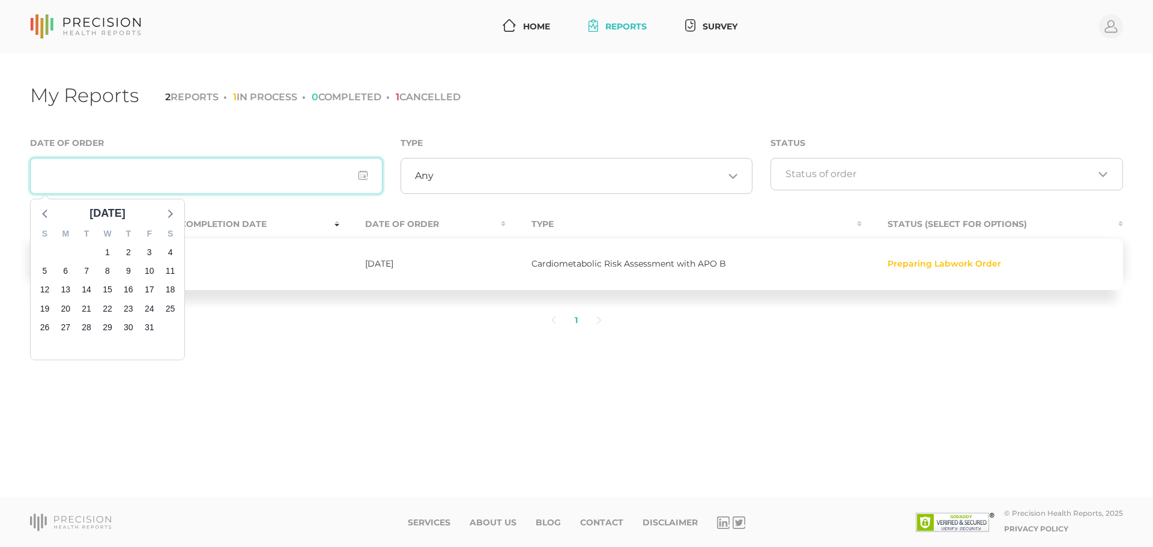
click at [262, 163] on input "input" at bounding box center [206, 176] width 352 height 36
click at [837, 154] on div "Status Loading..." at bounding box center [946, 163] width 352 height 55
click at [827, 170] on input "Search for option" at bounding box center [939, 174] width 309 height 12
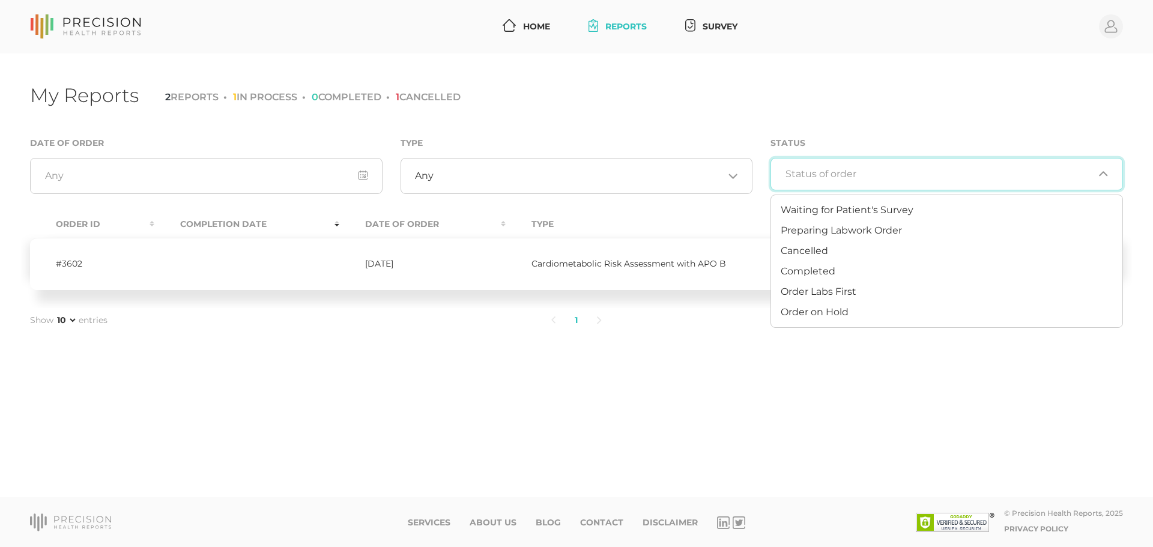
click at [827, 170] on input "Search for option" at bounding box center [939, 174] width 309 height 12
click at [822, 206] on span "Waiting for Patient's Survey" at bounding box center [846, 209] width 133 height 11
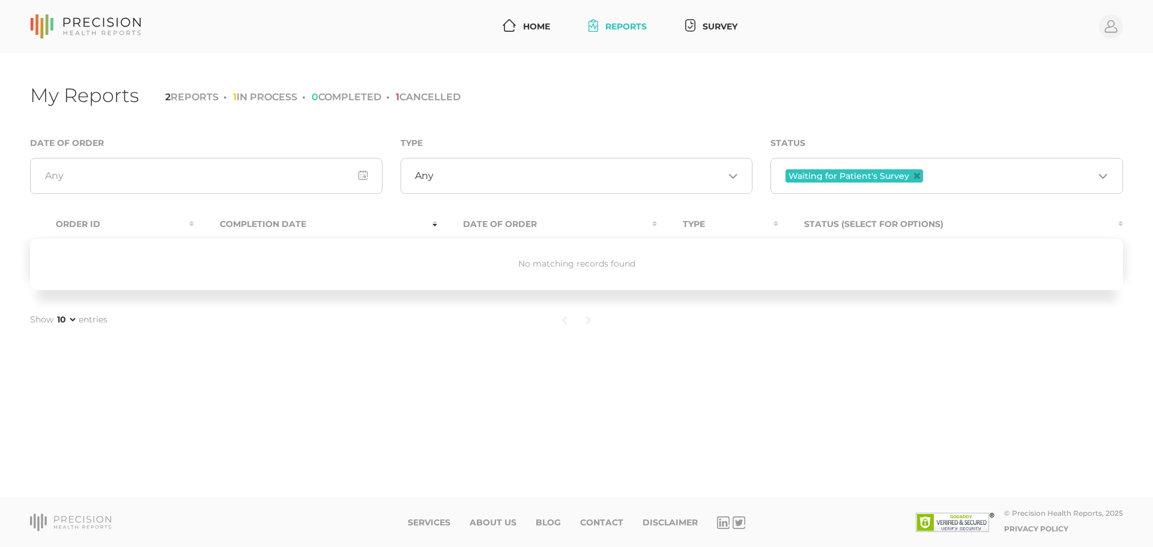
click at [816, 167] on div "Waiting for Patient's Survey Loading..." at bounding box center [946, 176] width 352 height 36
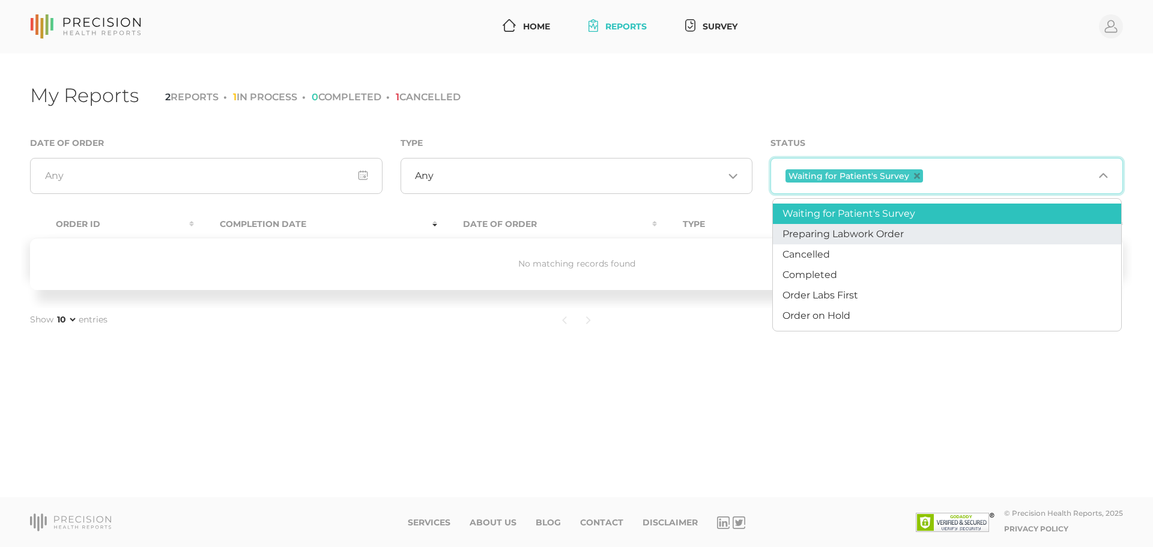
click at [830, 234] on span "Preparing Labwork Order" at bounding box center [842, 233] width 121 height 11
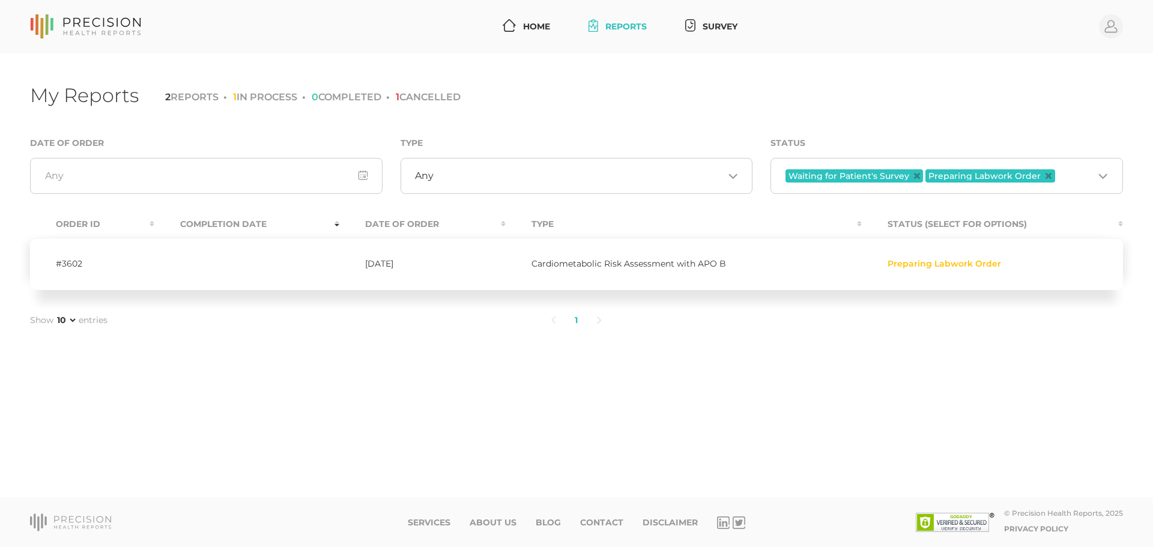
drag, startPoint x: 789, startPoint y: 317, endPoint x: 748, endPoint y: 291, distance: 48.8
click at [790, 318] on ul "1" at bounding box center [576, 320] width 728 height 25
click at [685, 265] on span "Cardiometabolic Risk Assessment with APO B" at bounding box center [628, 263] width 195 height 11
click at [923, 262] on span "Preparing Labwork Order" at bounding box center [943, 263] width 113 height 11
drag, startPoint x: 982, startPoint y: 264, endPoint x: 1055, endPoint y: 256, distance: 73.6
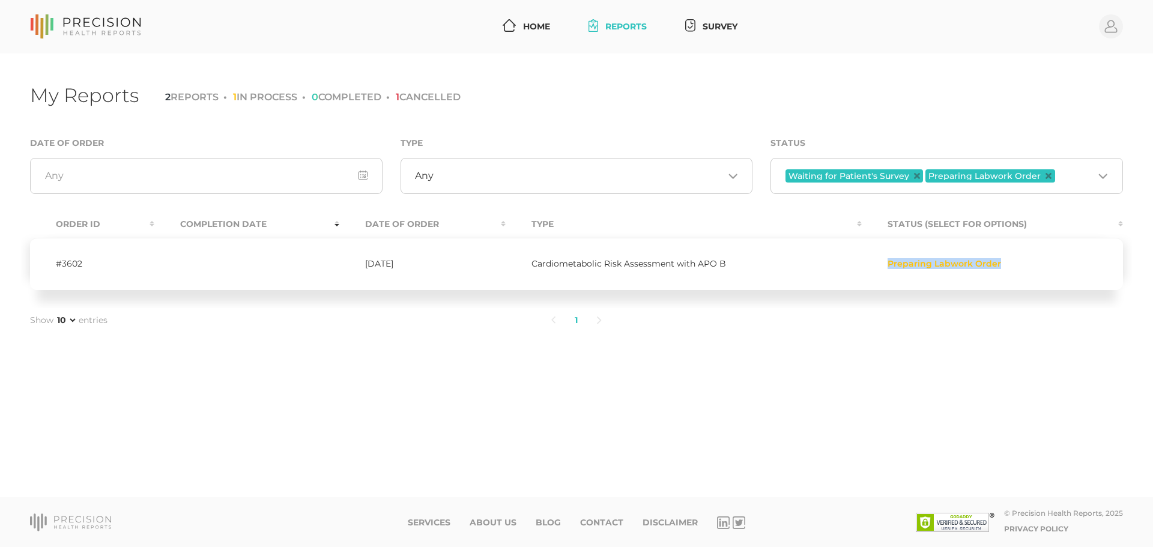
click at [1055, 256] on td "Preparing Labwork Order" at bounding box center [991, 264] width 261 height 52
click at [1054, 257] on td "Preparing Labwork Order" at bounding box center [991, 264] width 261 height 52
click at [942, 267] on span "Preparing Labwork Order" at bounding box center [943, 263] width 113 height 11
drag, startPoint x: 406, startPoint y: 254, endPoint x: 600, endPoint y: 250, distance: 194.0
click at [600, 250] on tr "#3602 [DATE] Cardiometabolic Risk Assessment with APO B Preparing Labwork Order" at bounding box center [576, 264] width 1093 height 52
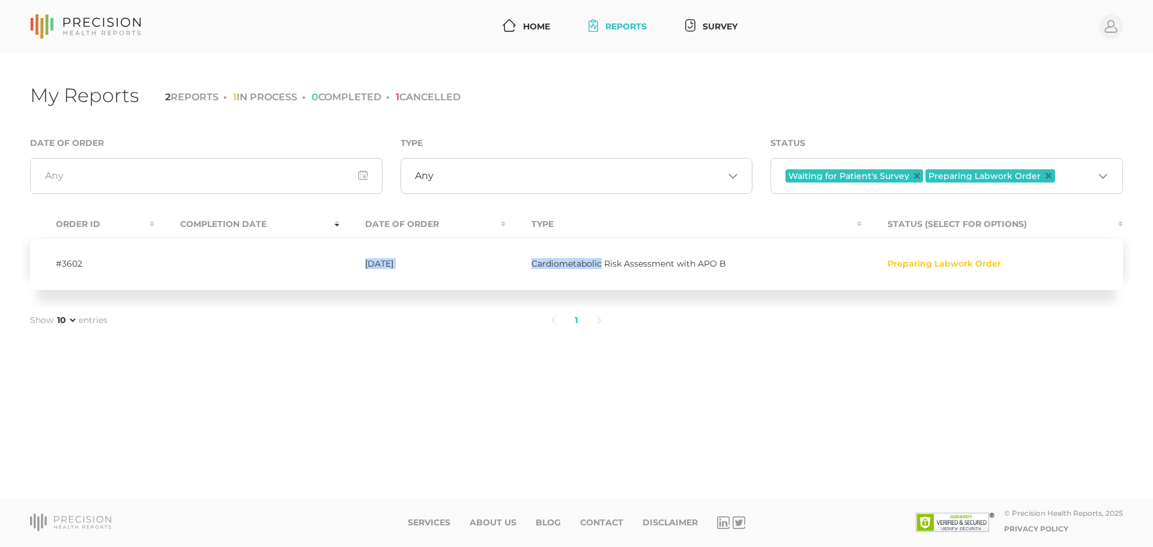
click at [600, 250] on td "Cardiometabolic Risk Assessment with APO B" at bounding box center [683, 264] width 356 height 52
drag, startPoint x: 97, startPoint y: 276, endPoint x: 223, endPoint y: 279, distance: 126.1
click at [220, 279] on tr "#3602 [DATE] Cardiometabolic Risk Assessment with APO B Preparing Labwork Order" at bounding box center [576, 264] width 1093 height 52
click at [235, 256] on td at bounding box center [246, 264] width 185 height 52
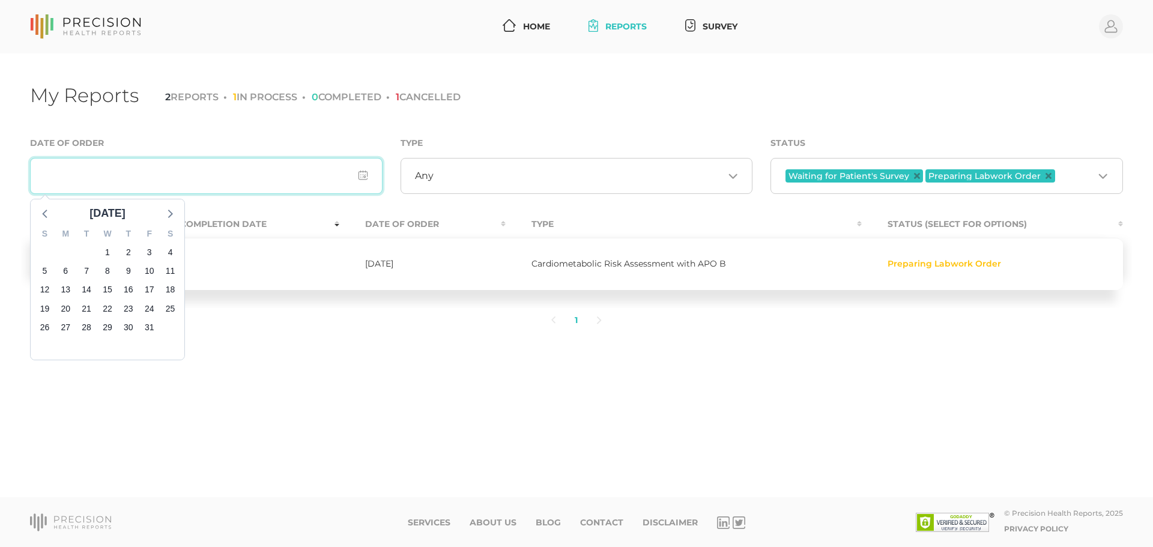
click at [366, 175] on input "input" at bounding box center [206, 176] width 352 height 36
click at [297, 136] on div "Date of Order [DATE] S M T W T F S 28 29 30 1 2 3 4 5 6 7 8 9 10 11 12 13 14 15…" at bounding box center [206, 165] width 352 height 58
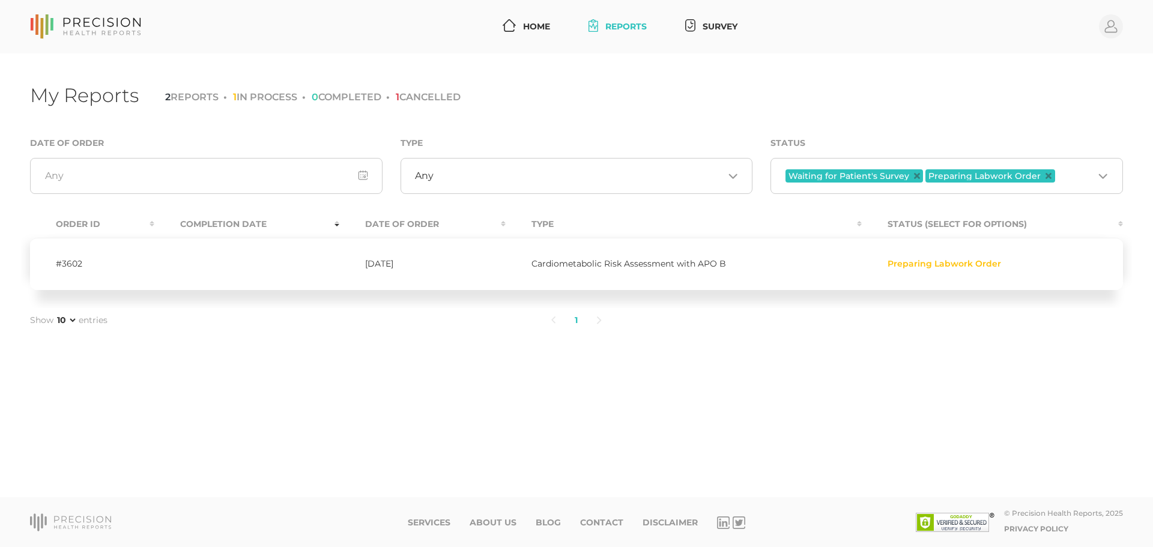
click at [277, 93] on li "1 IN PROCESS" at bounding box center [260, 96] width 74 height 11
click at [330, 92] on li "0 COMPLETED" at bounding box center [341, 96] width 79 height 11
drag, startPoint x: 433, startPoint y: 92, endPoint x: 471, endPoint y: 92, distance: 37.8
click at [460, 92] on li "1 CANCELLED" at bounding box center [423, 96] width 74 height 11
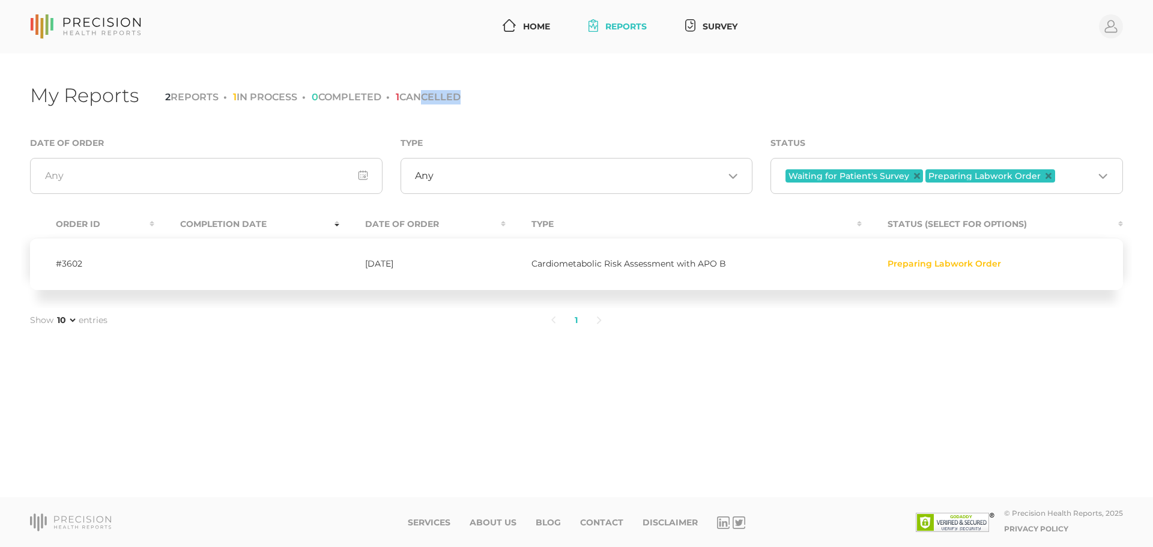
drag, startPoint x: 475, startPoint y: 97, endPoint x: 175, endPoint y: 101, distance: 300.2
click at [175, 101] on ul "2 REPORTS 1 IN PROCESS 0 COMPLETED 1 CANCELLED" at bounding box center [310, 97] width 300 height 14
click at [175, 101] on li "2 REPORTS" at bounding box center [191, 96] width 53 height 11
click at [525, 27] on link "Home" at bounding box center [526, 27] width 57 height 22
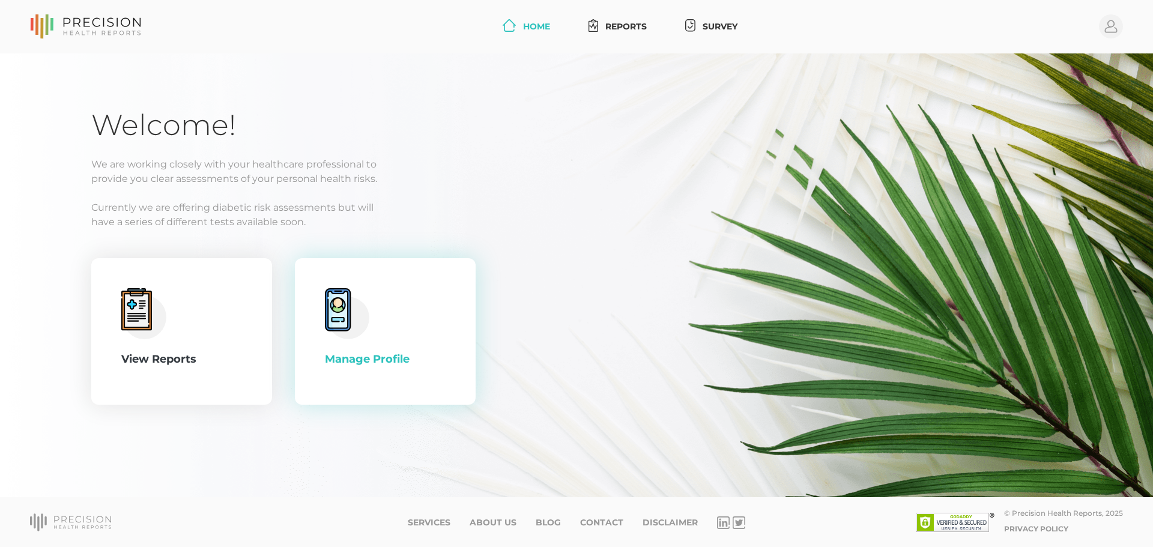
click at [402, 341] on div "Manage Profile" at bounding box center [385, 331] width 121 height 86
